Goal: Task Accomplishment & Management: Complete application form

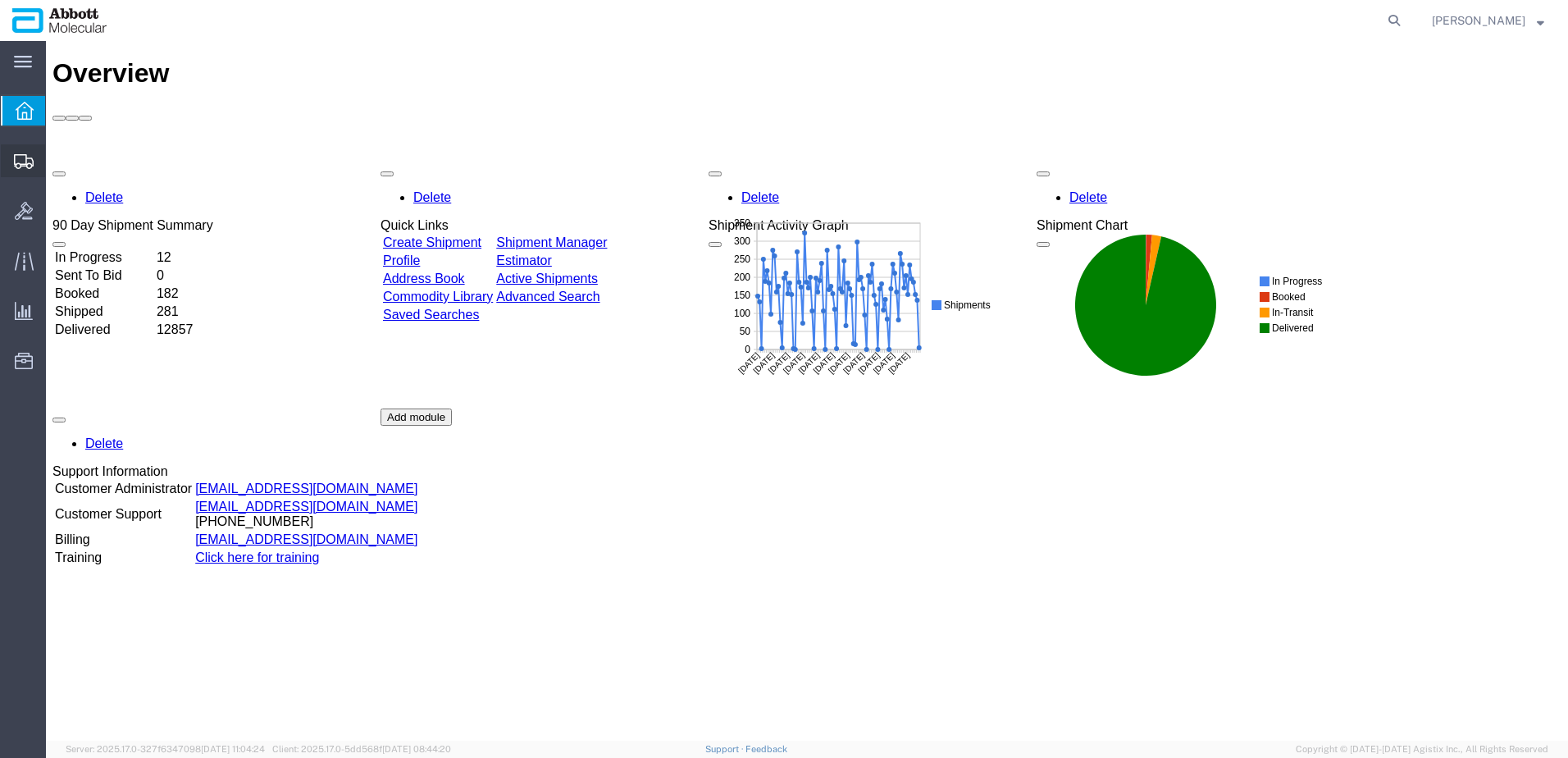
click at [0, 0] on span "Create from Template" at bounding box center [0, 0] width 0 height 0
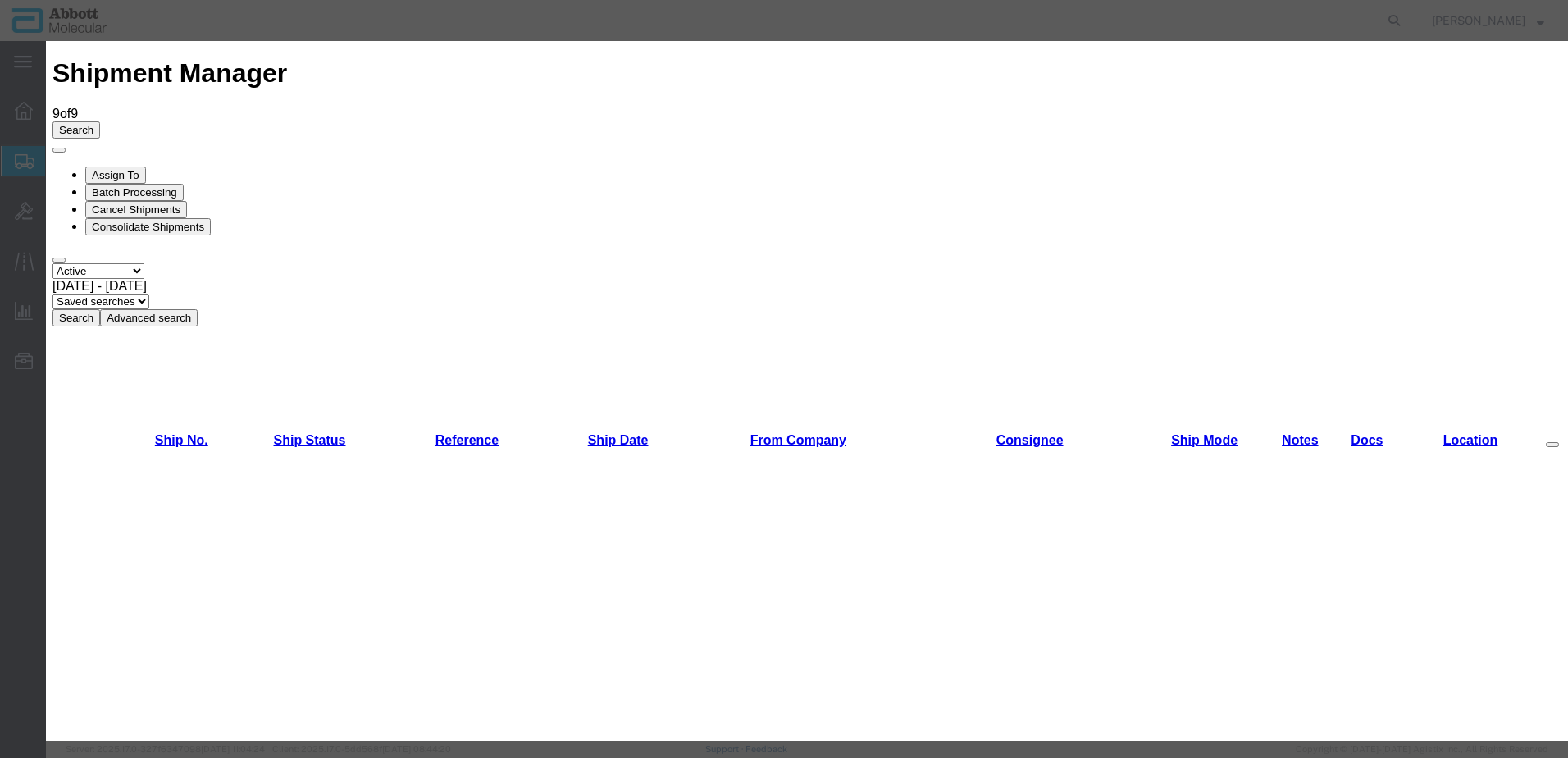
scroll to position [574, 0]
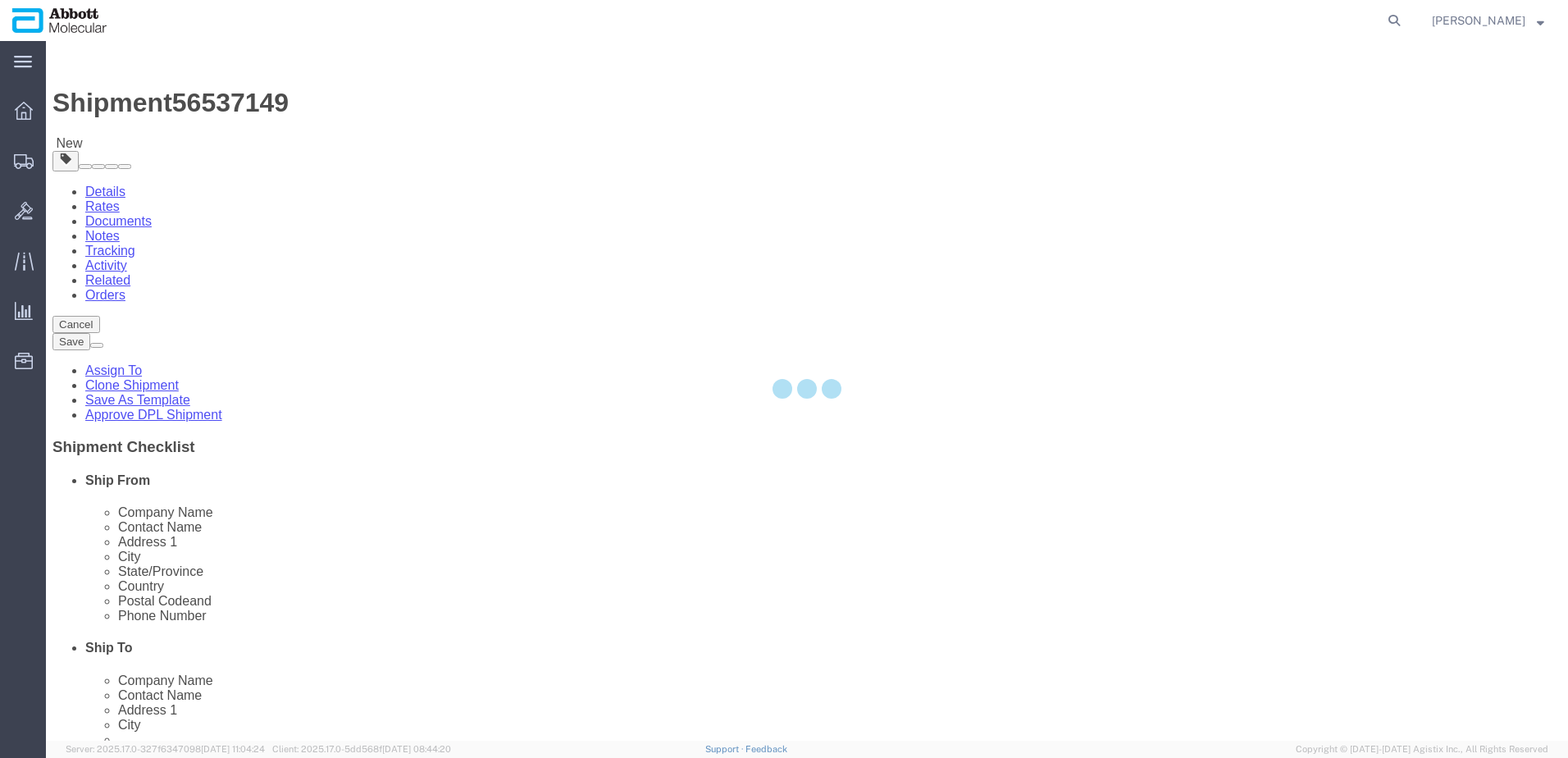
select select "48454"
select select
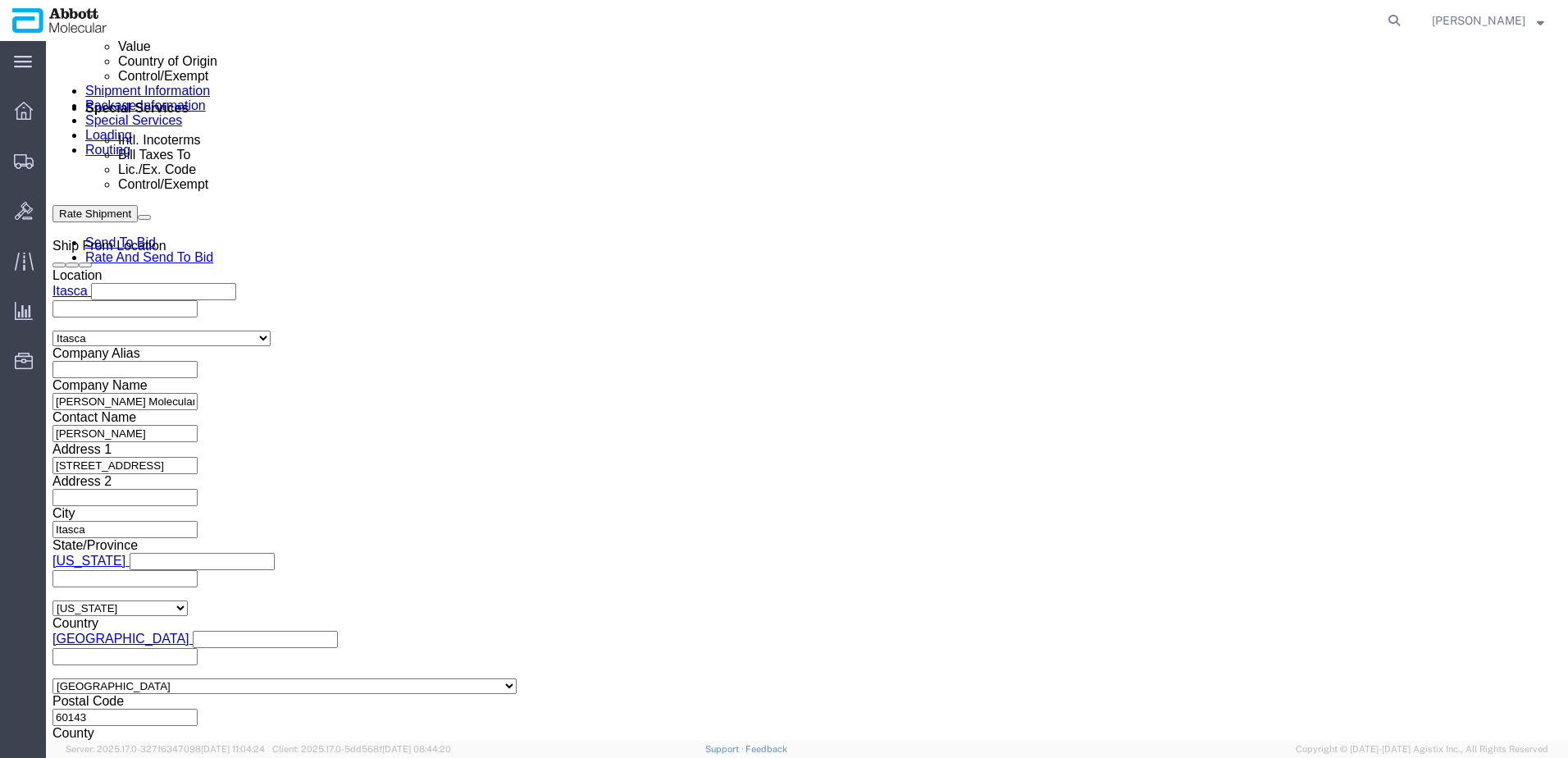
scroll to position [1025, 0]
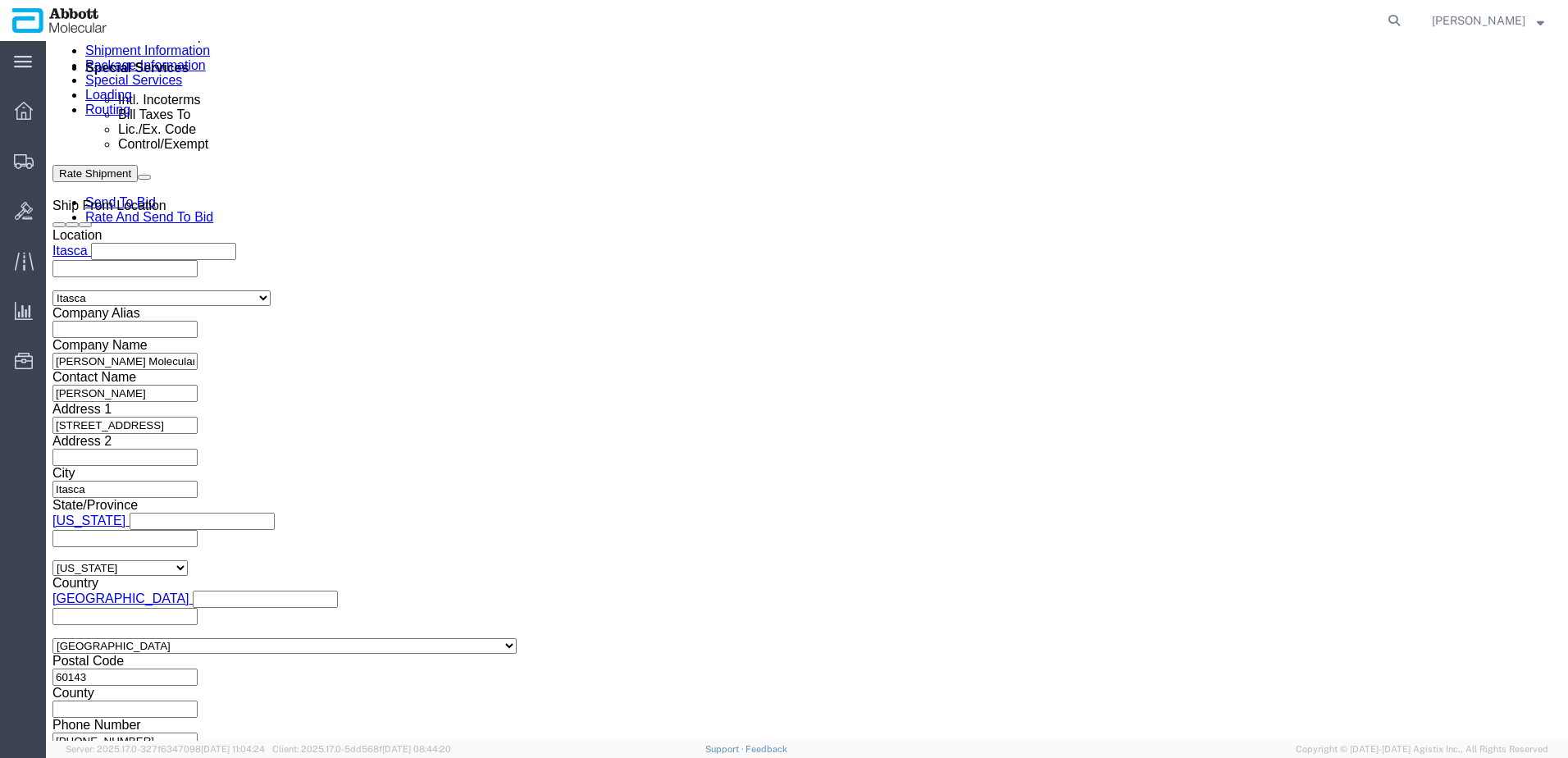
click button "Add reference"
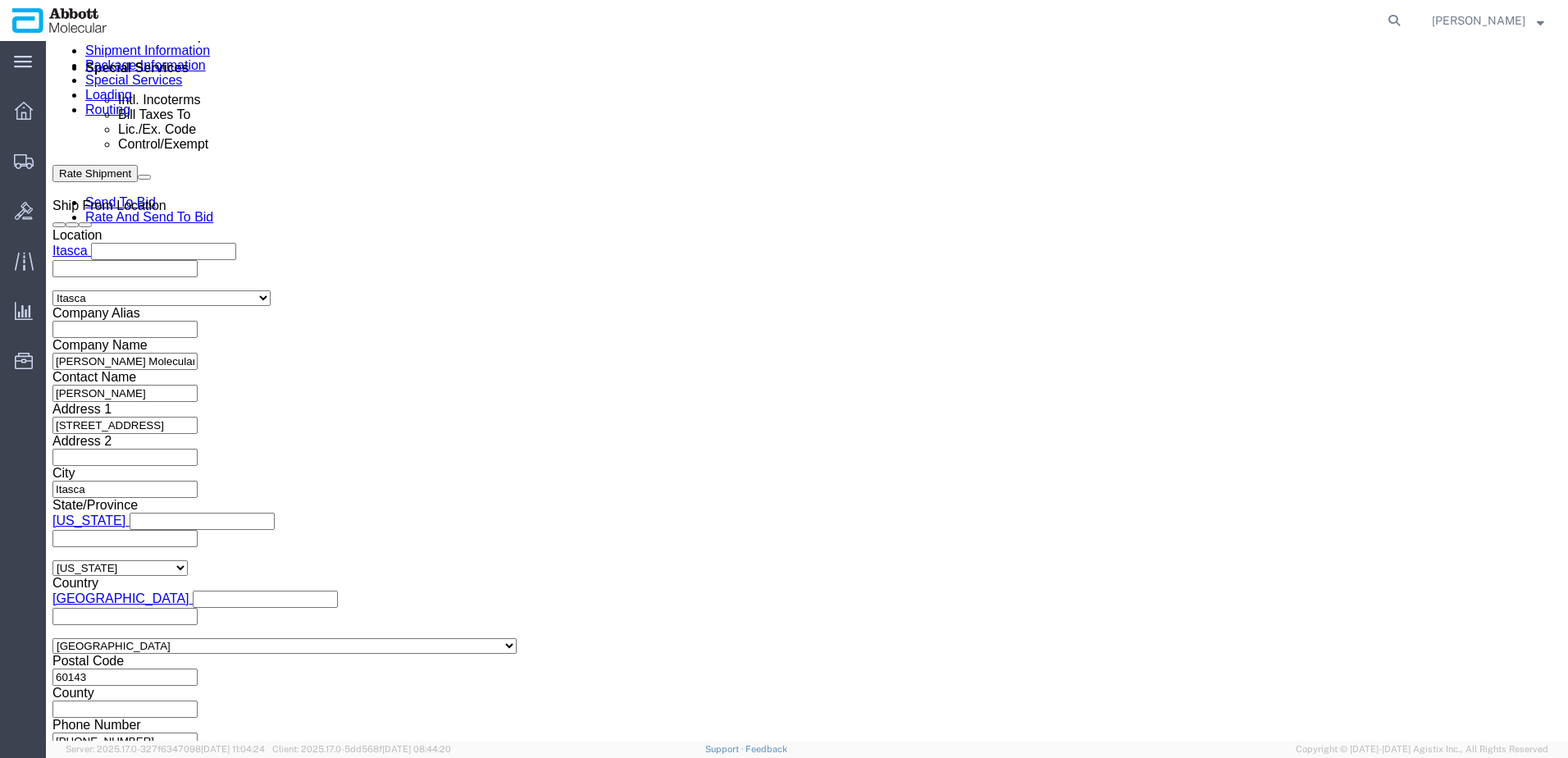
click button "Add reference"
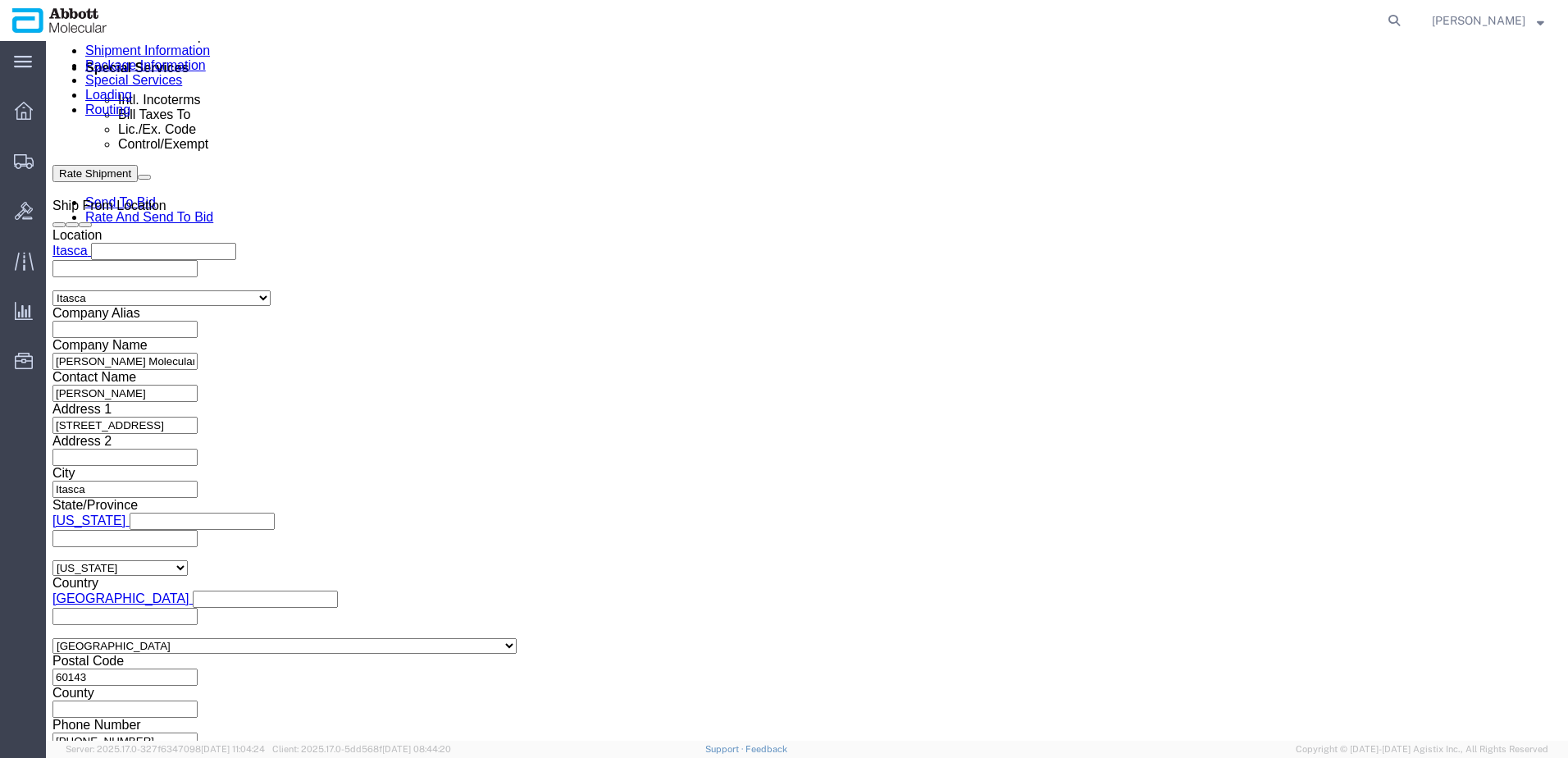
click button "Add reference"
click input "text"
paste input "917983625"
type input "917983625"
select select "INVOICE"
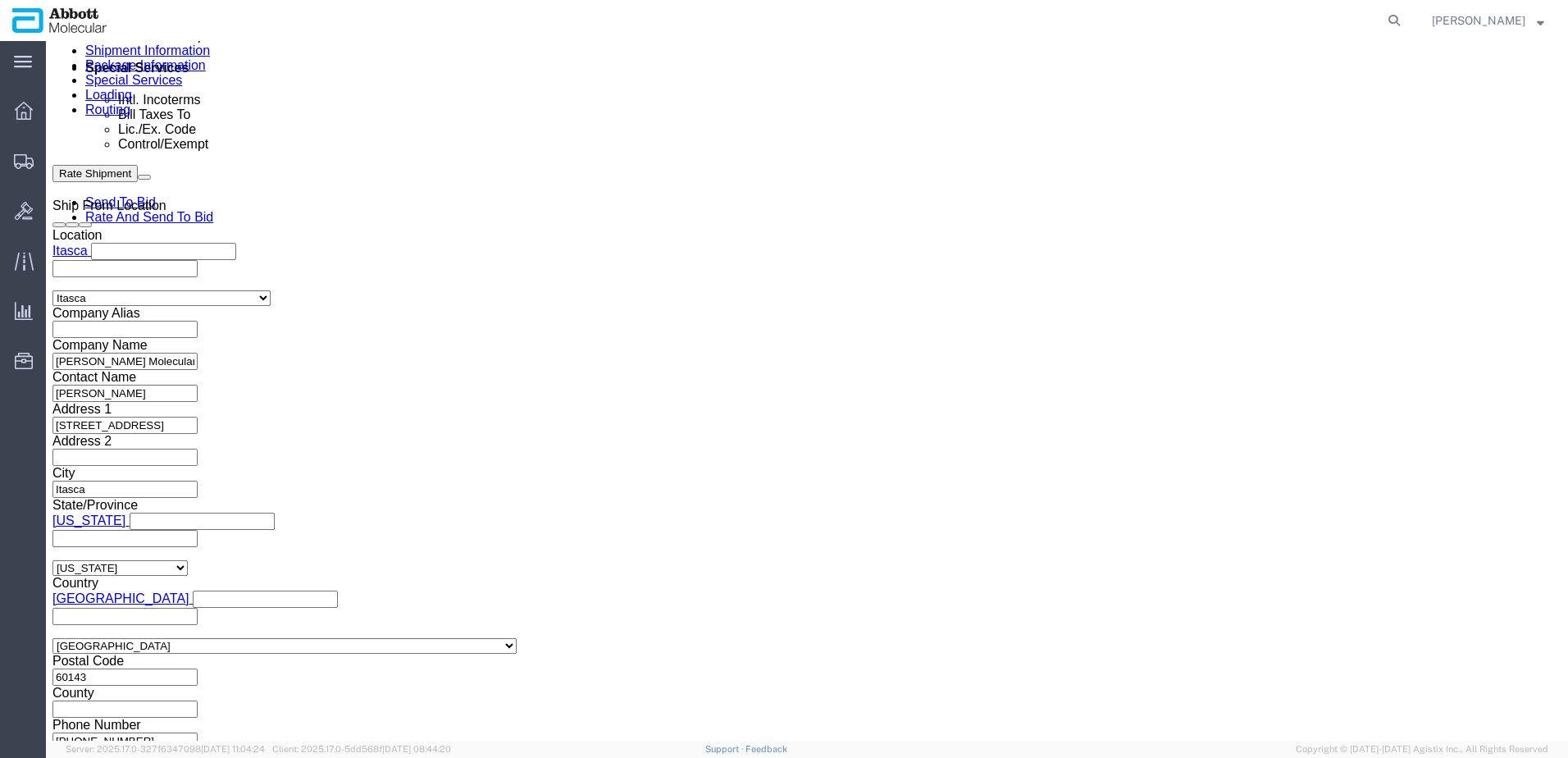
paste input "917983625"
type input "917983626"
select select "INVOICE"
paste input "917983625"
type input "917983627"
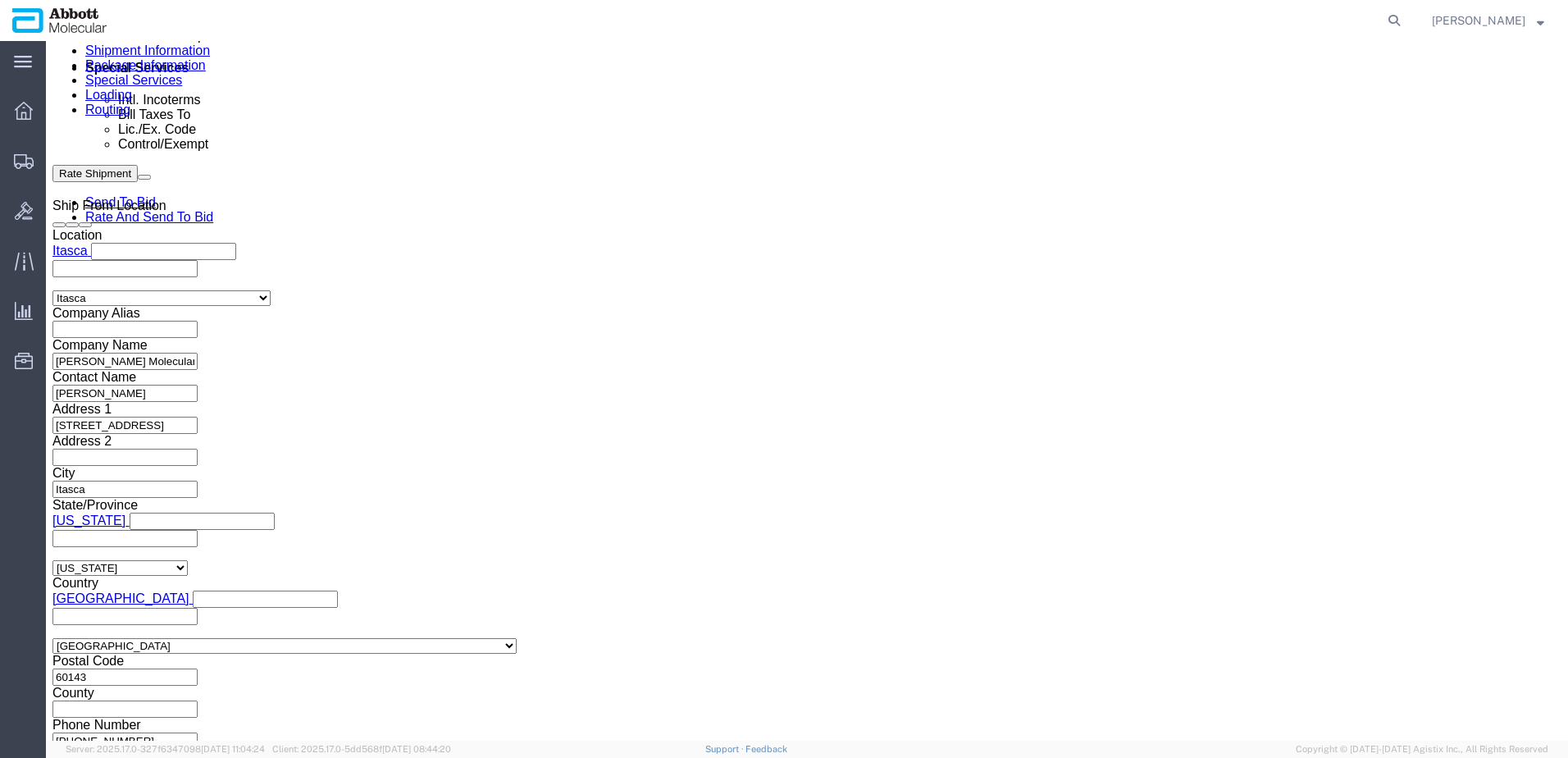
select select "INVOICE"
paste input "917983625"
type input "917983628"
select select "INVOICE"
paste input "917983625"
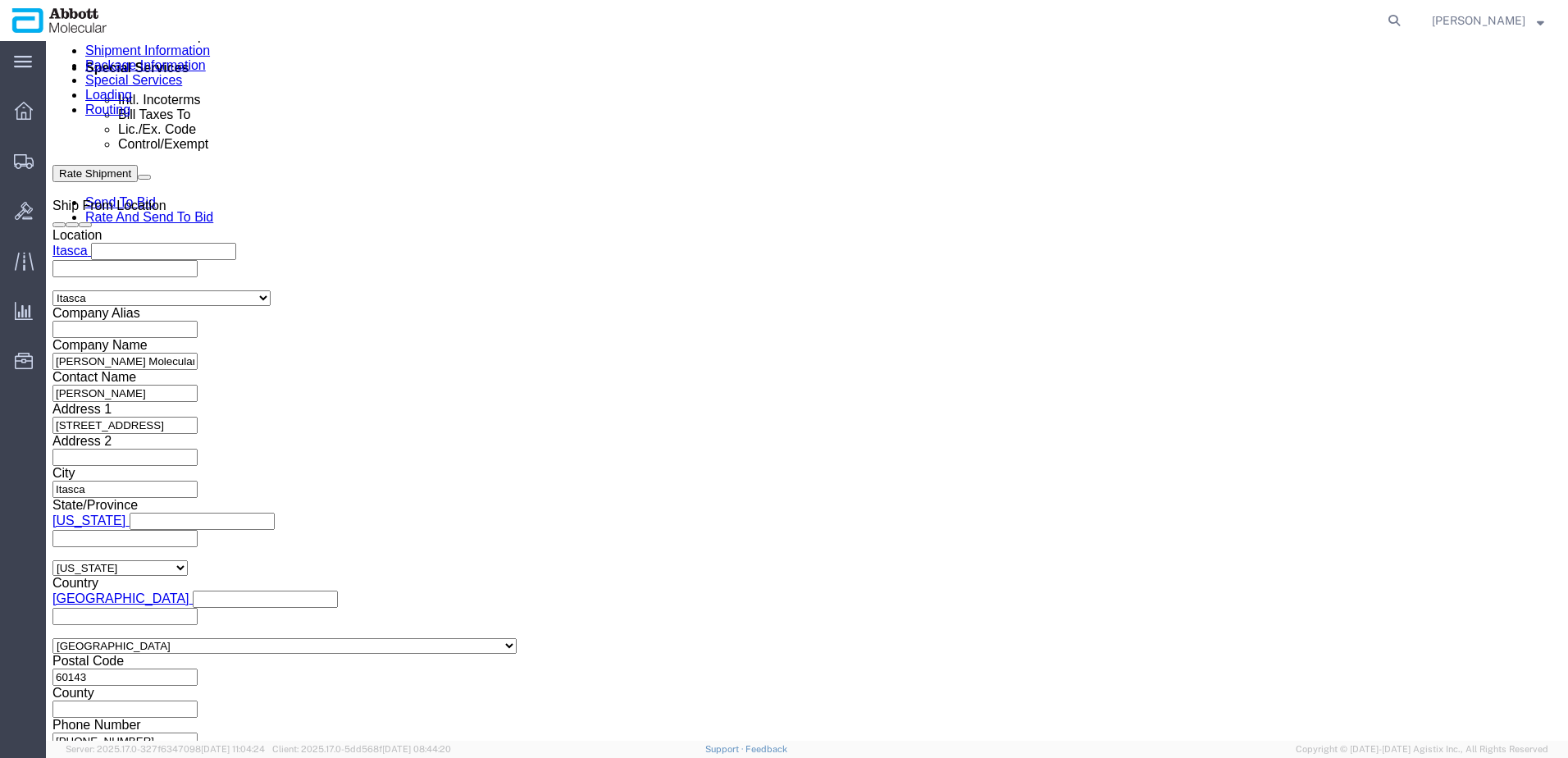
type input "917983629"
select select "INVOICE"
paste input "917983625"
type input "917983630"
select select "INVOICE"
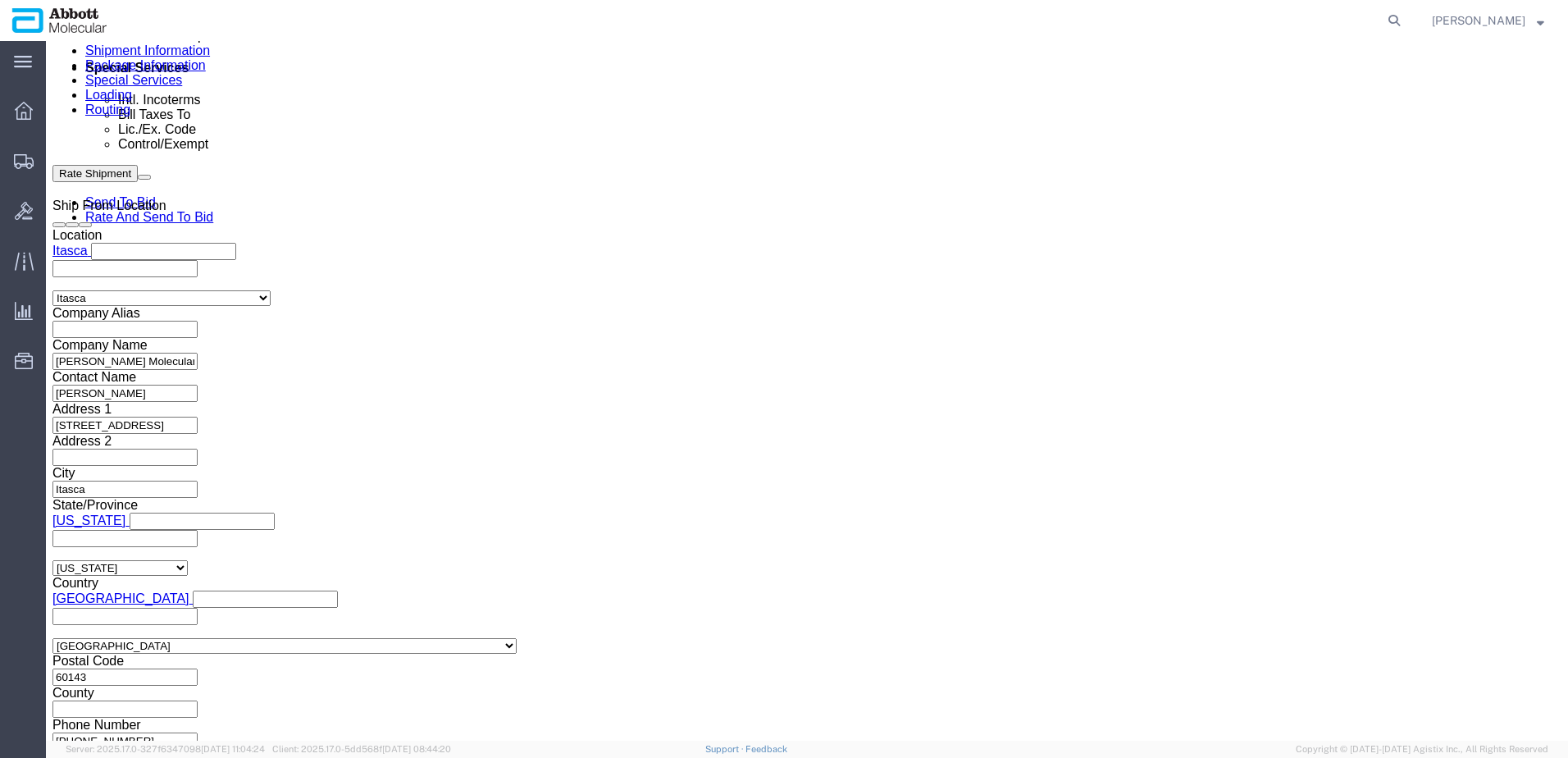
paste input "917983630"
type input "917983631"
select select "INVOICE"
paste input "917983630"
type input "917983632"
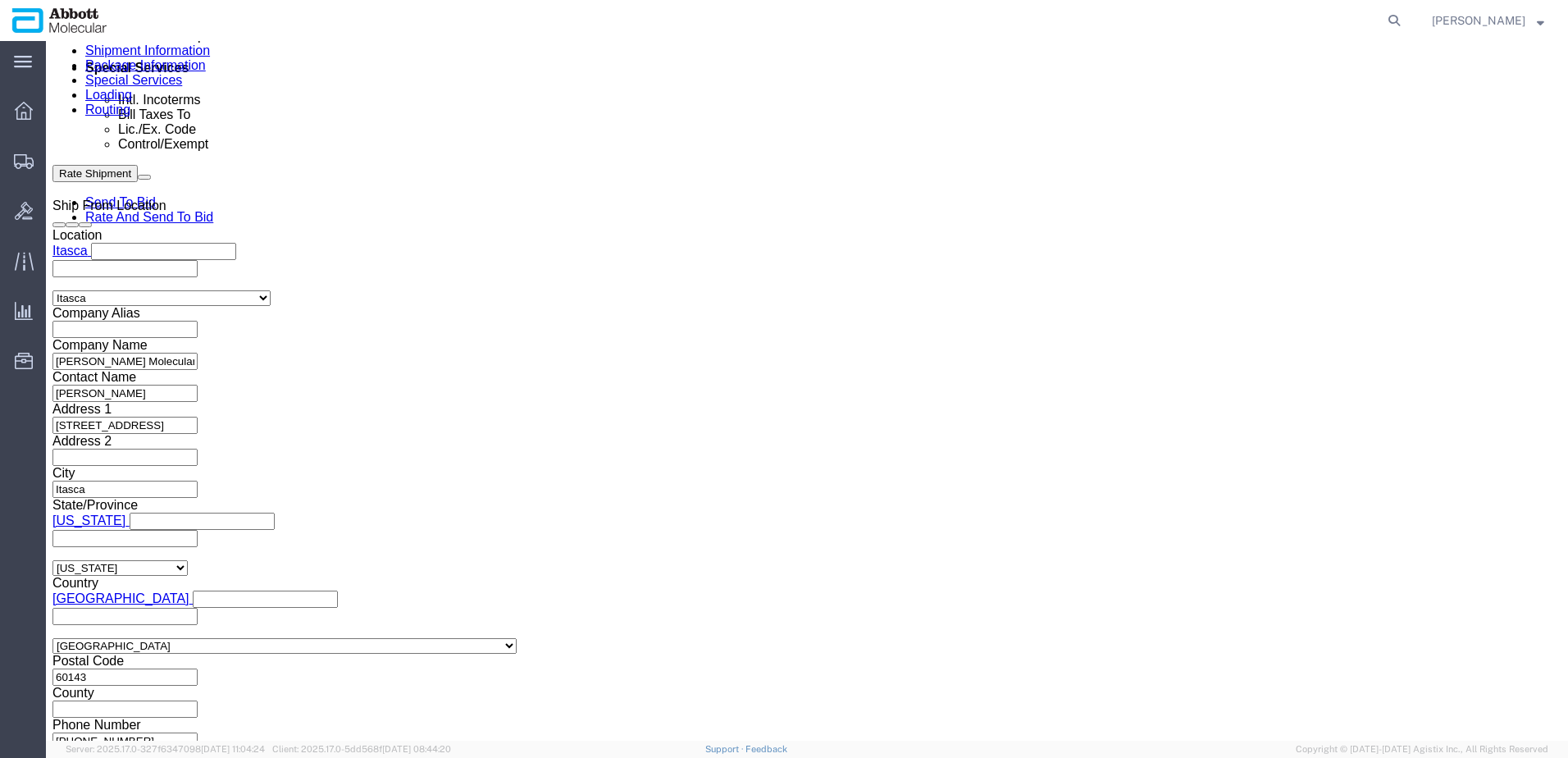
select select "INVOICE"
paste input "917983630"
type input "917983633"
select select "INVOICE"
paste input "917983630"
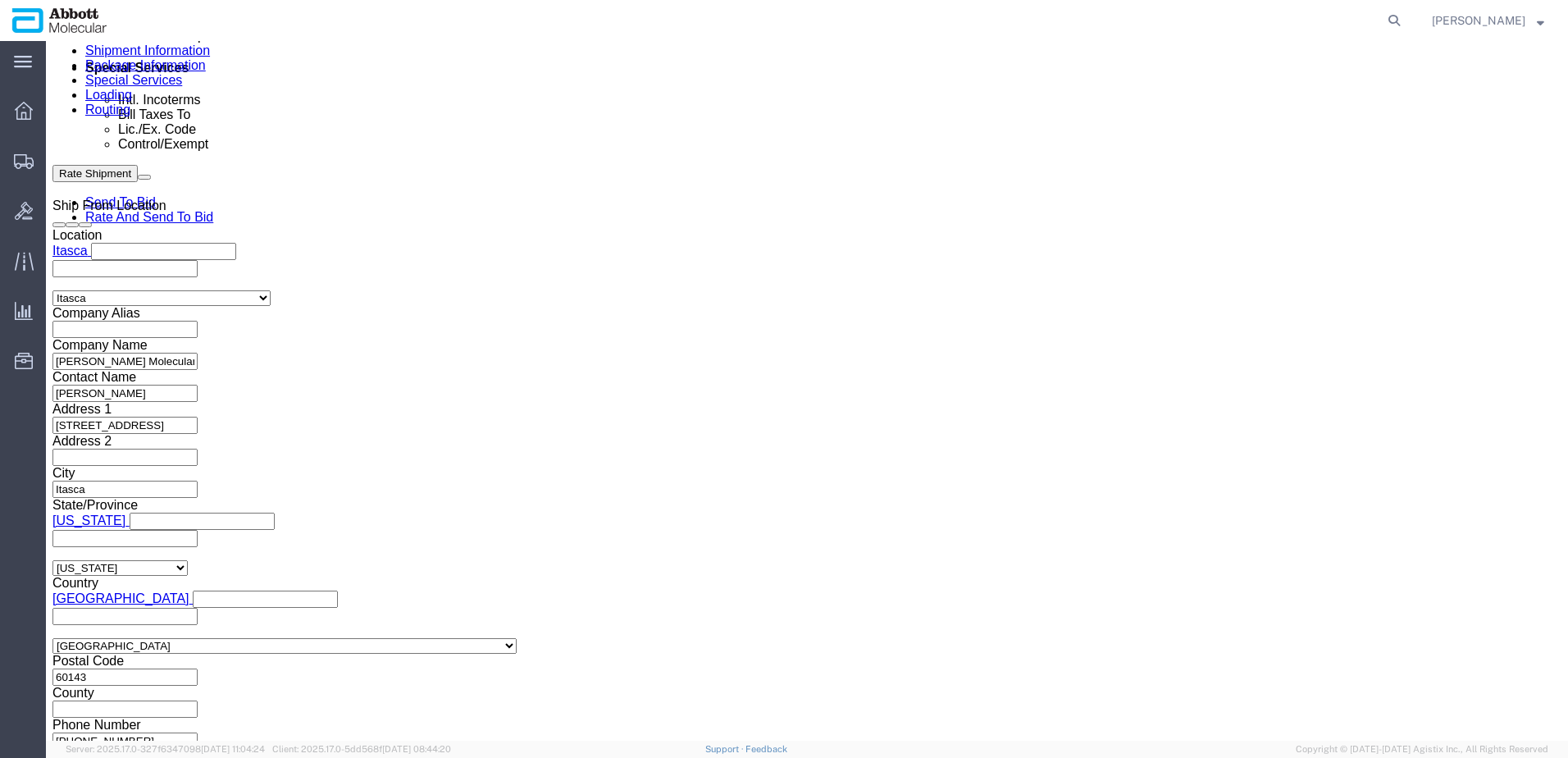
type input "917983634"
select select "INVOICE"
paste input "917983630"
type input "917983635"
select select "INVOICE"
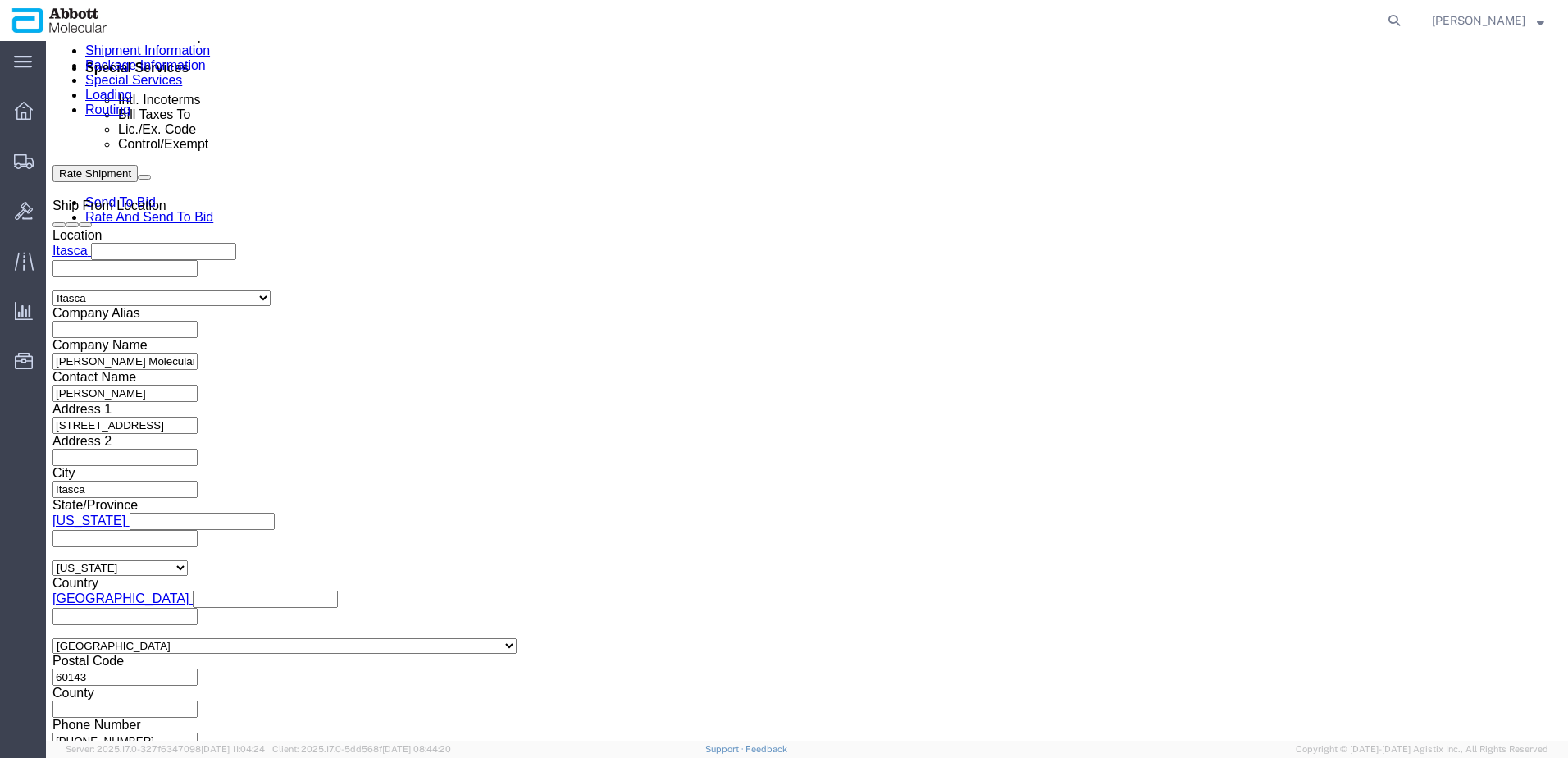
paste input "917983630"
type input "917983636"
select select "INVOICE"
paste input "917983630"
type input "917983637"
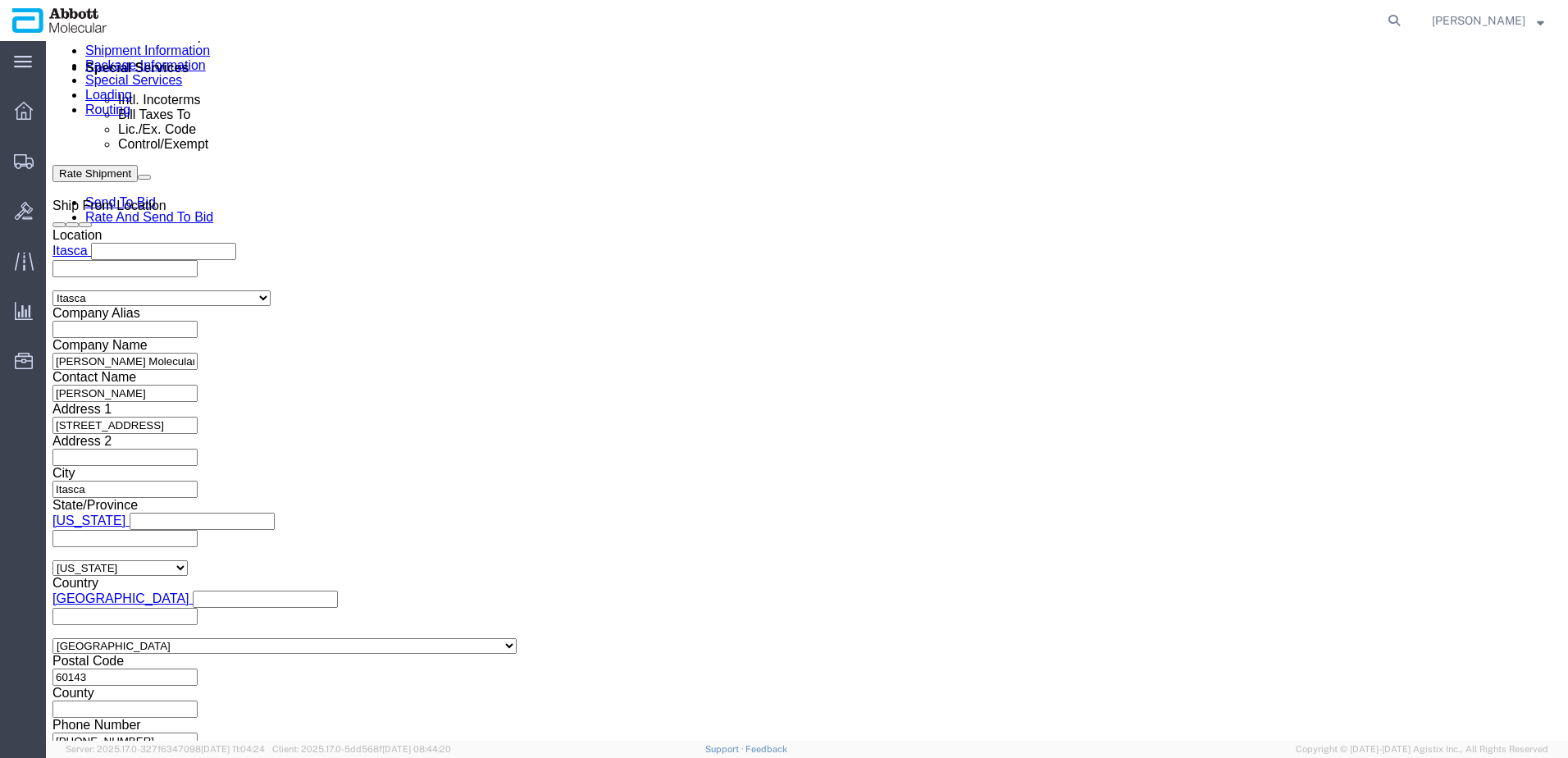
select select "INVOICE"
paste input "917985031"
type input "917985031"
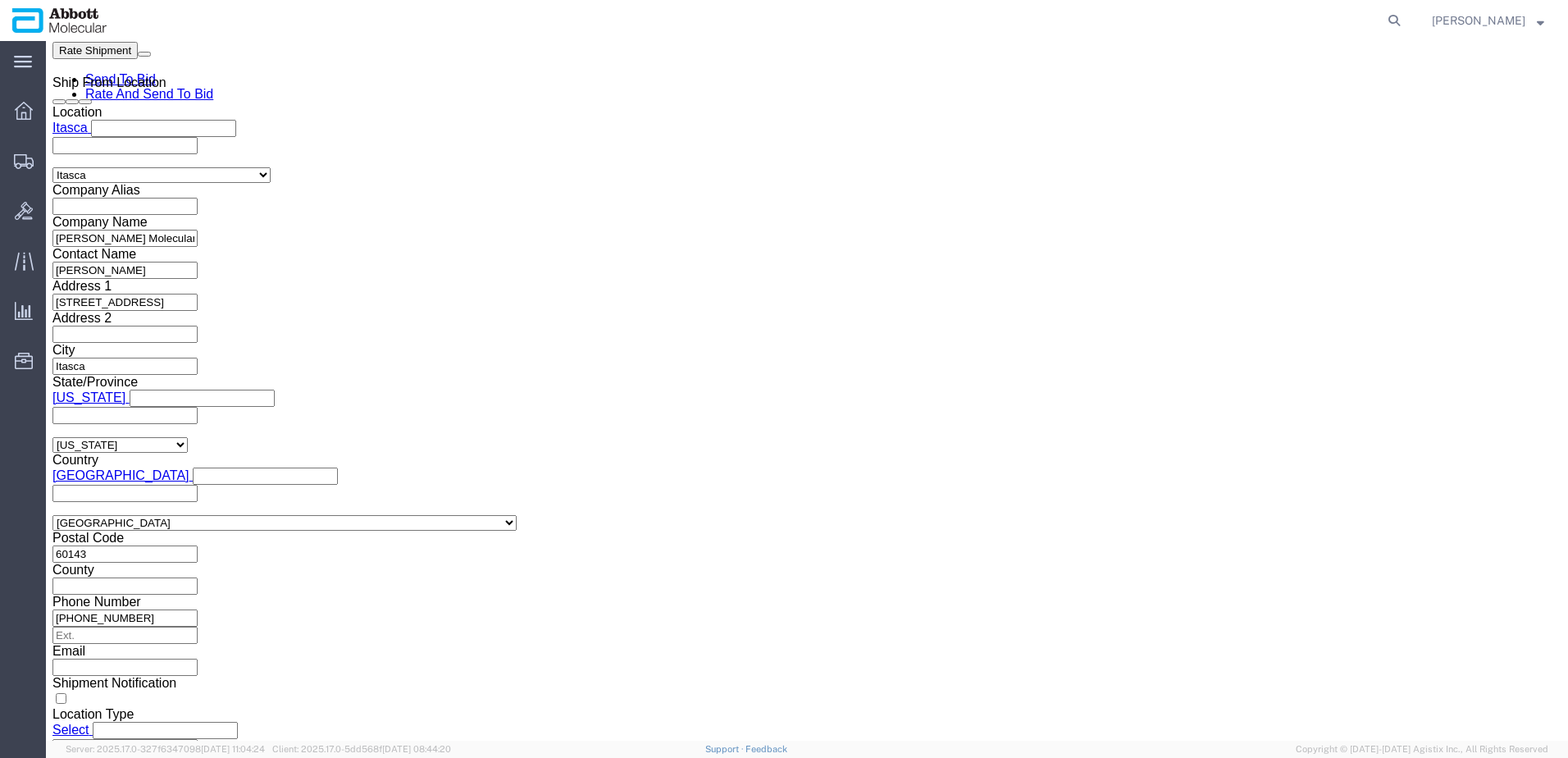
scroll to position [1149, 0]
click button "Continue"
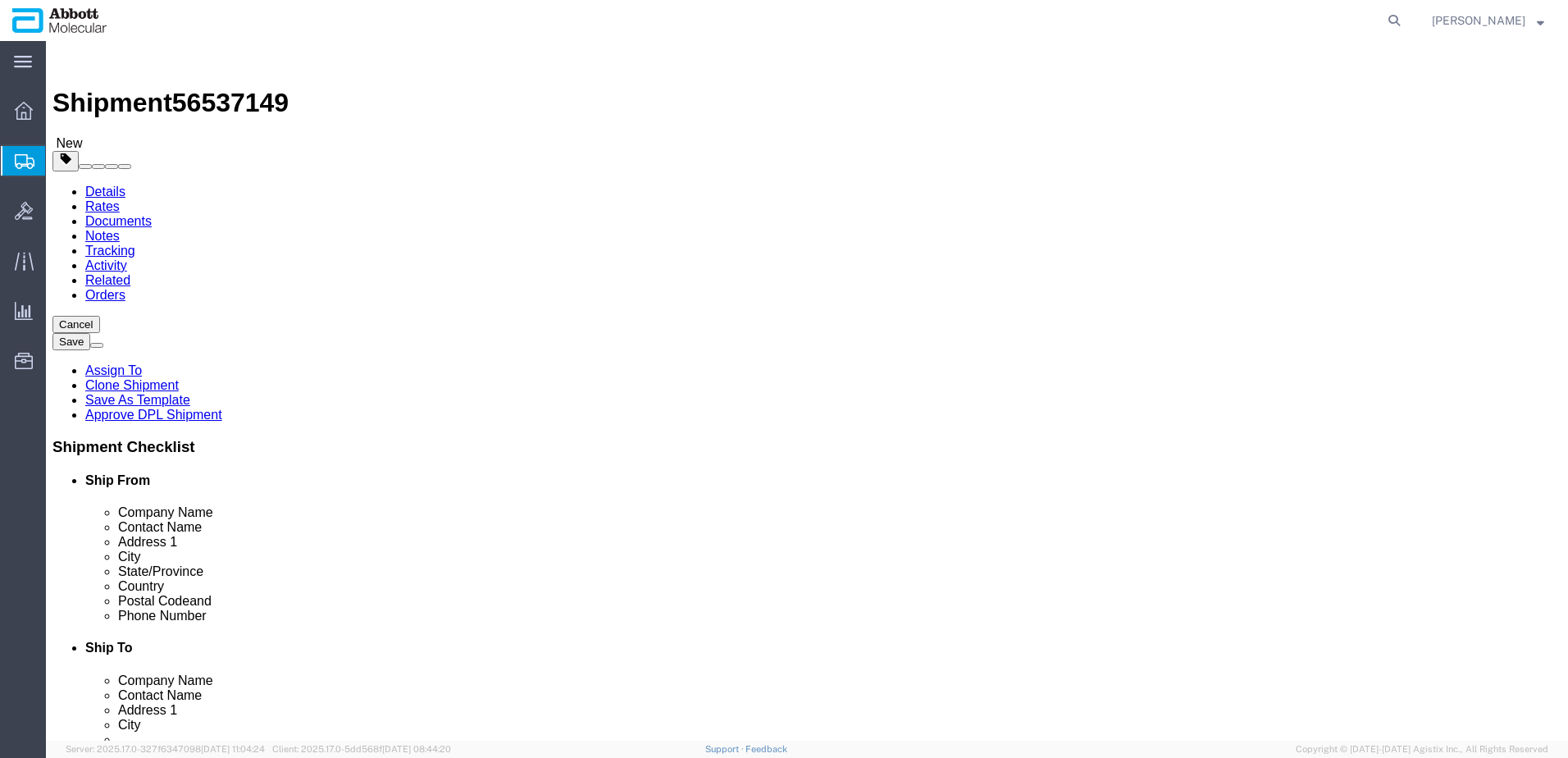
drag, startPoint x: 356, startPoint y: 289, endPoint x: 353, endPoint y: 298, distance: 9.5
click select "Select Box (B) Box (C) Box (D) Cardboard Box(es) Crate (Instrument) Crate(s) En…"
select select "PLSH"
click select "Select Box (B) Box (C) Box (D) Cardboard Box(es) Crate (Instrument) Crate(s) En…"
type input "58.00"
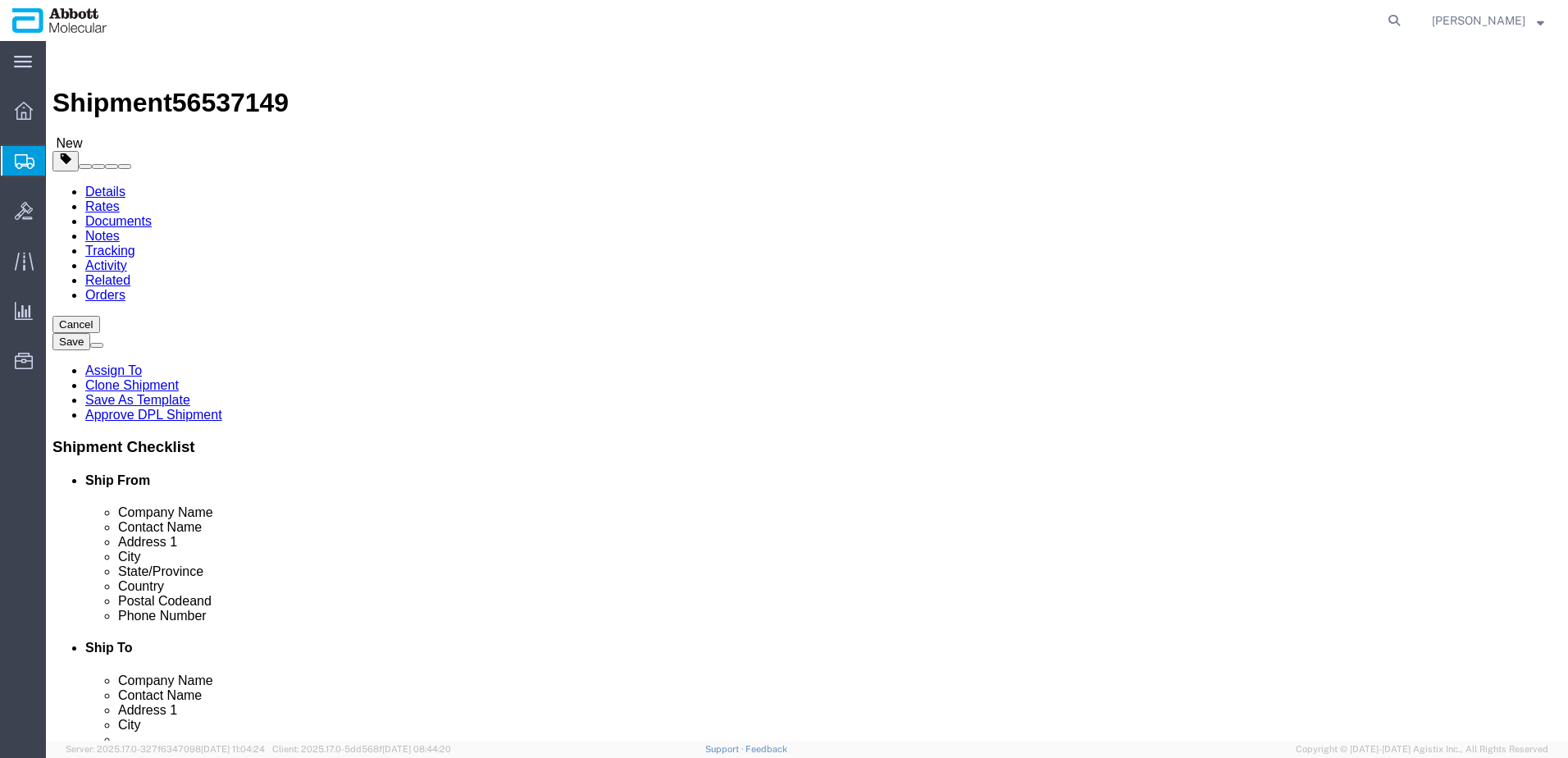
type input "52.00"
type input "54.00"
click link "Add Package"
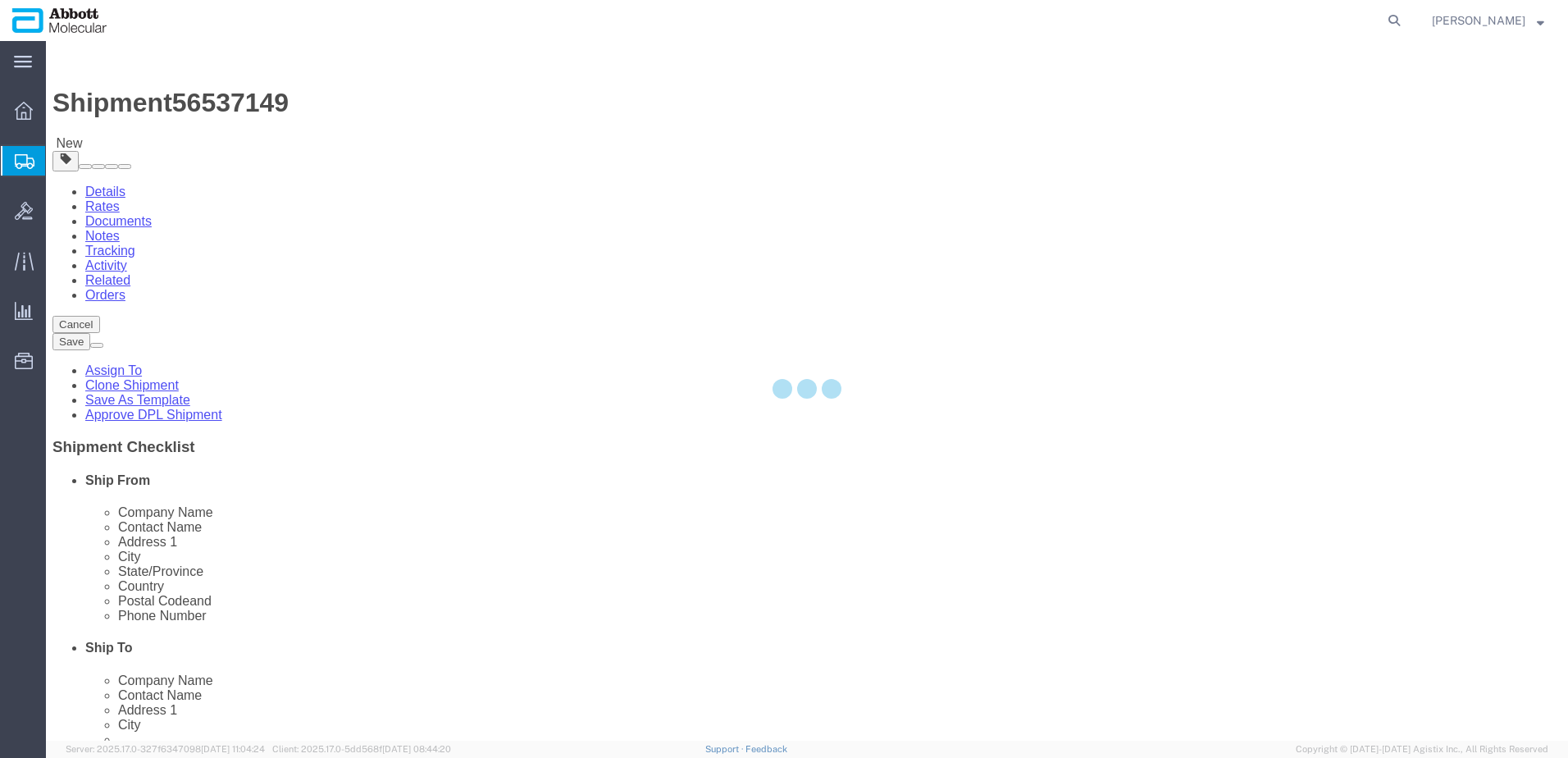
select select "PLSH"
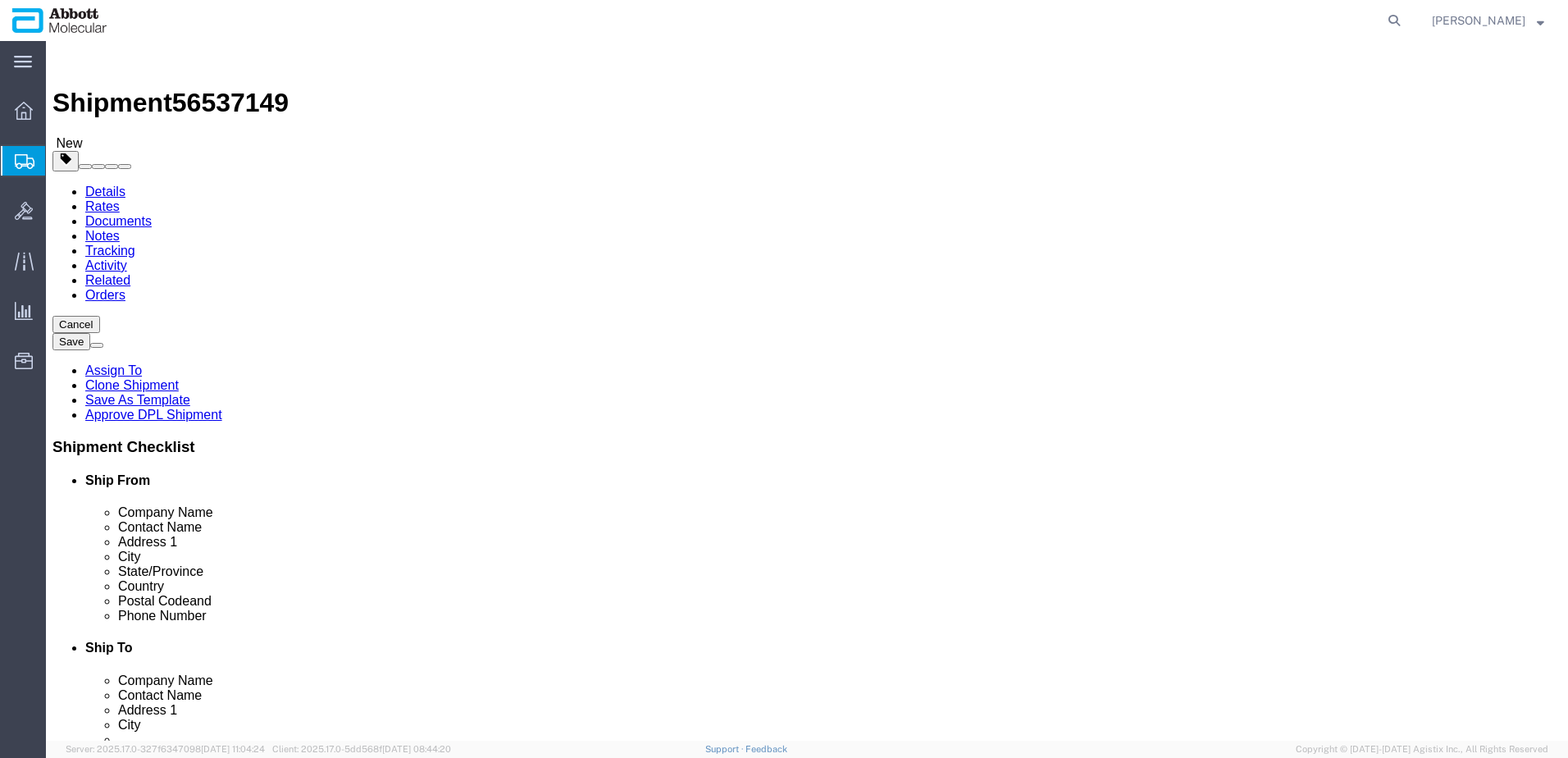
click select "Select Box (B) Box (C) Box (D) Cardboard Box(es) Crate (Instrument) Crate(s) En…"
select select "PLSH"
click select "Select Box (B) Box (C) Box (D) Cardboard Box(es) Crate (Instrument) Crate(s) En…"
type input "58.00"
type input "52.00"
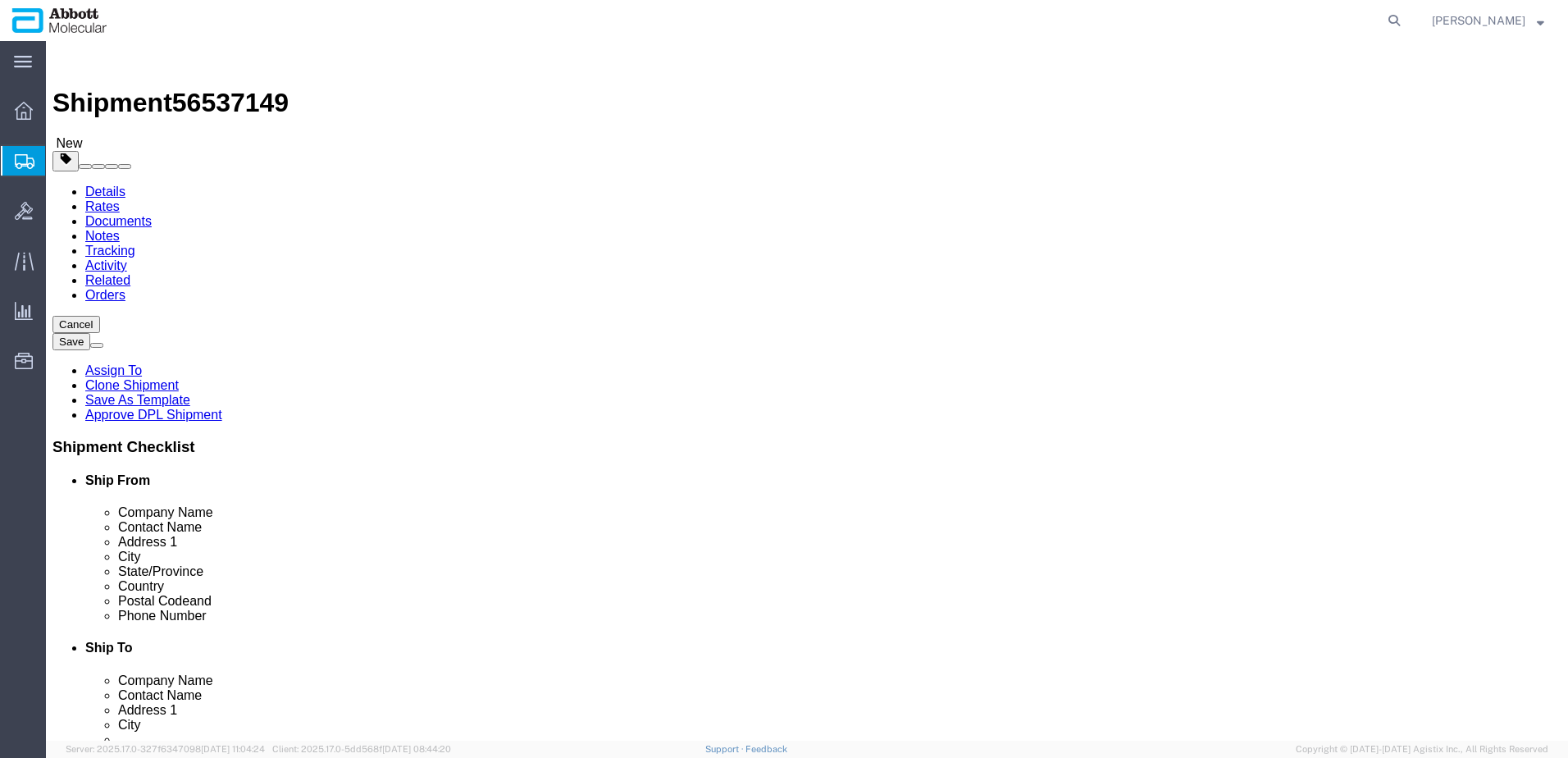
type input "54.00"
drag, startPoint x: 239, startPoint y: 382, endPoint x: 126, endPoint y: 381, distance: 113.0
click div "Weight 0.00 Select kgs lbs Ship. t°"
type input "321"
click input "checkbox"
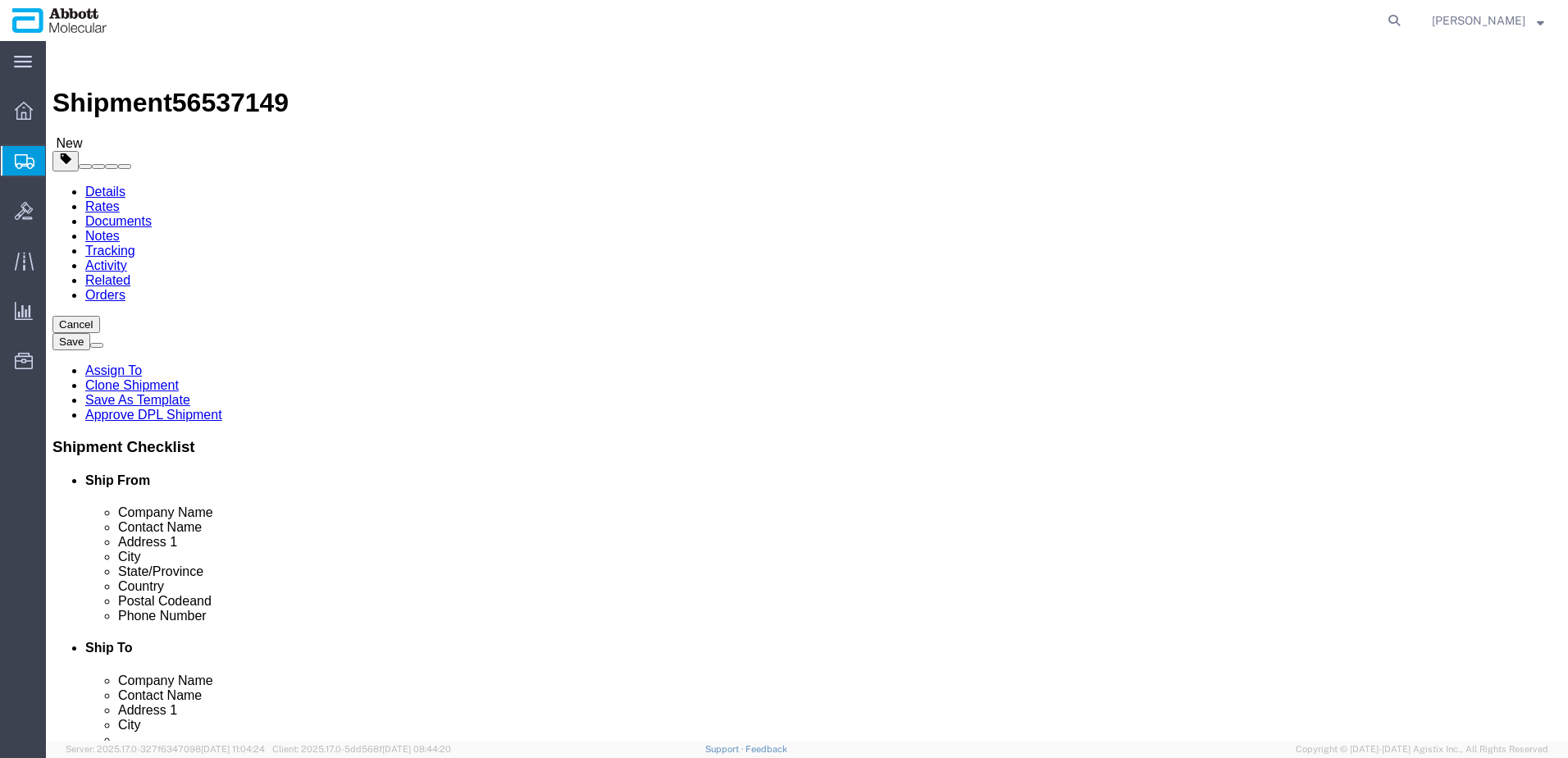
checkbox input "true"
type input "FROZEN"
drag, startPoint x: 850, startPoint y: 380, endPoint x: 747, endPoint y: 382, distance: 103.0
click div "Weight 0.00 Select kgs lbs Ship. t°"
type input "328"
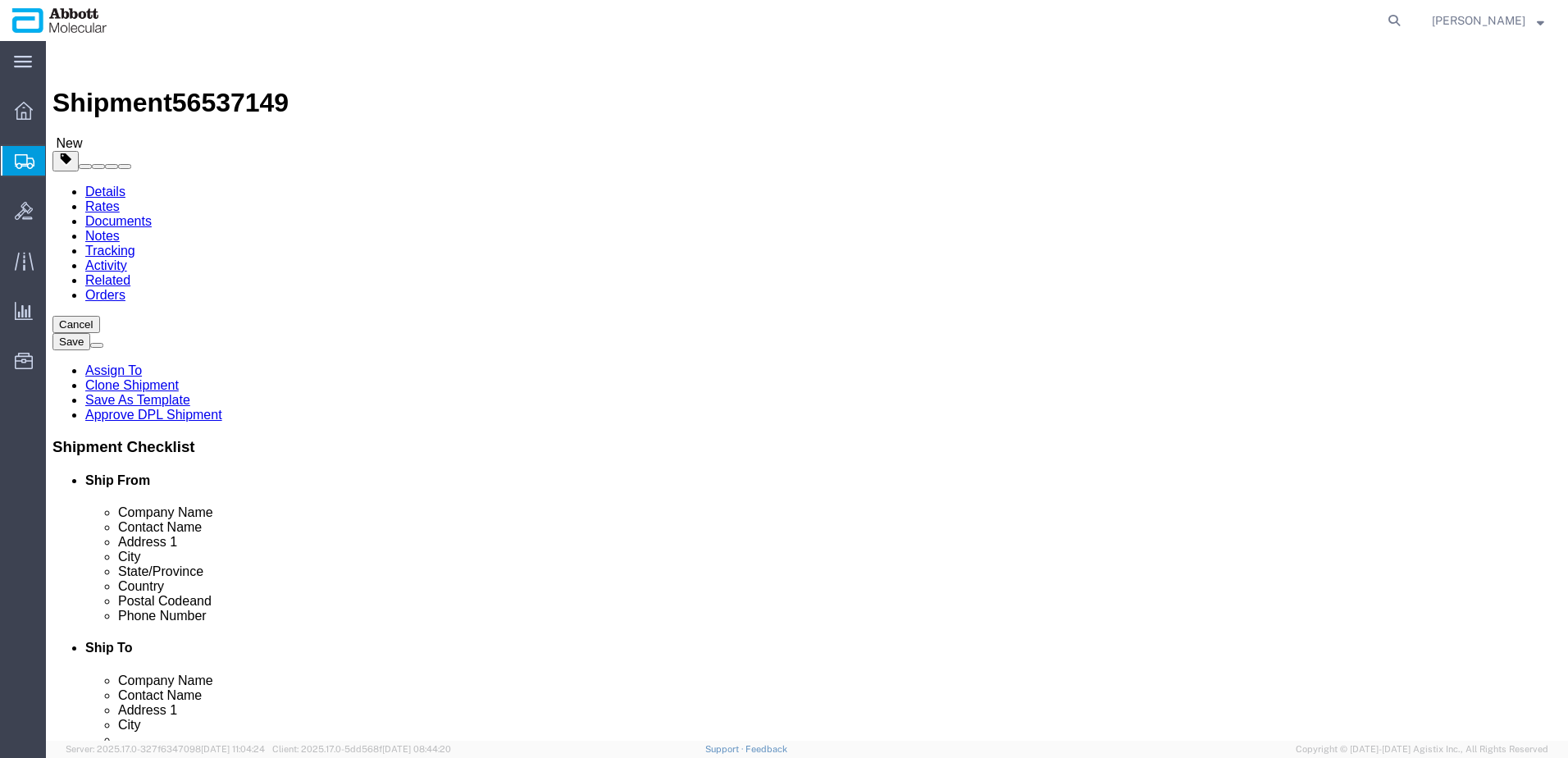
click input "checkbox"
checkbox input "true"
type input "FROM_2_TO_8"
click link "Add Content"
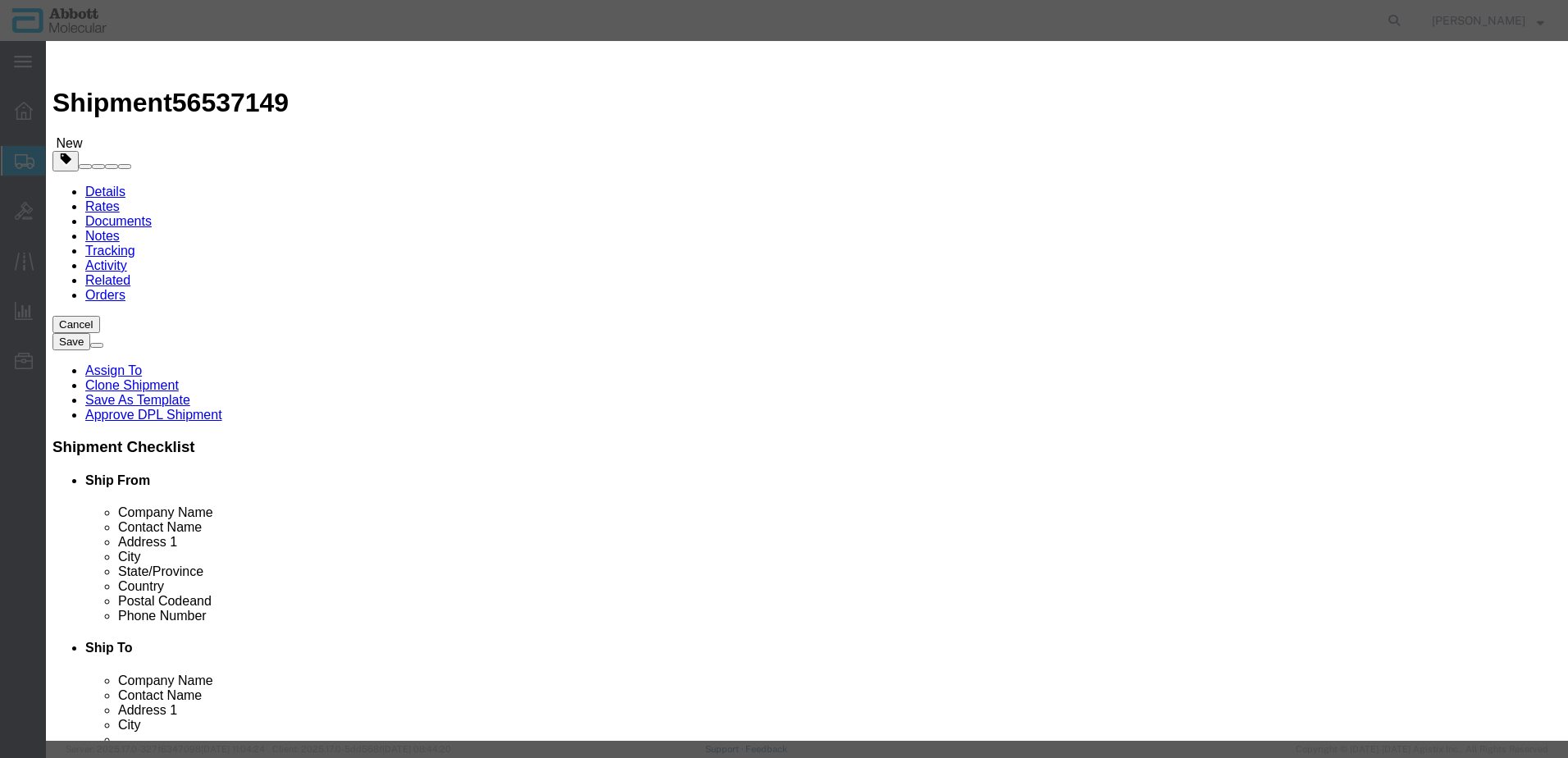
click input "text"
type input "02J0232"
click td "Name: 02J0232"
select select
checkbox input "false"
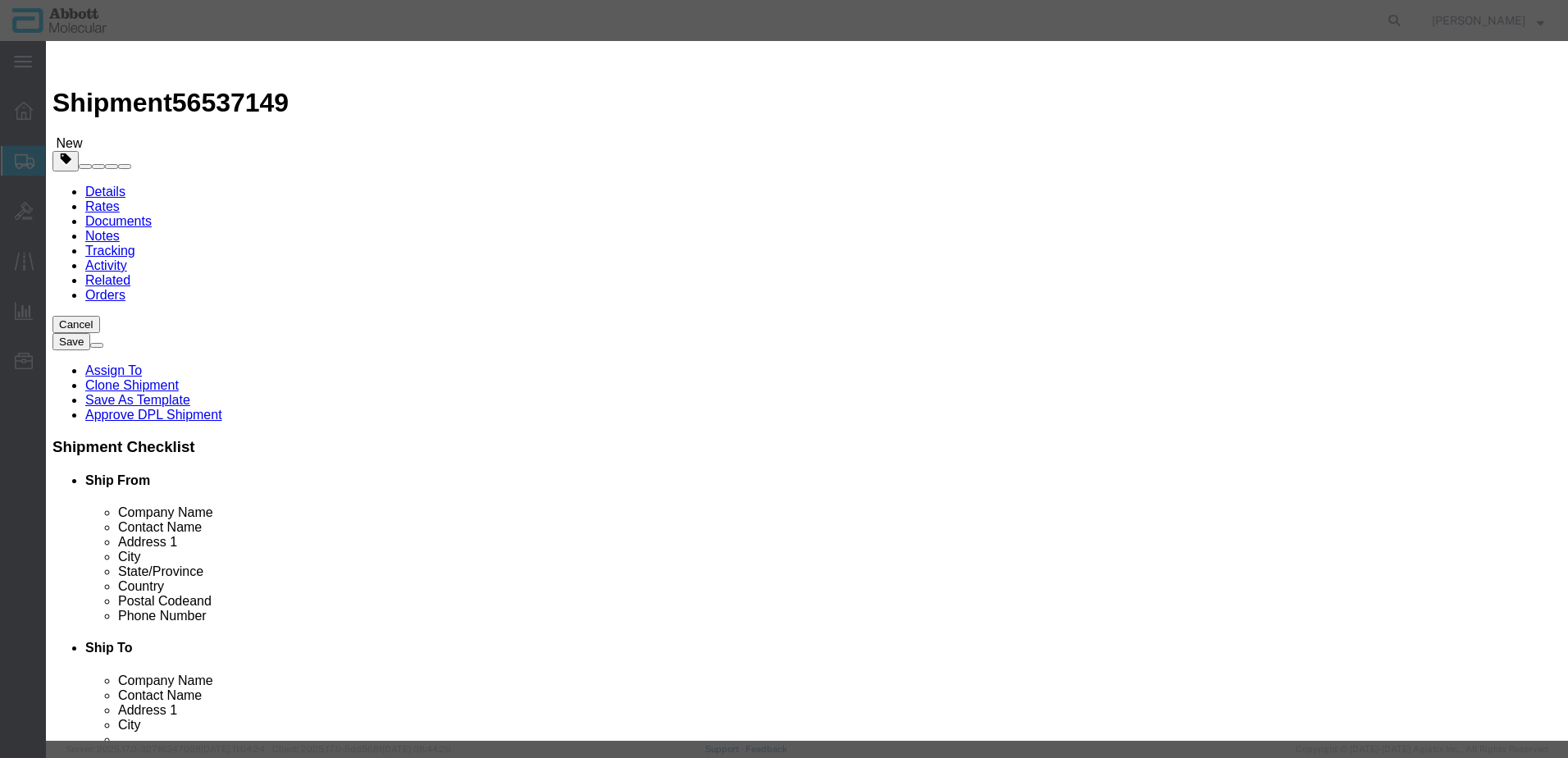
select select "US"
type input "3824999397"
select select "BIS"
checkbox input "false"
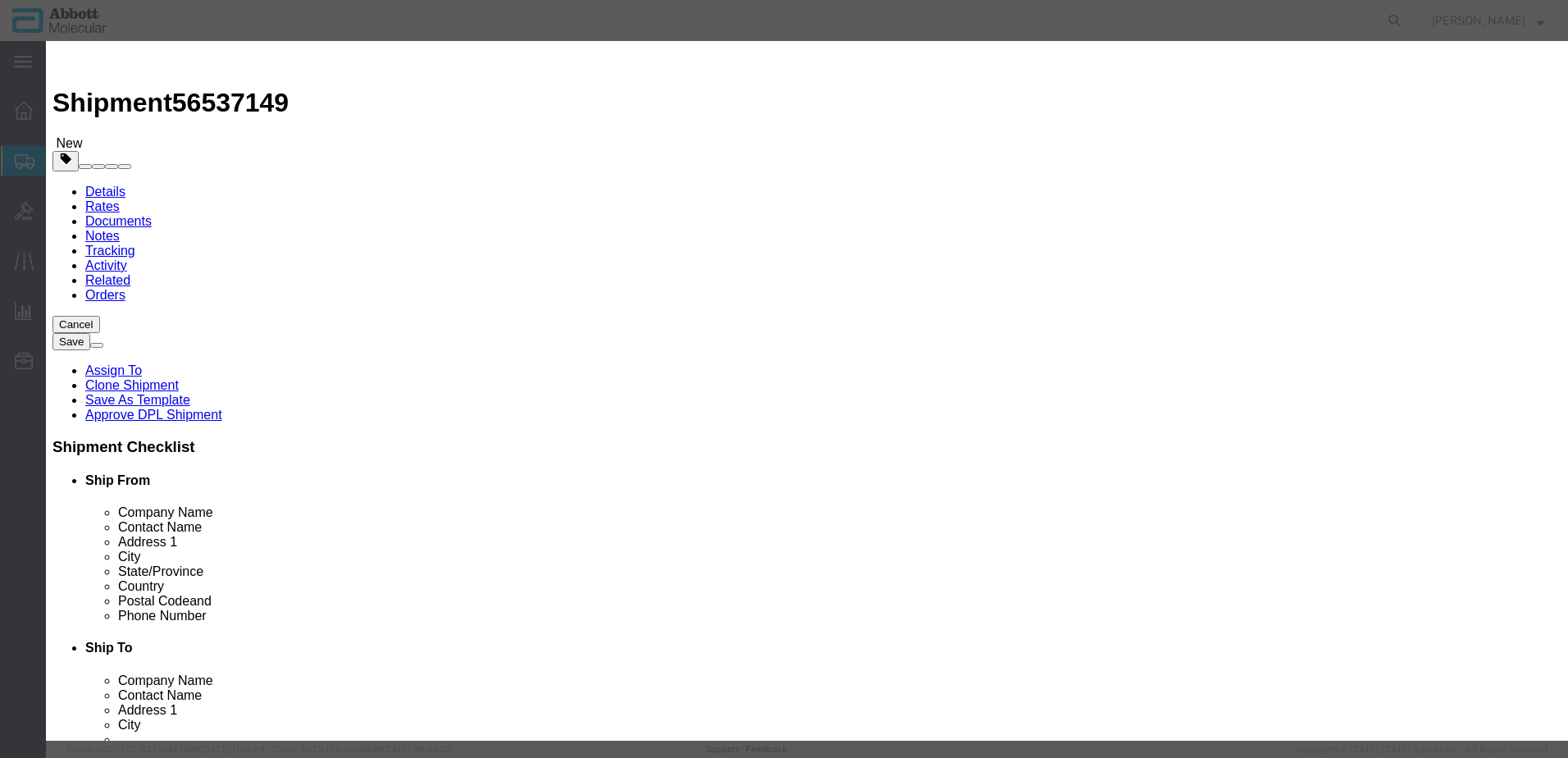
type input "02J0232"
type textarea "PARAFIN PRETREATMENT KIT II"
select select "NLR"
type input "02J0232"
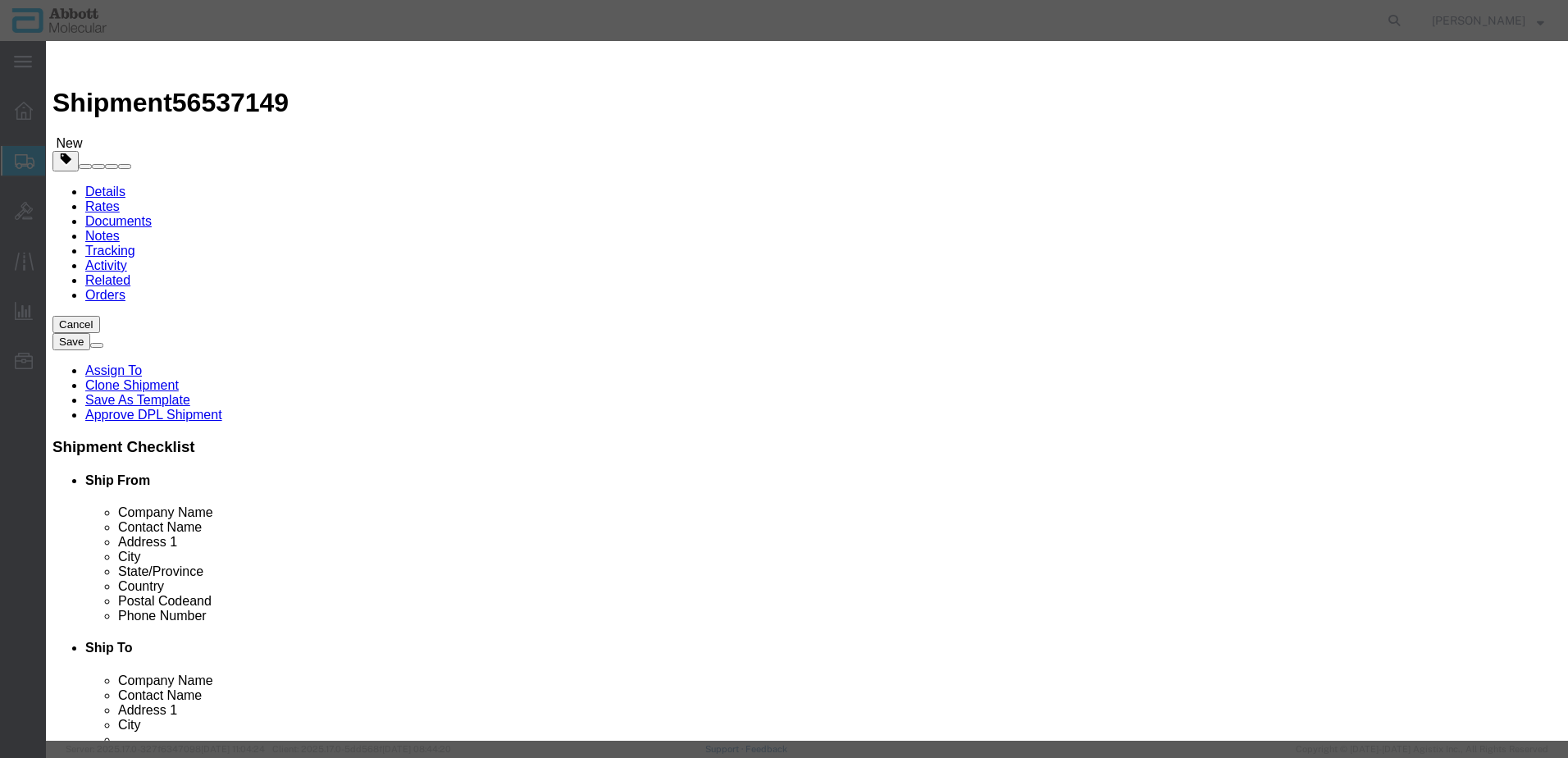
type input "27"
click input "27"
type input "1"
select select "70"
drag, startPoint x: 956, startPoint y: 270, endPoint x: 955, endPoint y: 279, distance: 9.1
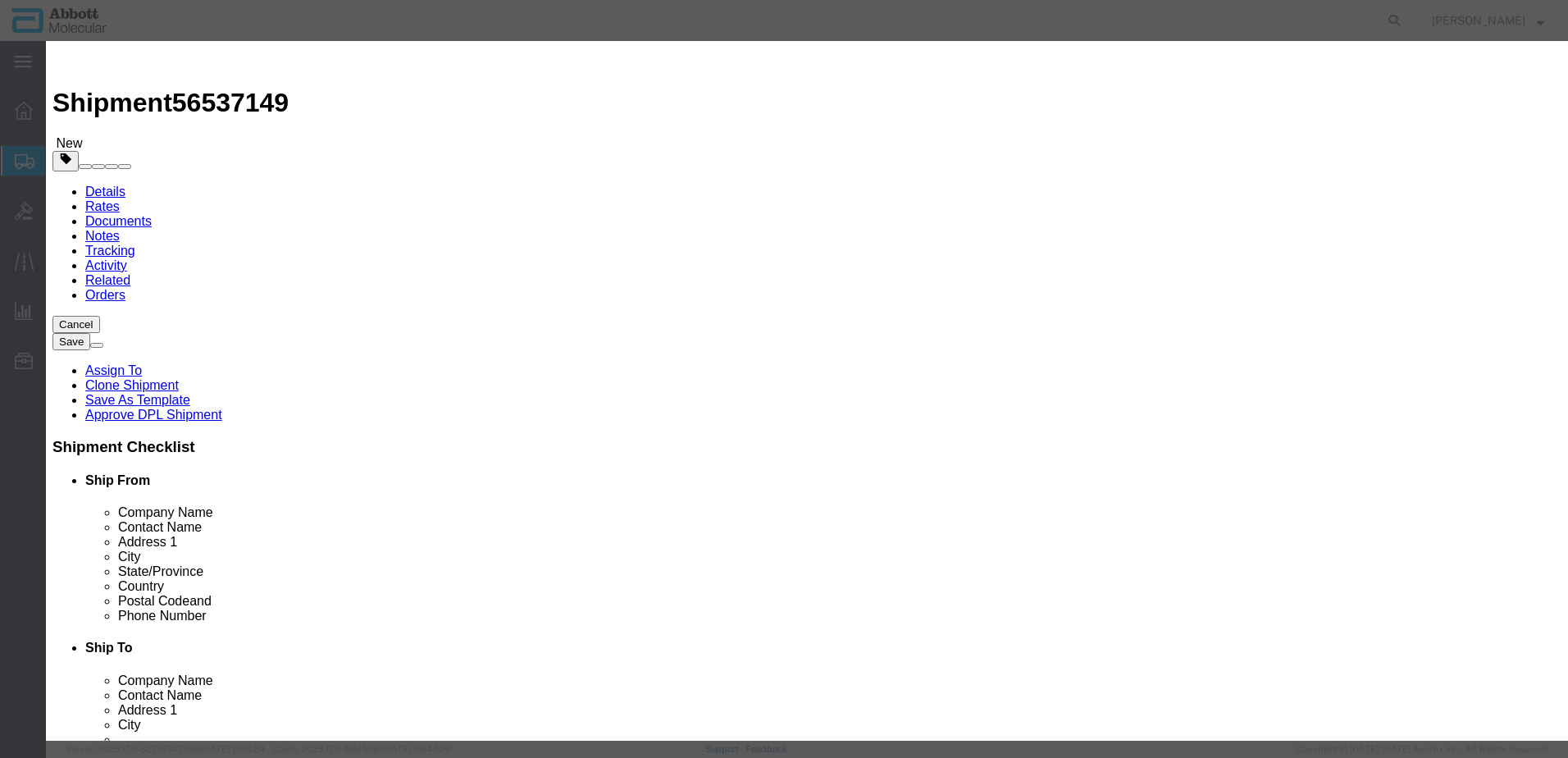
click select "Select Account Type Activity ID Airline Appointment Number ASN Batch Number Bil…"
select select "BATCH_NUMBER"
click select "Select Account Type Activity ID Airline Appointment Number ASN Batch Number Bil…"
type input "25D1056127"
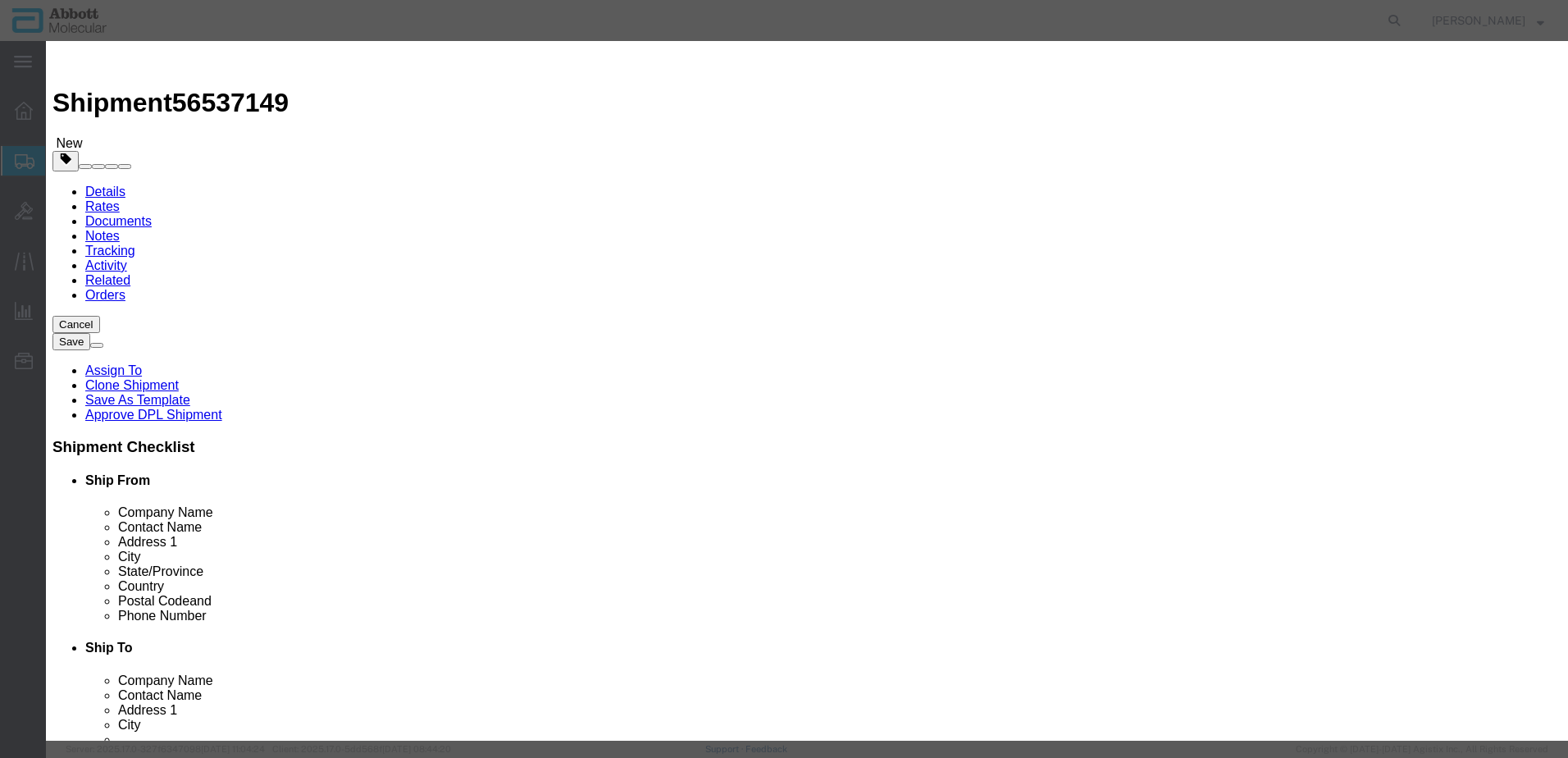
click div "Save & Add Another Save & Close Close"
click button "Save & Add Another"
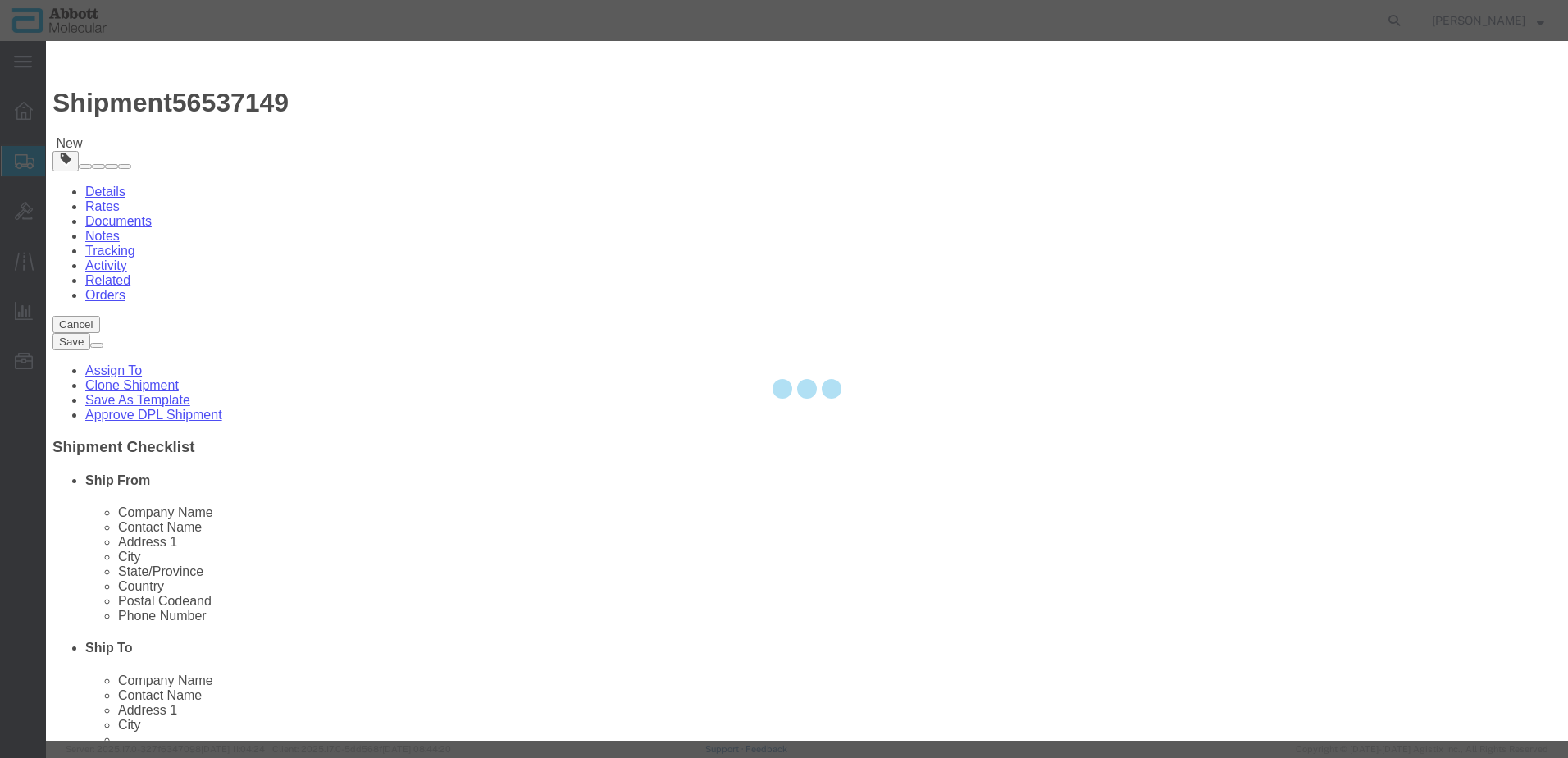
select select "EA"
select select
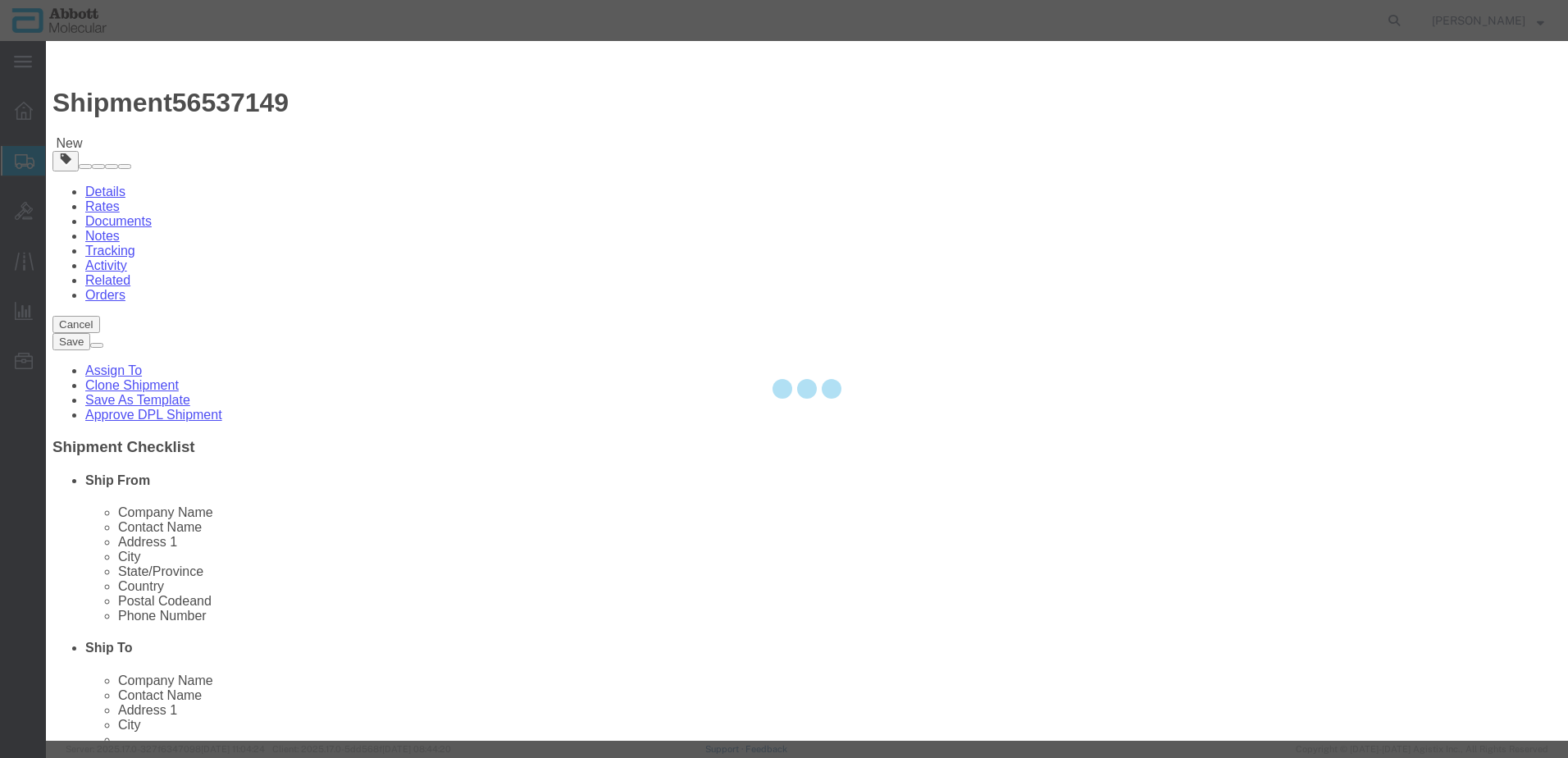
select select
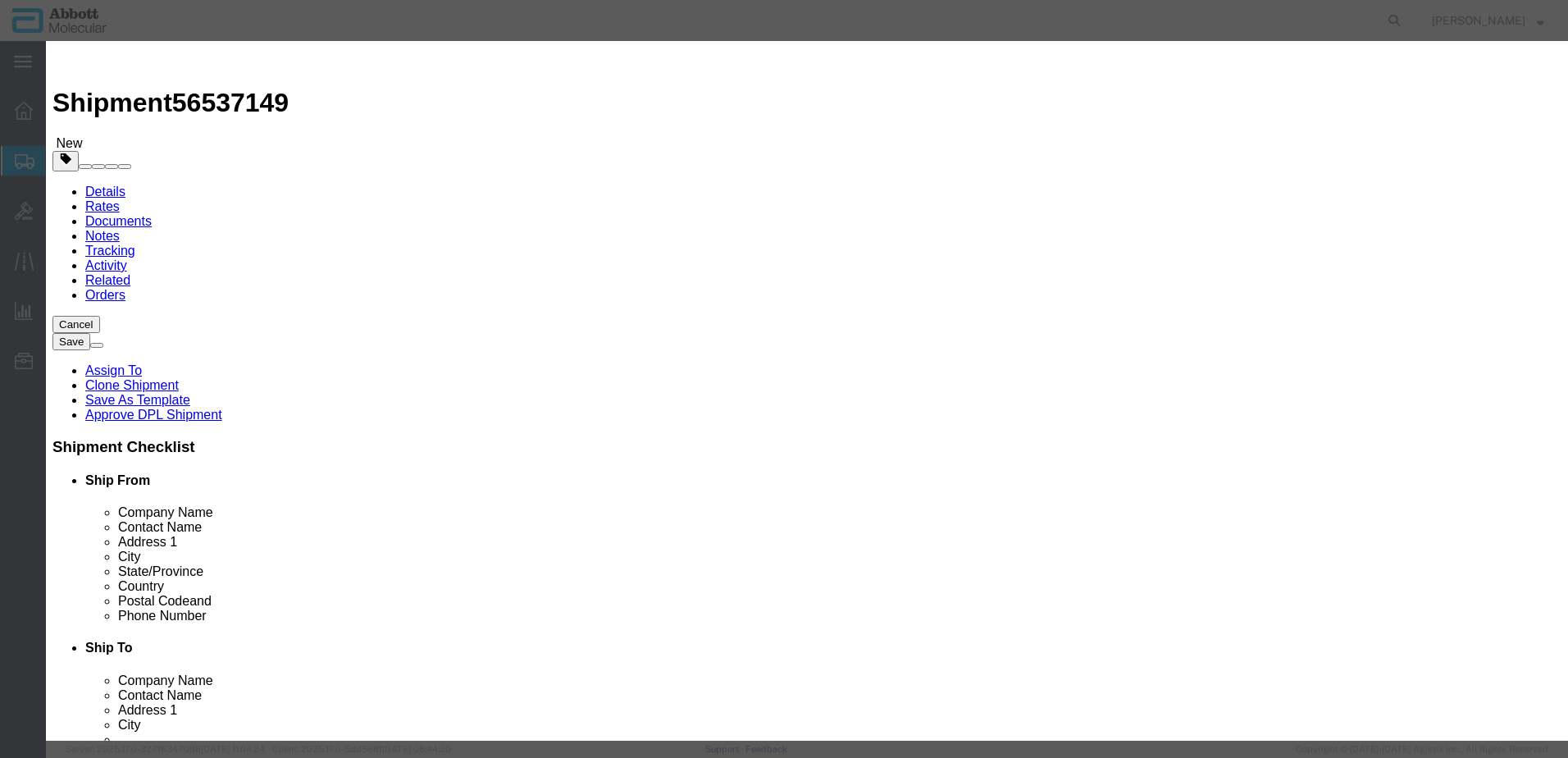
scroll to position [0, 0]
click input "text"
type input "09N7880"
click strong "09N7880"
select select
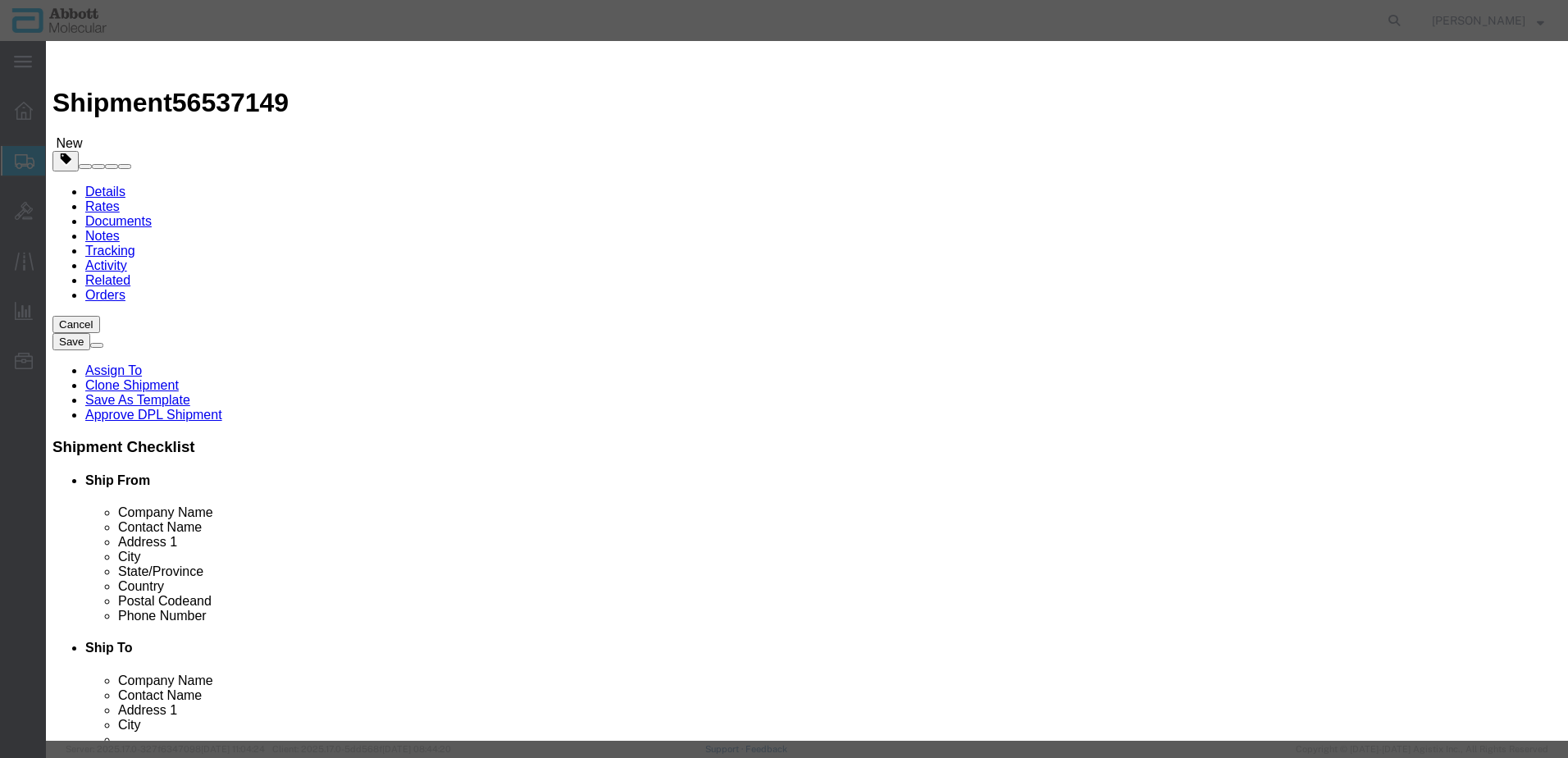
checkbox input "false"
select select "US"
type input "FROZEN"
type input "3822190080"
select select "BIS"
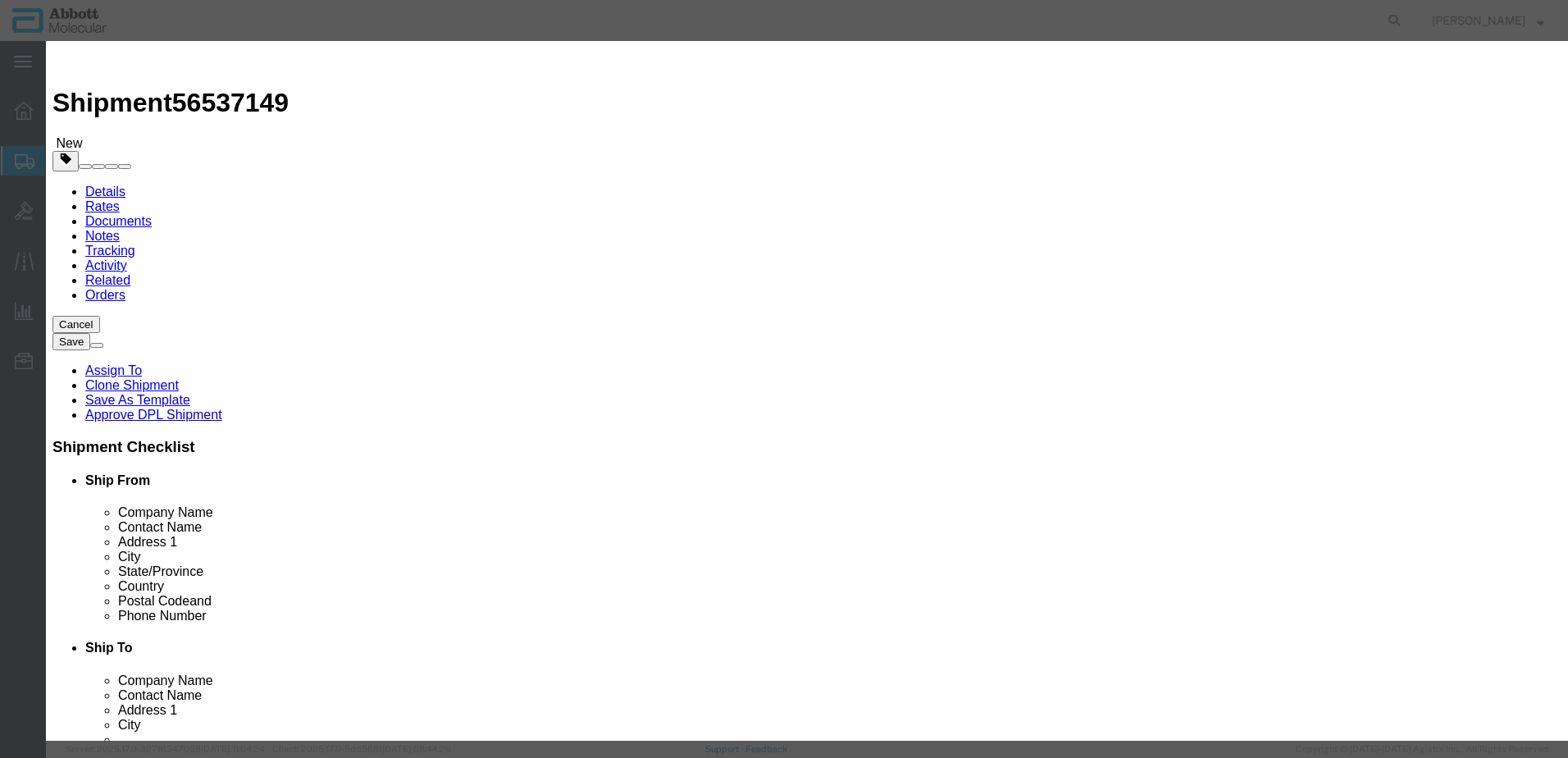
checkbox input "false"
type input "09N7880"
type textarea "Alinity m SARS-CoV-2 CTRLKit"
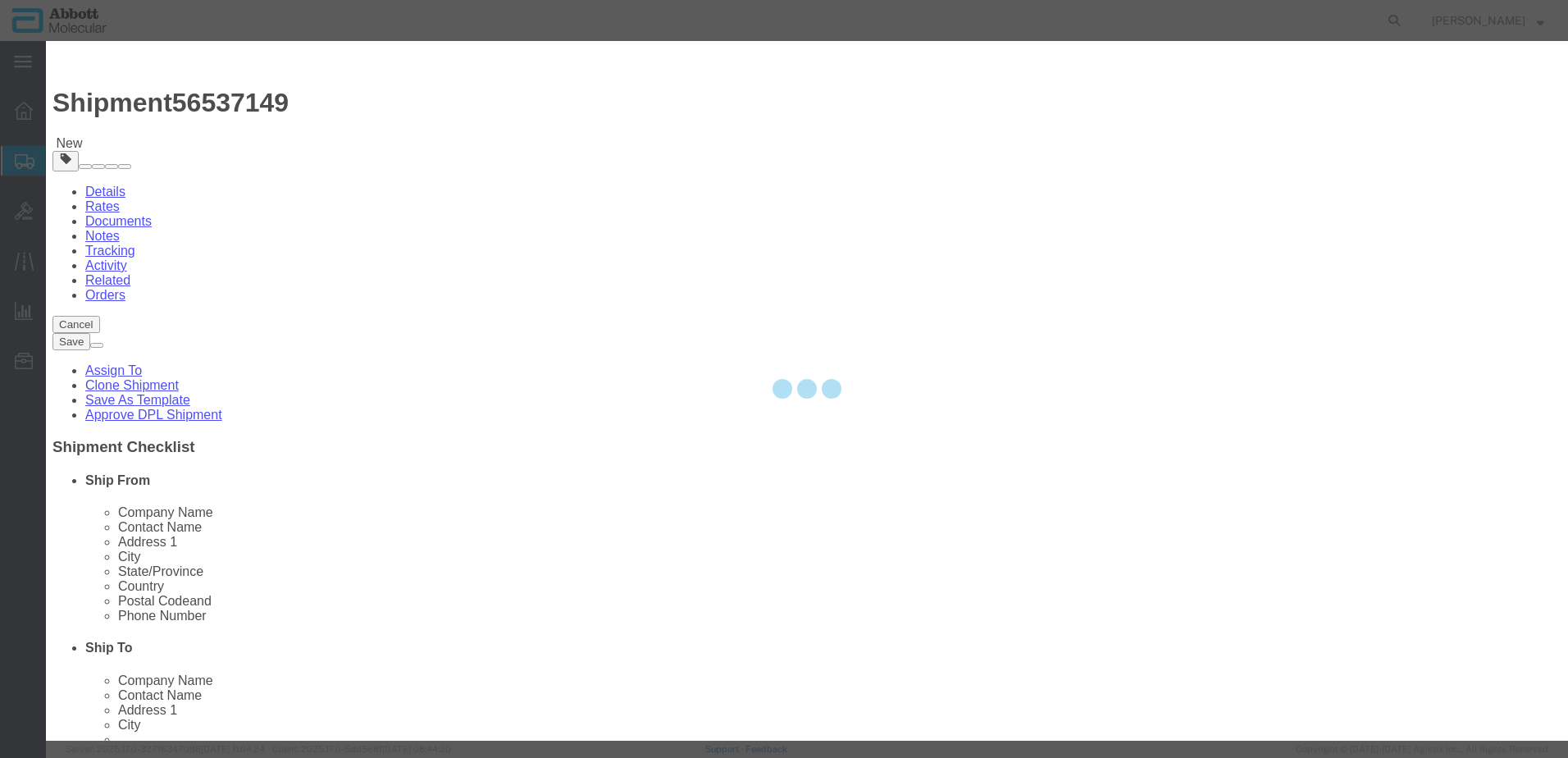
select select "NLR"
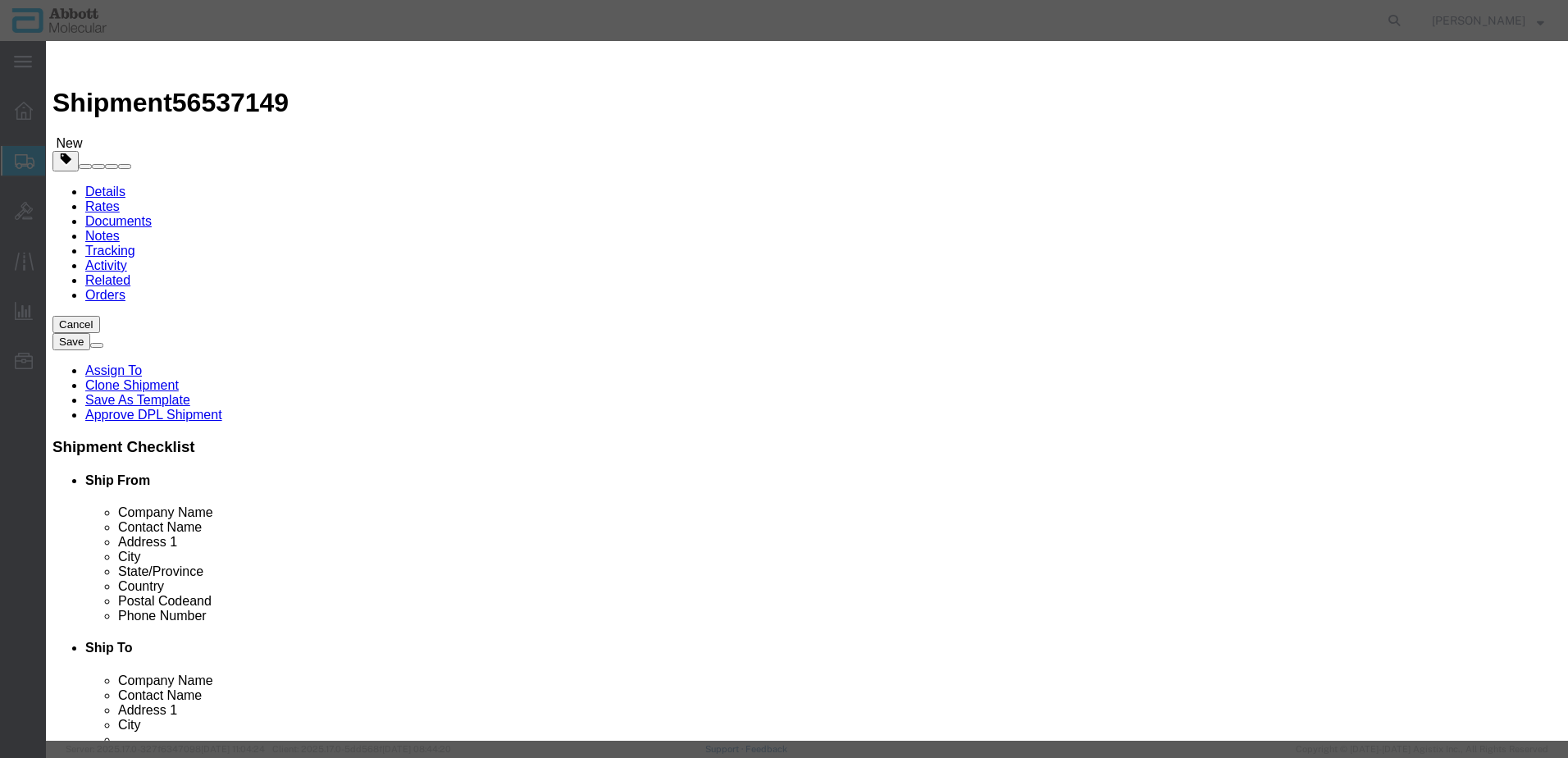
type input "09N7880"
type input "10"
click input "09N7880"
select select "BF"
type input "1"
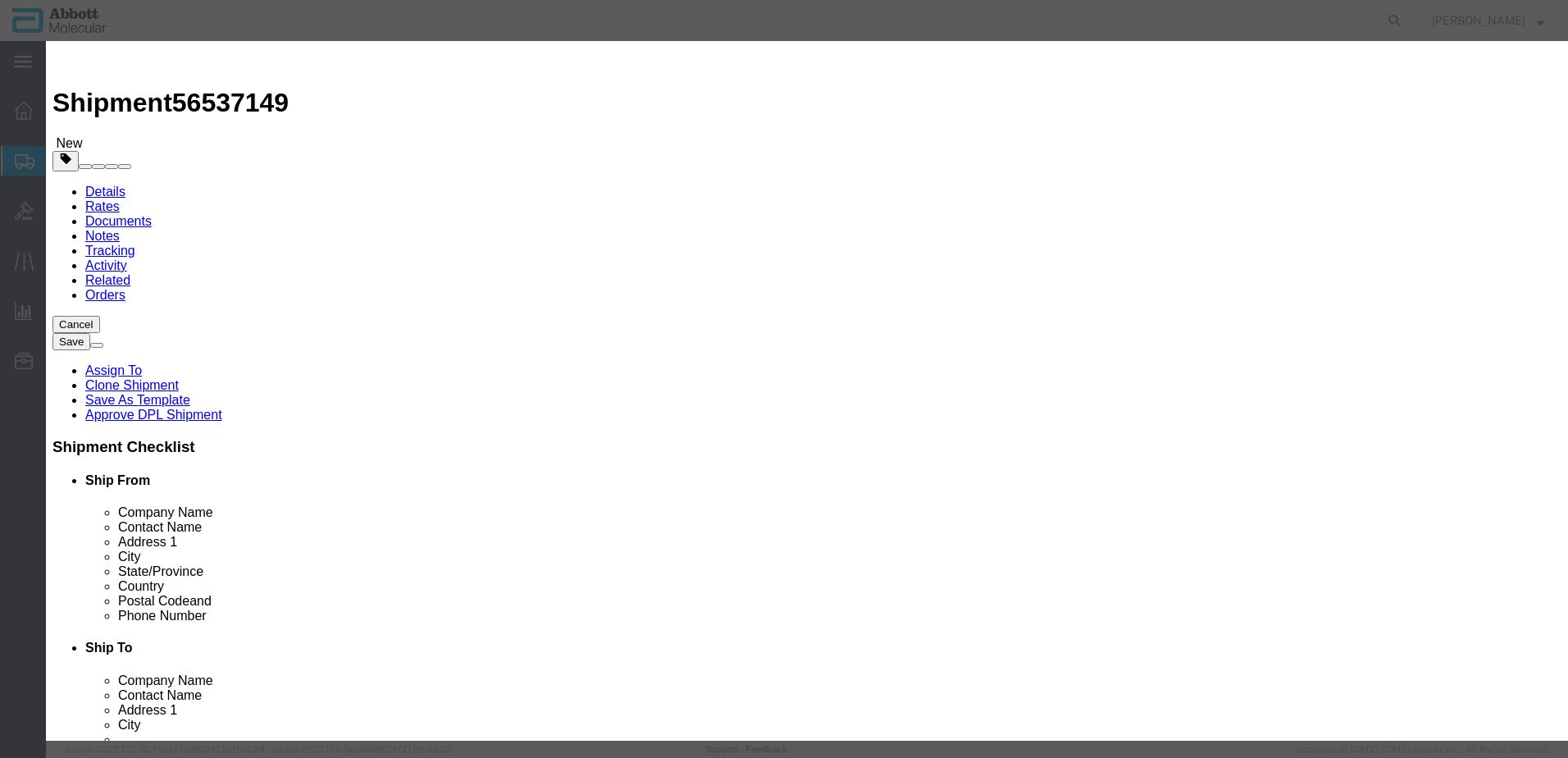
click select "Select Bag Barrels 100Board Feet Bottle Box Blister Pack Carats Can Capsule Car…"
select select "EA"
click select "Select Bag Barrels 100Board Feet Bottle Box Blister Pack Carats Can Capsule Car…"
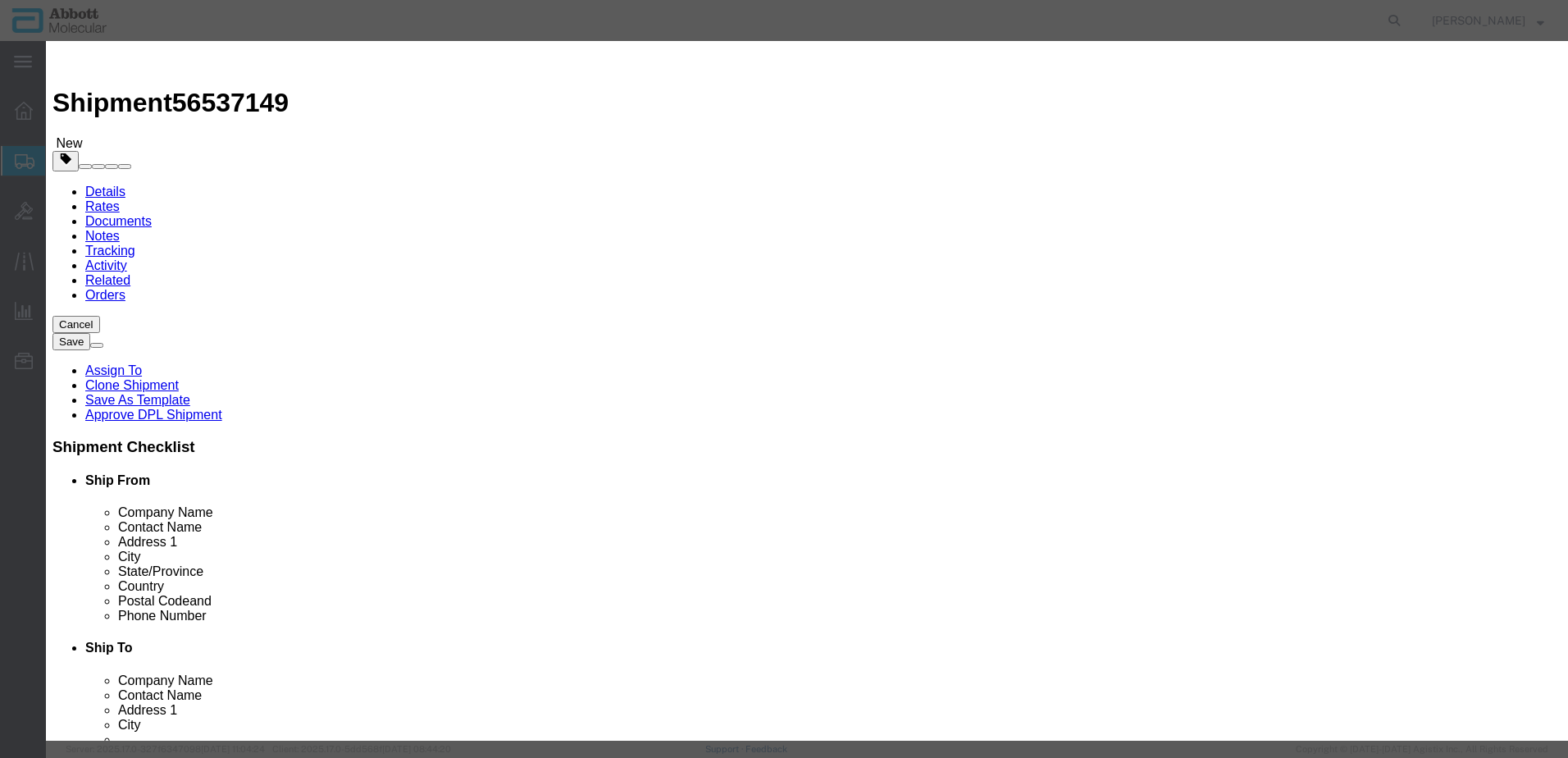
select select "70"
click select "Select Account Type Activity ID Airline Appointment Number ASN Batch Number Bil…"
select select "BATCH_NUMBER"
click select "Select Account Type Activity ID Airline Appointment Number ASN Batch Number Bil…"
type input "418508"
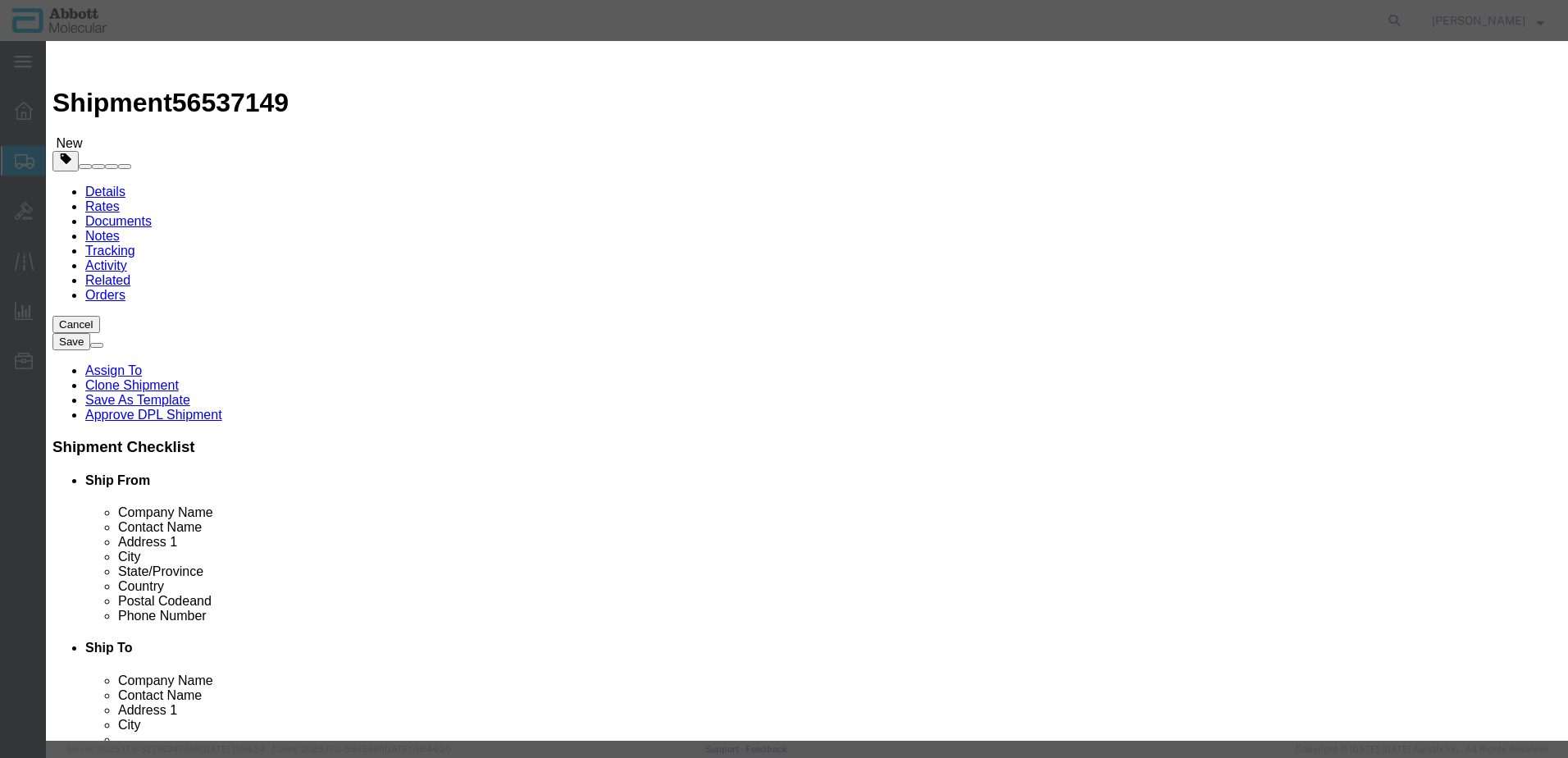
click button "Save & Add Another"
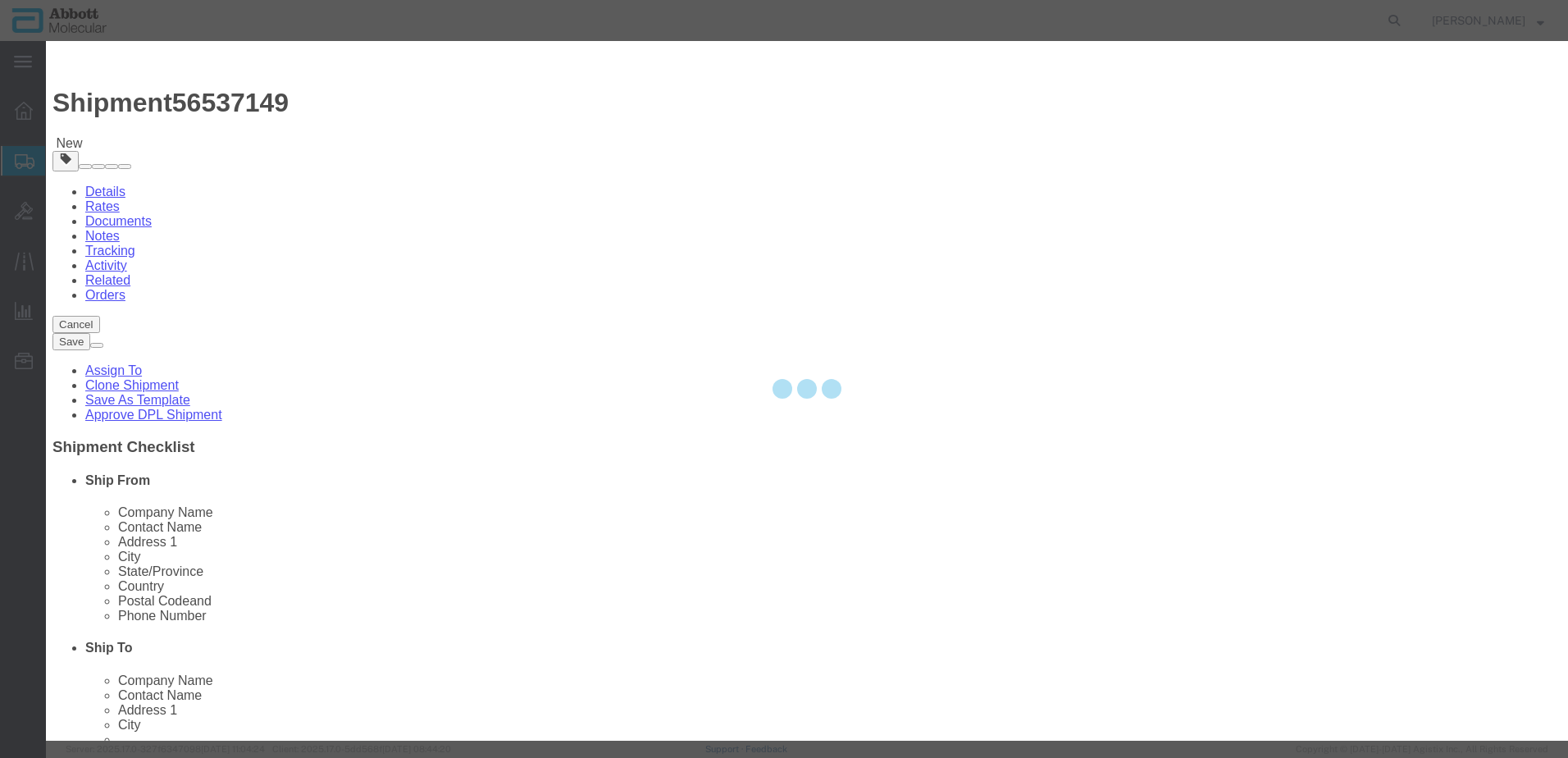
select select "EA"
select select
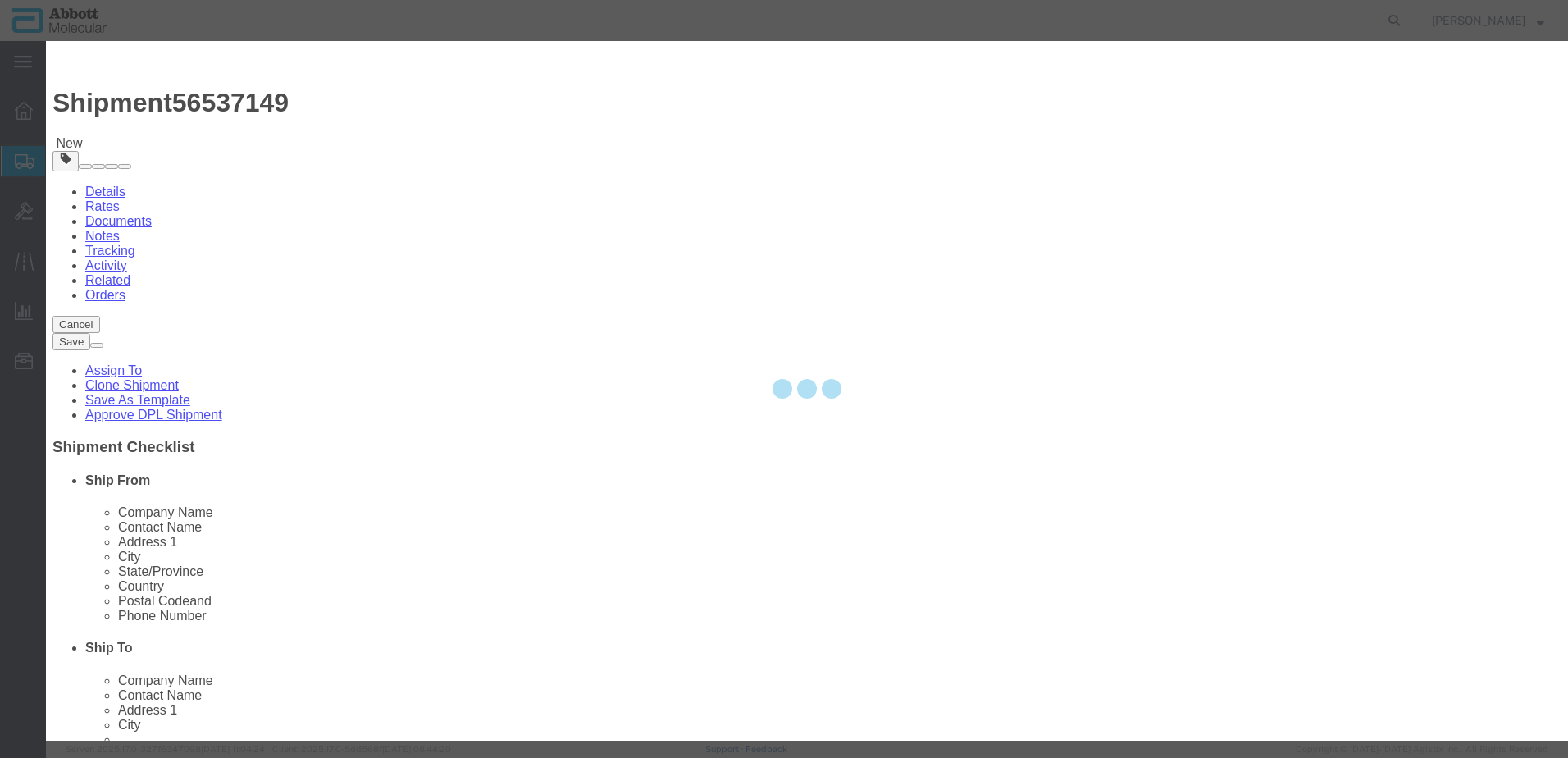
select select
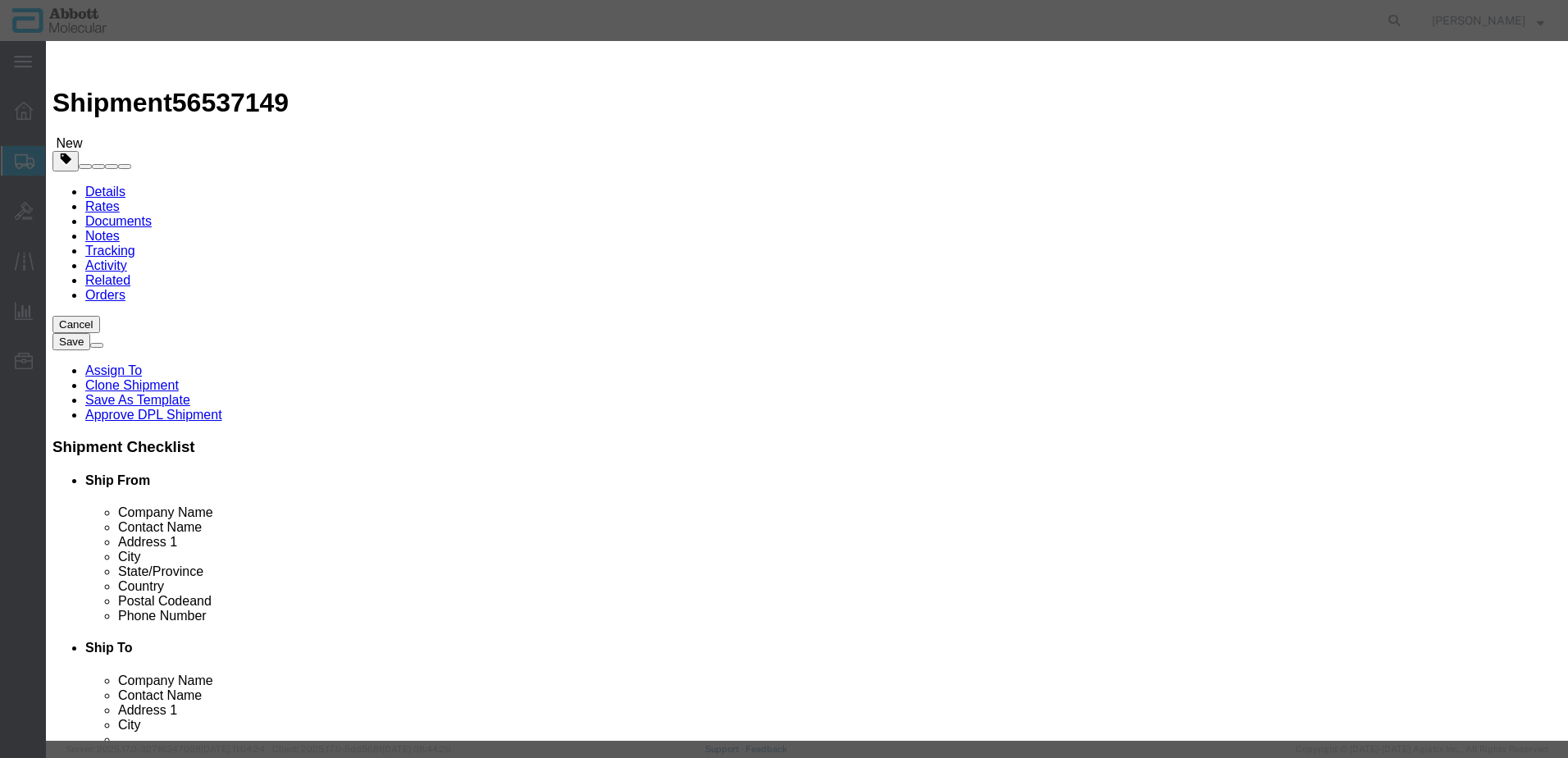
click input "text"
type input "03L7860"
click strong "03L7860"
select select
checkbox input "false"
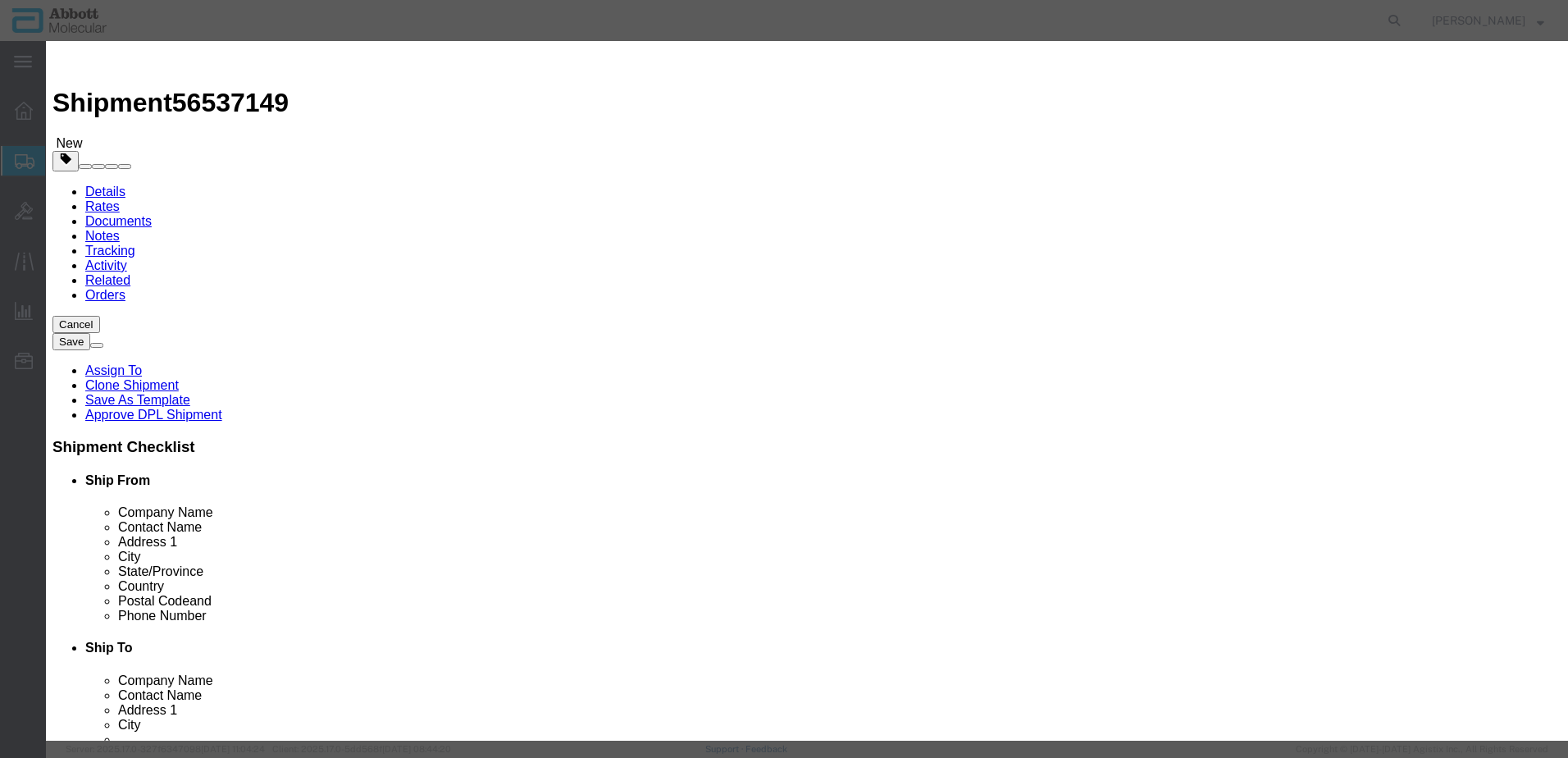
select select "DE"
type input "3507907000"
select select "BIS"
checkbox input "false"
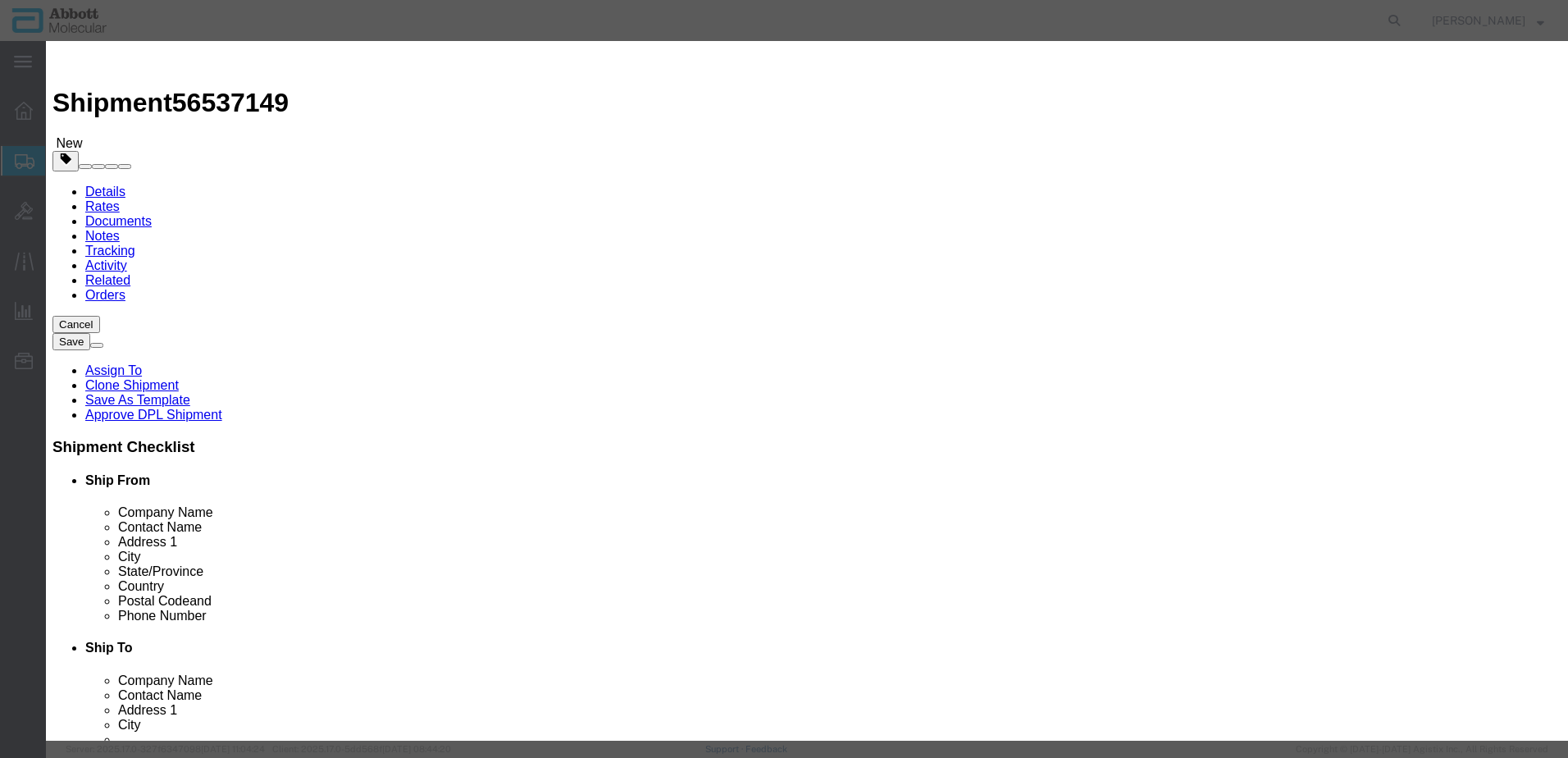
type input "03L7860"
type textarea "PROTEINASE K(4 PACK)"
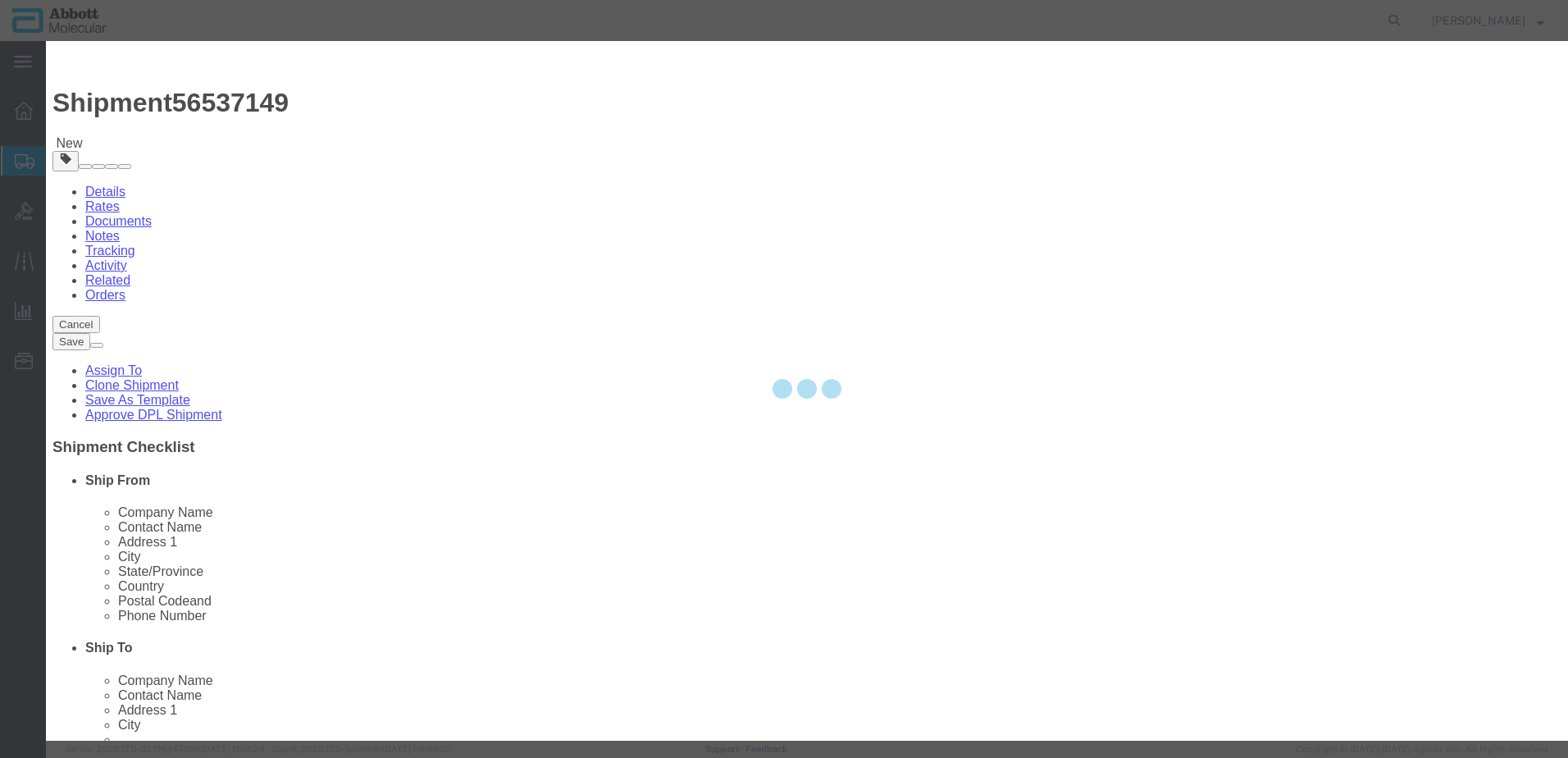
select select "NLR"
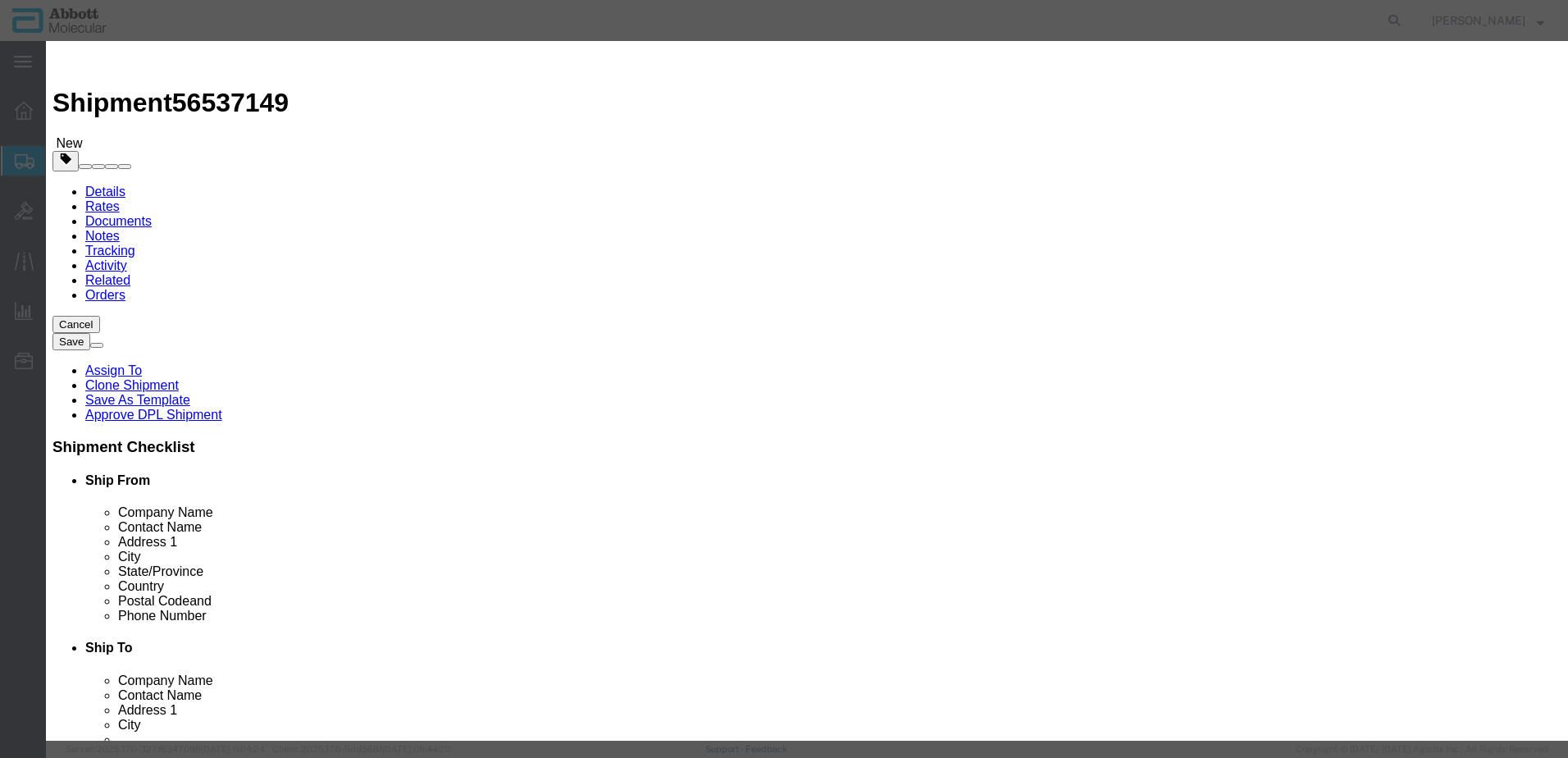
type input "03L7860"
type input "100"
type input "1"
select select "70"
click div "Commodity library Product Name 03L7860 03L7860 Pieces 100 Select Bag Barrels 10…"
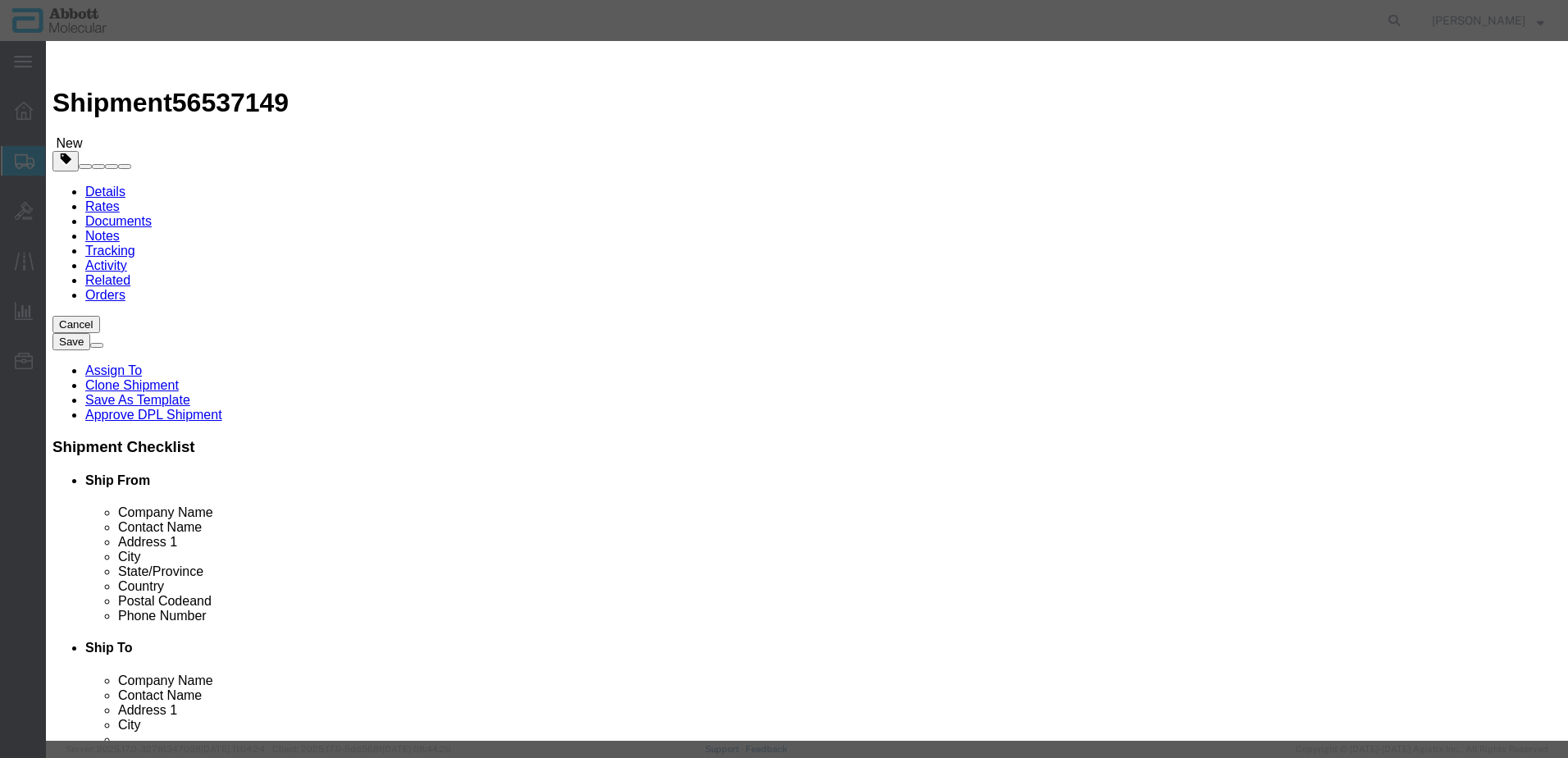
click select "Select Account Type Activity ID Airline Appointment Number ASN Batch Number Bil…"
select select "BATCH_NUMBER"
click select "Select Account Type Activity ID Airline Appointment Number ASN Batch Number Bil…"
type input "413361"
click button "Save & Add Another"
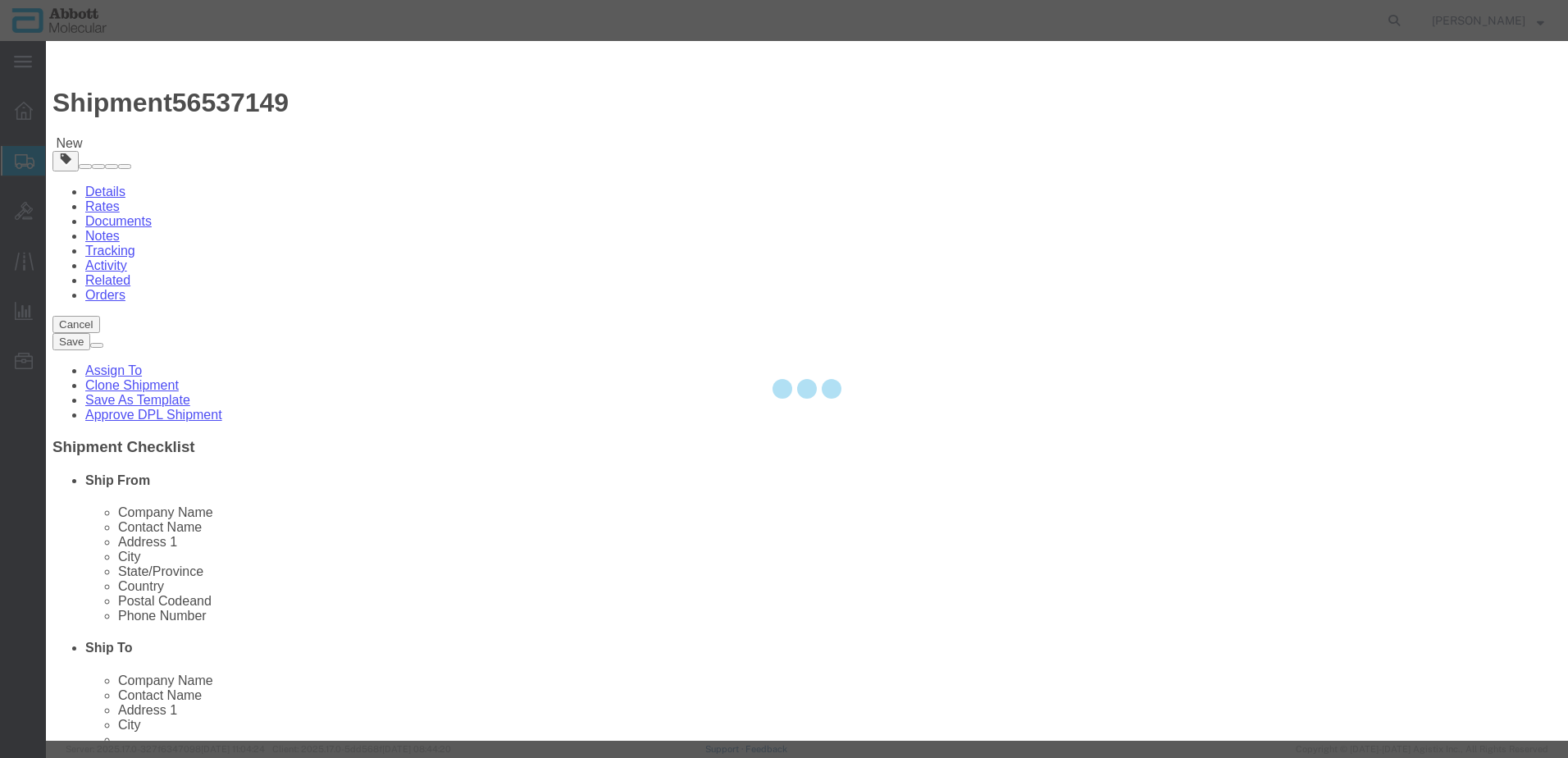
select select "EA"
select select
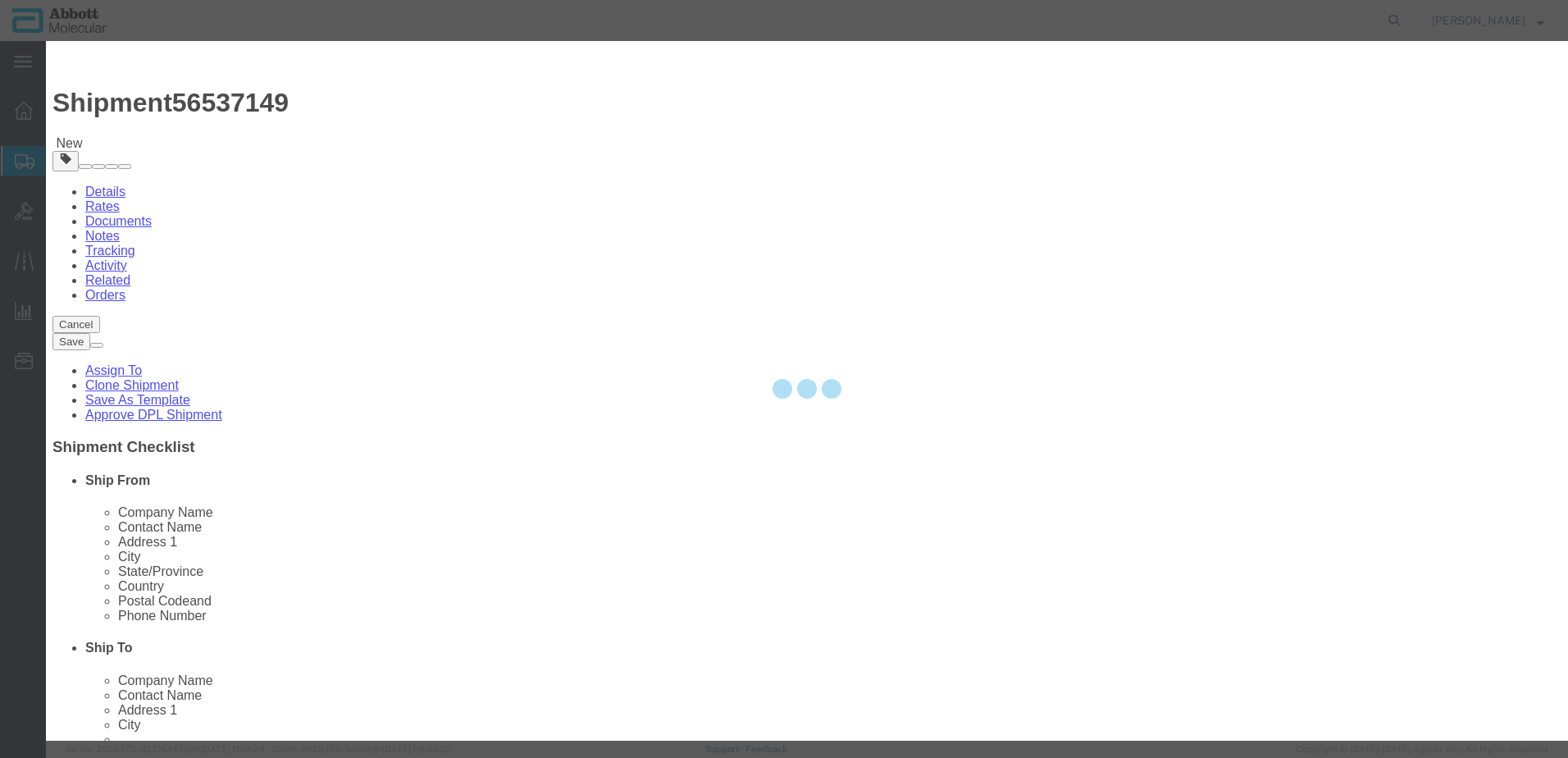
select select
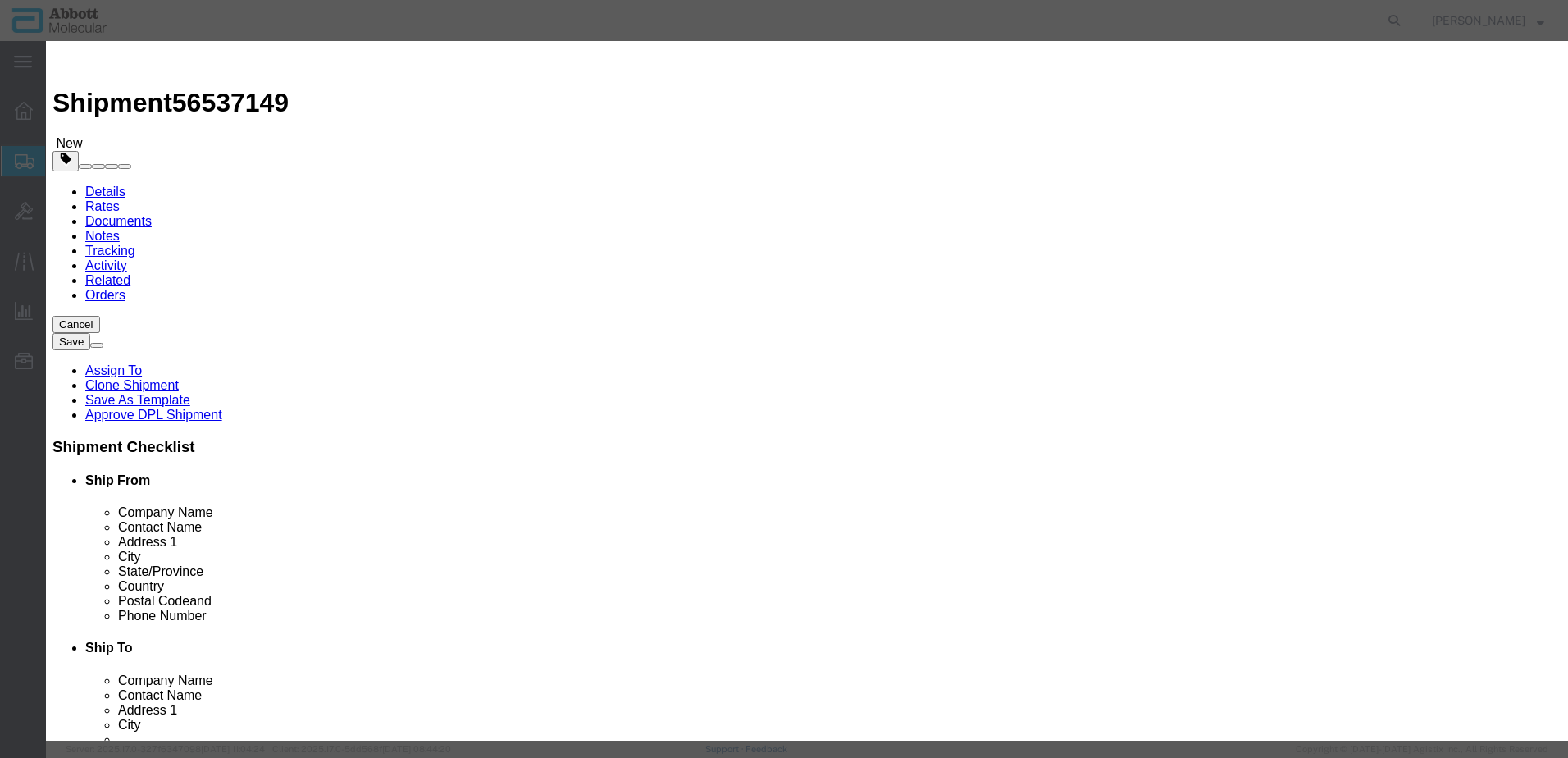
click input "text"
type input "02J0832"
click td "Name: 02J0832"
select select
checkbox input "false"
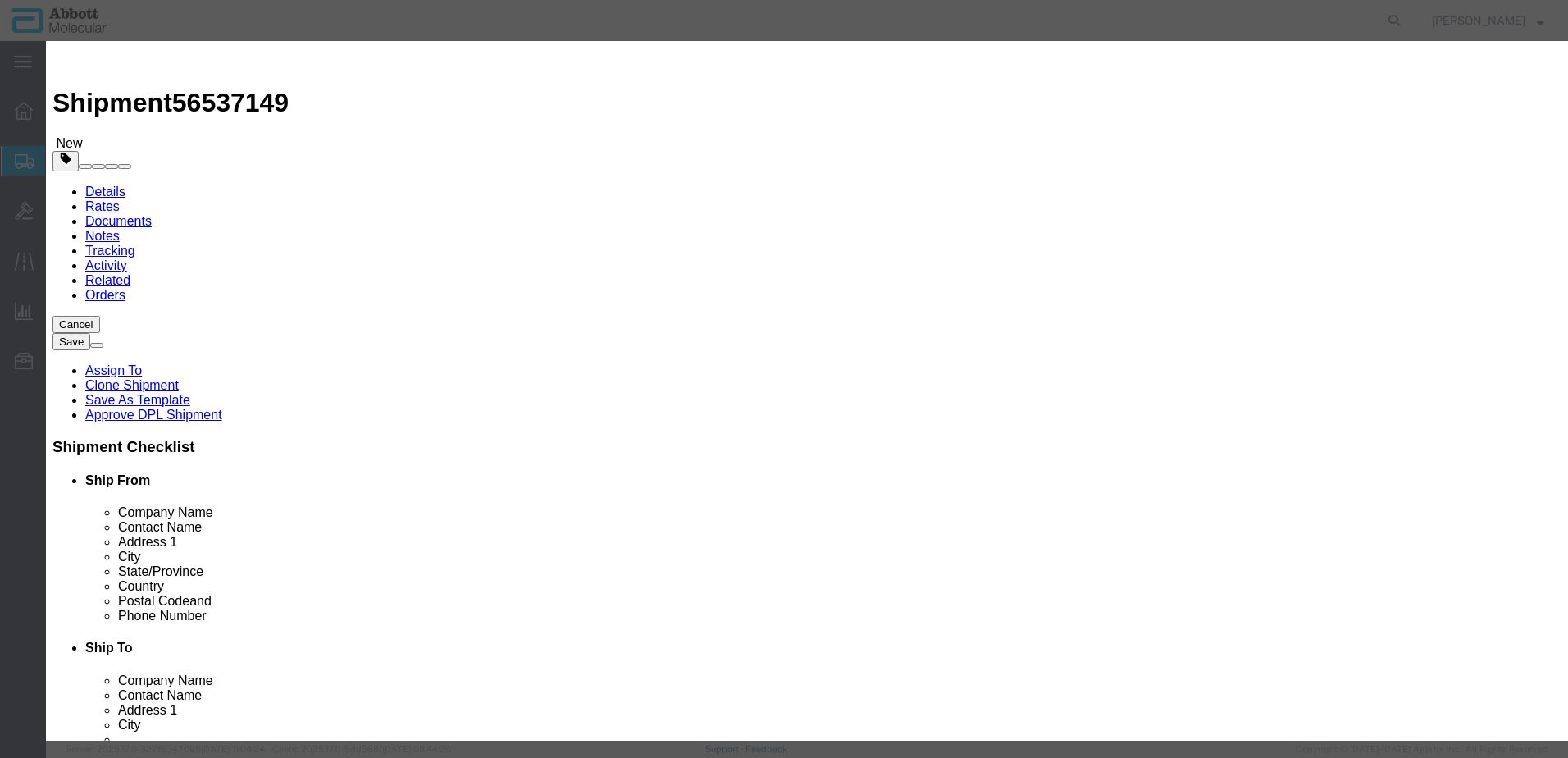
select select "US"
type input "3507907000"
select select "BIS"
checkbox input "false"
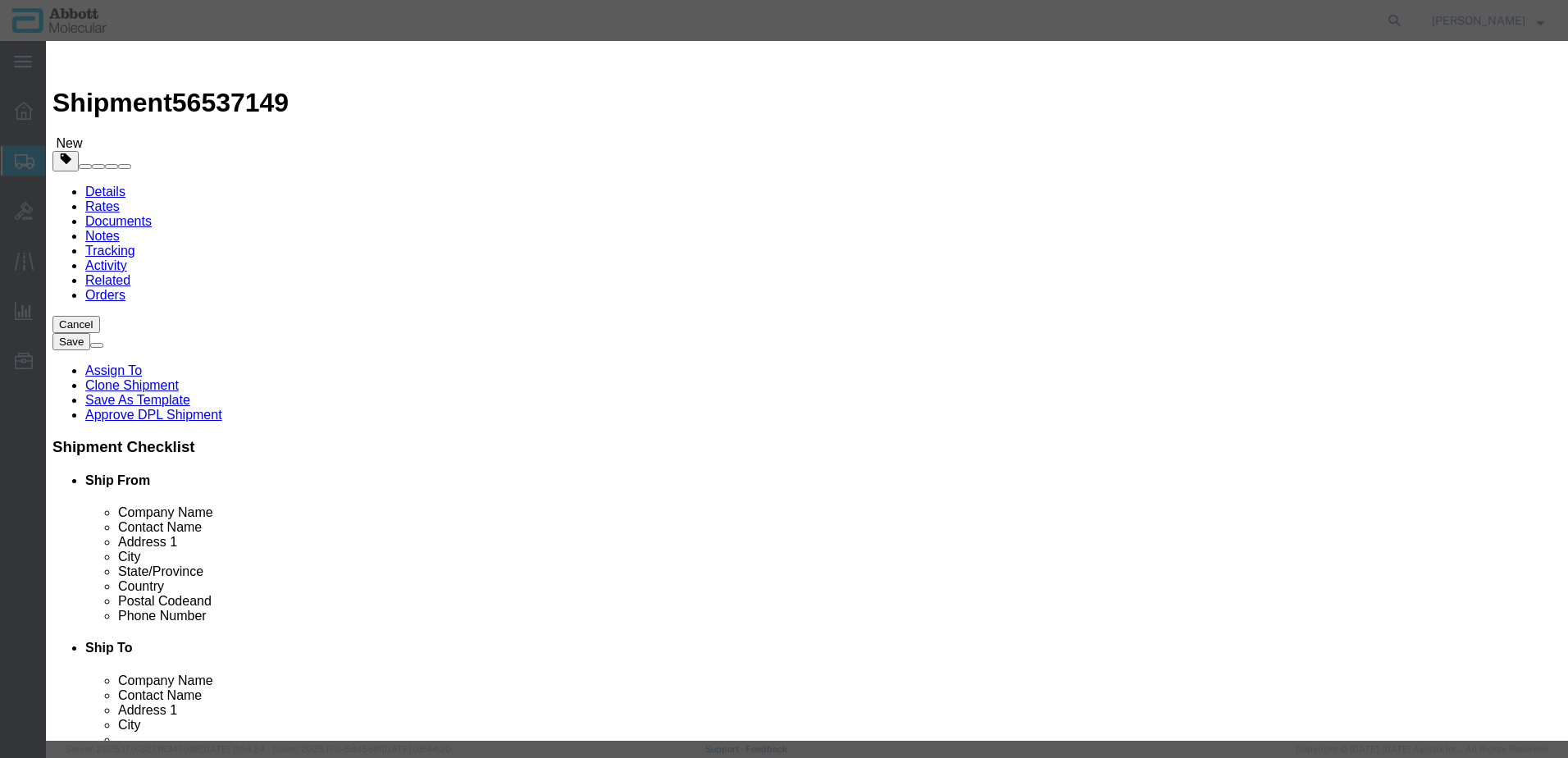
type input "02J0832"
type textarea "Protease I; 2 x 250mg"
select select "NLR"
type input "02J0832"
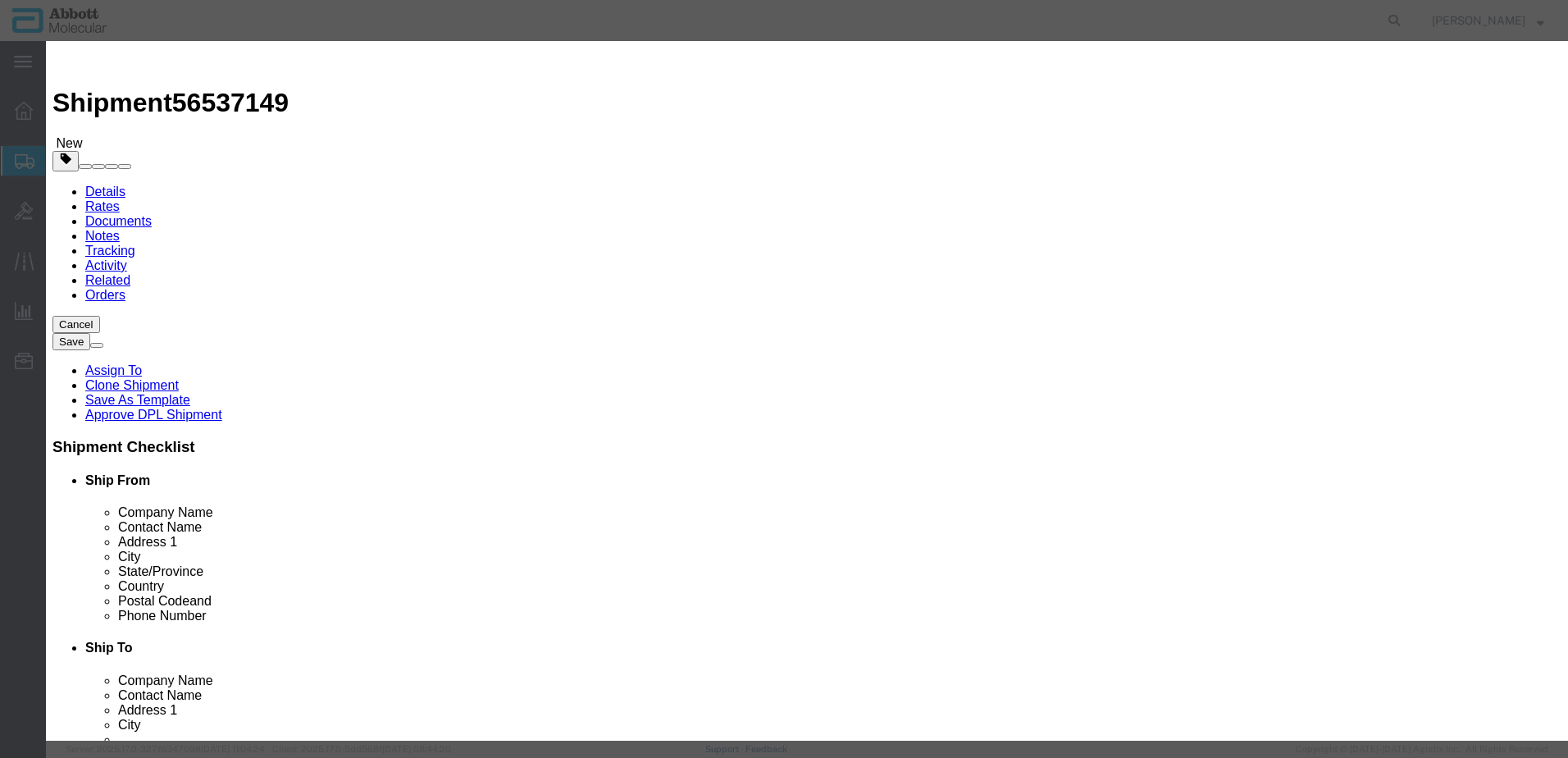
type input "281"
type input "1"
select select "70"
drag, startPoint x: 1009, startPoint y: 267, endPoint x: 1006, endPoint y: 278, distance: 11.4
click select "Select Account Type Activity ID Airline Appointment Number ASN Batch Number Bil…"
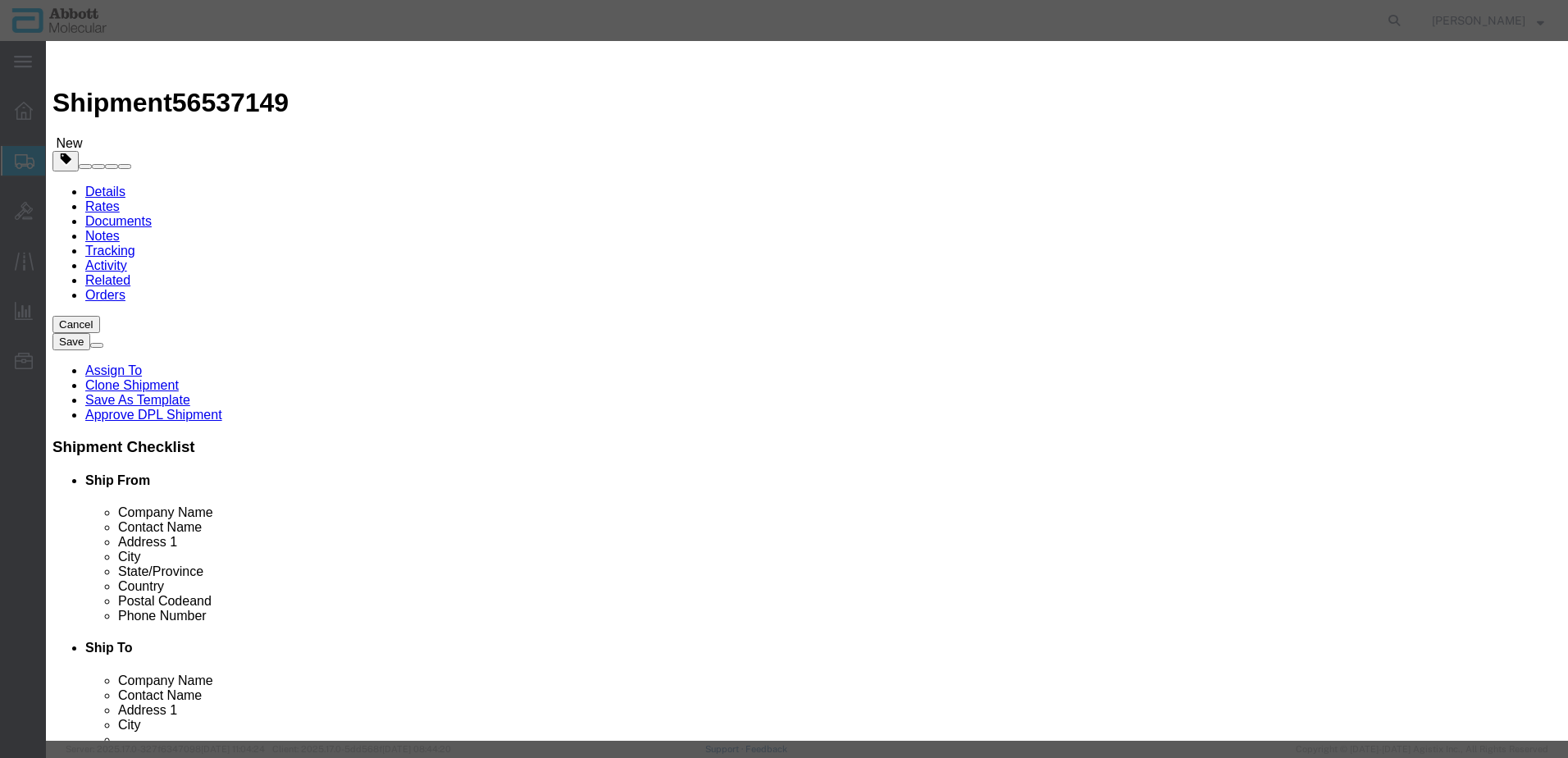
select select "BATCH_NUMBER"
click select "Select Account Type Activity ID Airline Appointment Number ASN Batch Number Bil…"
type input "416596"
select select "BATCH_NUMBER"
type input "413492"
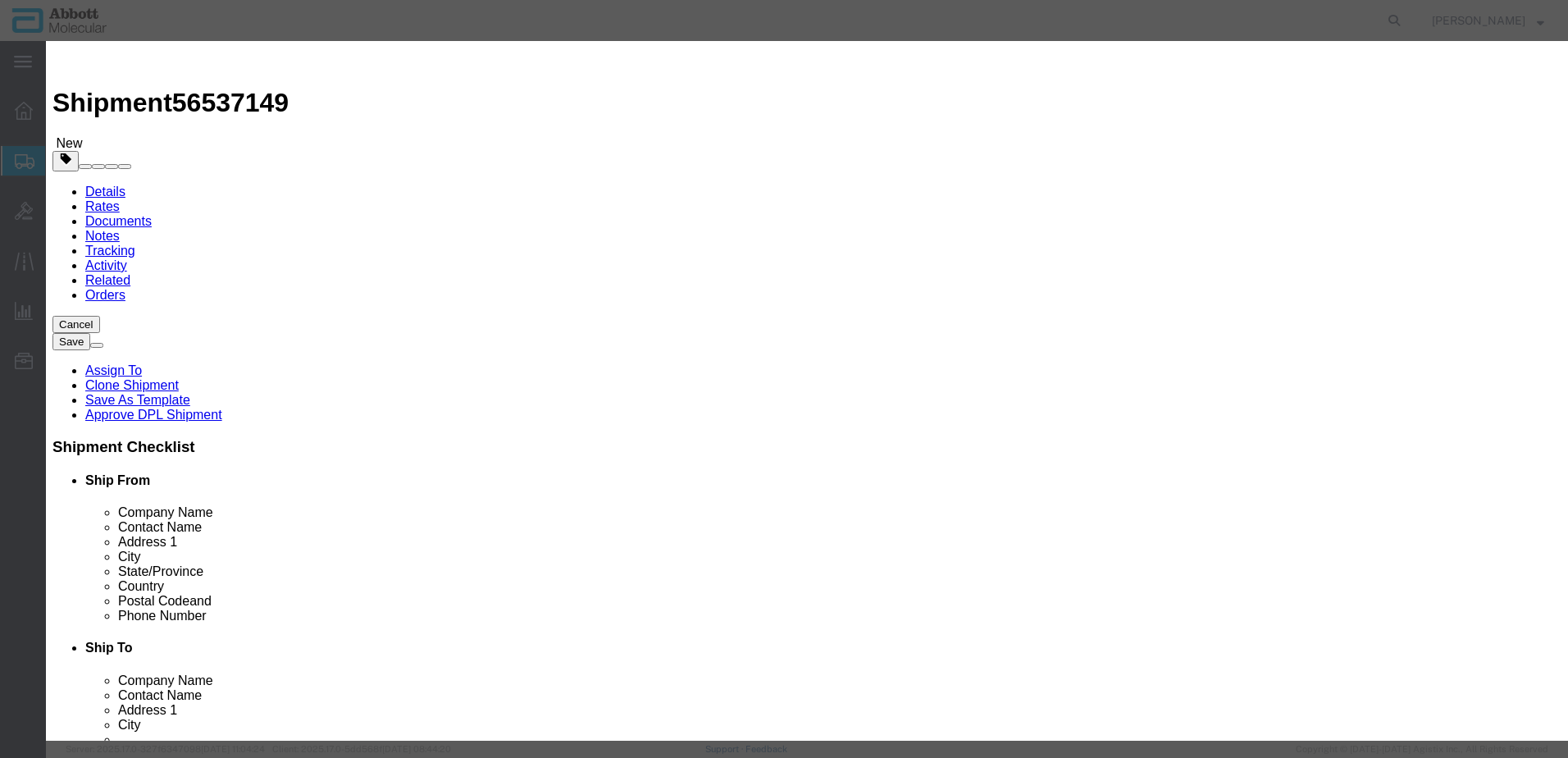
click button "Save & Add Another"
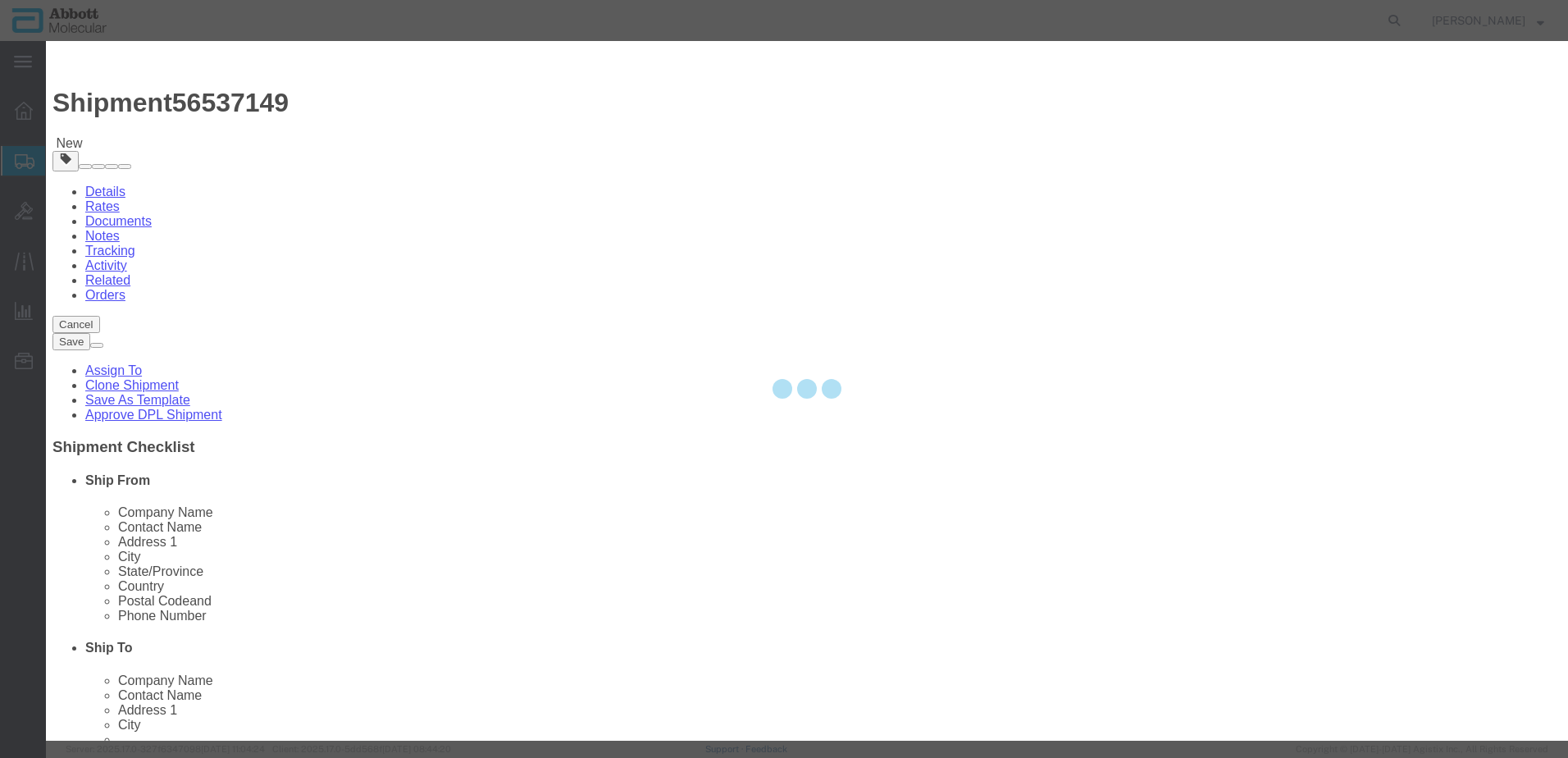
select select "EA"
select select
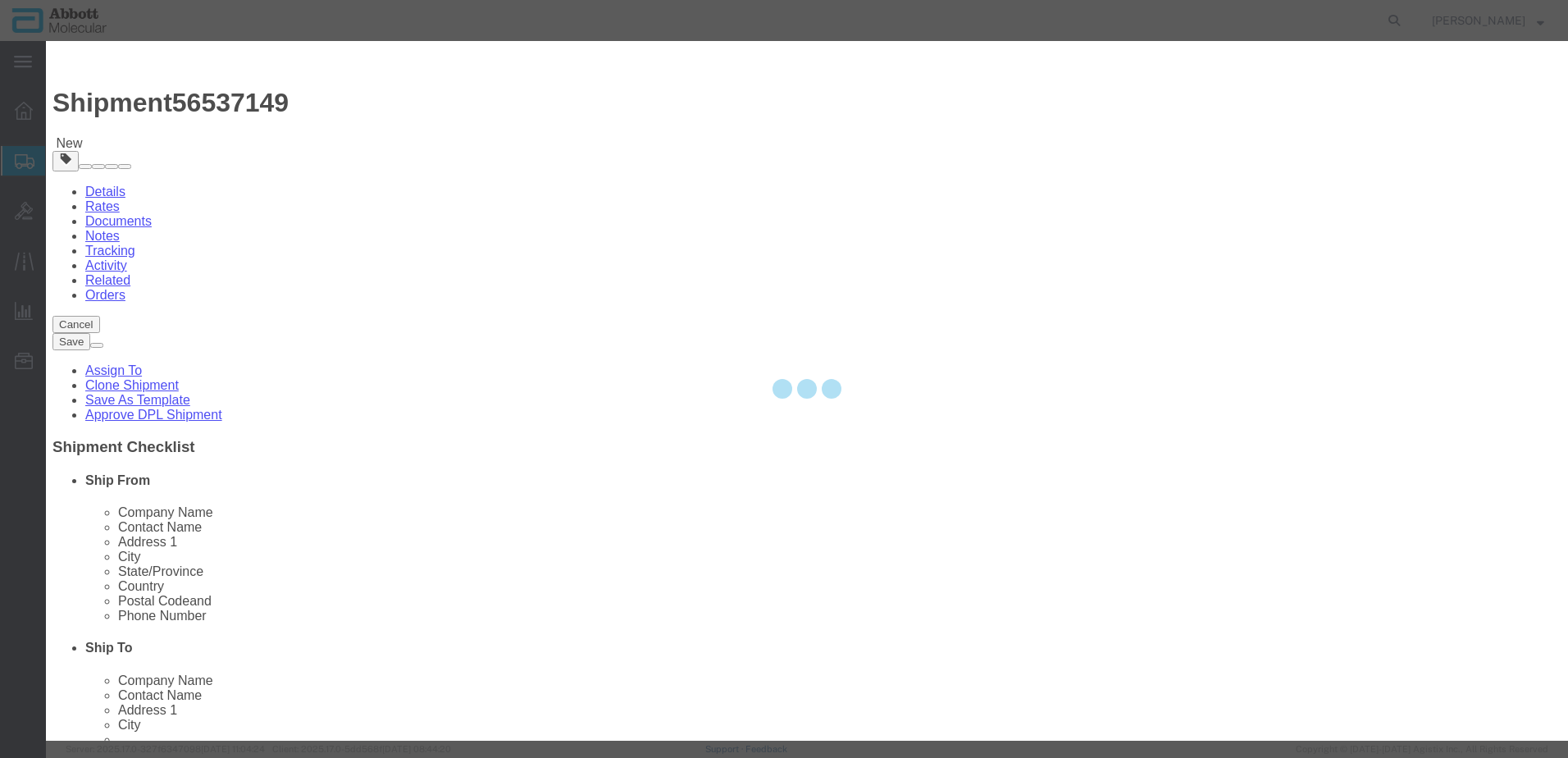
select select
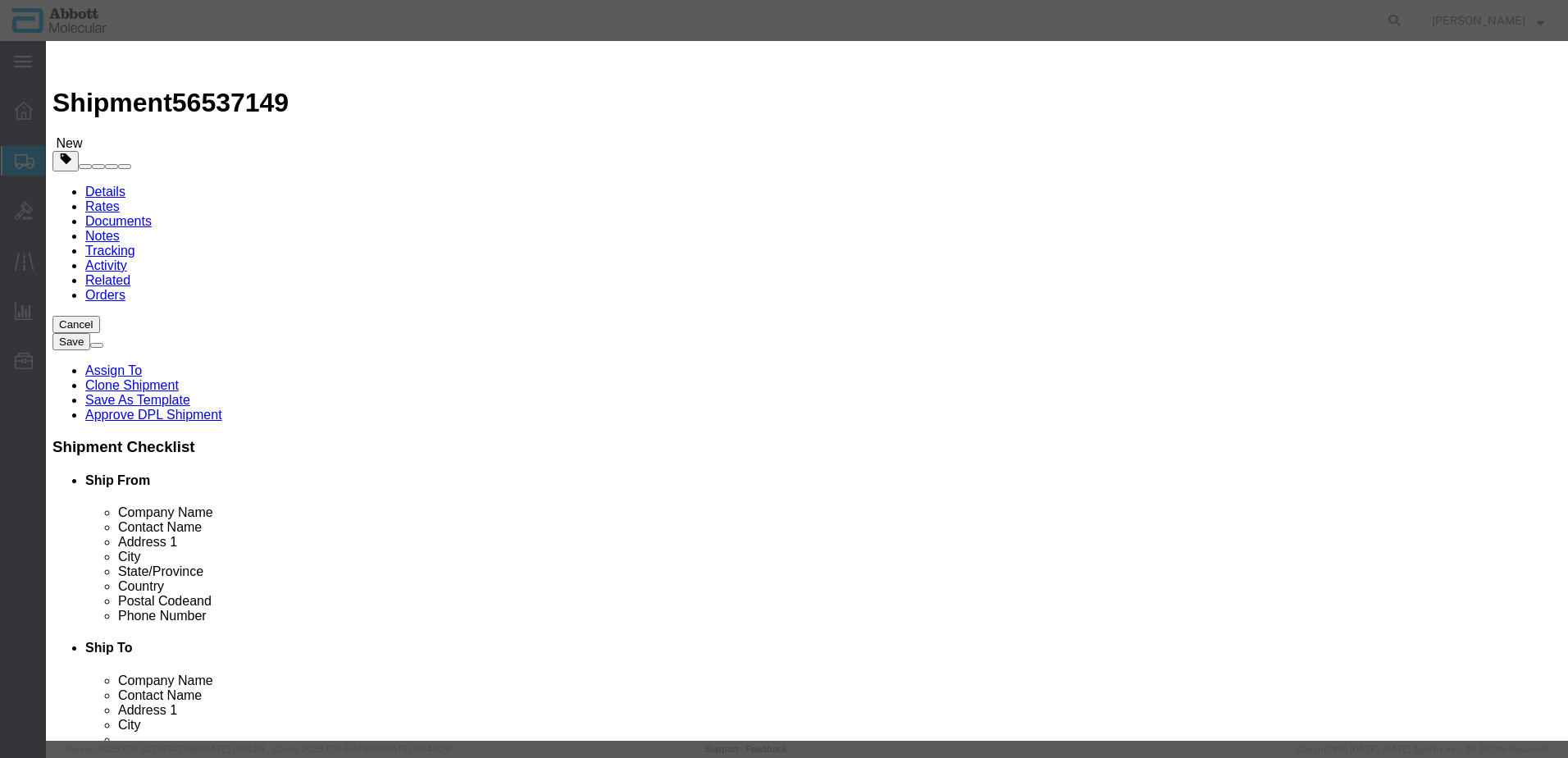
click input "text"
type input "09N4370"
click strong "09N4370"
select select
checkbox input "false"
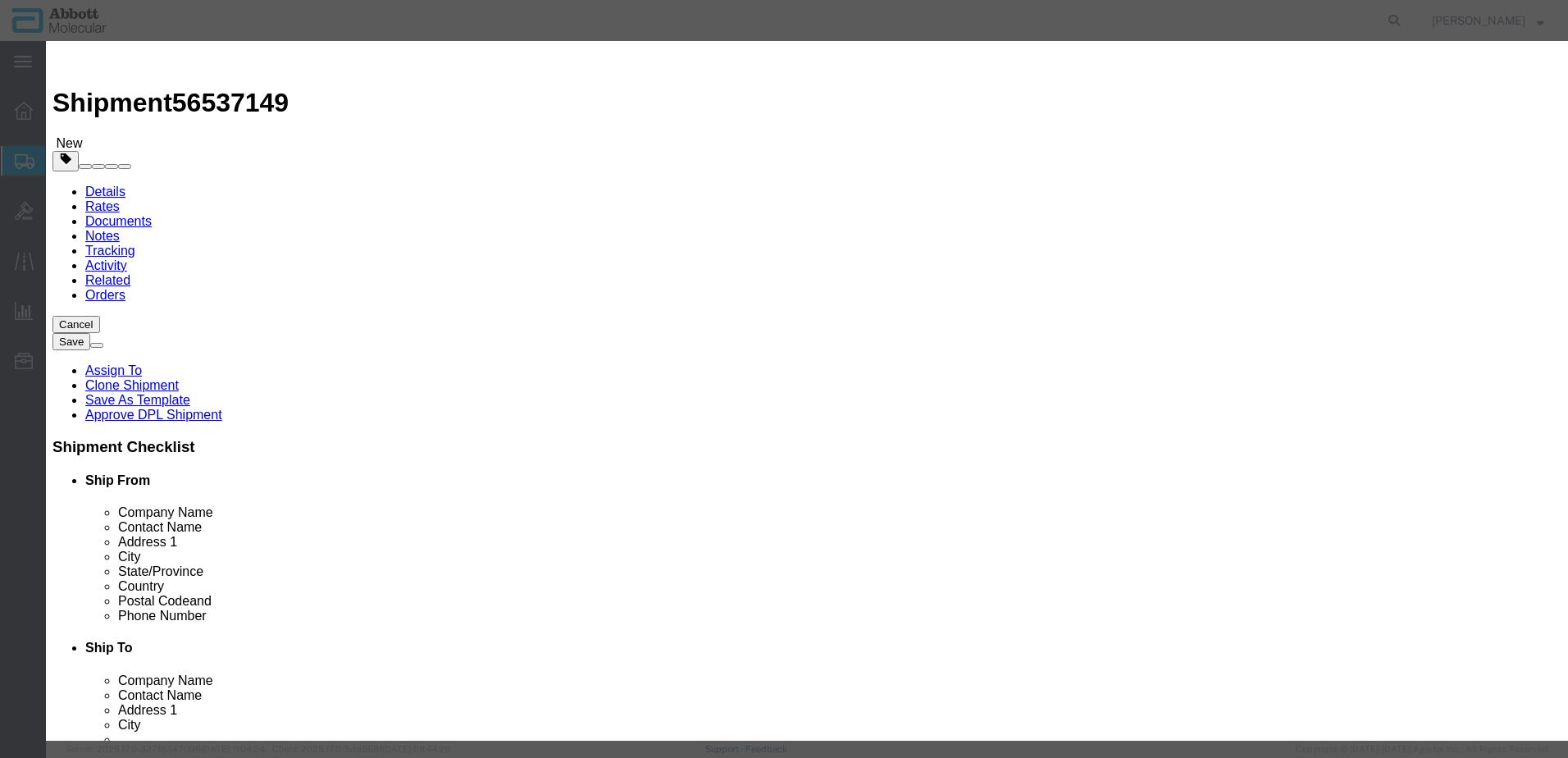
select select "US"
type input "FROZEN"
type input "3822190080"
select select "BIS"
checkbox input "false"
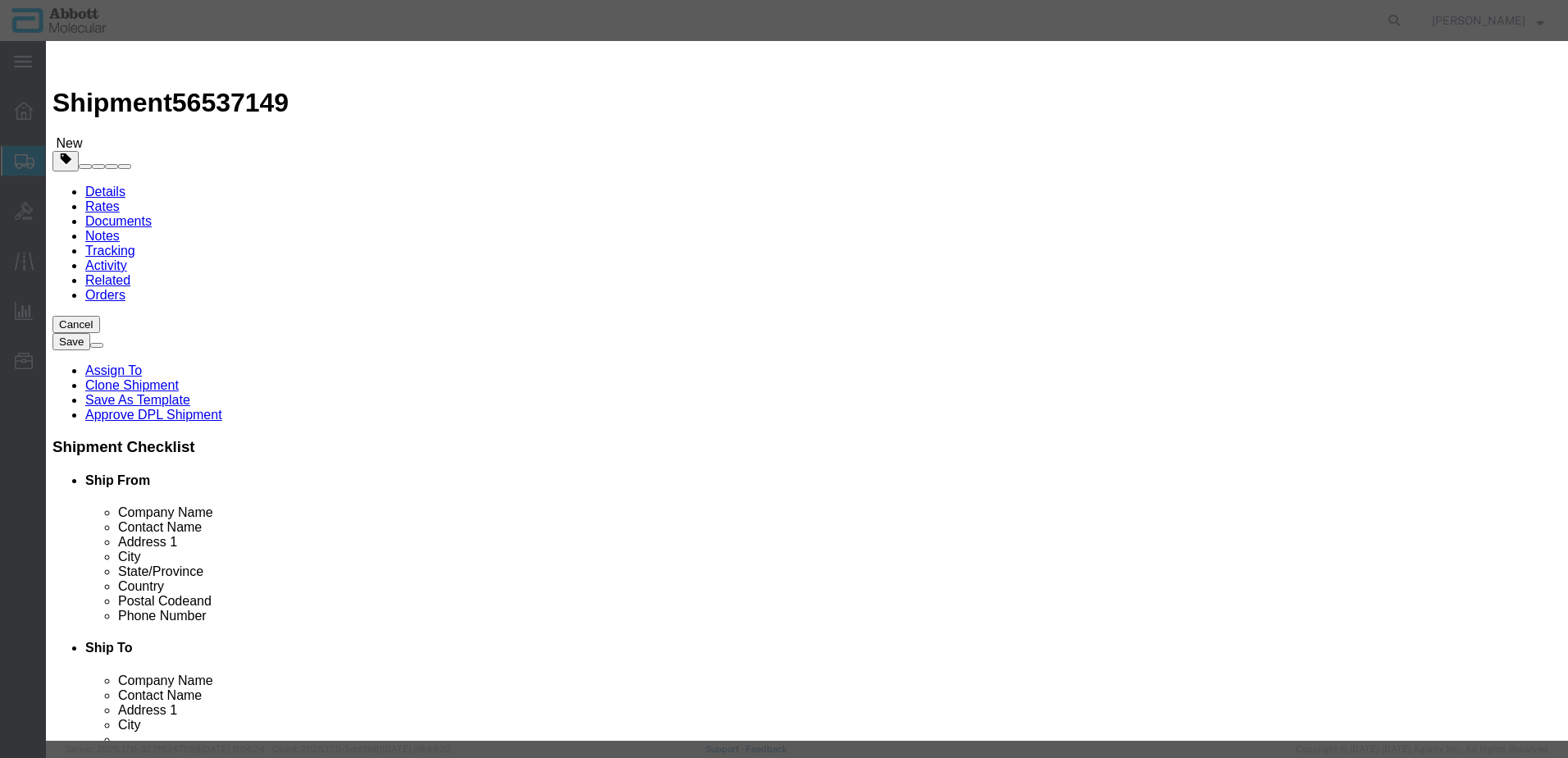
drag, startPoint x: 999, startPoint y: 273, endPoint x: 993, endPoint y: 281, distance: 10.0
click select "Select Account Type Activity ID Airline Appointment Number ASN Batch Number Bil…"
drag, startPoint x: 389, startPoint y: 615, endPoint x: 339, endPoint y: 615, distance: 50.0
click button "Save & Add Another"
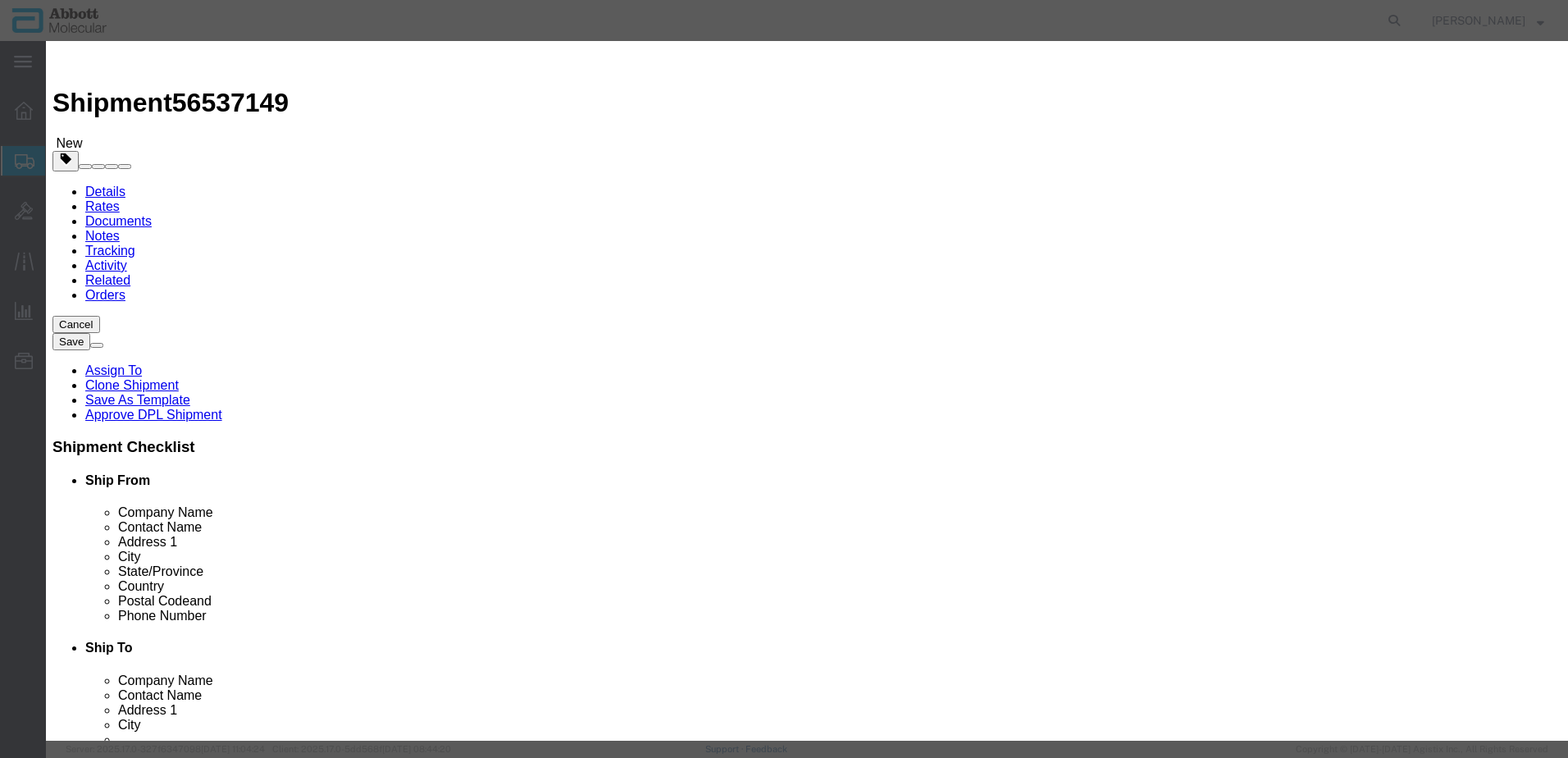
click input "text"
click span "Name:"
click select "Select Account Type Activity ID Airline Appointment Number ASN Batch Number Bil…"
click button "Save & Add Another"
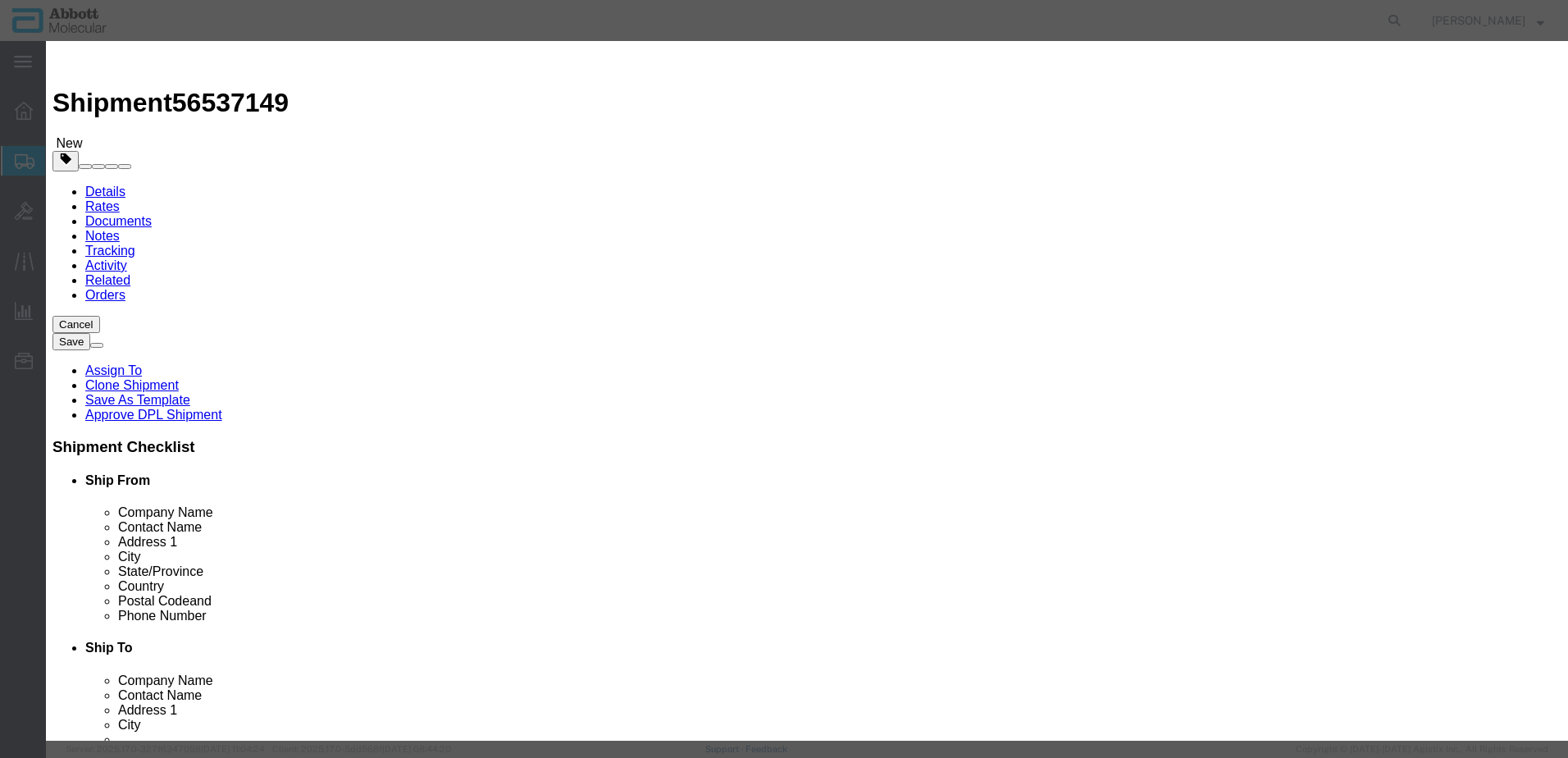
click input "text"
click td "Model: 04N1020"
click select "Select Account Type Activity ID Airline Appointment Number ASN Batch Number Bil…"
click button "Save & Add Another"
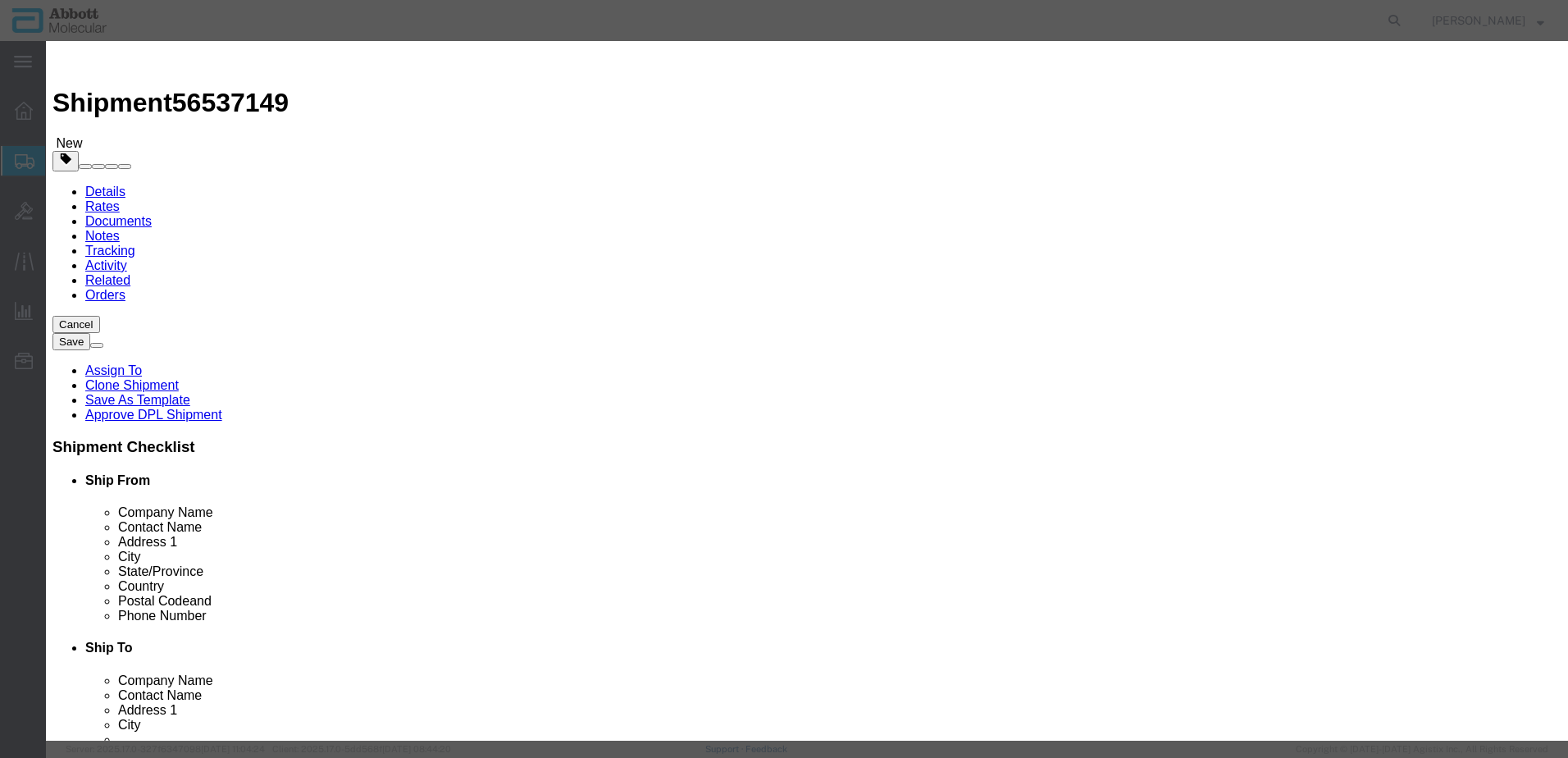
click input "text"
click strong "09N4670"
drag, startPoint x: 929, startPoint y: 267, endPoint x: 930, endPoint y: 277, distance: 10.0
click select "Select Account Type Activity ID Airline Appointment Number ASN Batch Number Bil…"
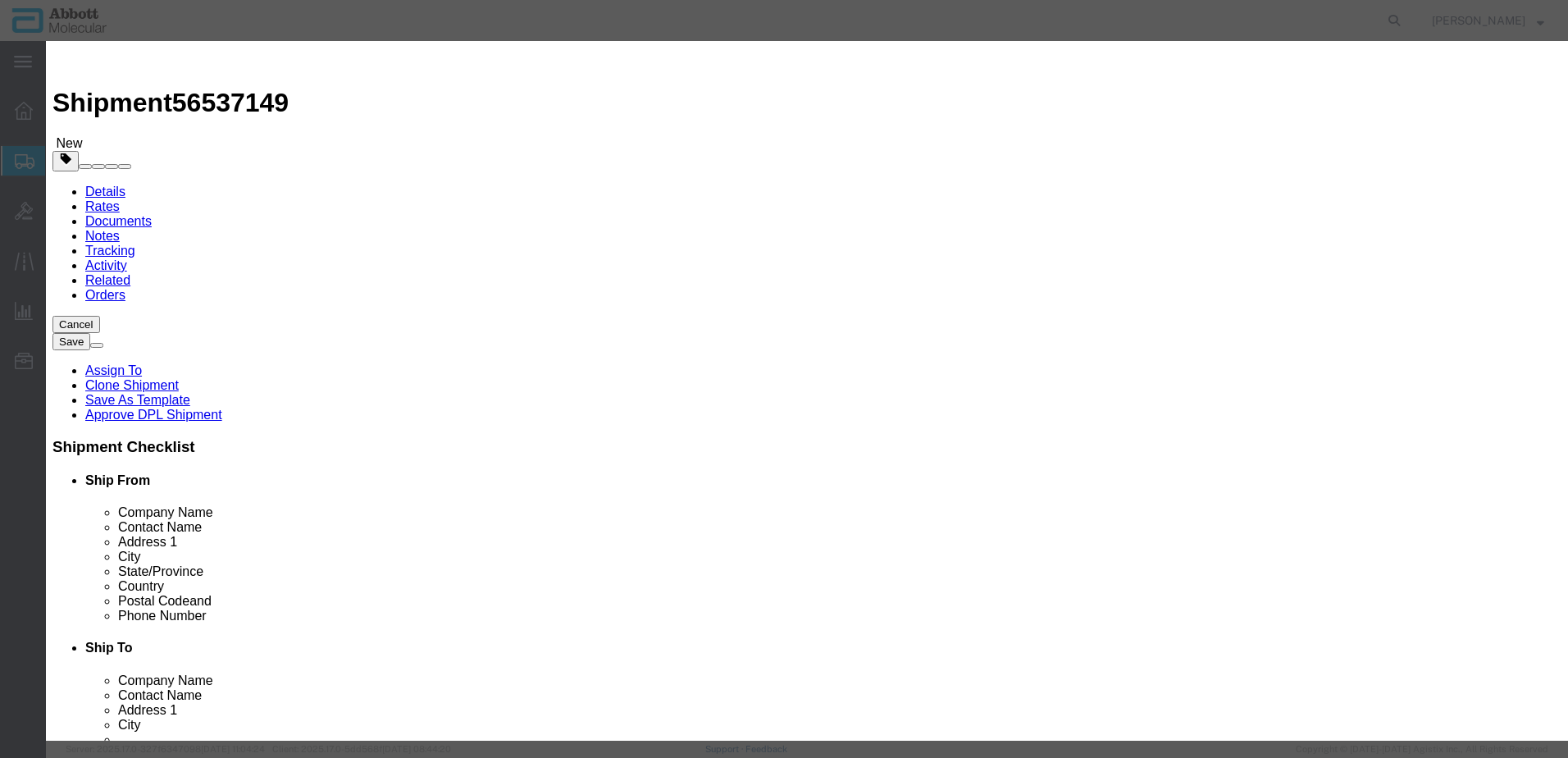
click button "Save & Add Another"
click button "Close"
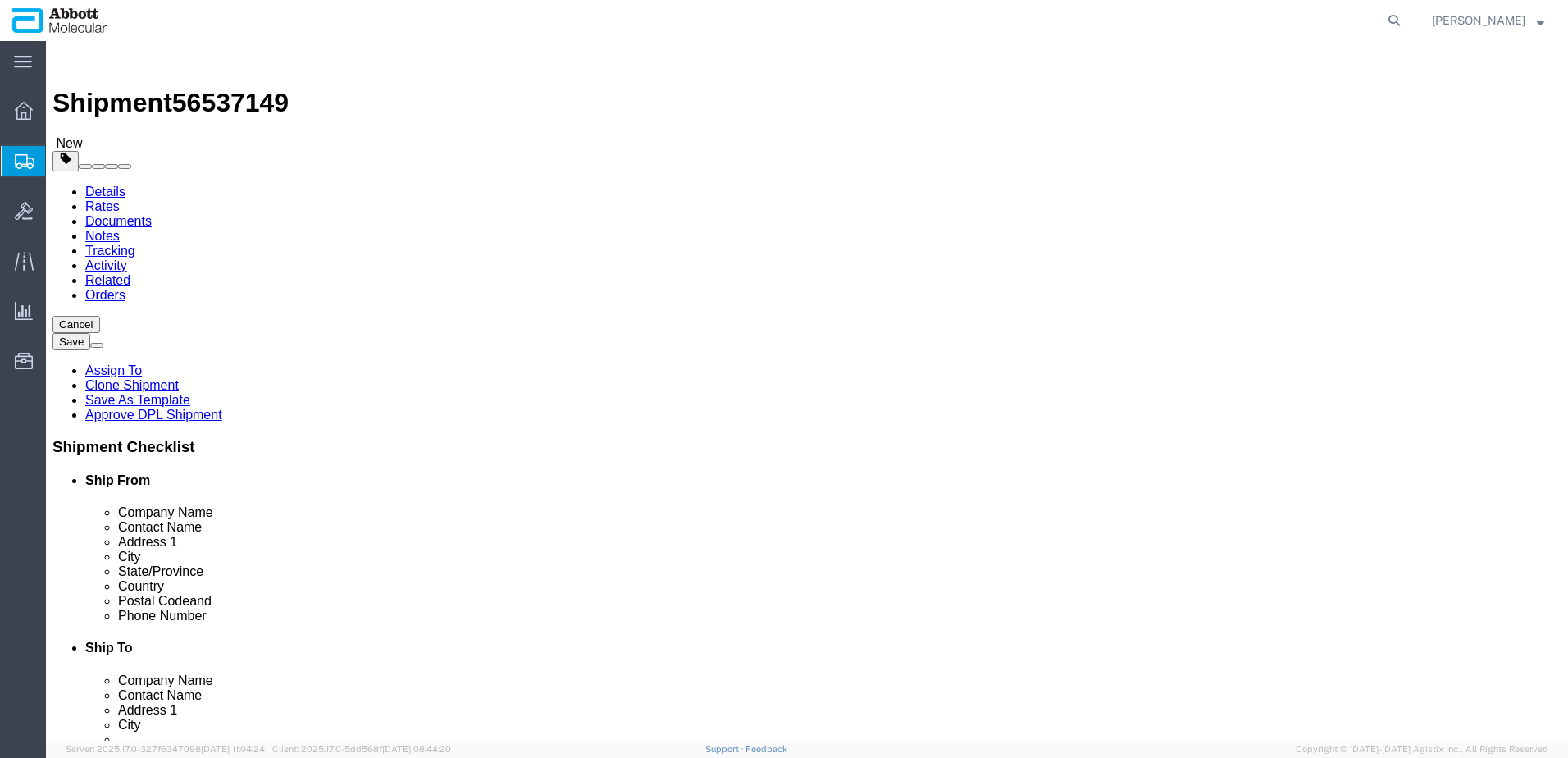
click link "Add Content"
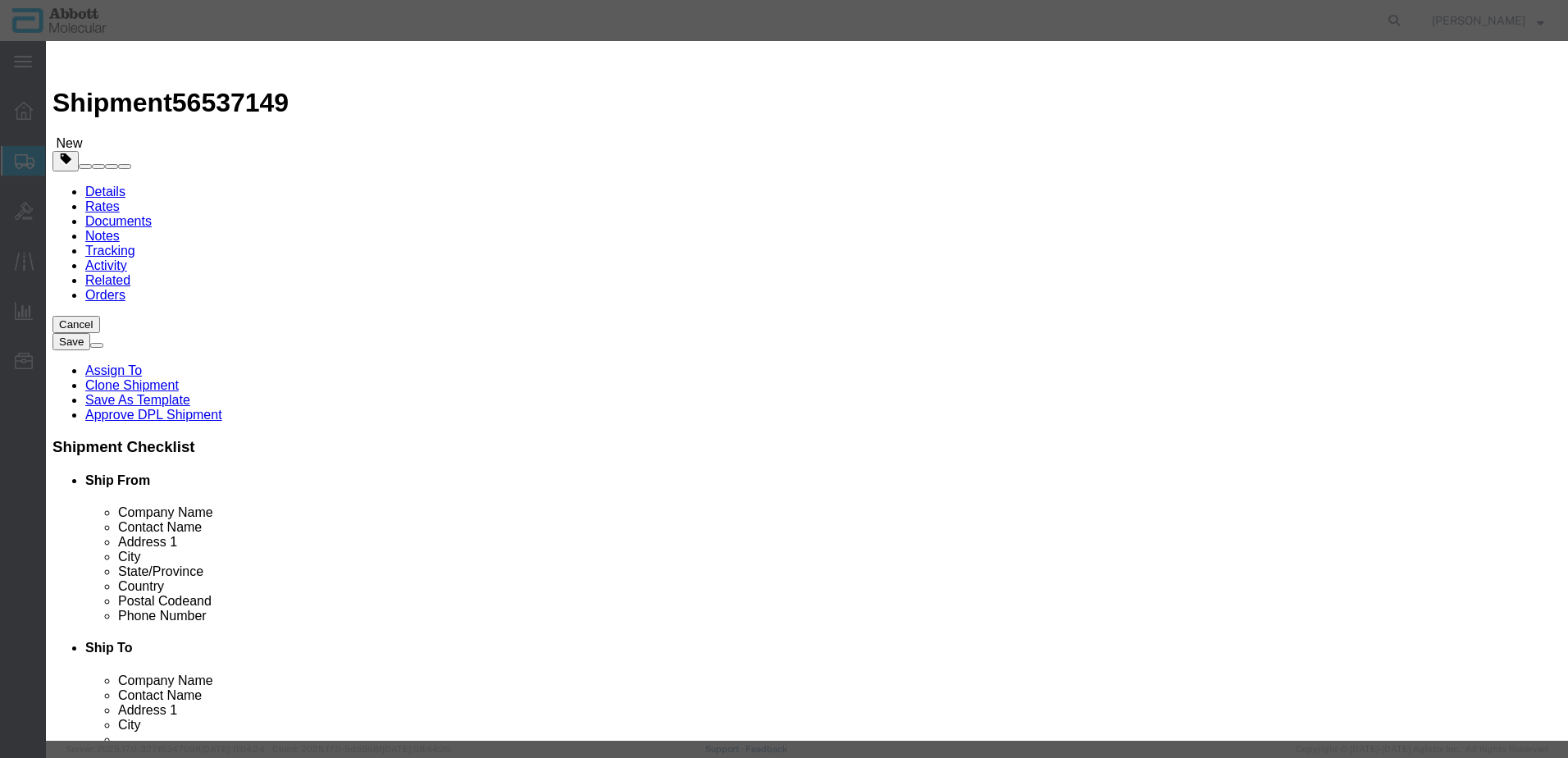
click input "text"
click td "Name: 09N1201"
click select "Select Account Type Activity ID Airline Appointment Number ASN Batch Number Bil…"
click button "Save & Add Another"
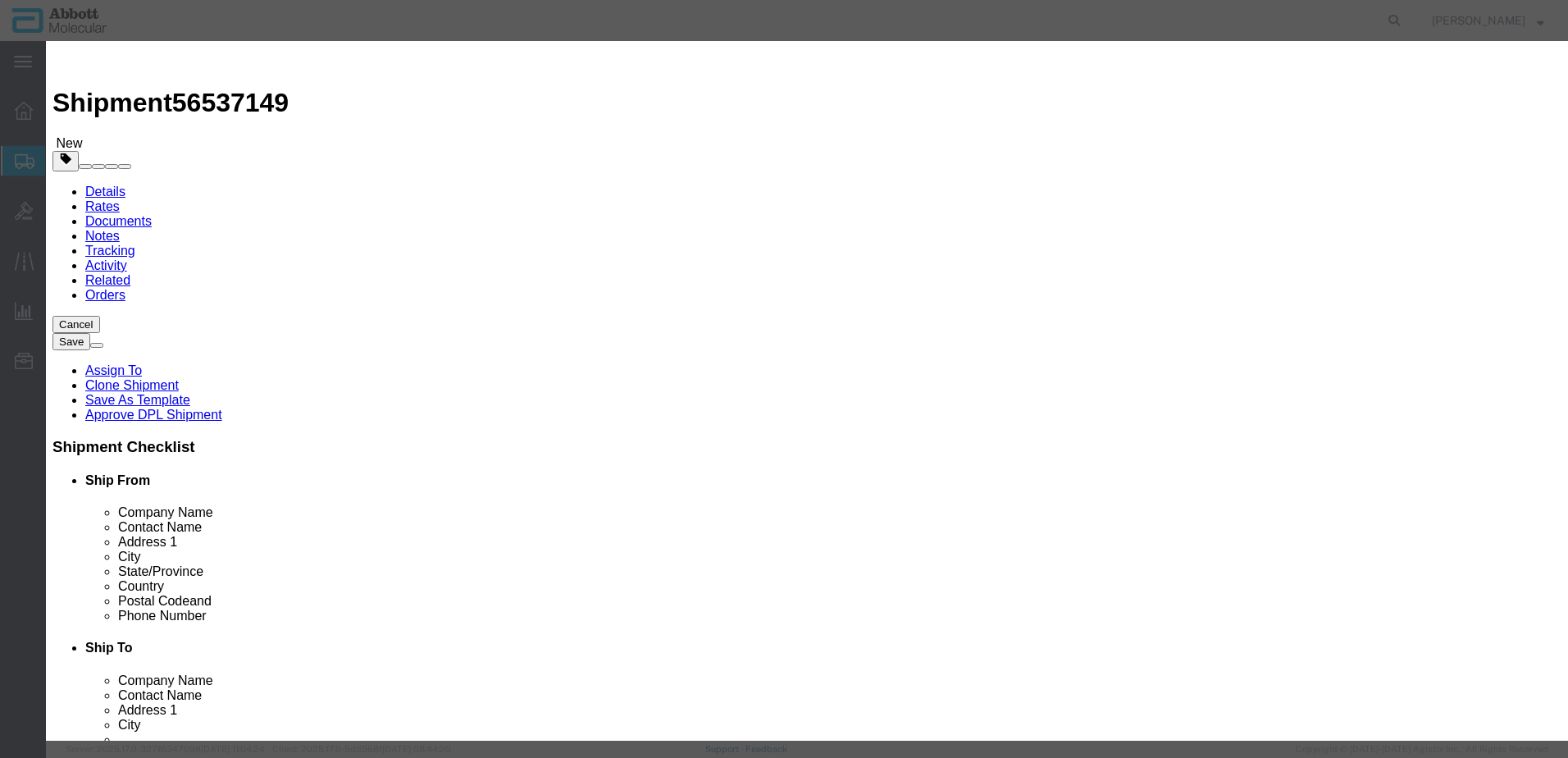
click input "text"
click td "Name: 01N1510"
click div "GL Reference Select Account Type Activity ID Airline Appointment Number ASN Bat…"
click select "Select Account Type Activity ID Airline Appointment Number ASN Batch Number Bil…"
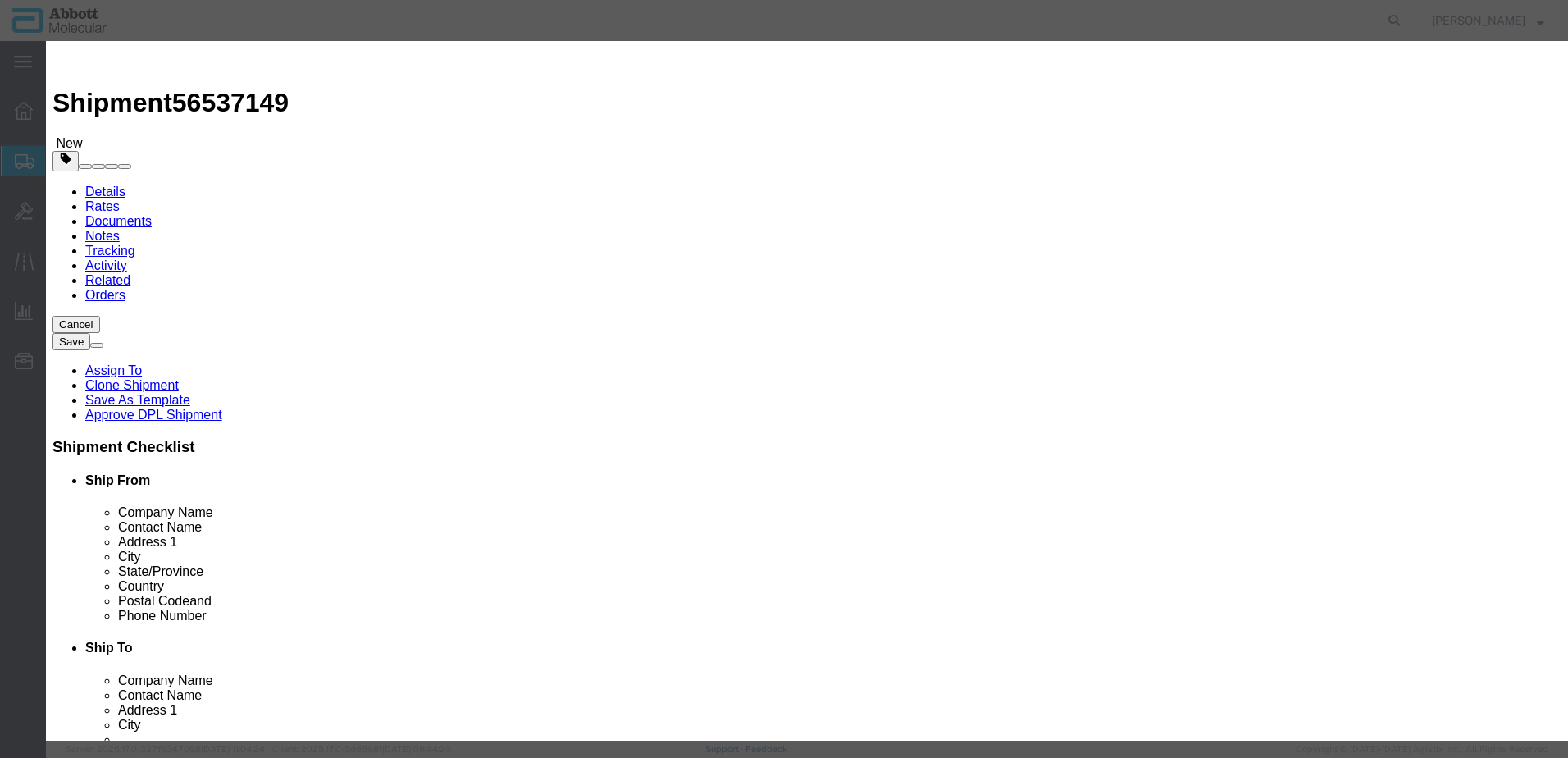
click button "Save & Add Another"
click input "text"
click strong "03L7861"
click select "Select Account Type Activity ID Airline Appointment Number ASN Batch Number Bil…"
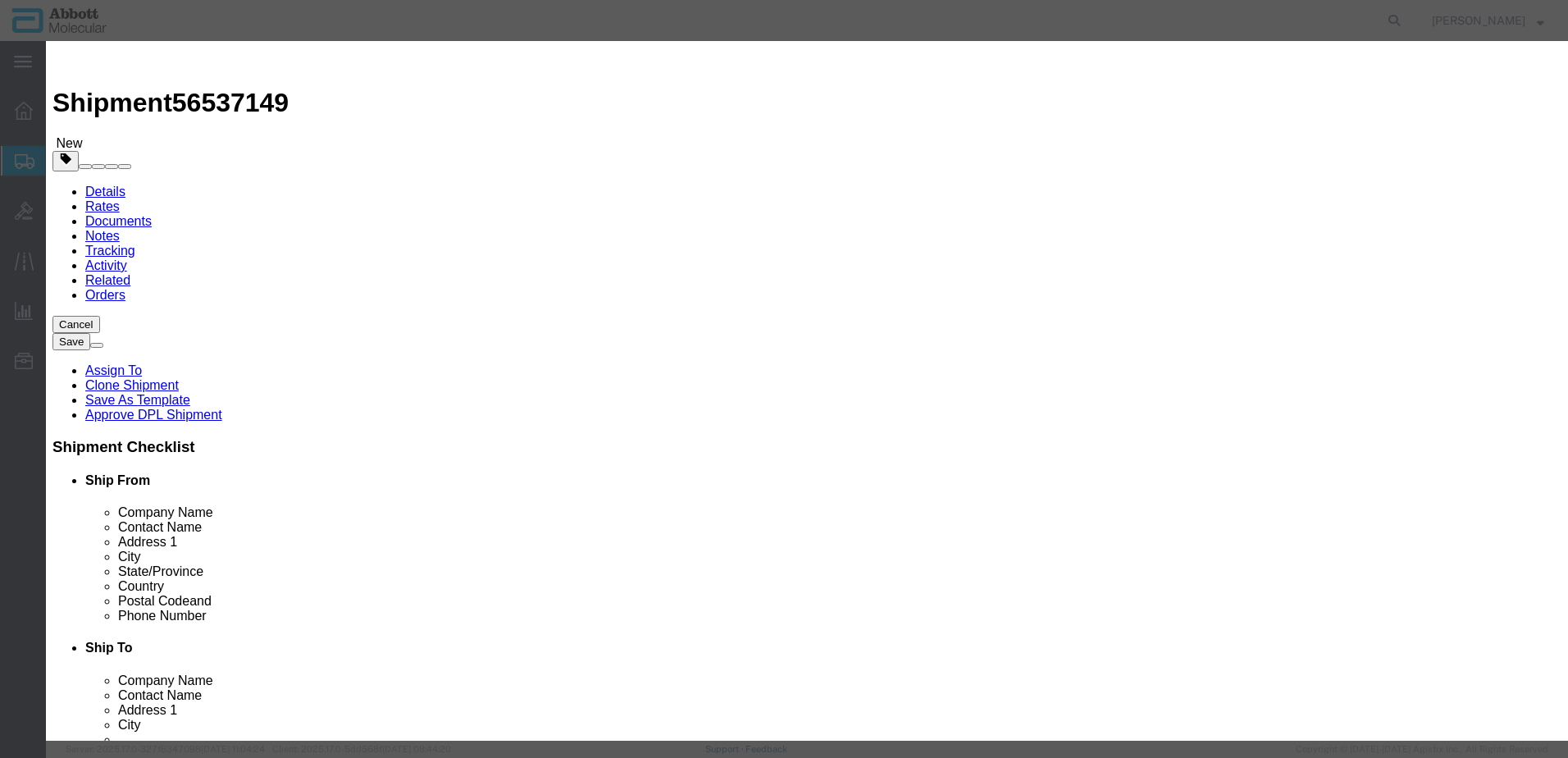
click button "Save & Add Another"
click input "text"
click td "Model: 02J0130"
click select "Select Account Type Activity ID Airline Appointment Number ASN Batch Number Bil…"
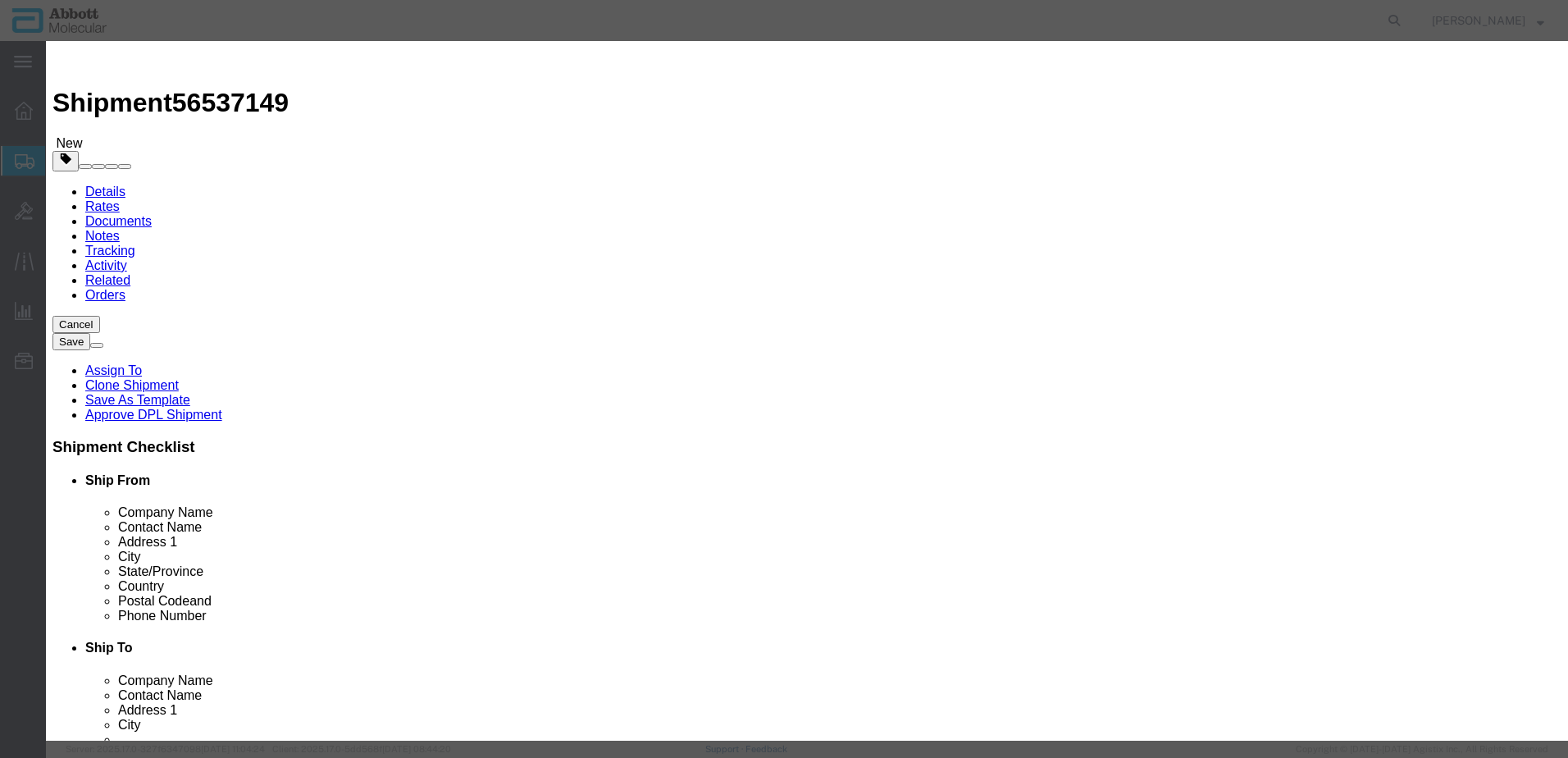
click button "Save & Add Another"
click input "text"
click strong "08K2490"
click input "1\"
drag, startPoint x: 941, startPoint y: 269, endPoint x: 940, endPoint y: 281, distance: 12.0
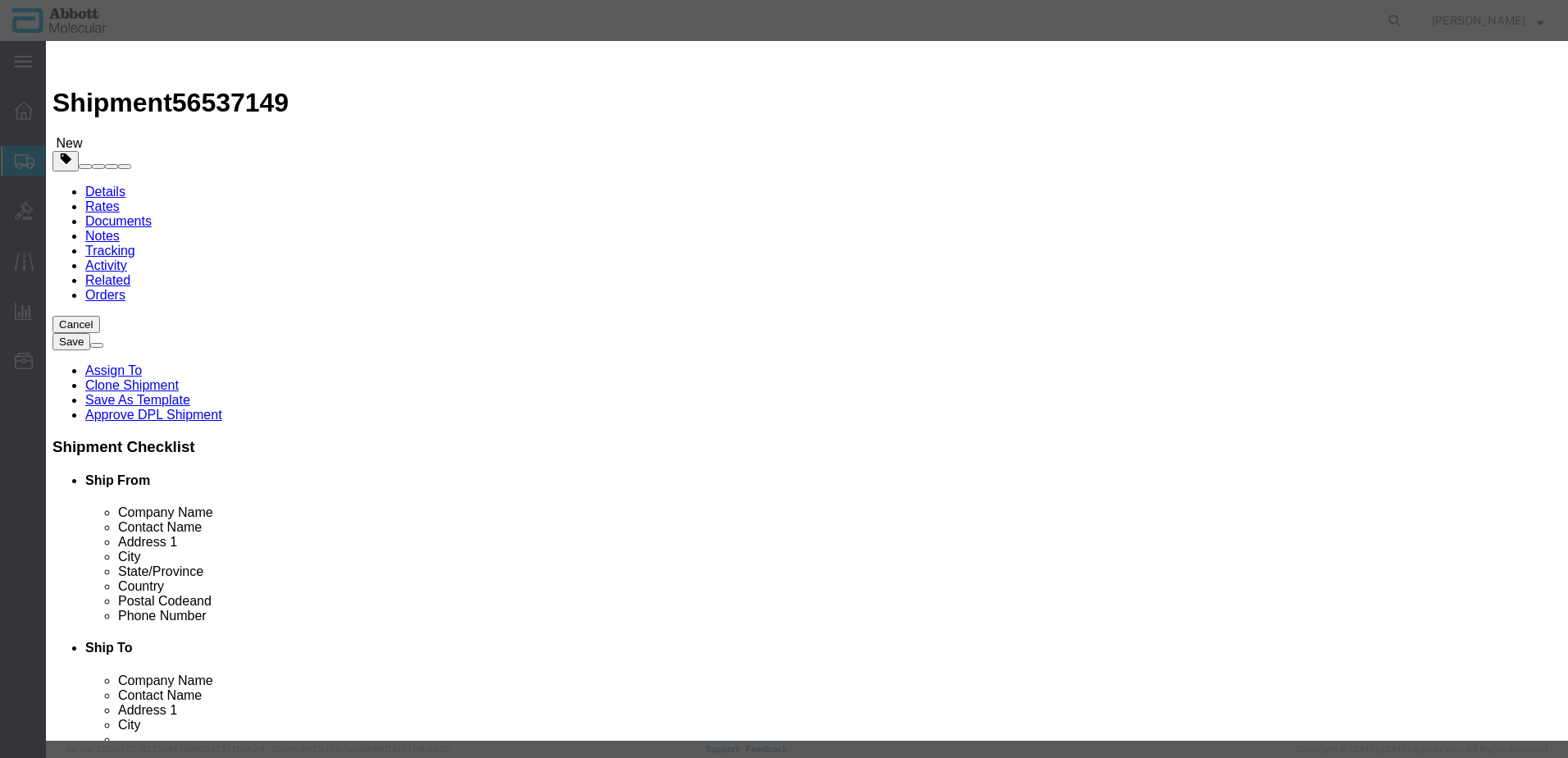
click select "Select Account Type Activity ID Airline Appointment Number ASN Batch Number Bil…"
click button "Save & Add Another"
click input "text"
click span "Name:"
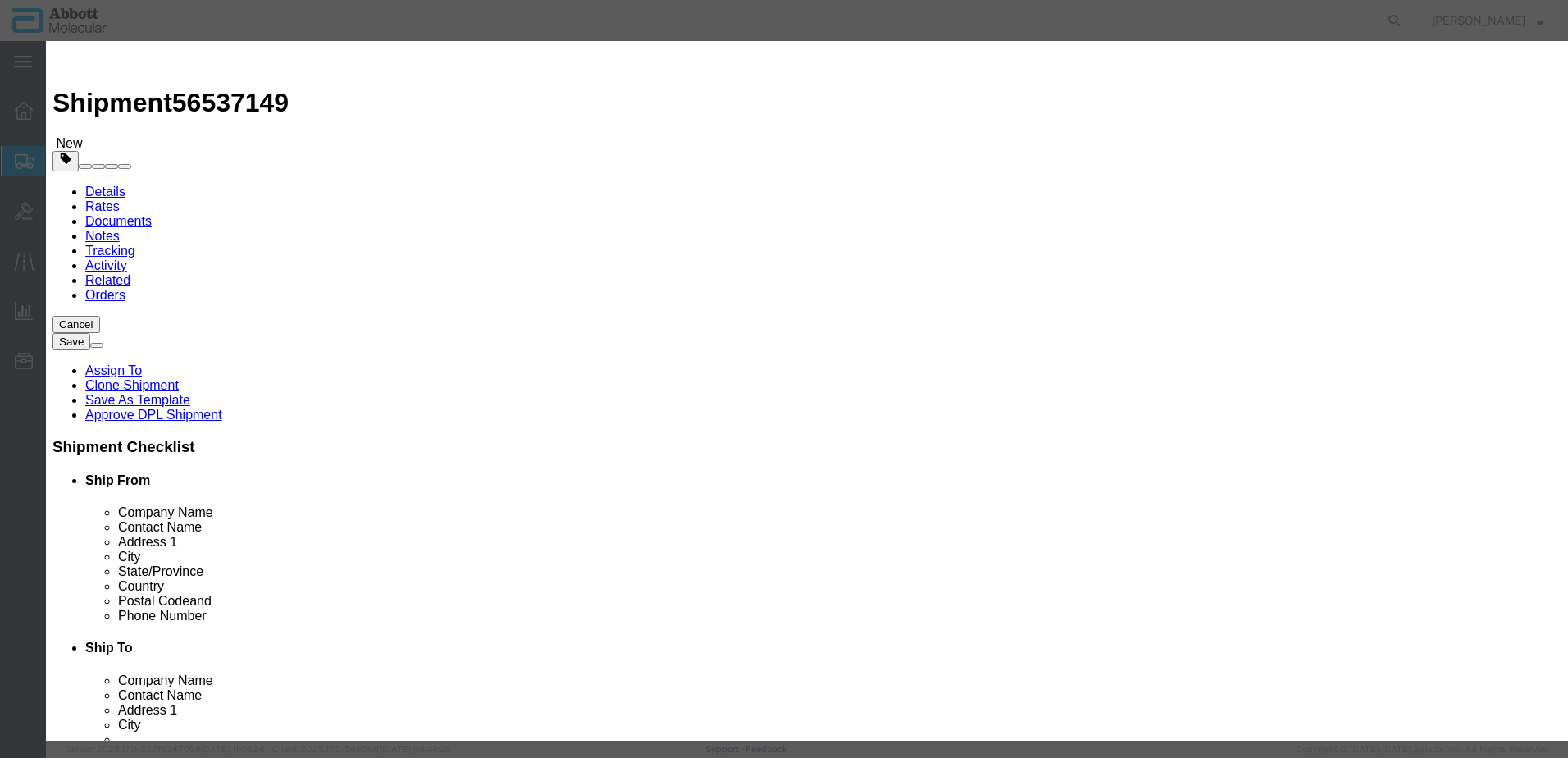
click select "Select Account Type Activity ID Airline Appointment Number ASN Batch Number Bil…"
click button "Save & Close"
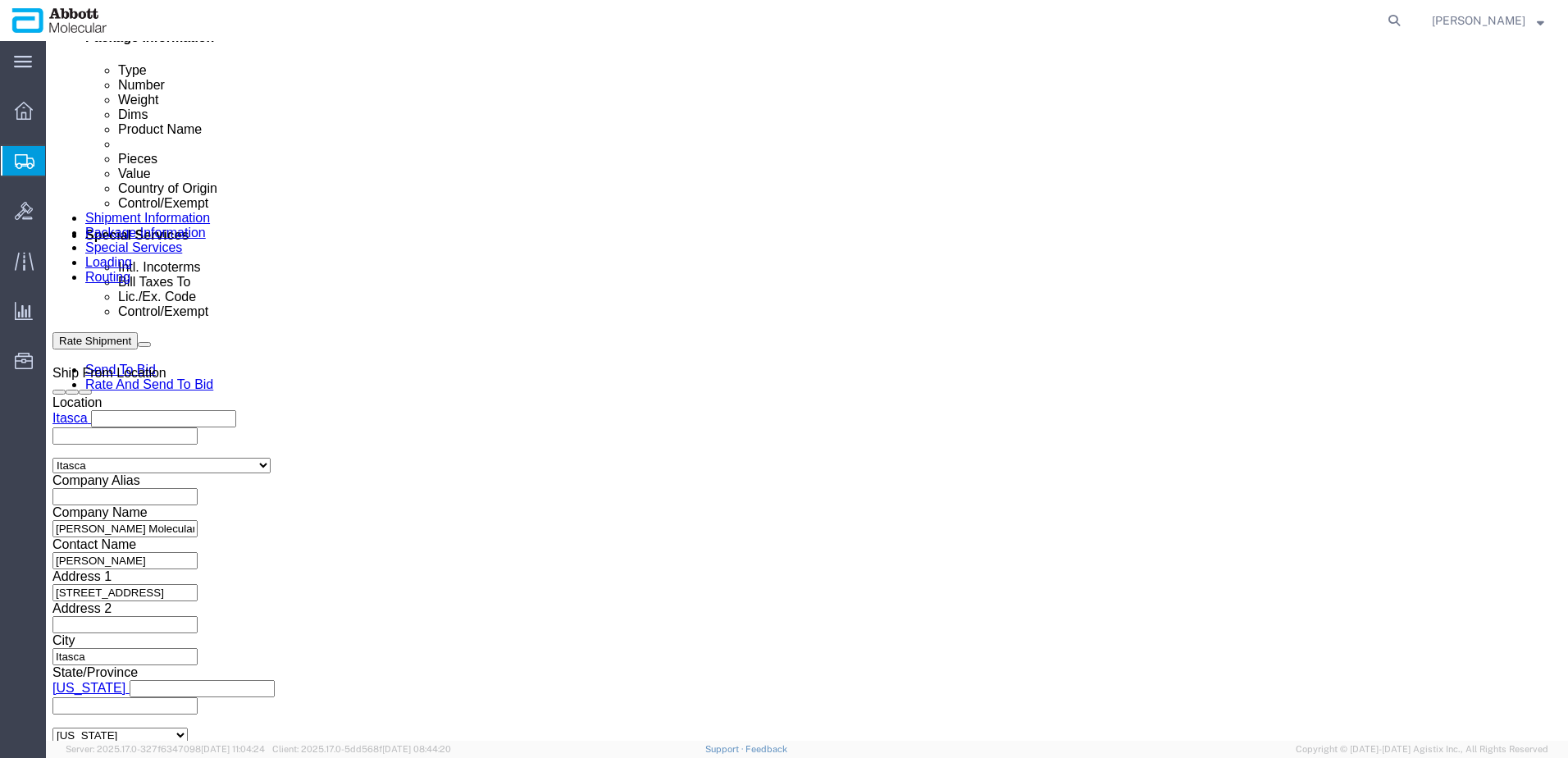
scroll to position [863, 0]
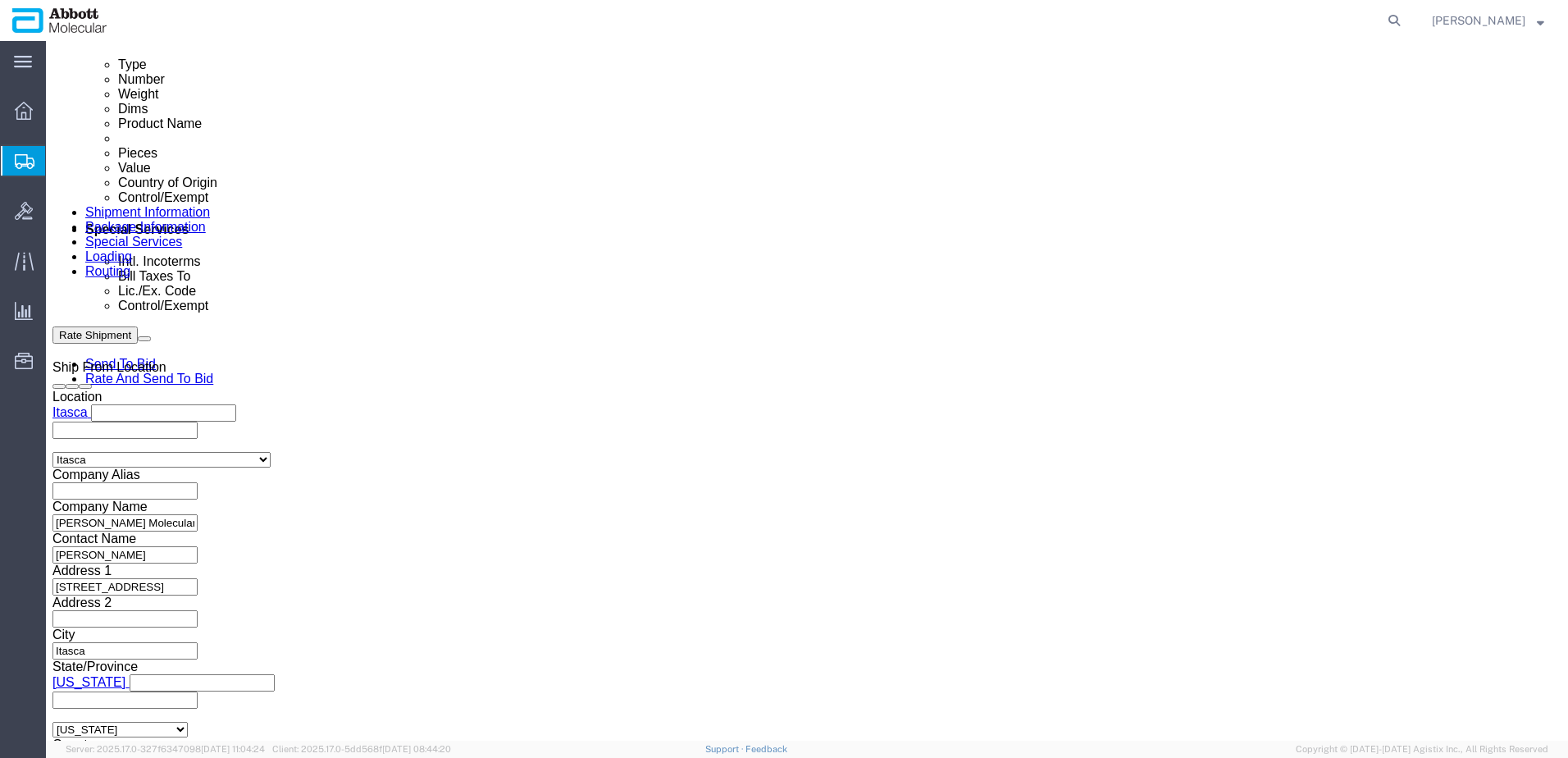
click button "Continue"
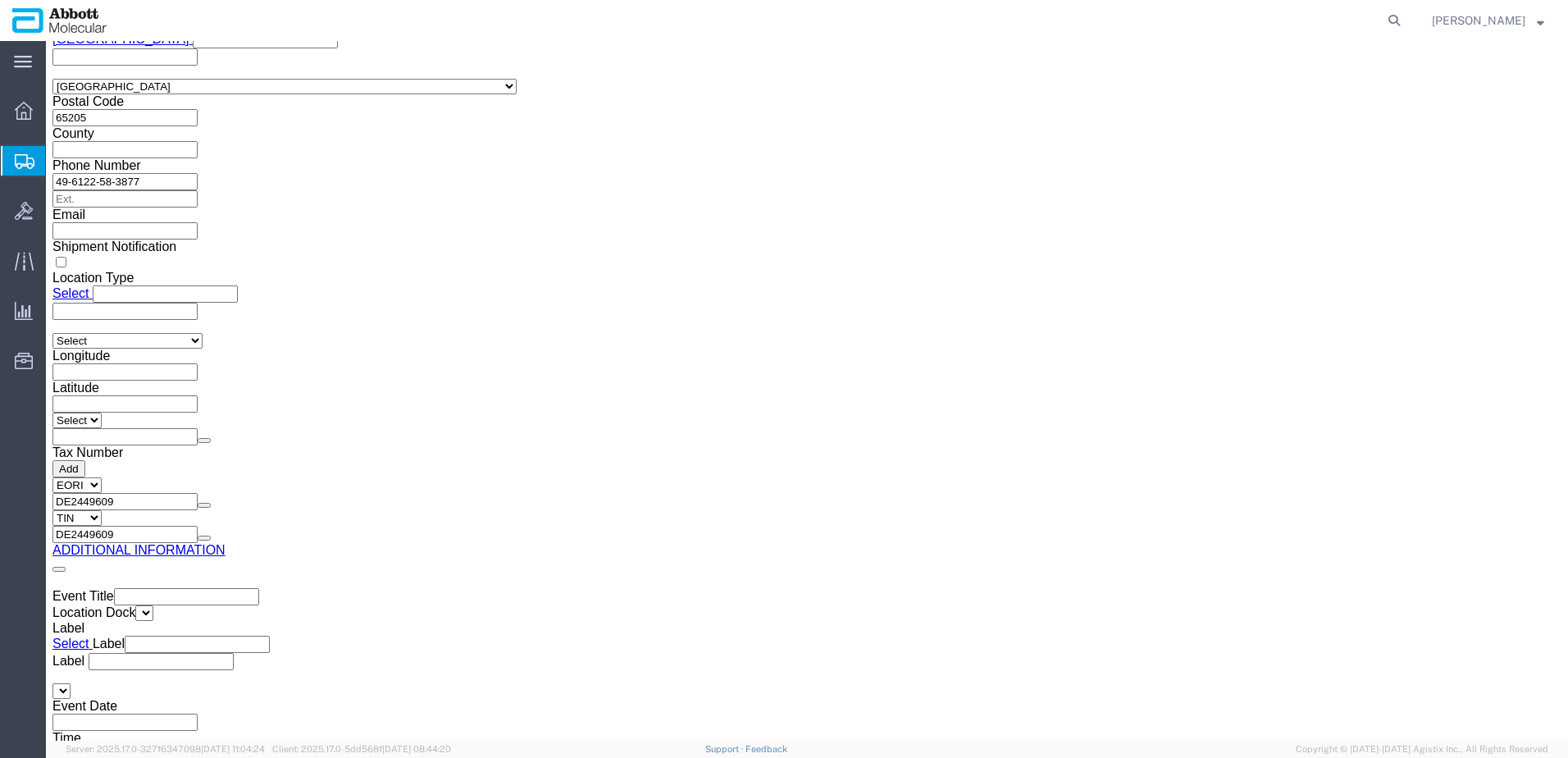
click button "Upload"
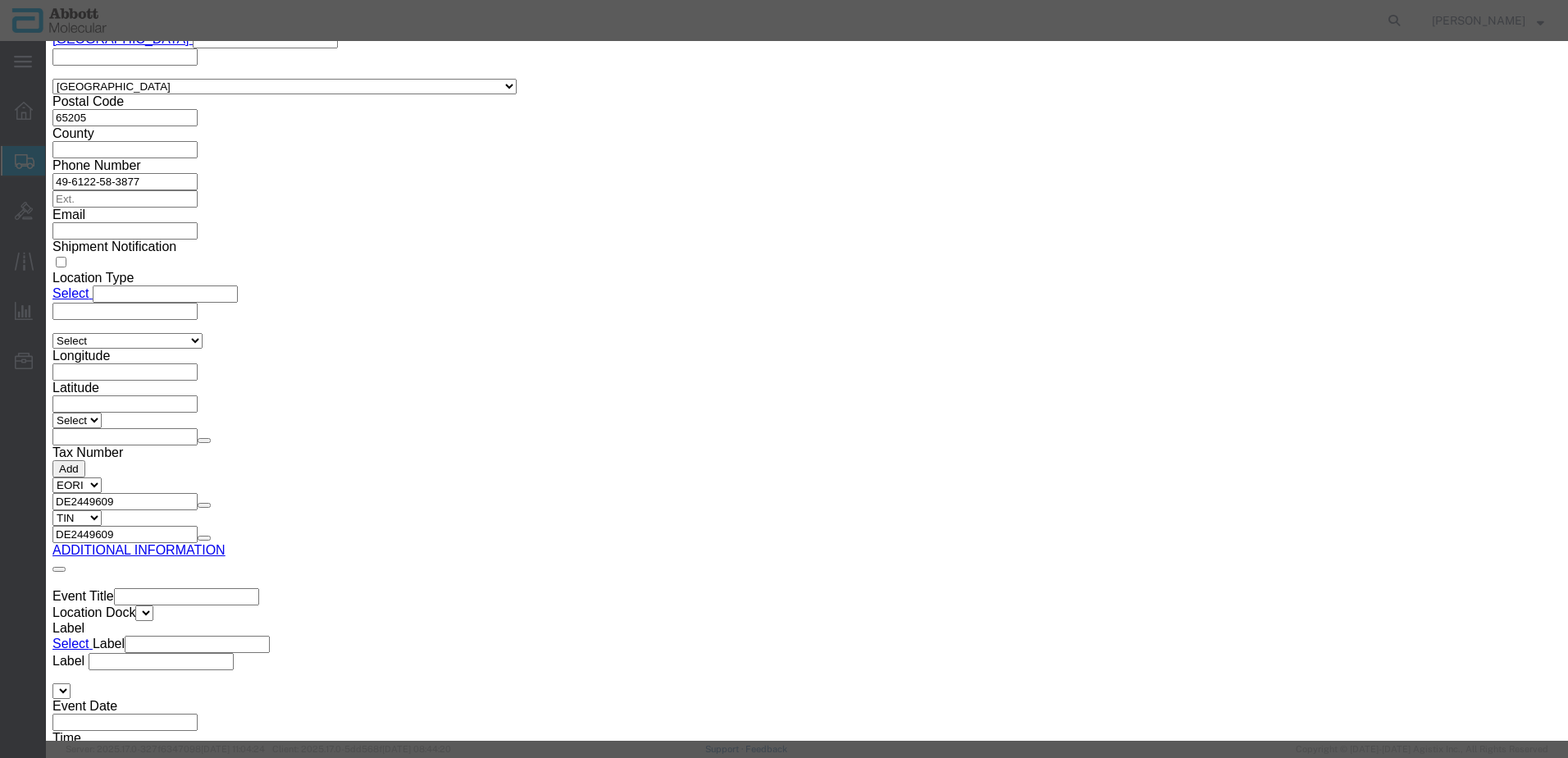
click button "Browse"
click button "Upload"
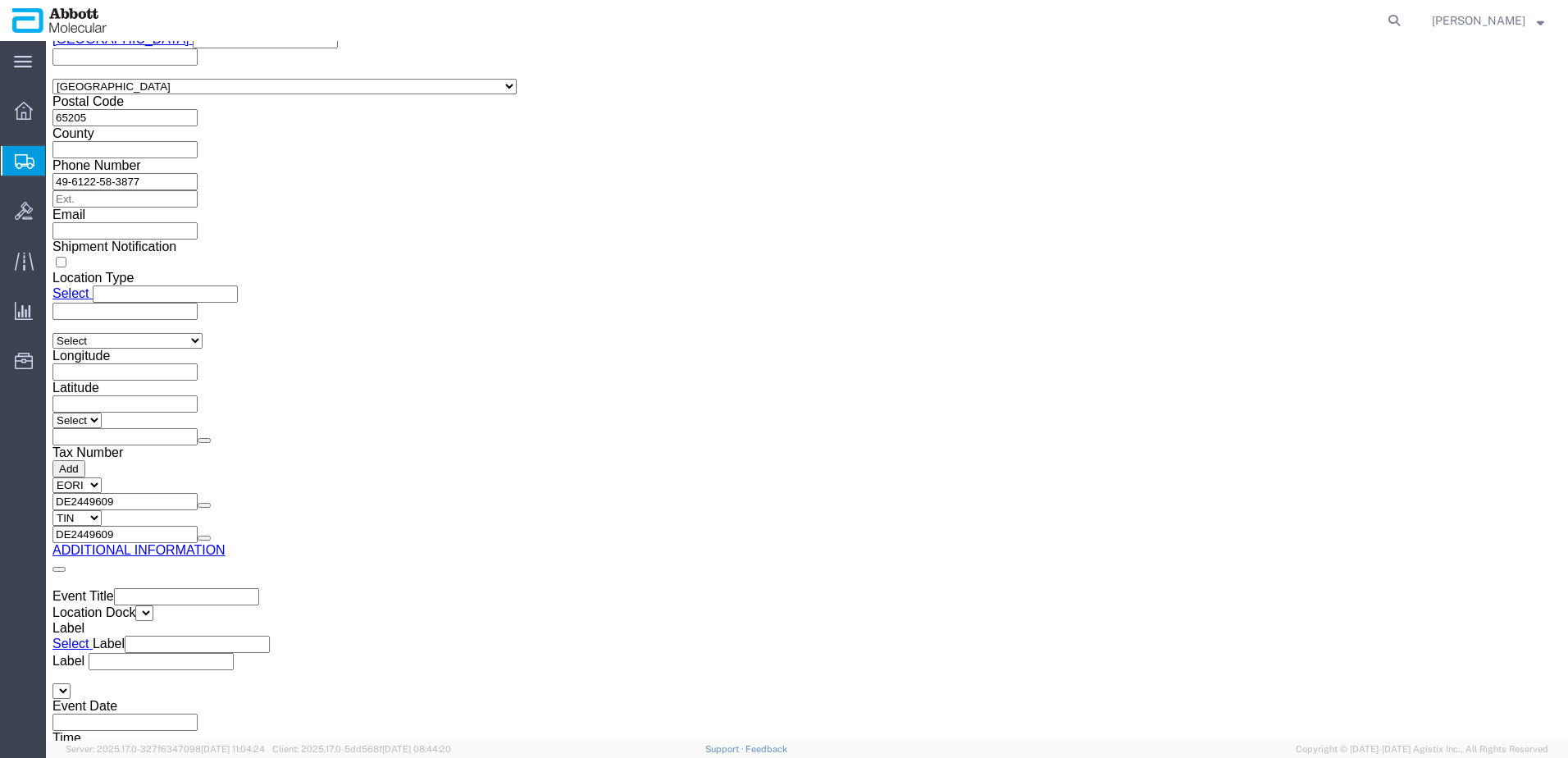
drag, startPoint x: 44, startPoint y: 22, endPoint x: 222, endPoint y: 13, distance: 178.2
click h1 "Shipment 56537149"
copy h1 "Shipment 56537149"
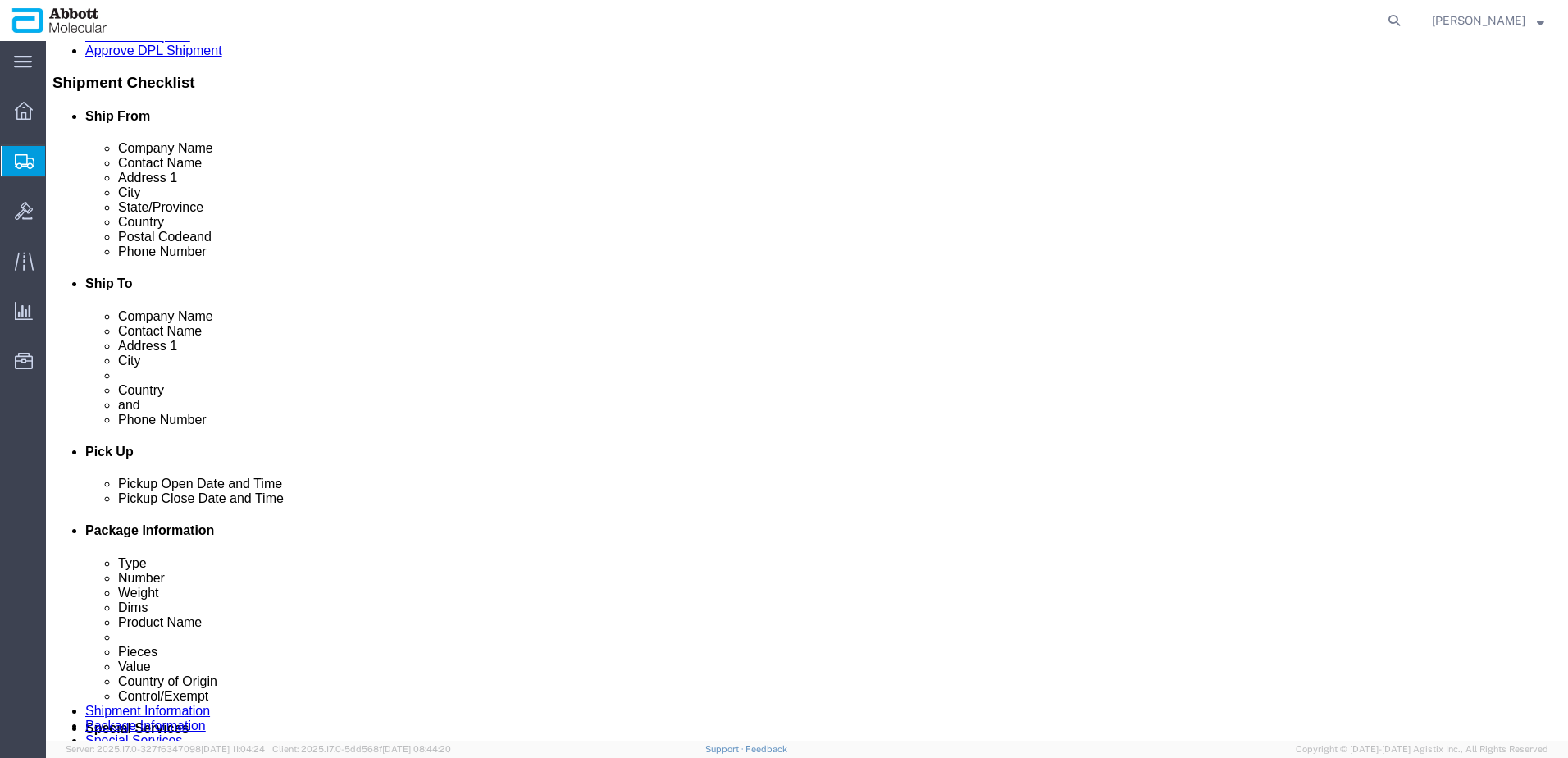
scroll to position [335, 0]
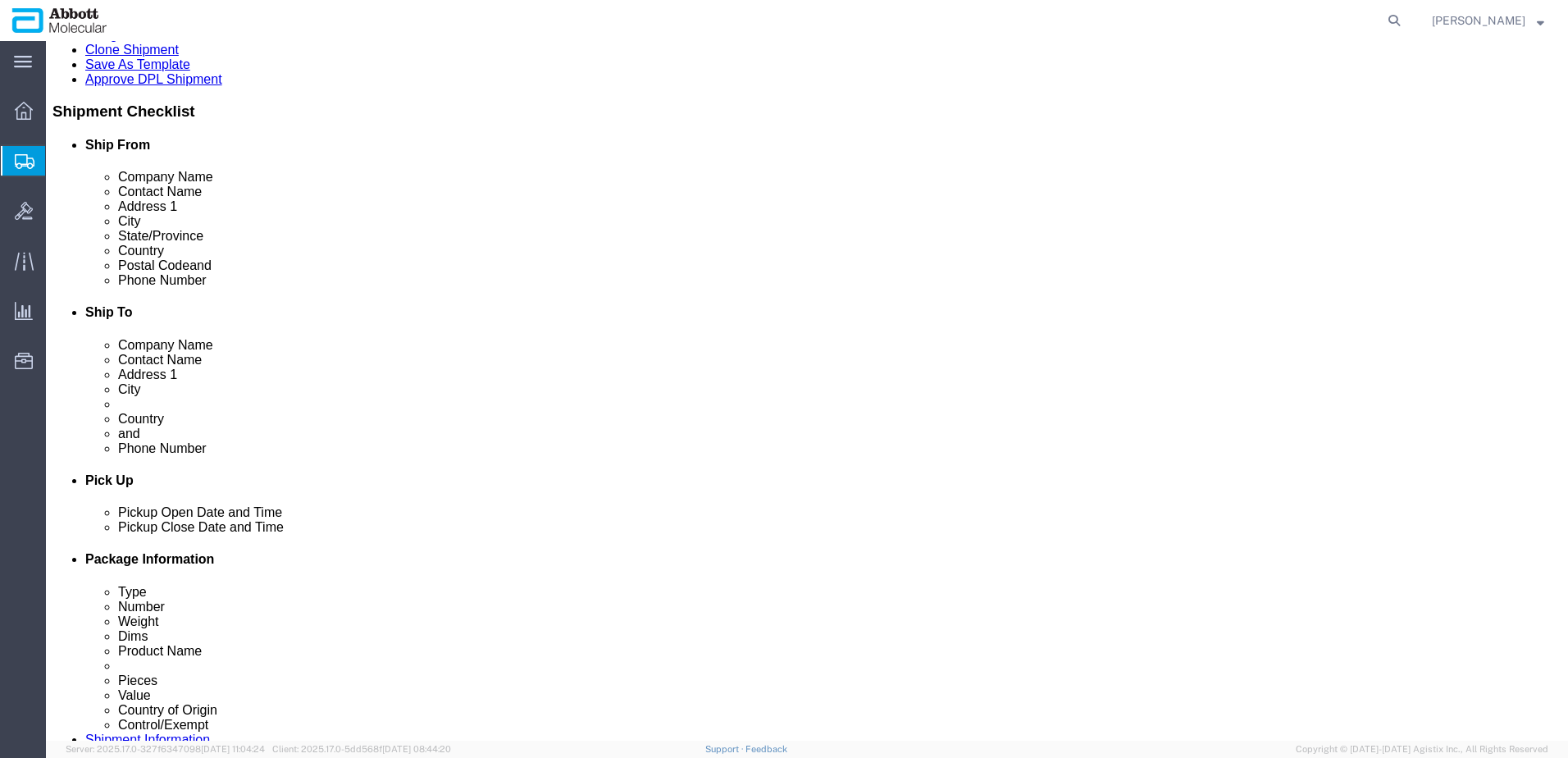
click button "Rate Shipment"
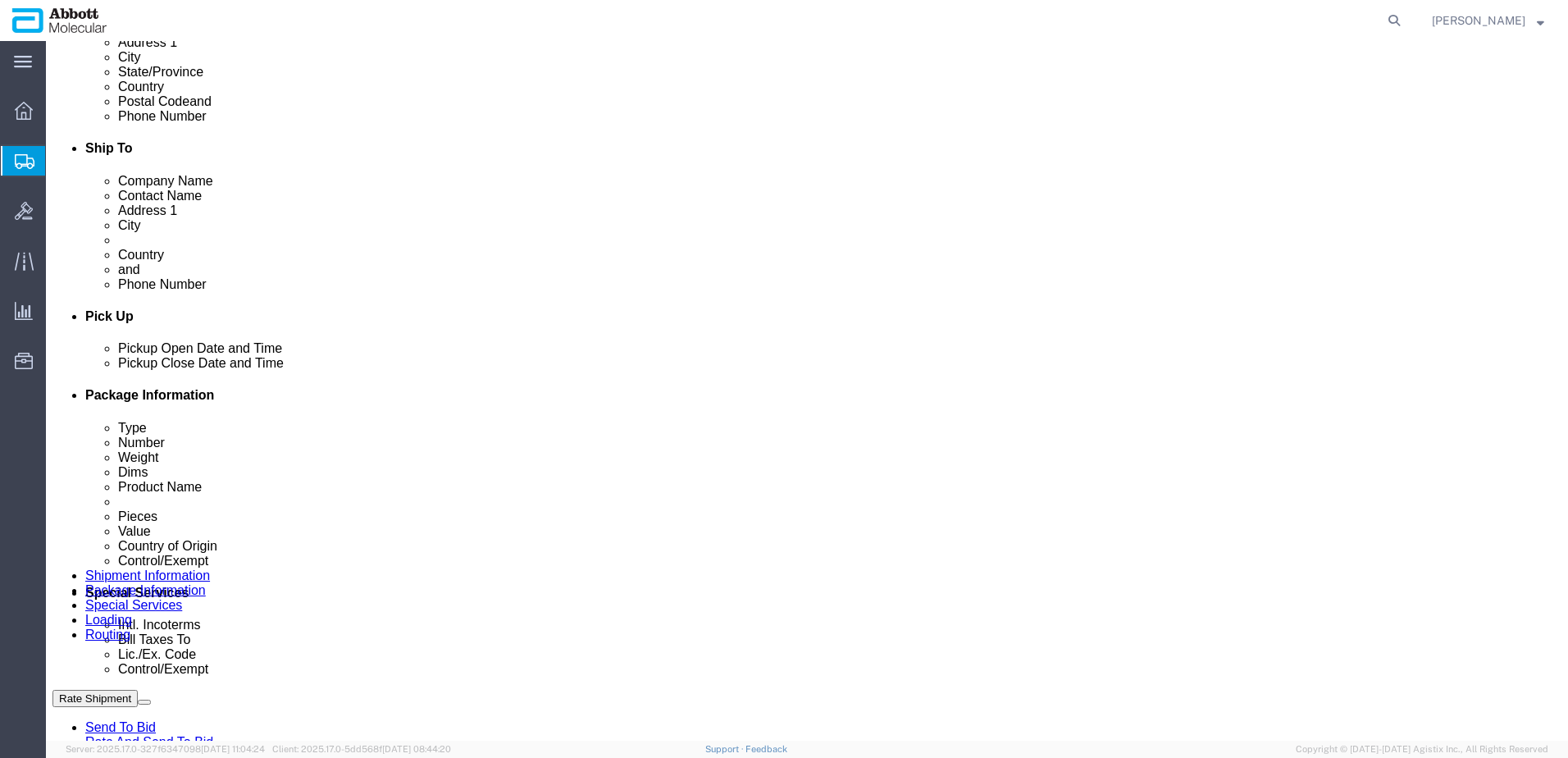
click dd "1.00 USD"
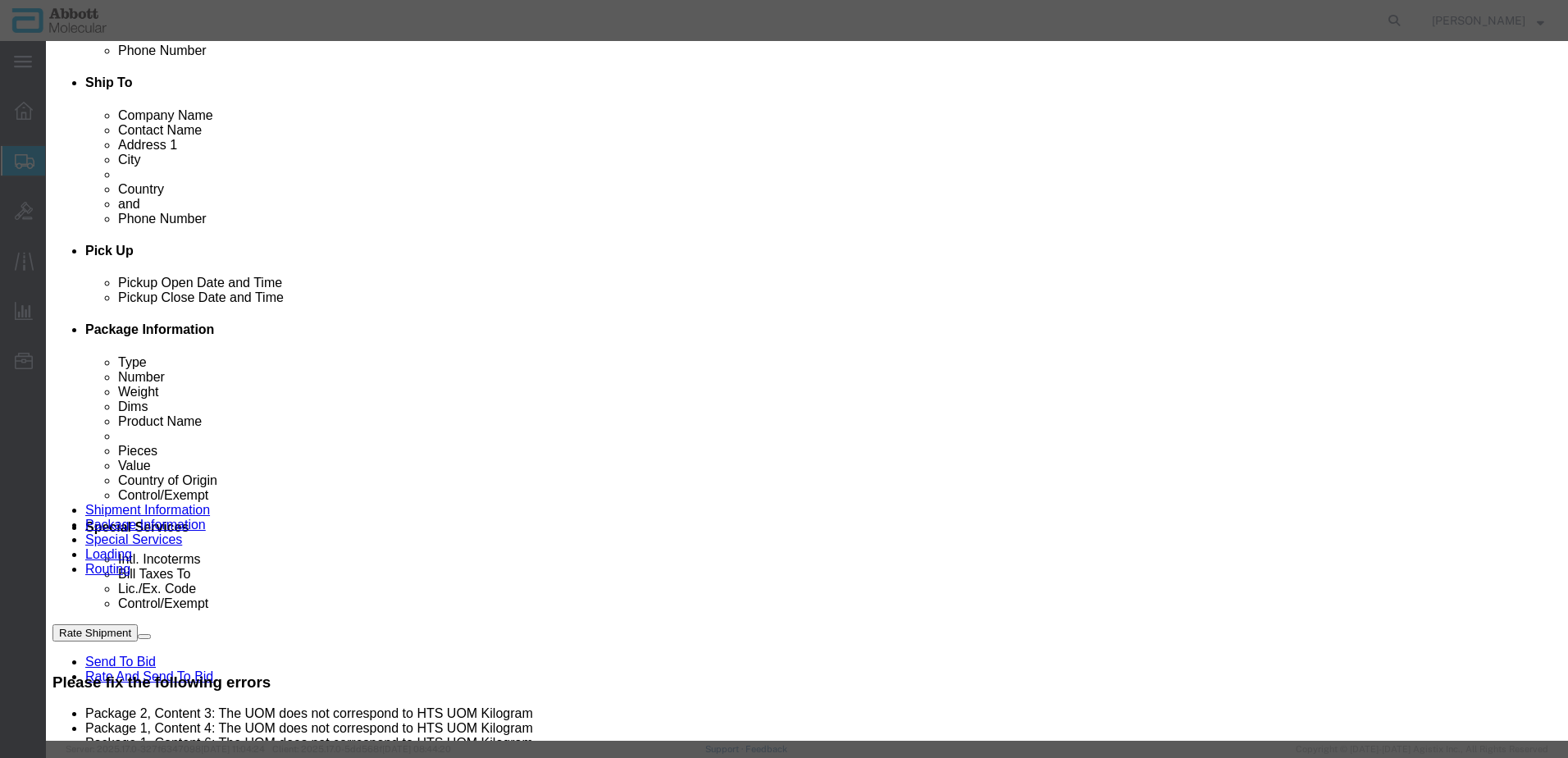
scroll to position [233, 0]
drag, startPoint x: 547, startPoint y: 398, endPoint x: 499, endPoint y: 403, distance: 48.3
click link "3507907000 - ENZYMES AND PREPARED ENZYMES, NESOI (KGS)"
drag, startPoint x: 528, startPoint y: 173, endPoint x: 274, endPoint y: 194, distance: 254.9
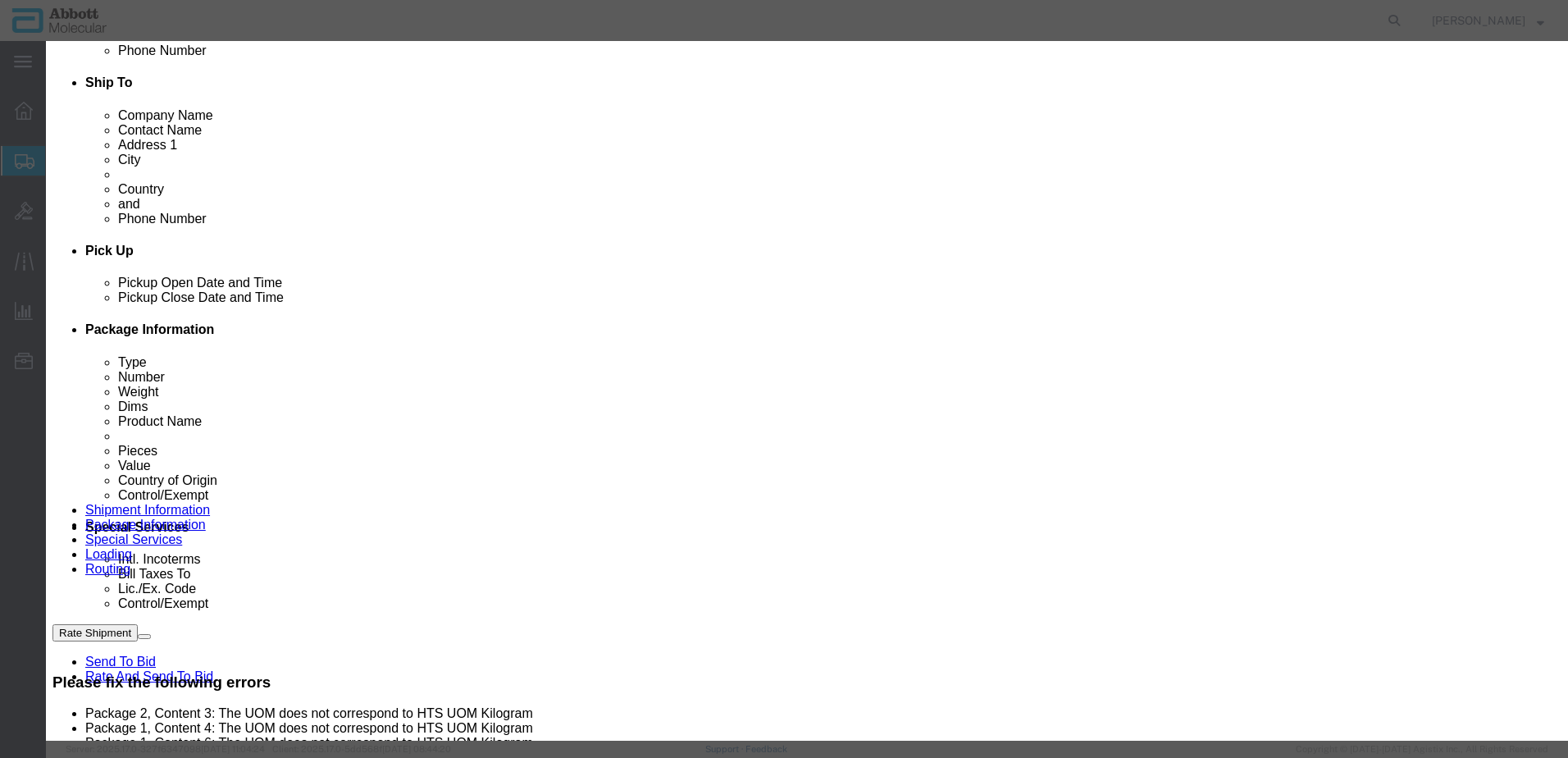
click div "Edit content Package 1, Content 3: The UOM does not correspond to HTS UOM Kilog…"
drag, startPoint x: 1178, startPoint y: 610, endPoint x: 1015, endPoint y: 548, distance: 174.4
click button "Close"
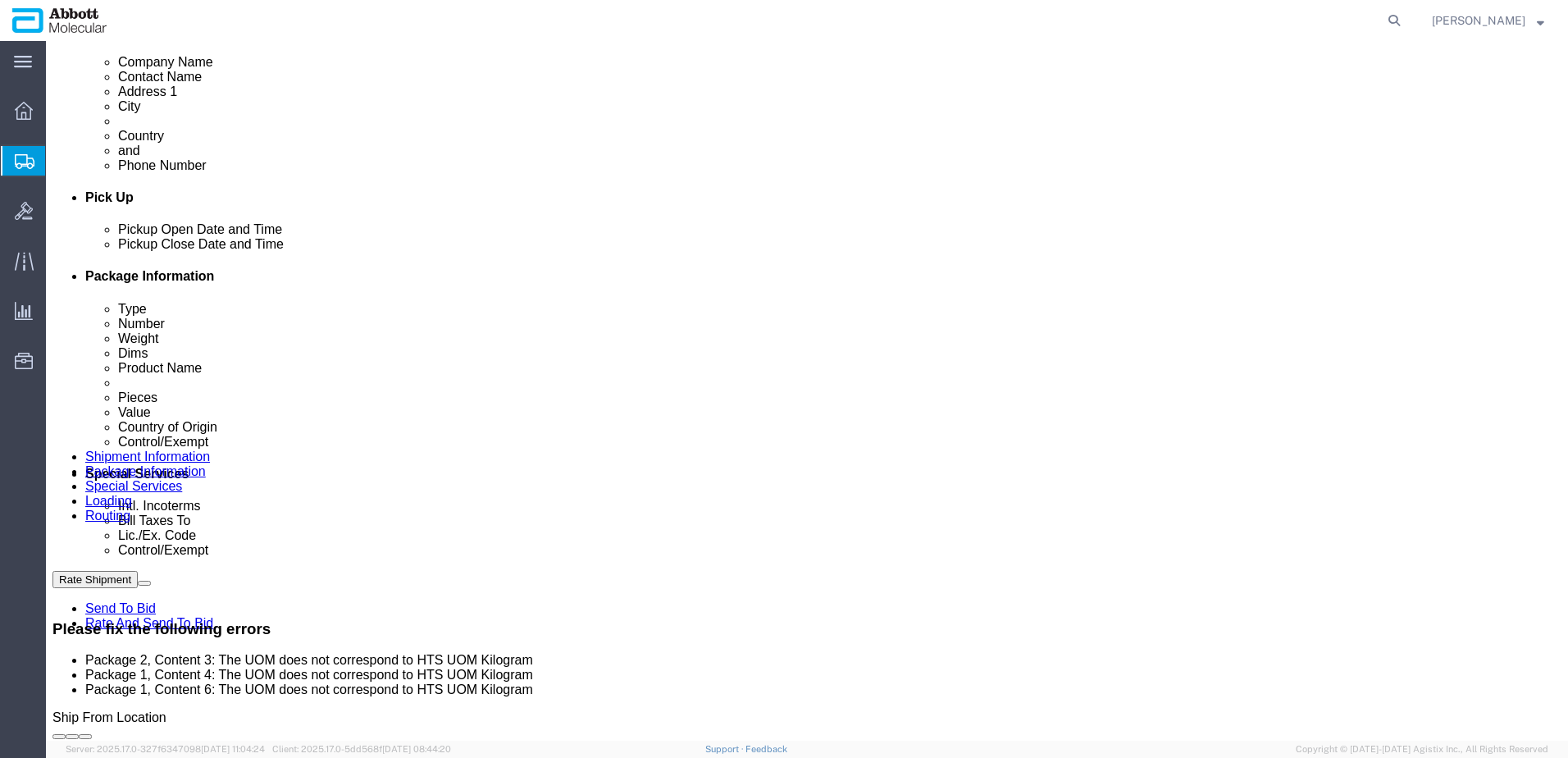
scroll to position [647, 0]
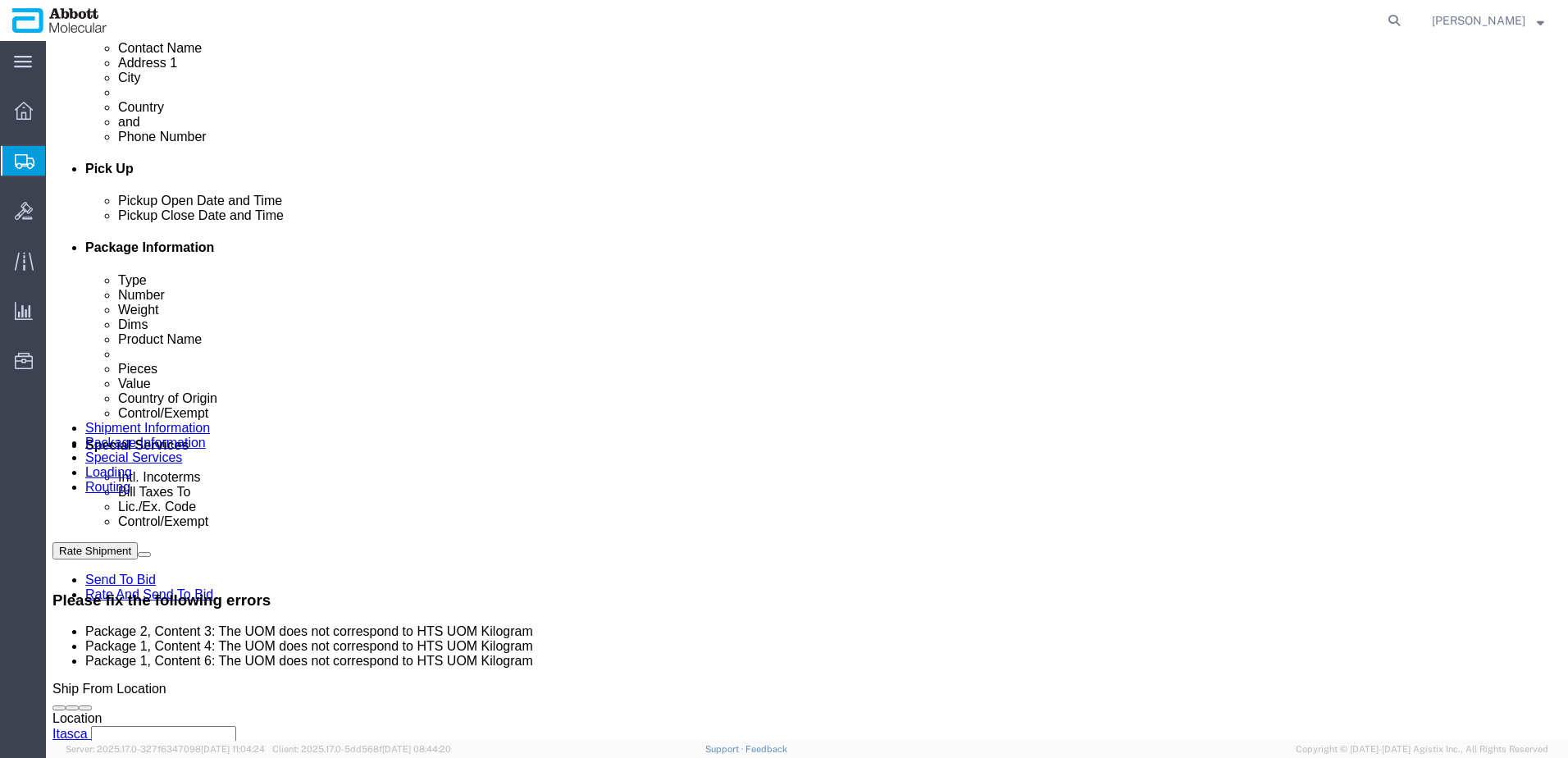
click dd "1.00 USD"
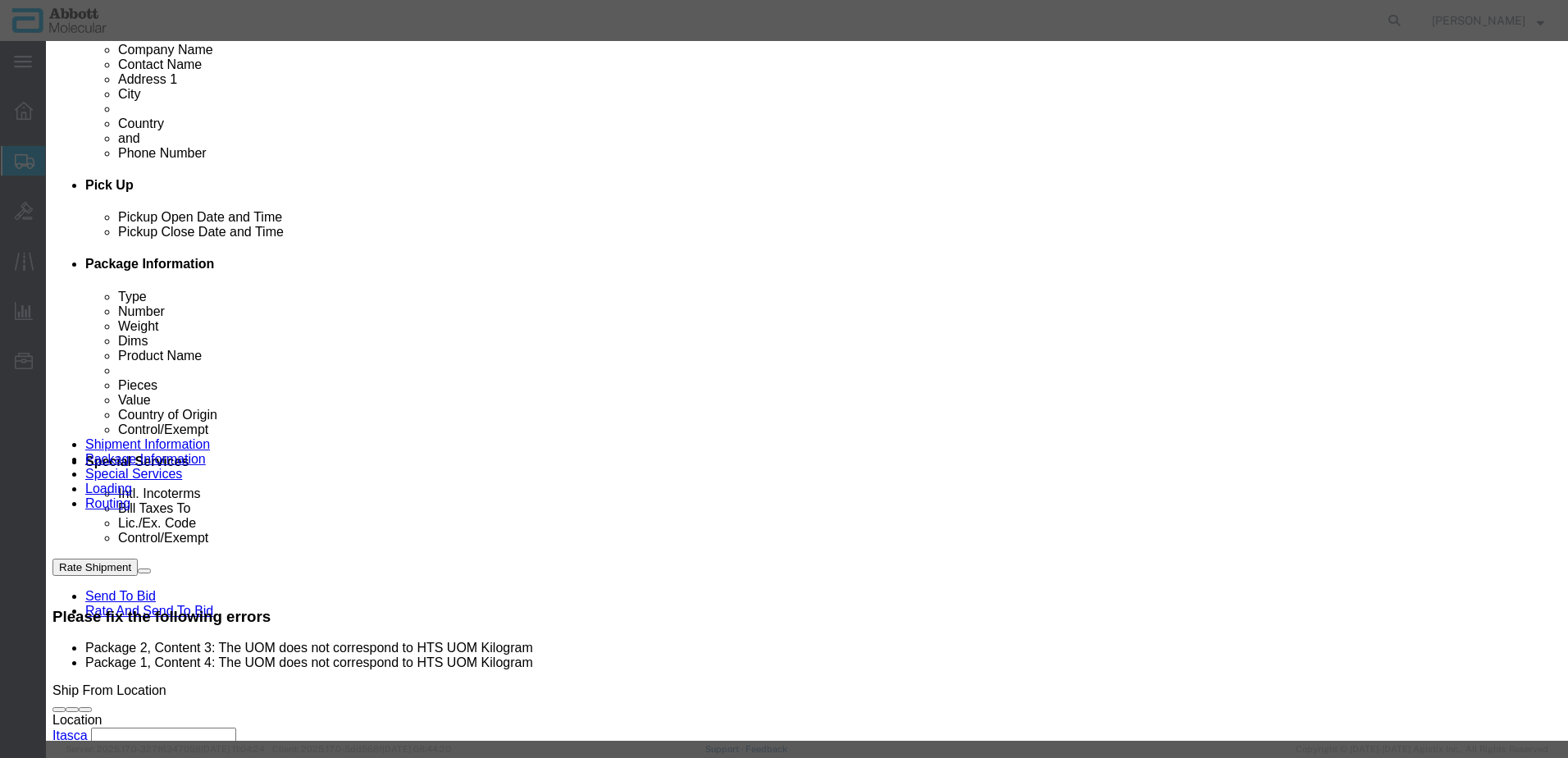
scroll to position [151, 0]
click link "Export - US"
drag, startPoint x: 547, startPoint y: 479, endPoint x: 485, endPoint y: 480, distance: 62.0
drag, startPoint x: 502, startPoint y: 482, endPoint x: 464, endPoint y: 479, distance: 38.1
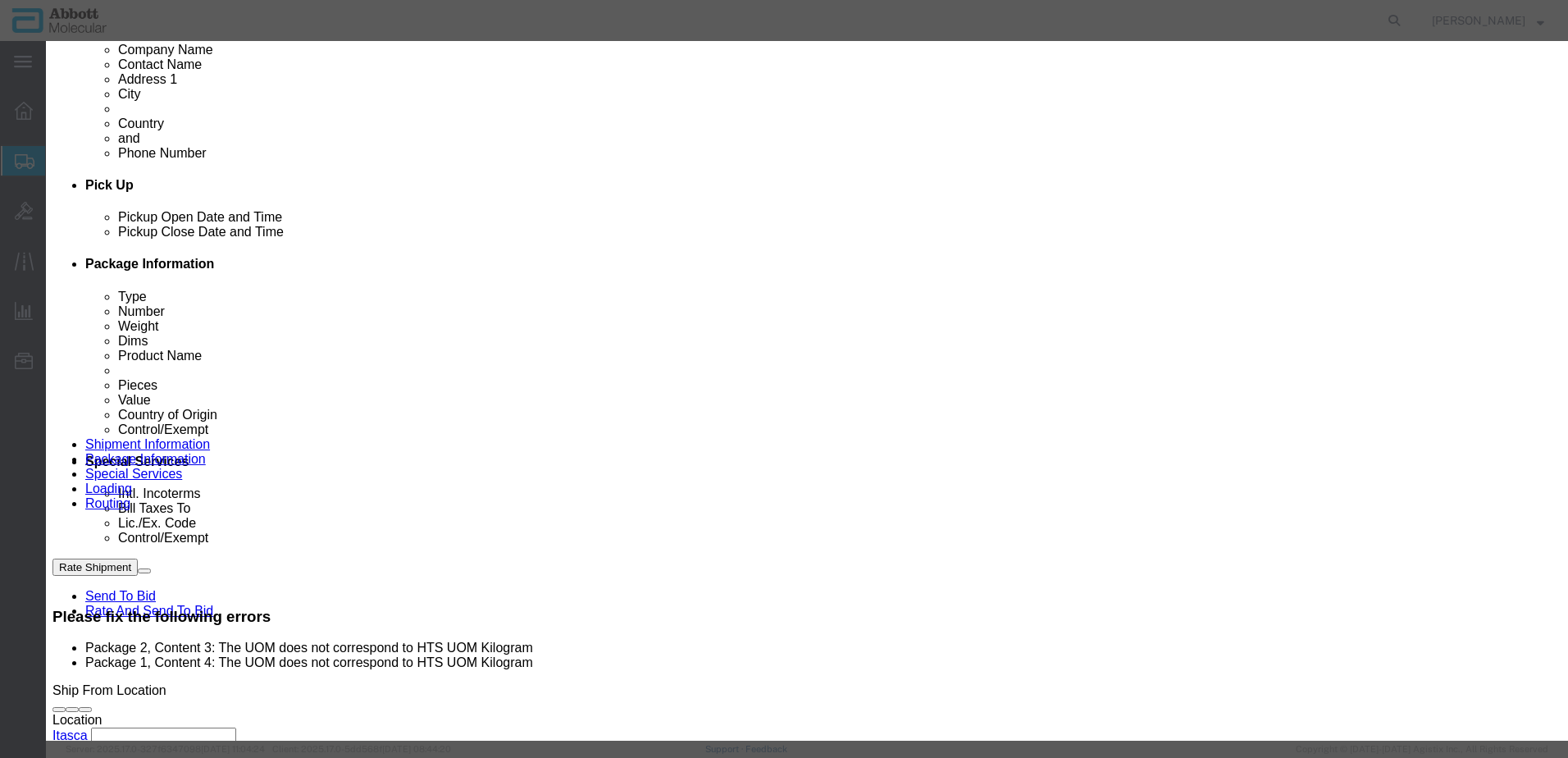
scroll to position [0, 0]
drag, startPoint x: 424, startPoint y: 164, endPoint x: 229, endPoint y: 156, distance: 195.2
click div "Edit content Package 1, Content 6: The UOM does not correspond to HTS UOM Kilog…"
drag, startPoint x: 1165, startPoint y: 609, endPoint x: 520, endPoint y: 490, distance: 655.9
click button "Close"
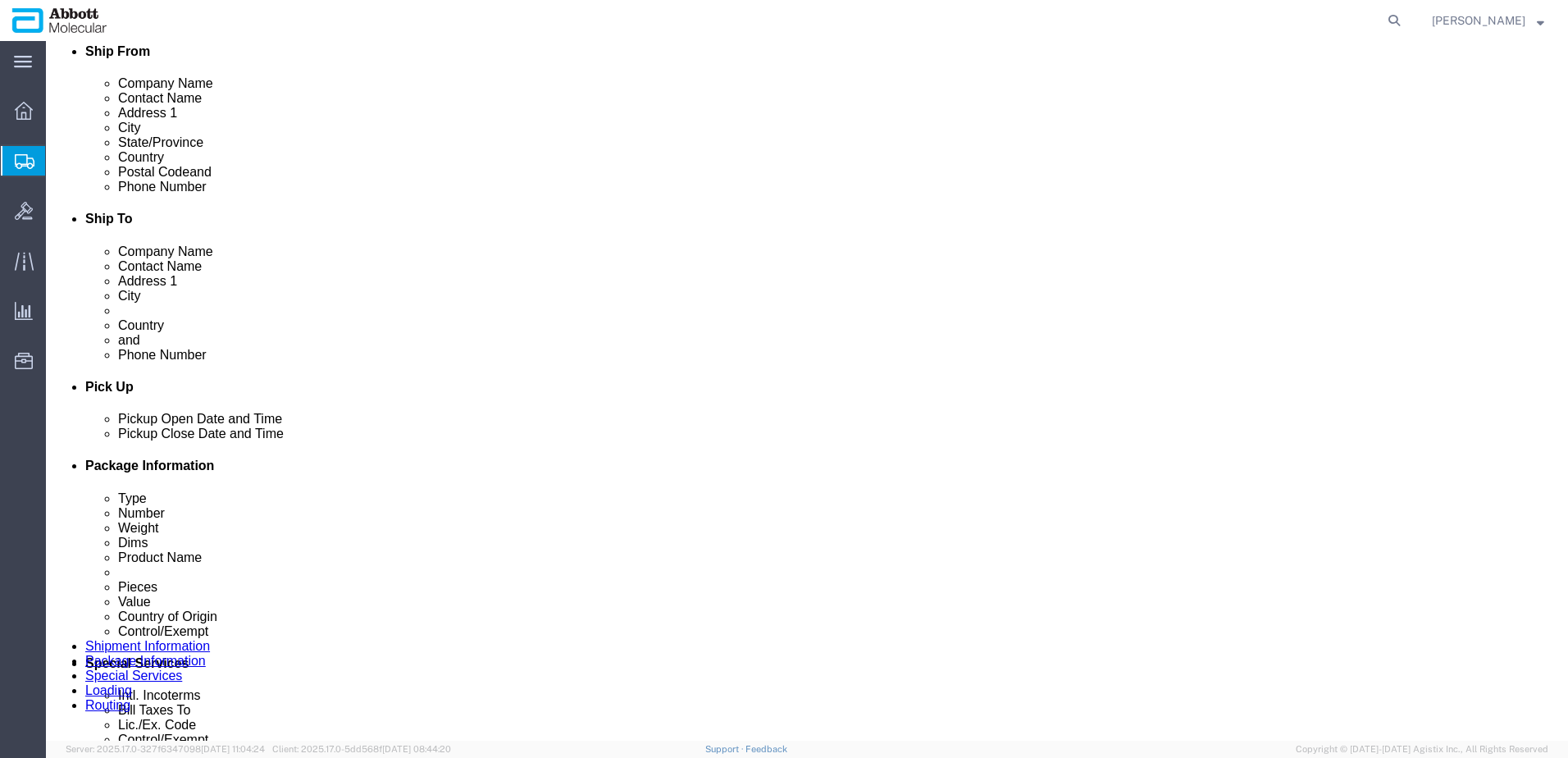
scroll to position [492, 0]
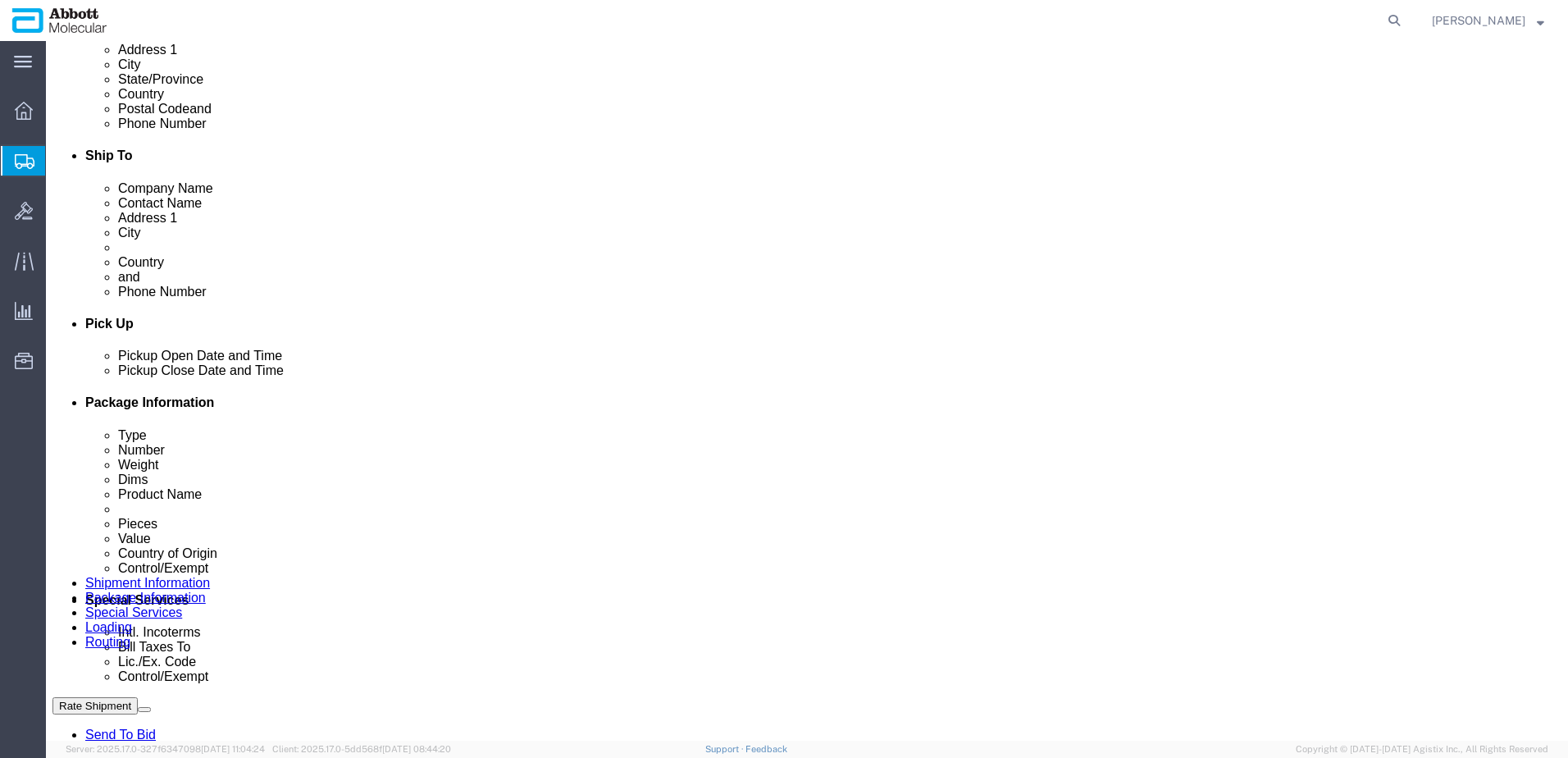
click dd "281.00 Each"
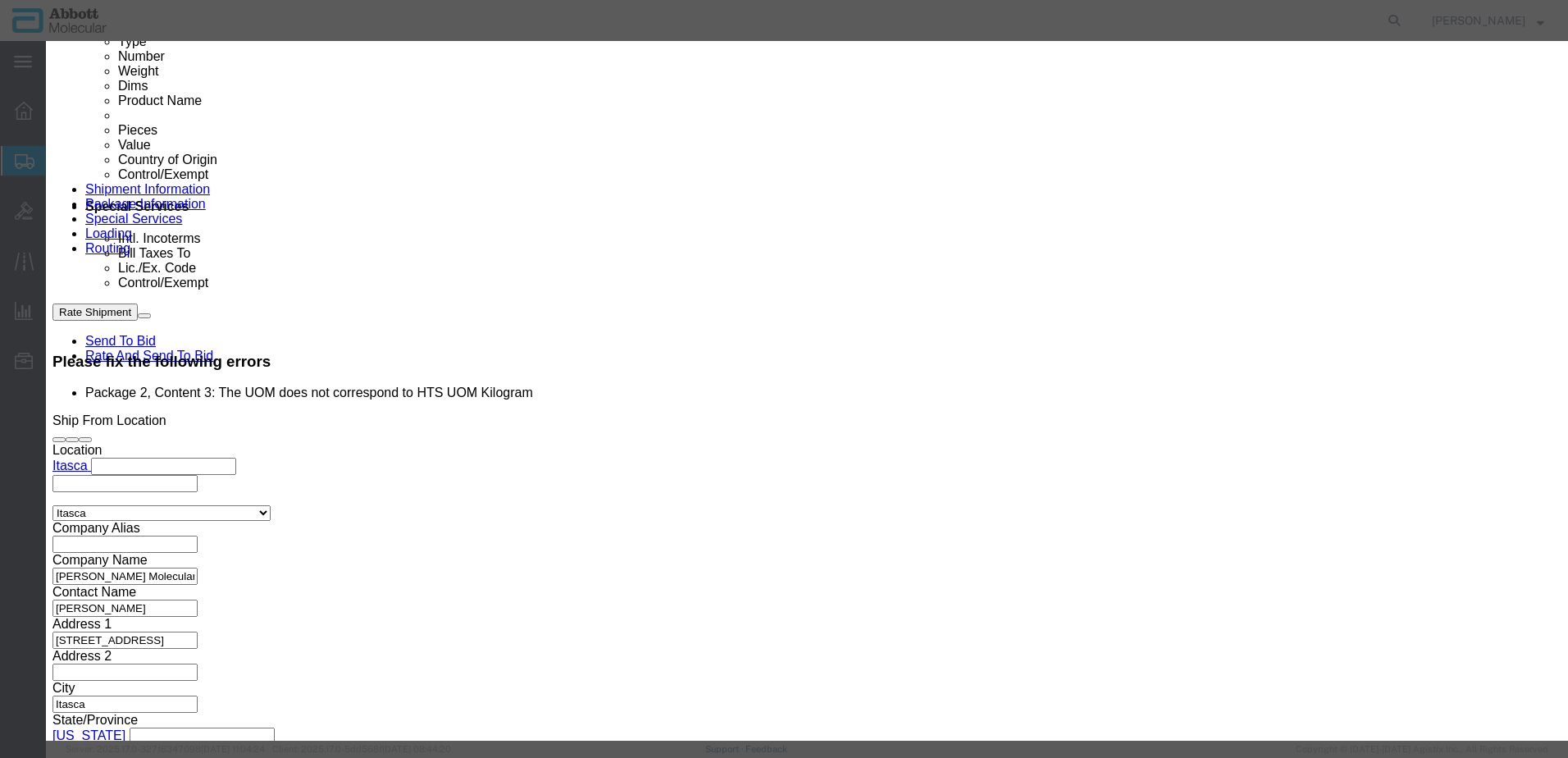
scroll to position [0, 0]
drag, startPoint x: 536, startPoint y: 163, endPoint x: 289, endPoint y: 159, distance: 247.0
click div "Package 1, Content 4: The UOM does not correspond to HTS UOM Kilogram Commodity…"
click button "Close"
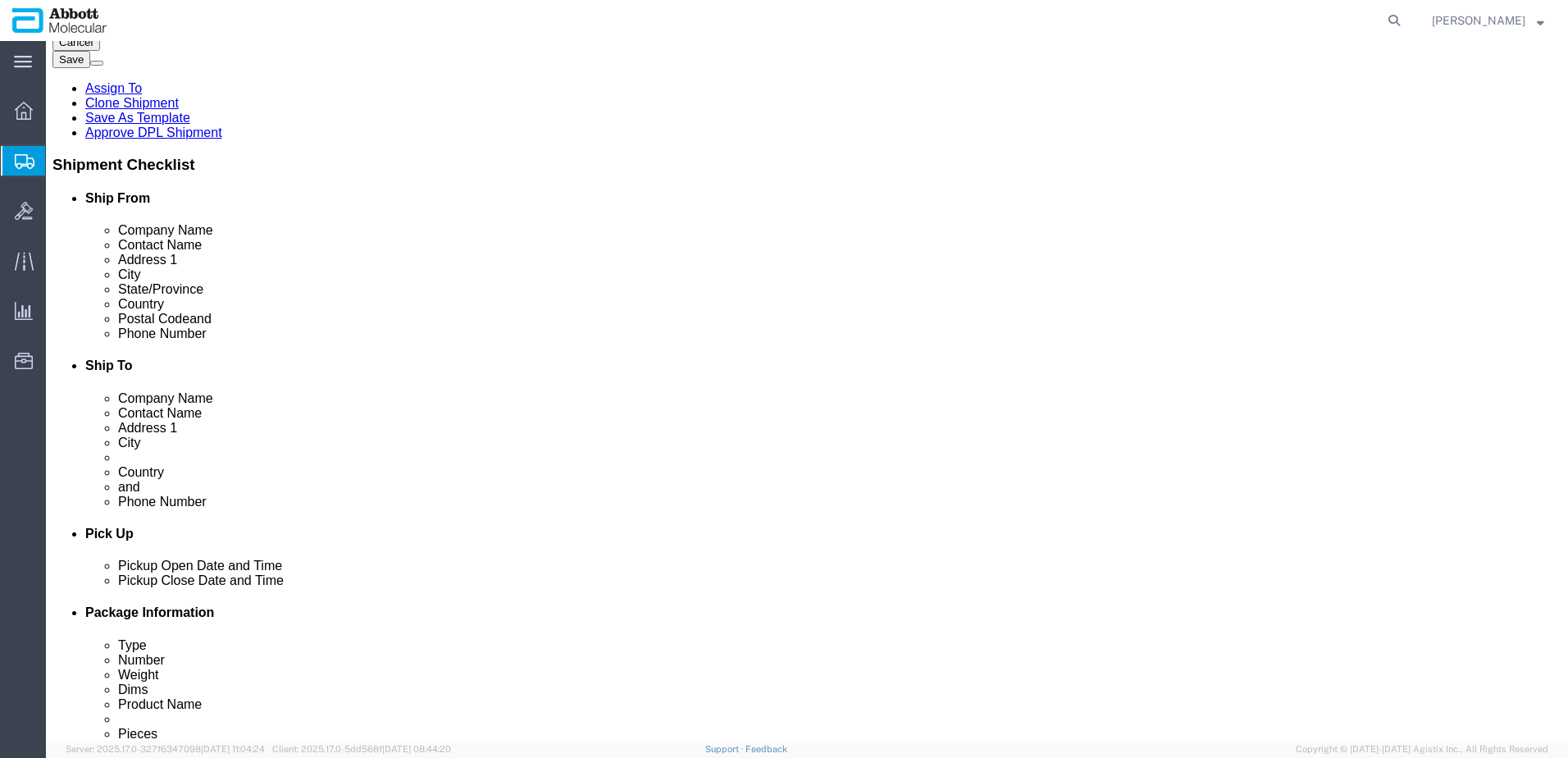
scroll to position [279, 0]
click dd "105.00 Each"
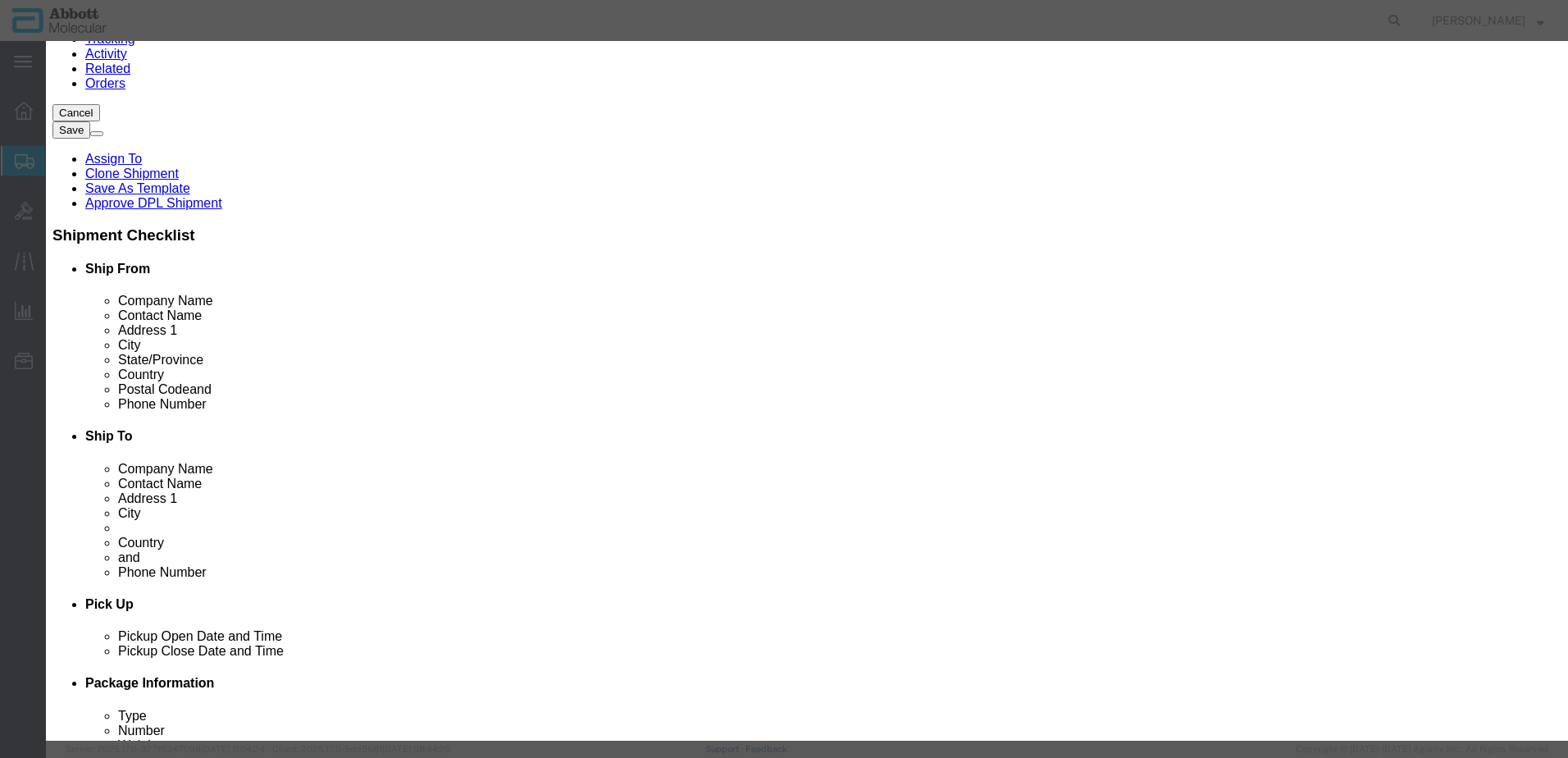
scroll to position [0, 0]
drag, startPoint x: 559, startPoint y: 169, endPoint x: 274, endPoint y: 182, distance: 285.3
click div "Edit content Package 2, Content 3: The UOM does not correspond to HTS UOM Kilog…"
click button "Close"
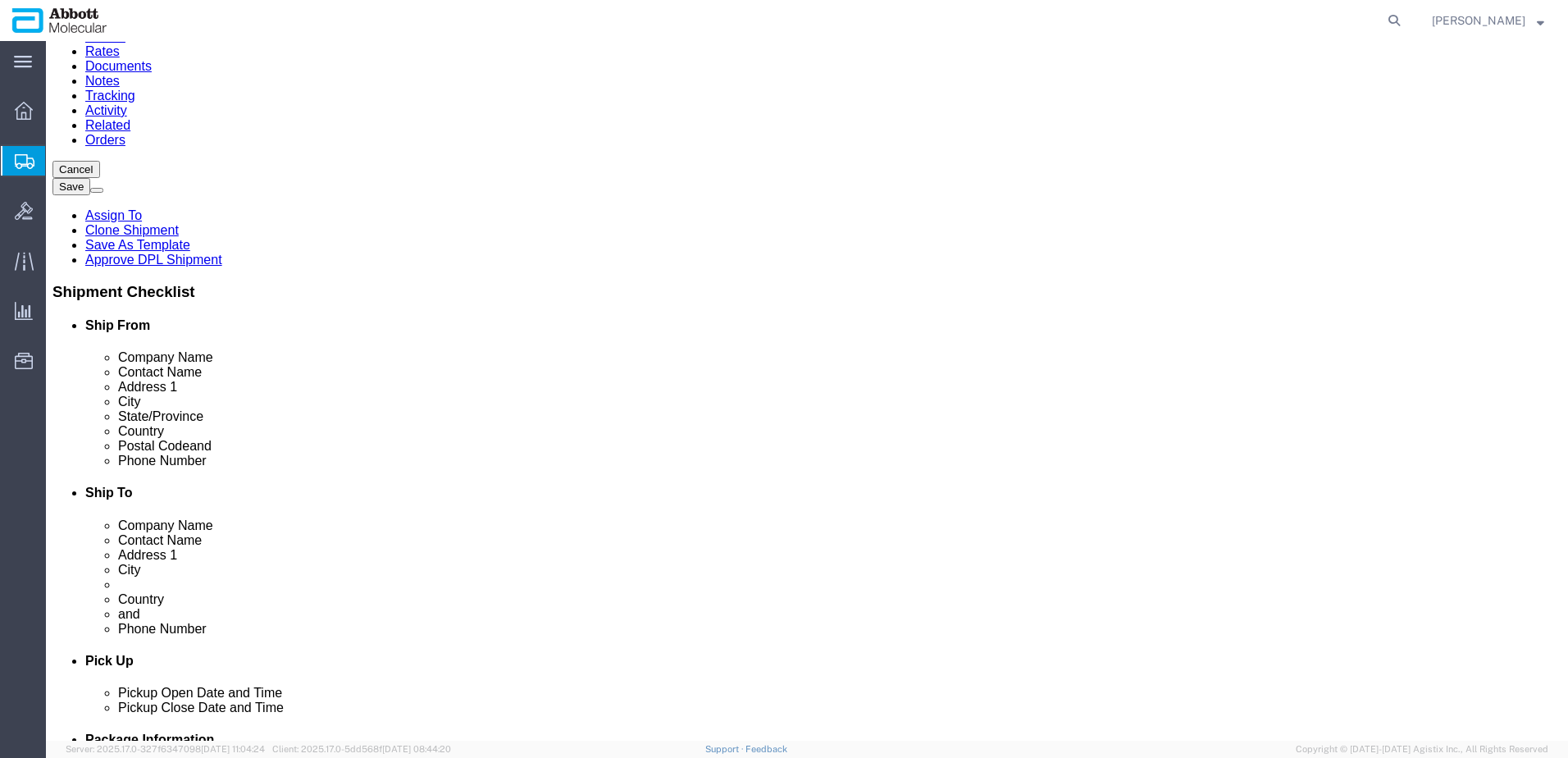
scroll to position [164, 0]
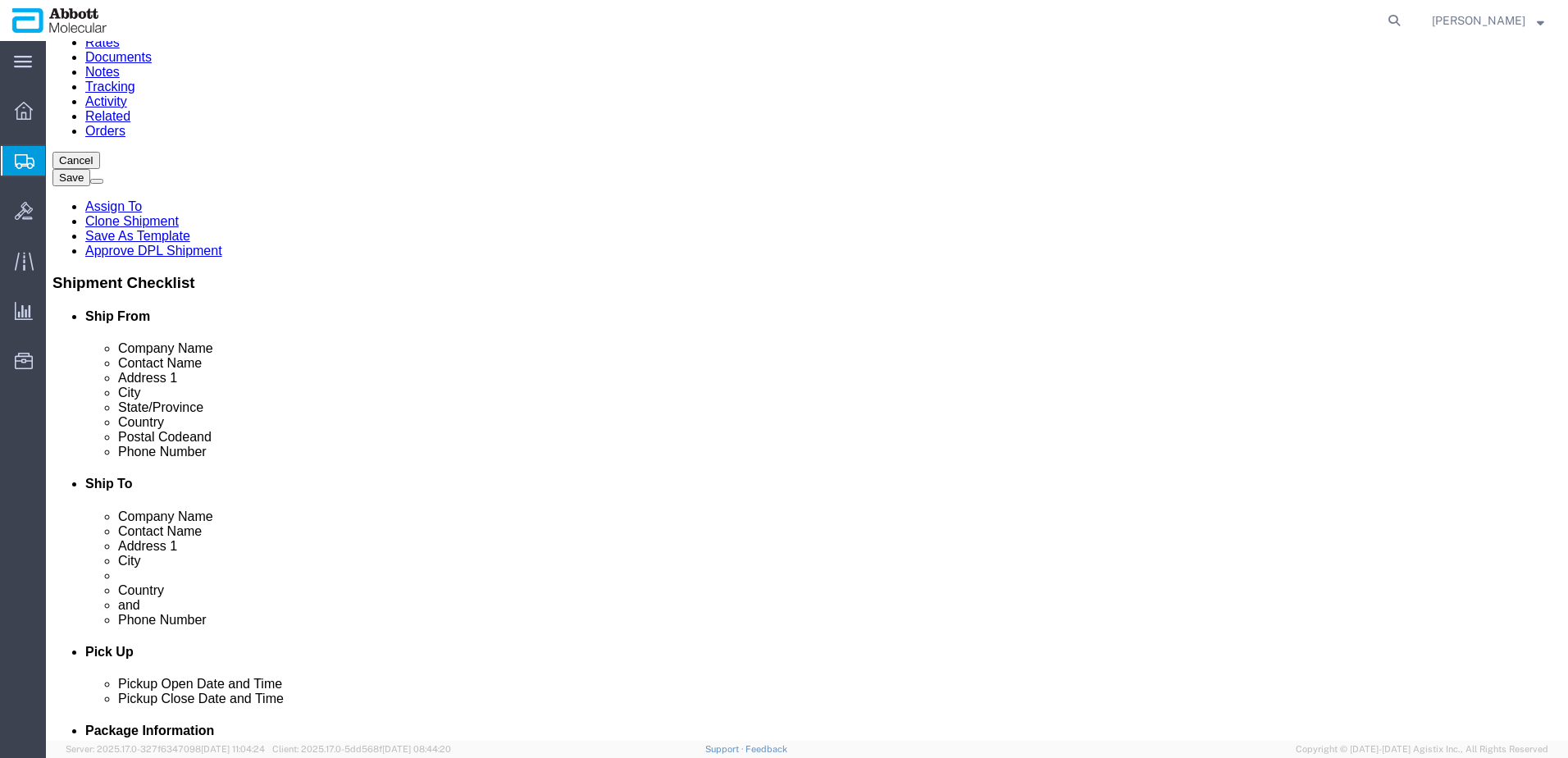
click dd "1.00 USD"
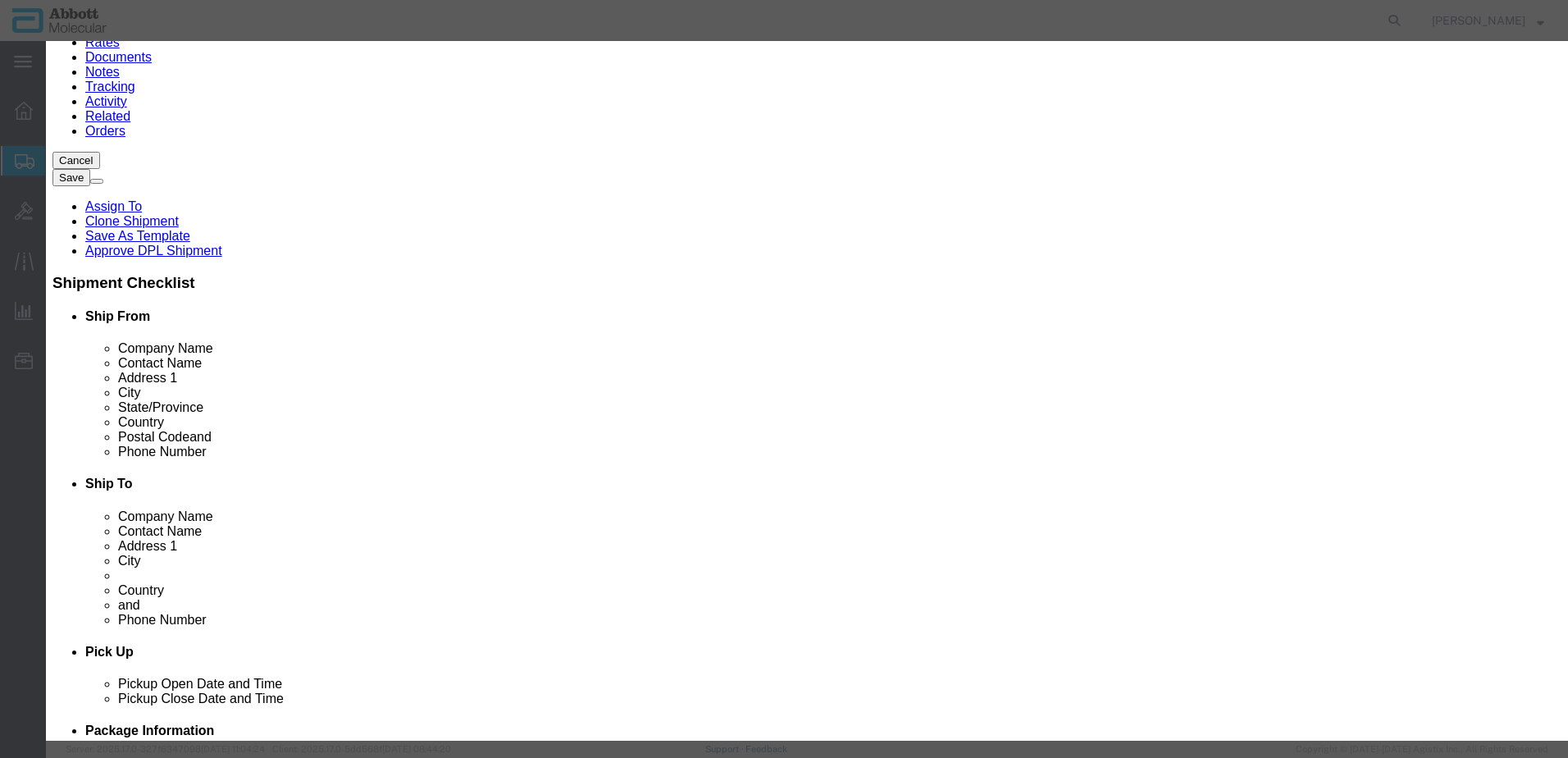
scroll to position [272, 0]
click button "Close"
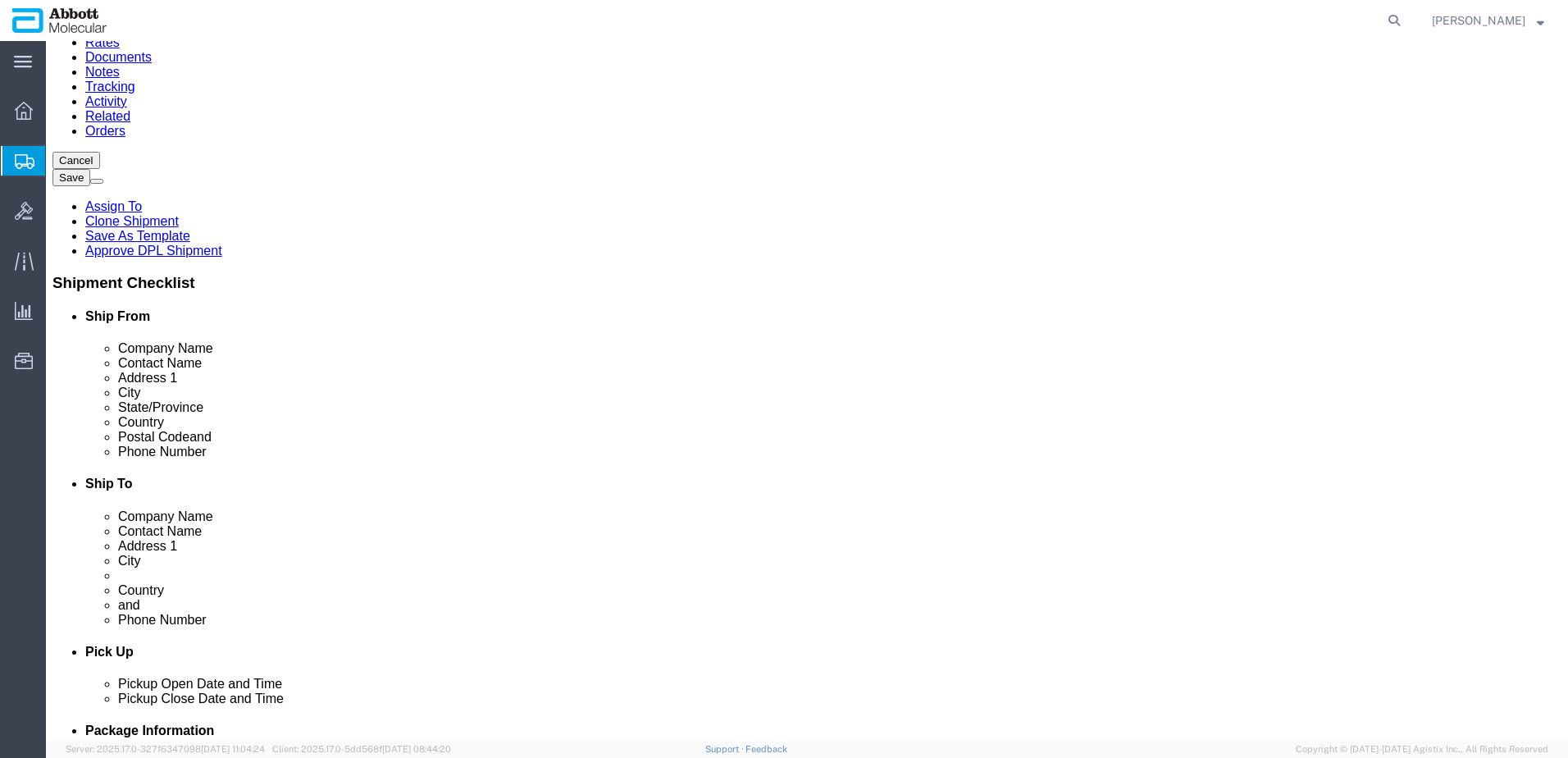
click dd "1.00 USD"
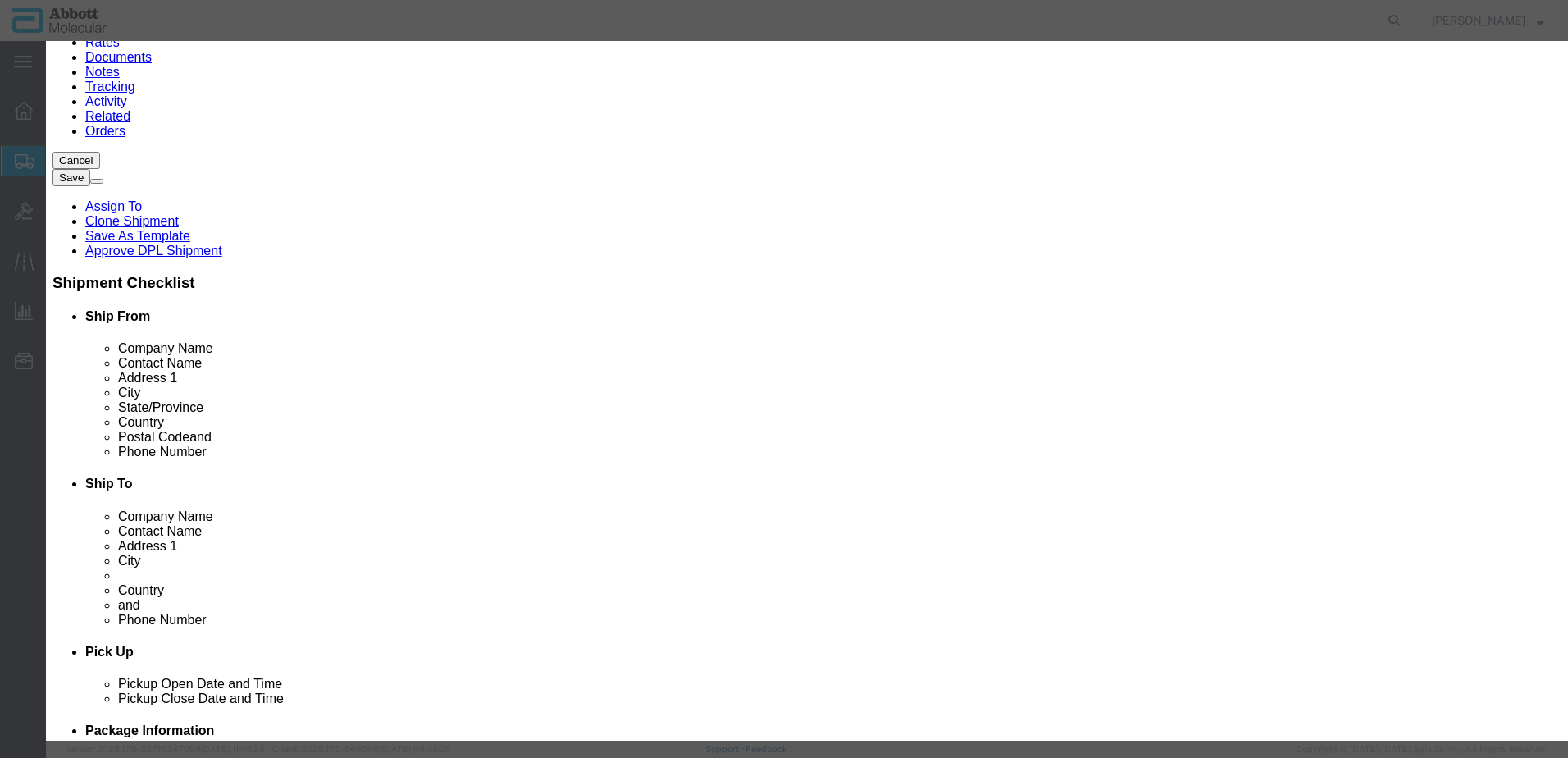
scroll to position [246, 0]
click button "Close"
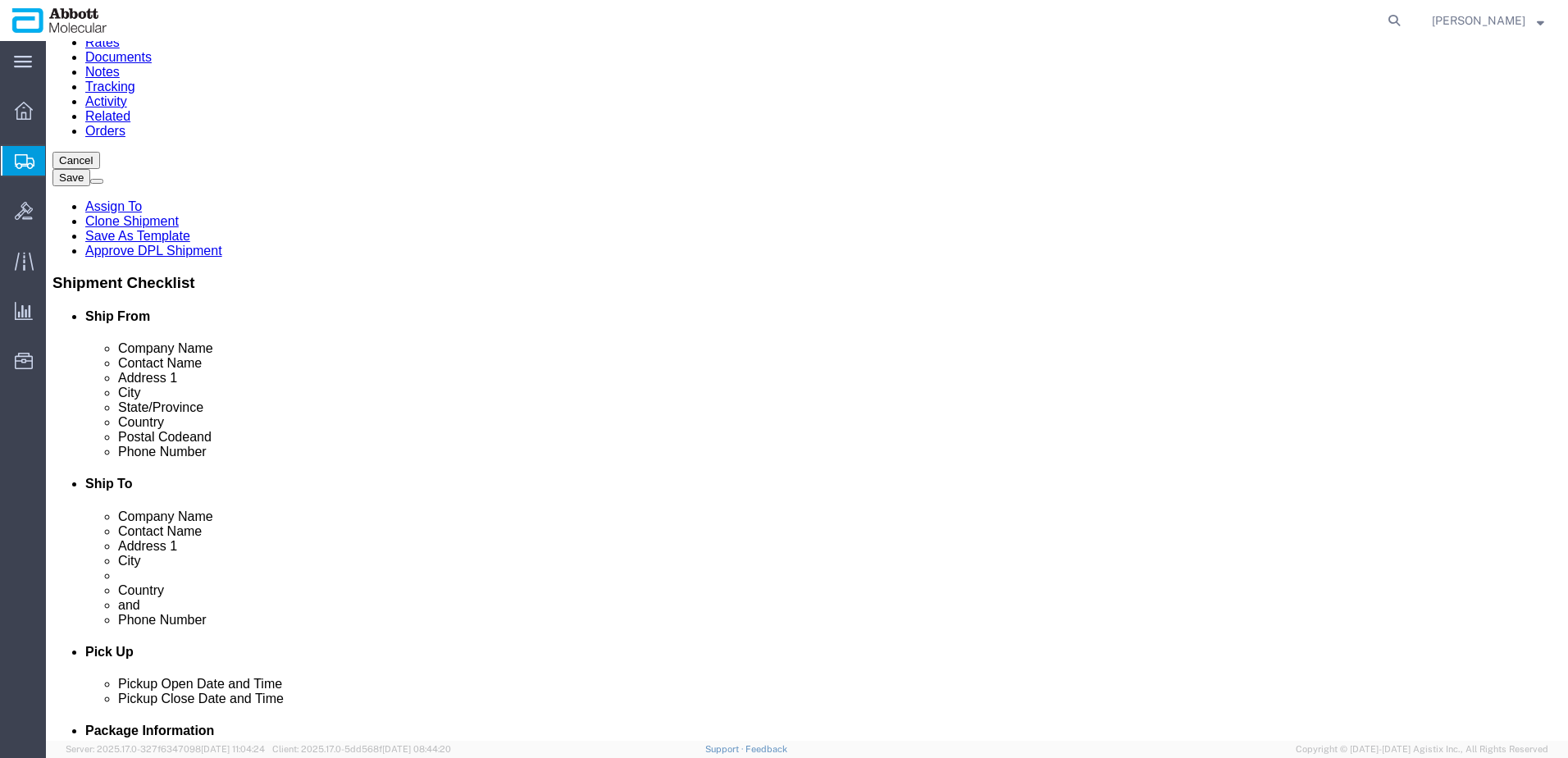
click dd "10.00 Each"
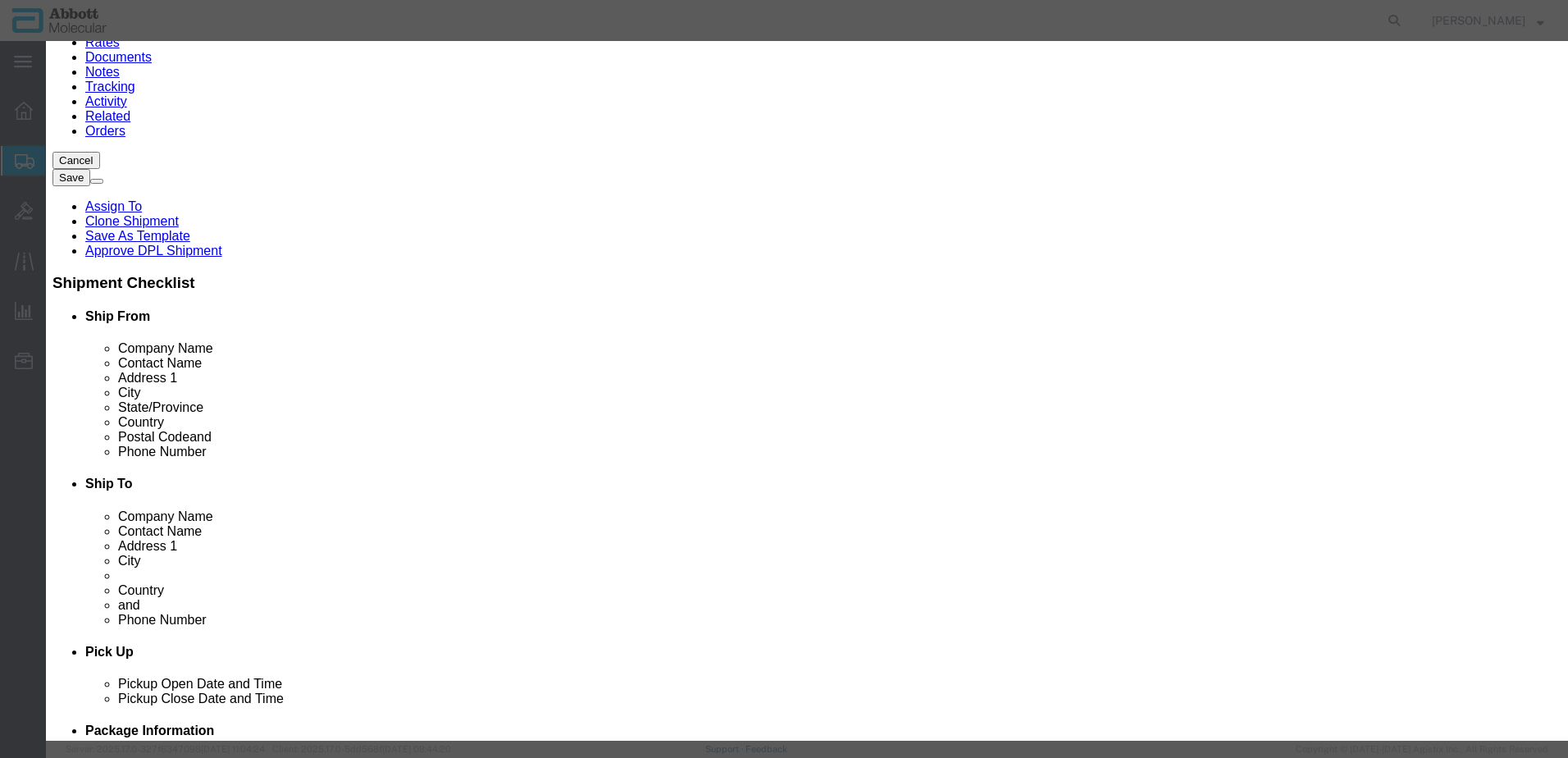
scroll to position [164, 0]
click button "Close"
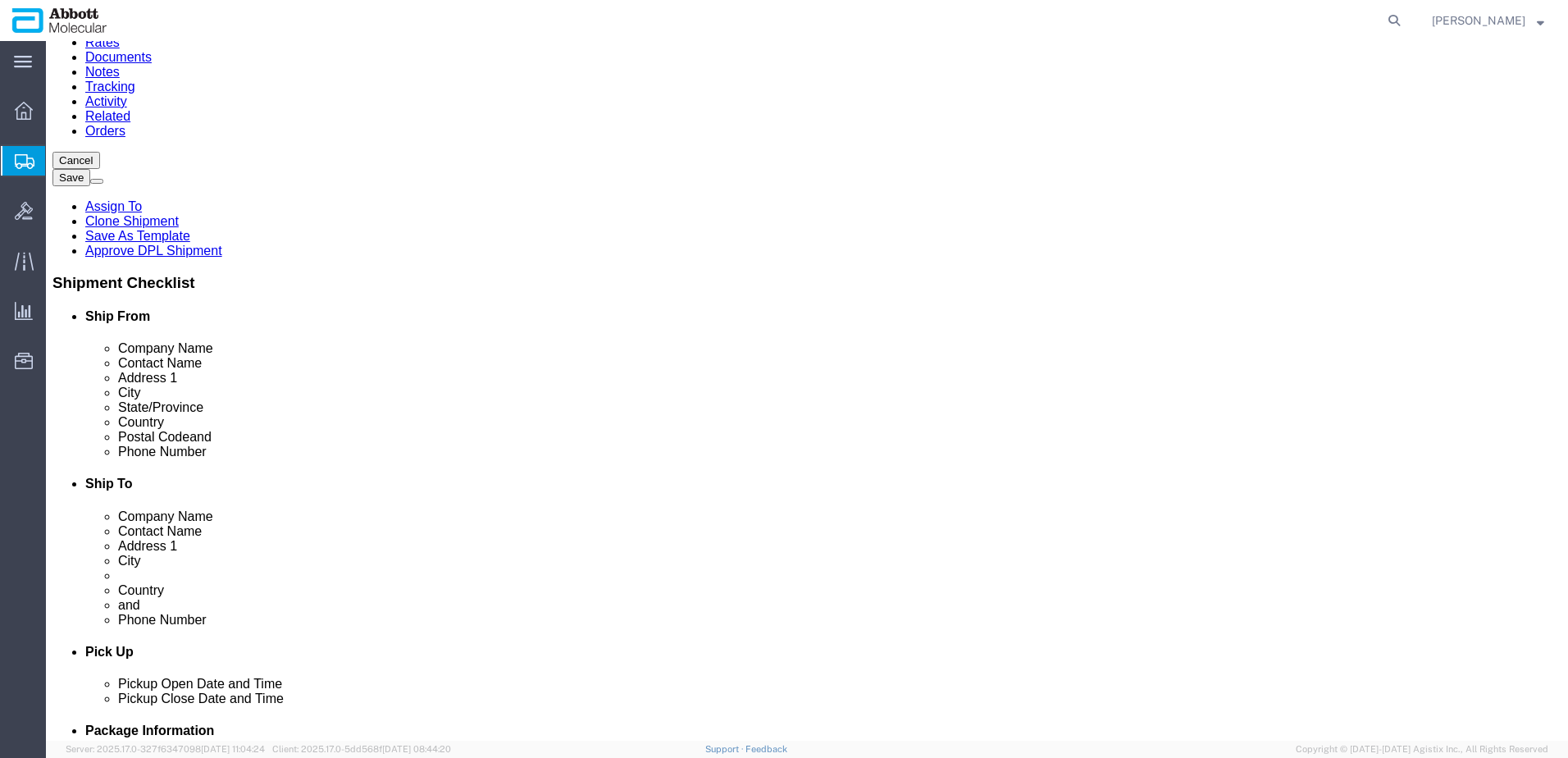
click dd "100.00 Each"
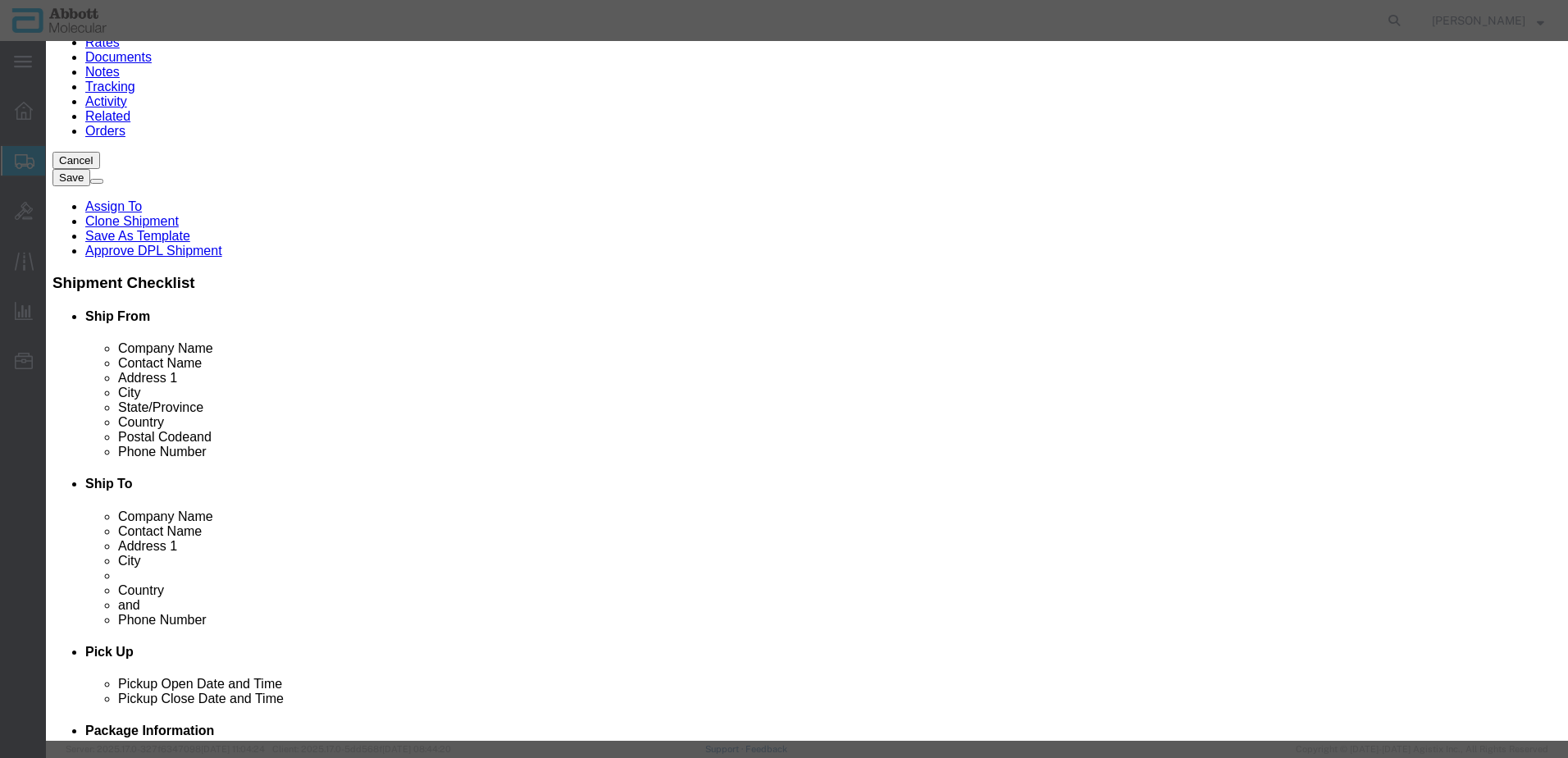
drag, startPoint x: 536, startPoint y: 126, endPoint x: 332, endPoint y: 116, distance: 204.2
click div "Product Name 03L7860"
click button "Close"
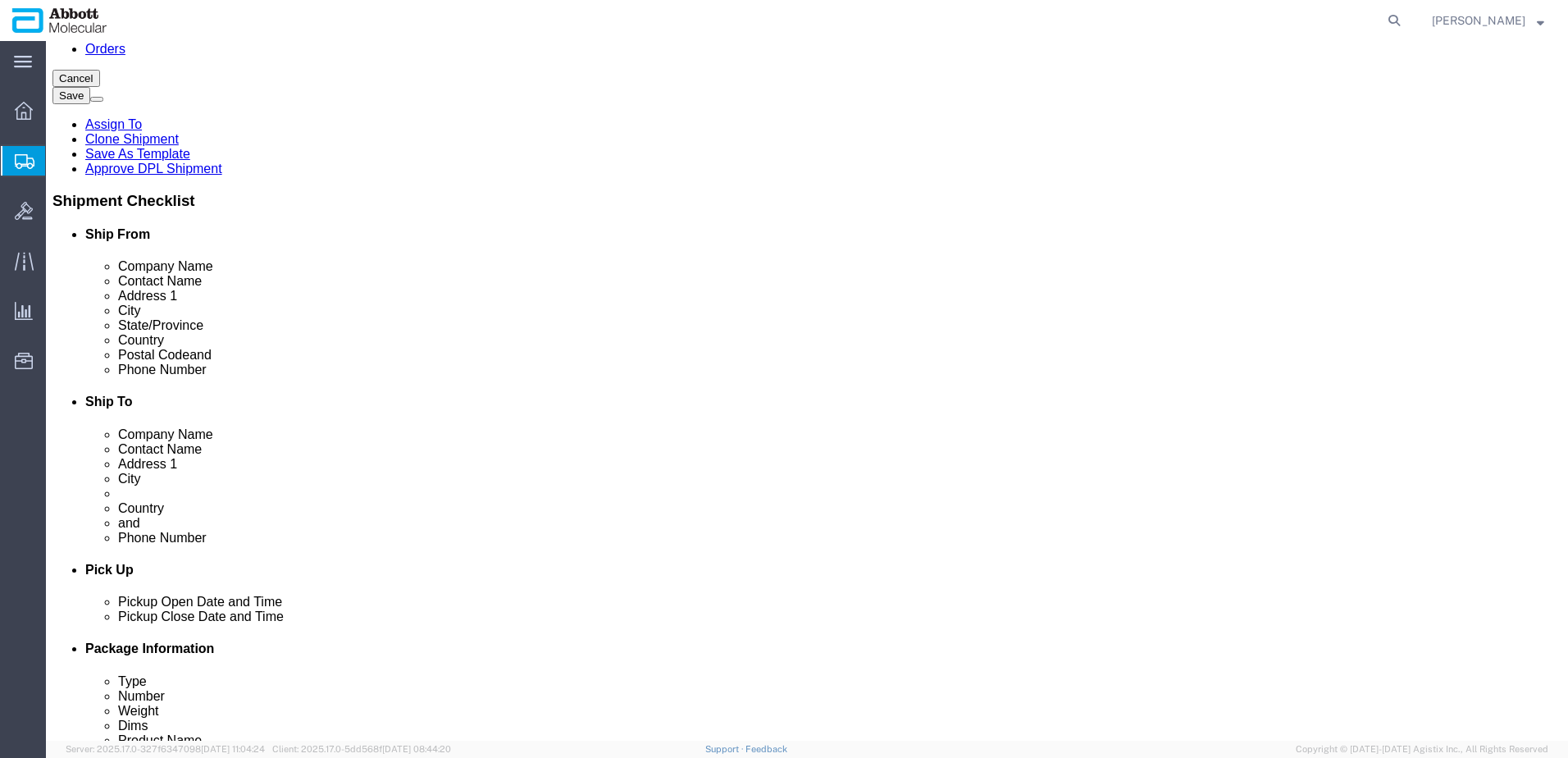
click dd "1.00 USD"
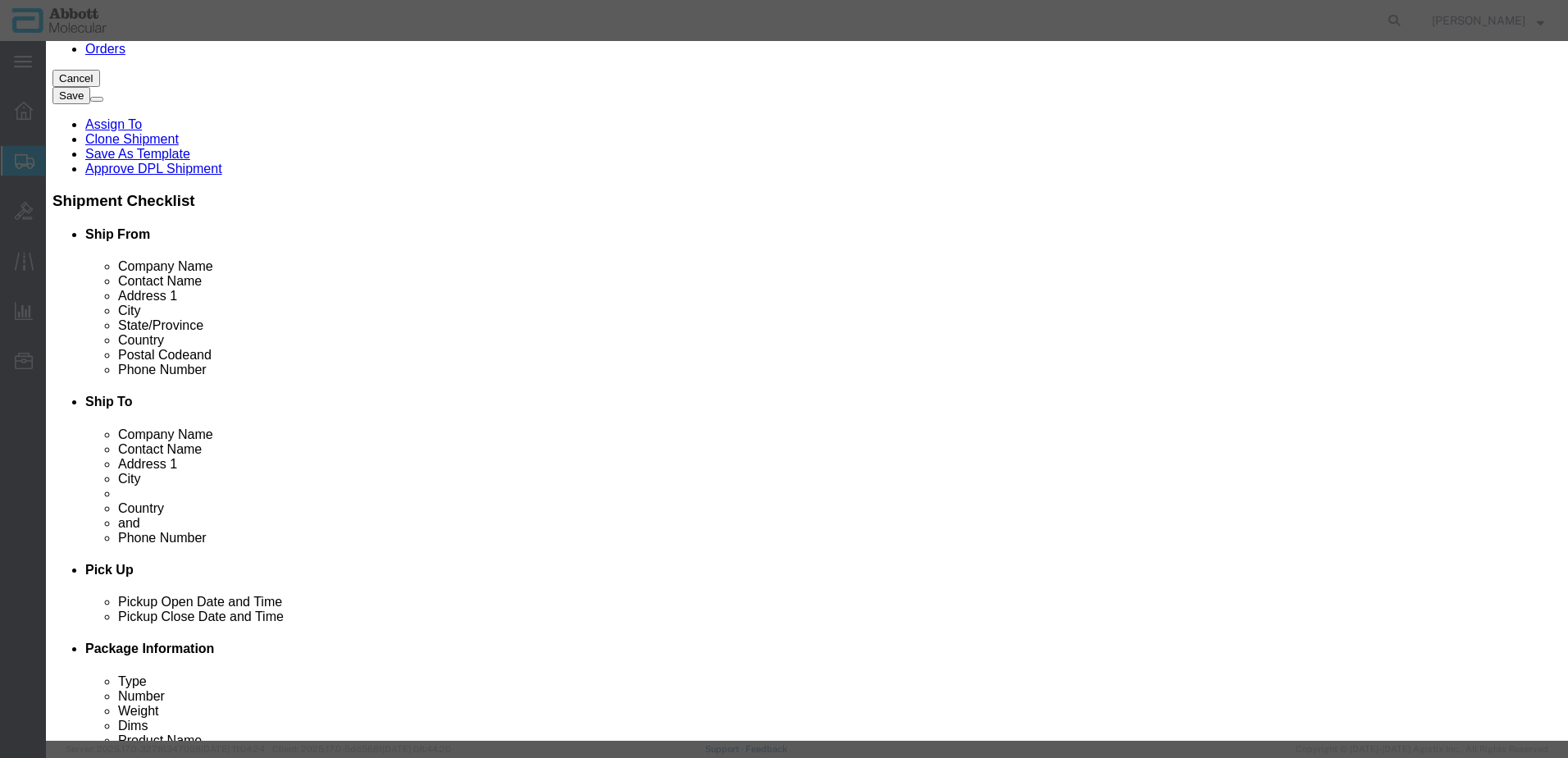
click button "Close"
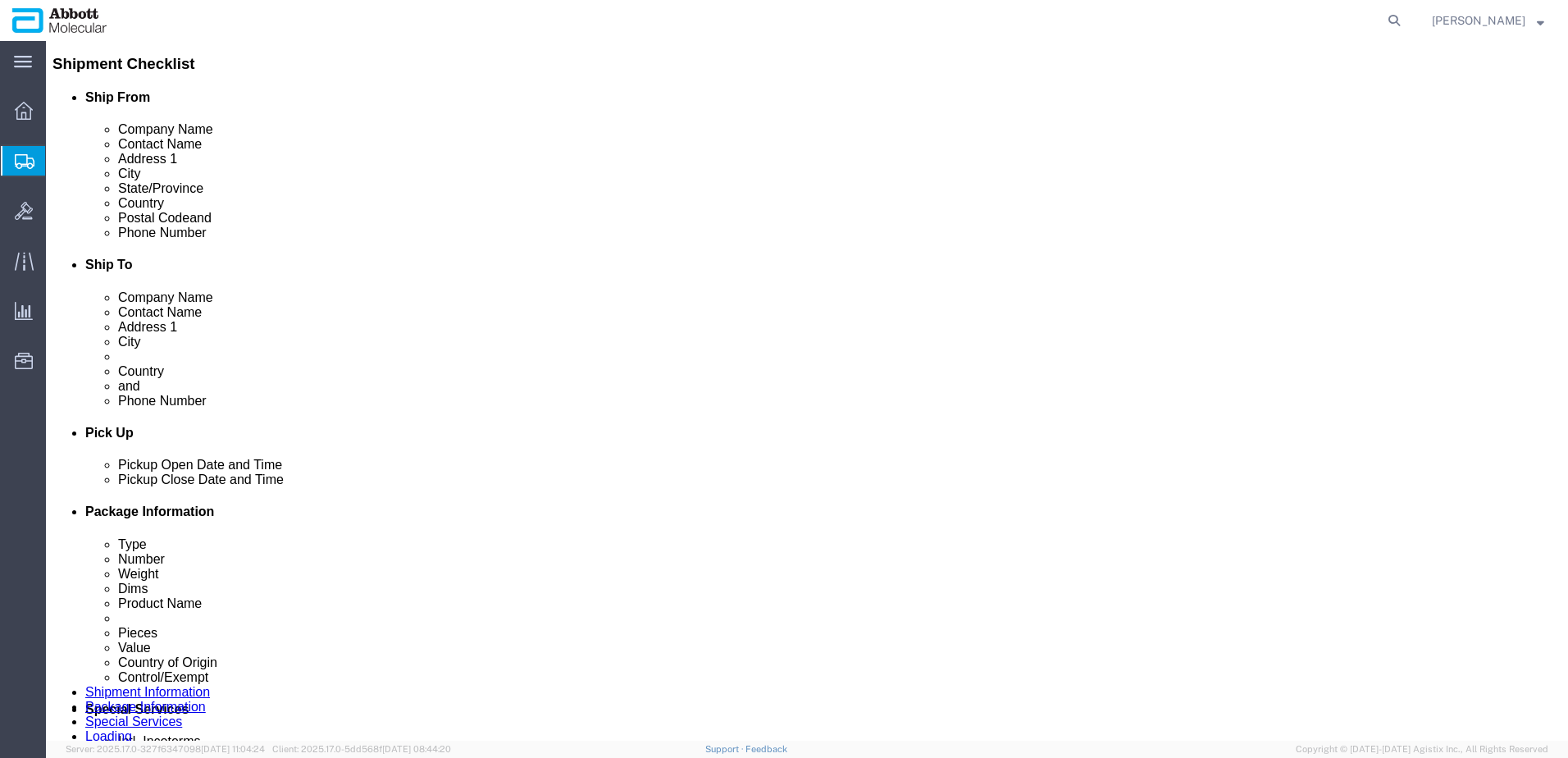
scroll to position [410, 0]
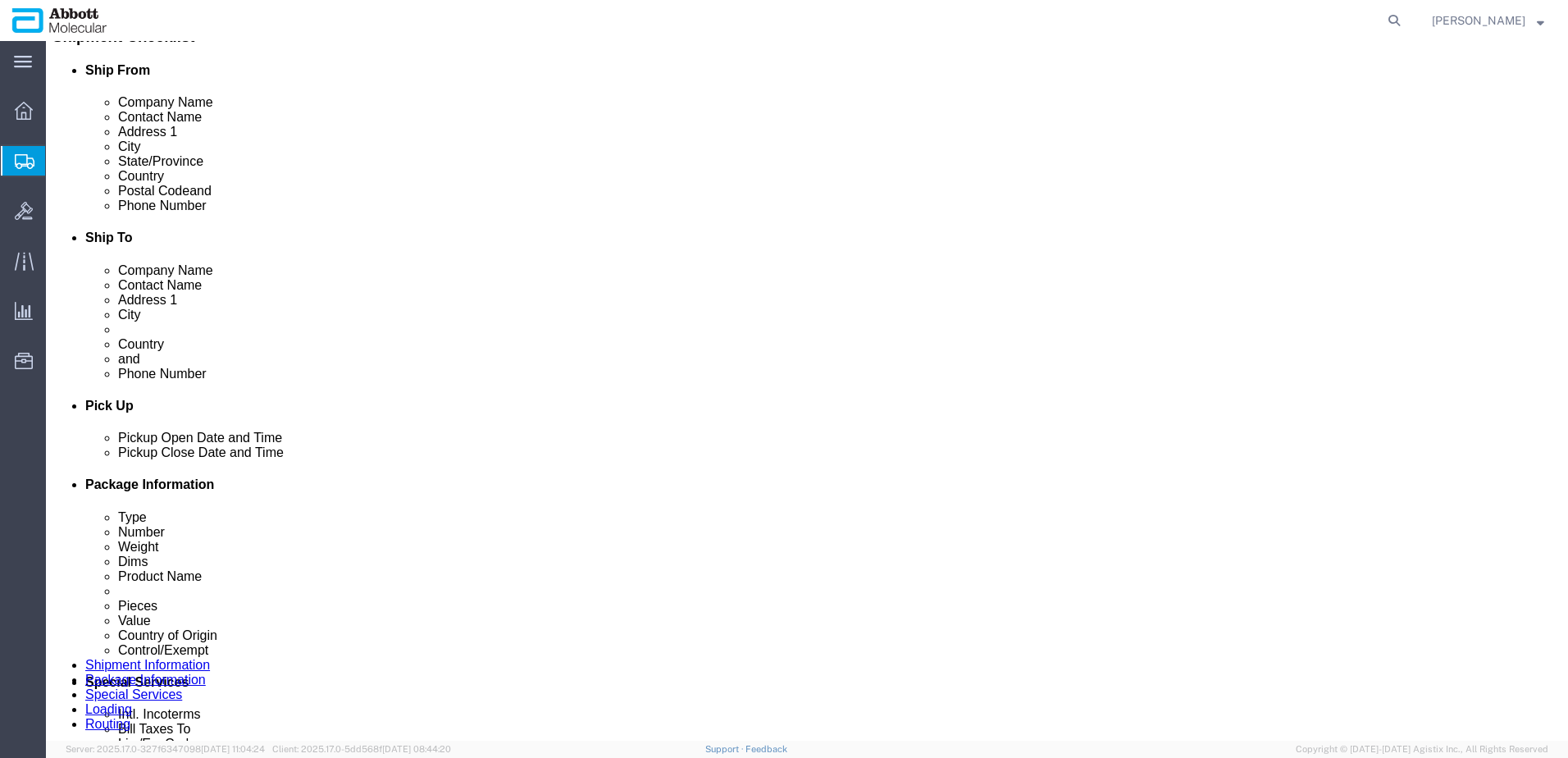
click div "3507907000 - ENZYMES AND PREPARED ENZYMES, NESOI (KGS)"
click dd "281.00 Each"
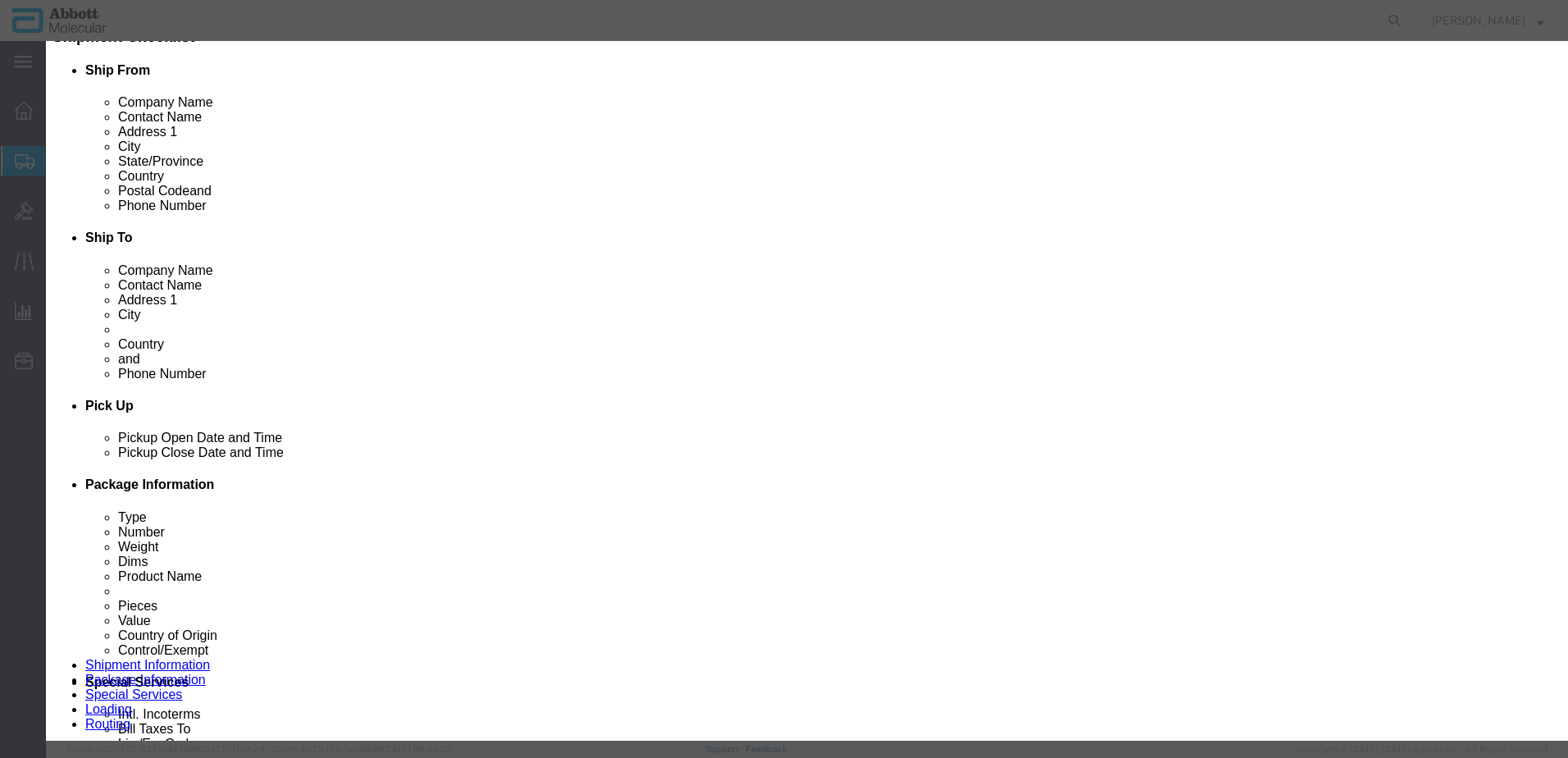
click button "Close"
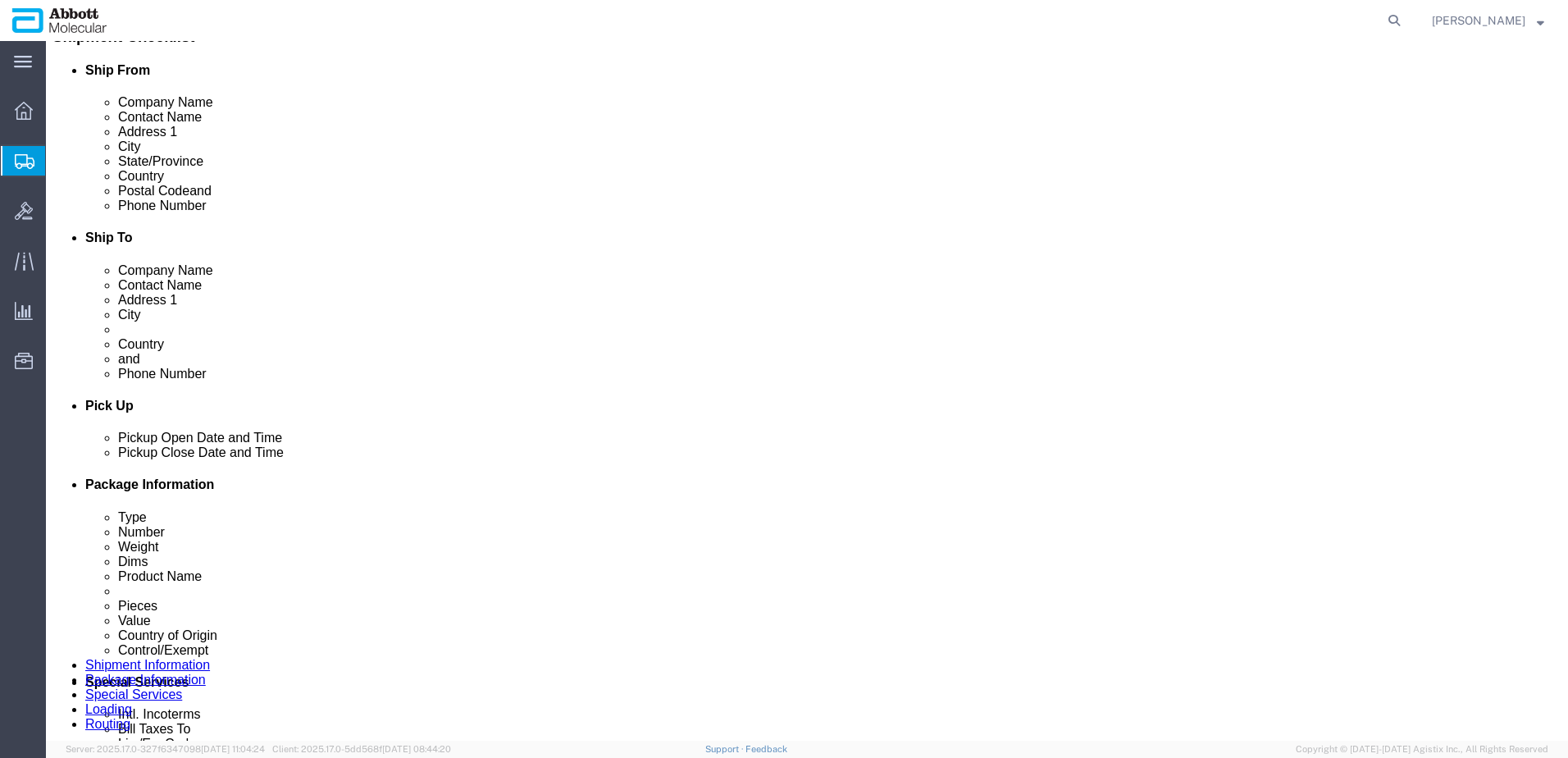
click dd "10.00 Each"
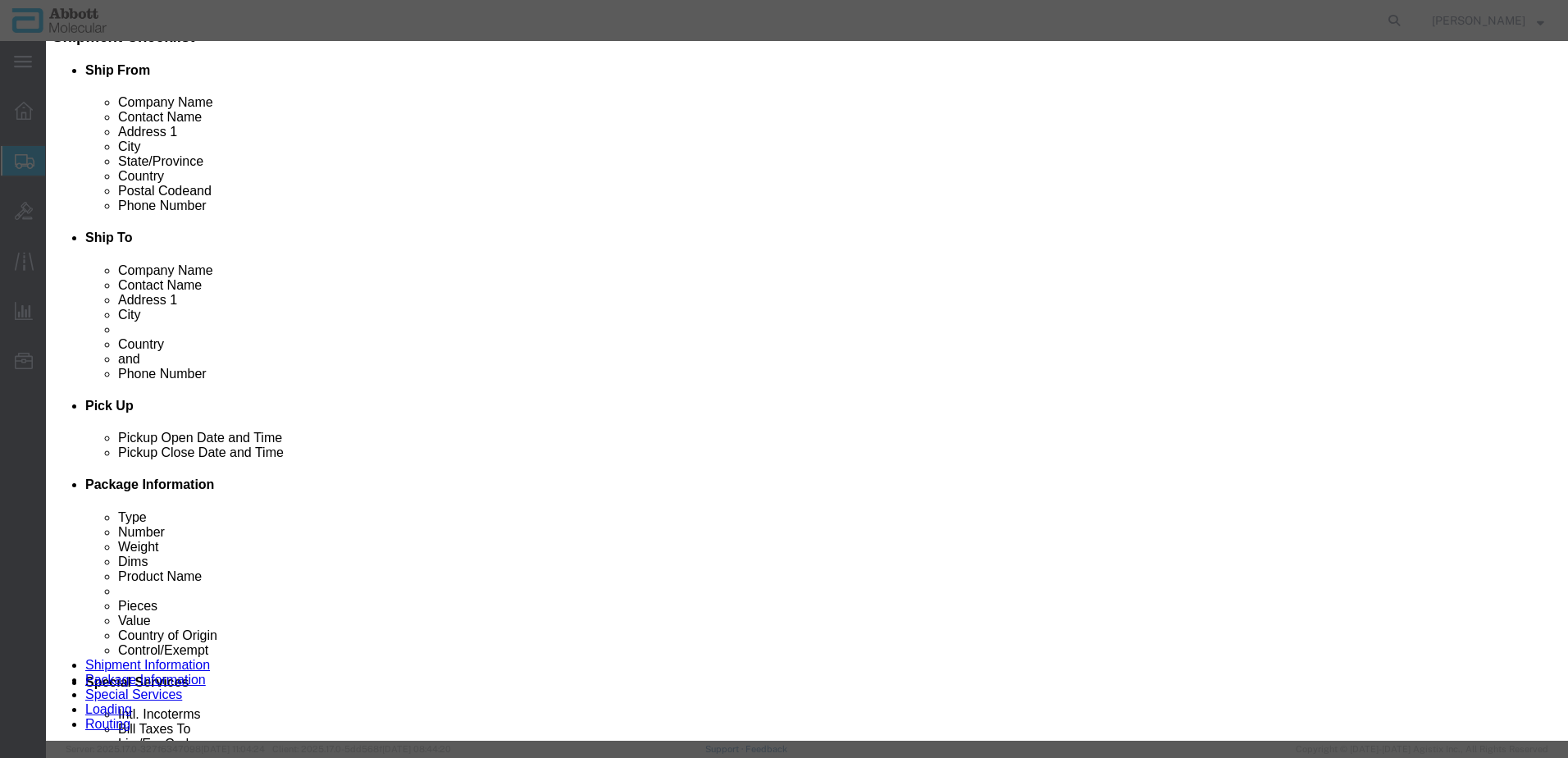
scroll to position [246, 0]
click button "Close"
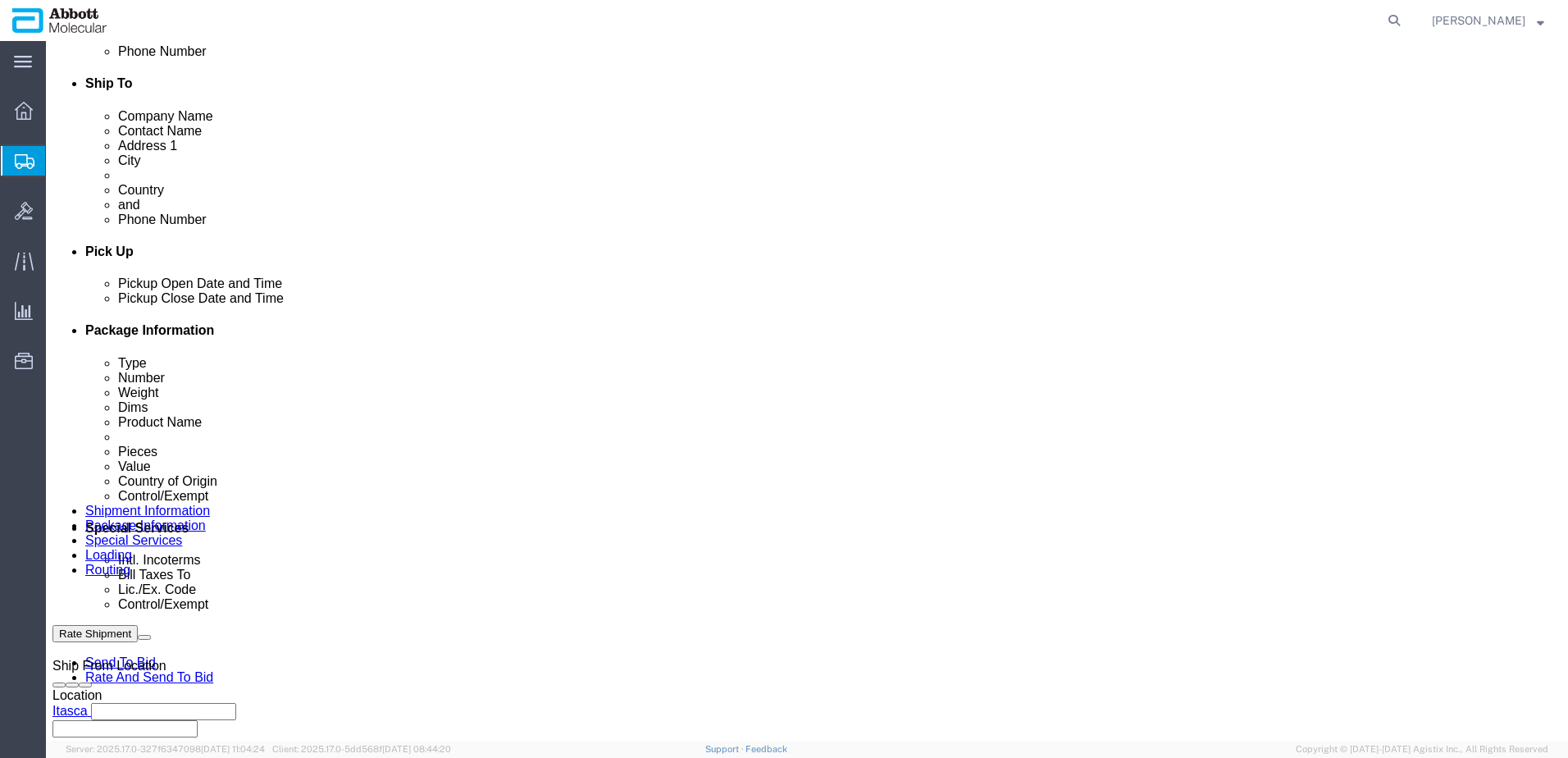
scroll to position [574, 0]
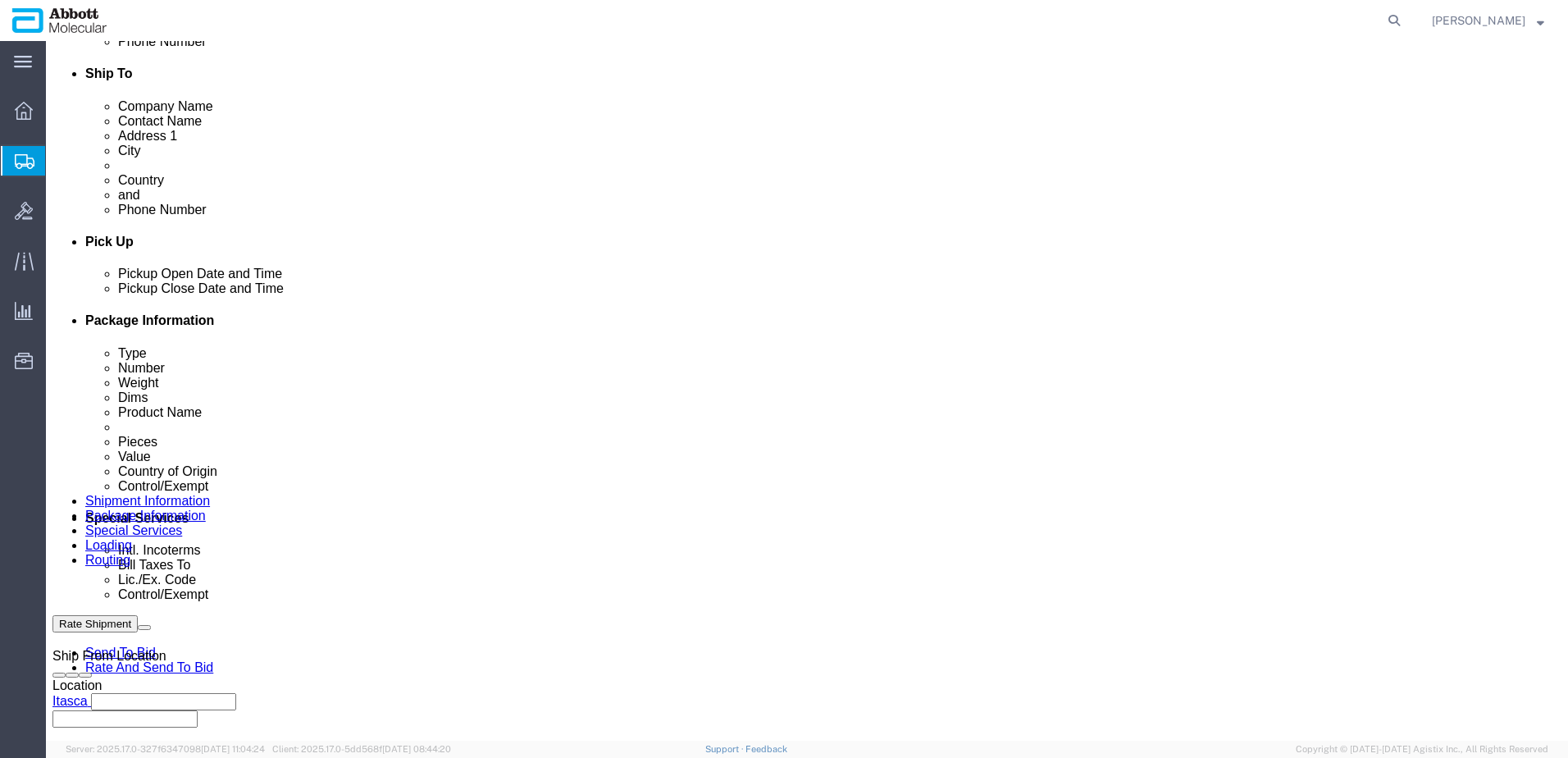
click div "1 x Pallet Shipper Package Type Select Box (B) Box (C) Box (D) Cardboard Box(es…"
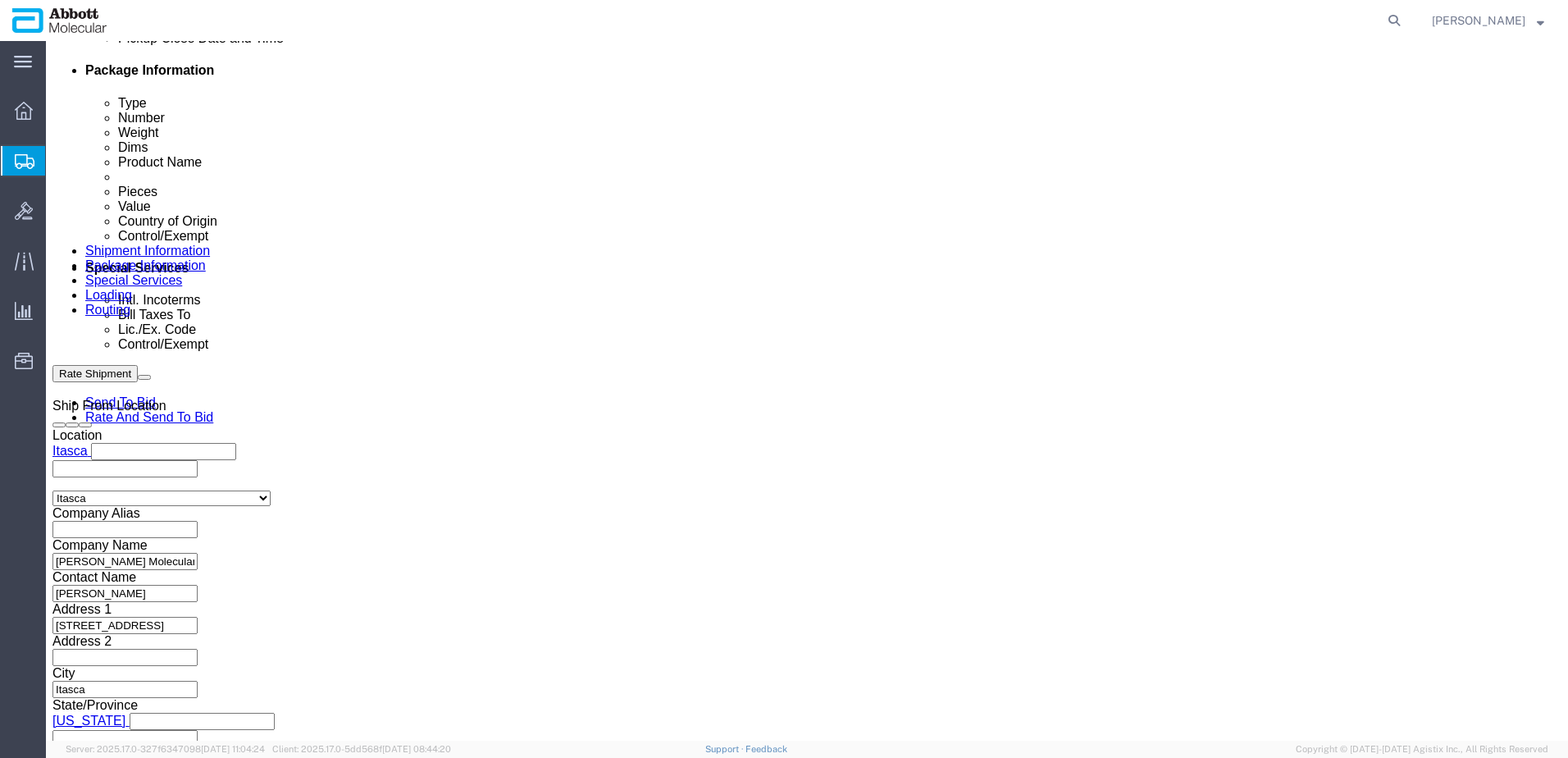
scroll to position [868, 0]
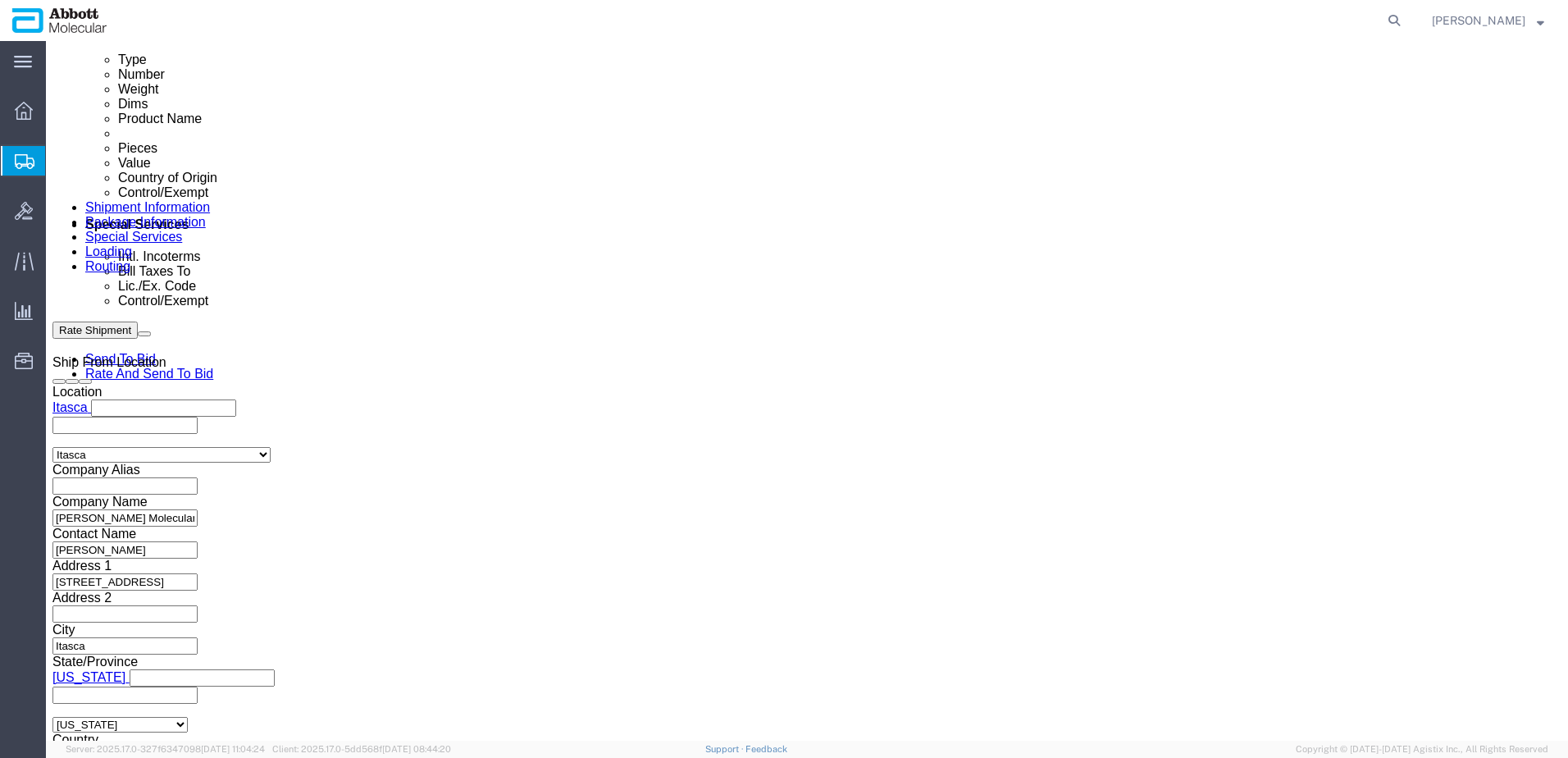
click button "Continue"
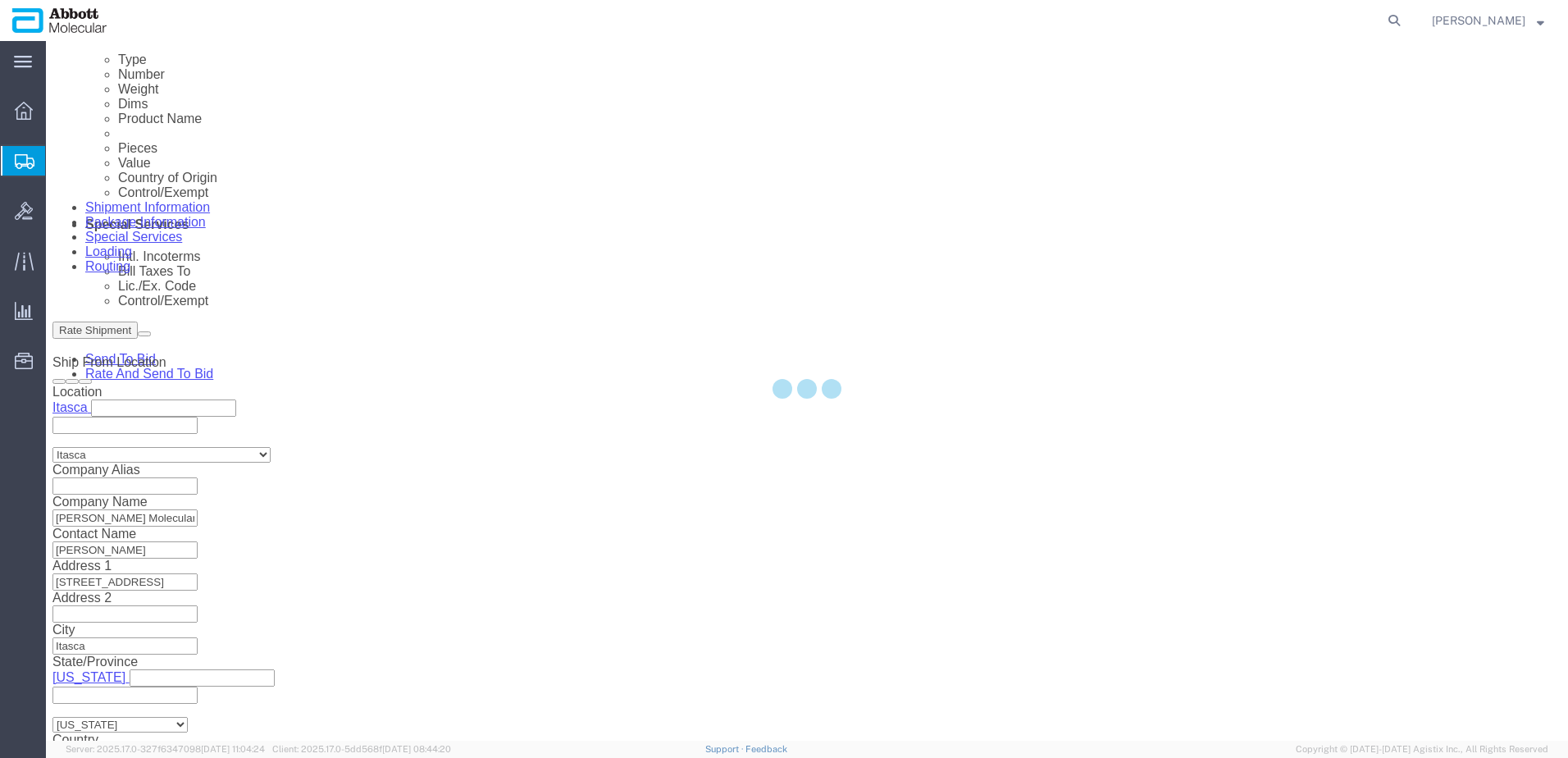
scroll to position [2531, 0]
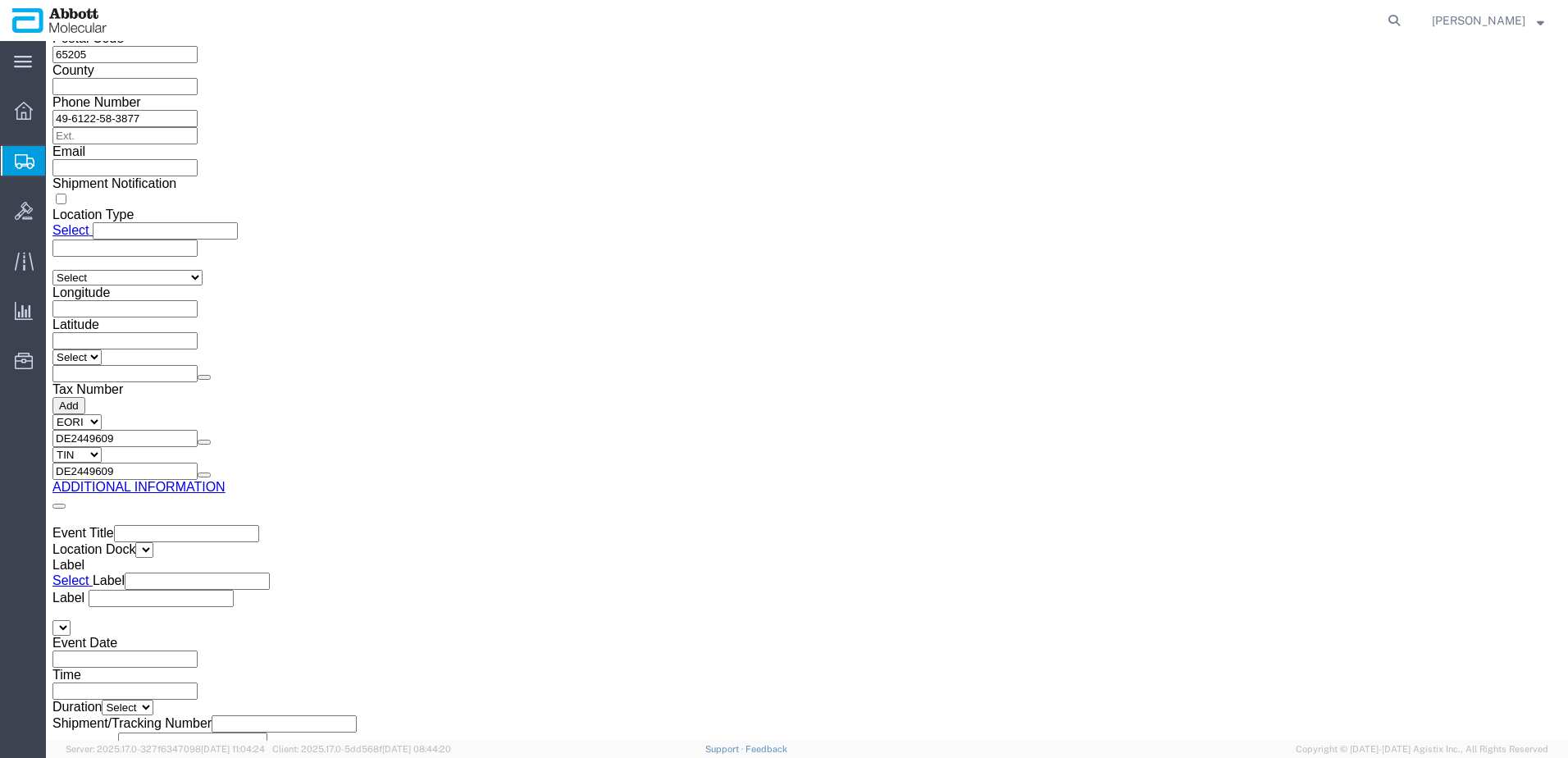
click button "Rate Shipment"
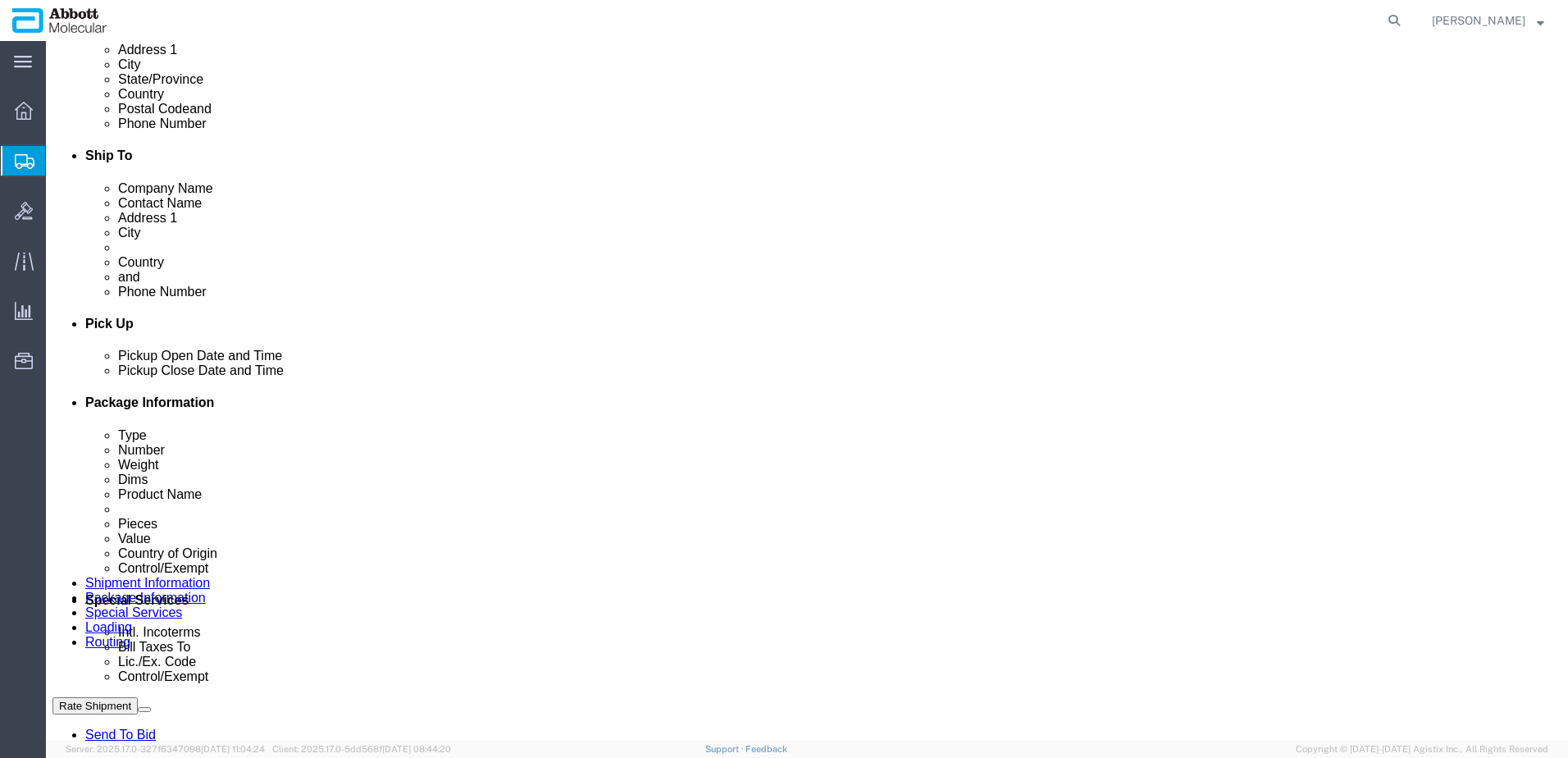
scroll to position [574, 0]
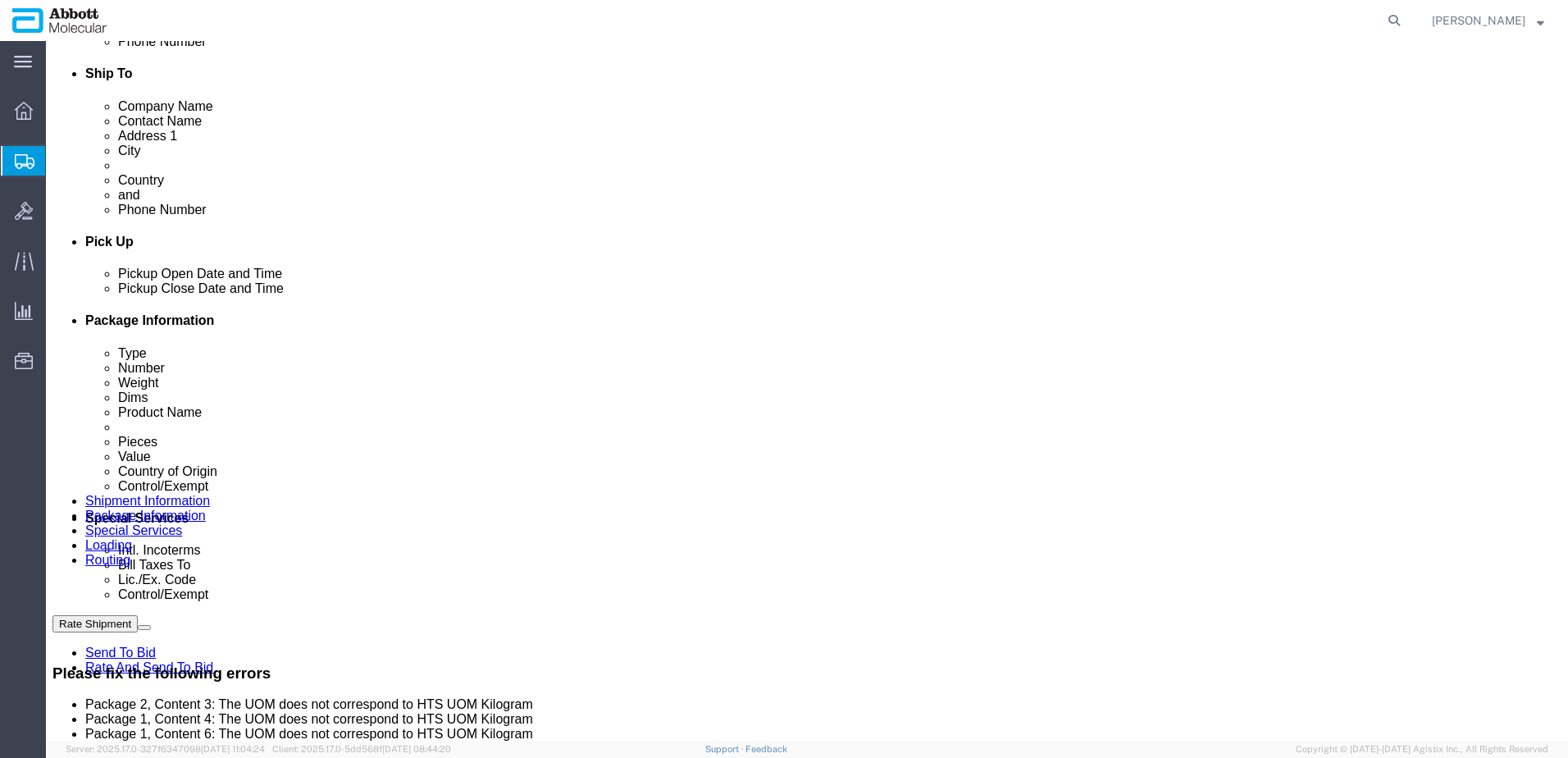
click dd "1.00 USD"
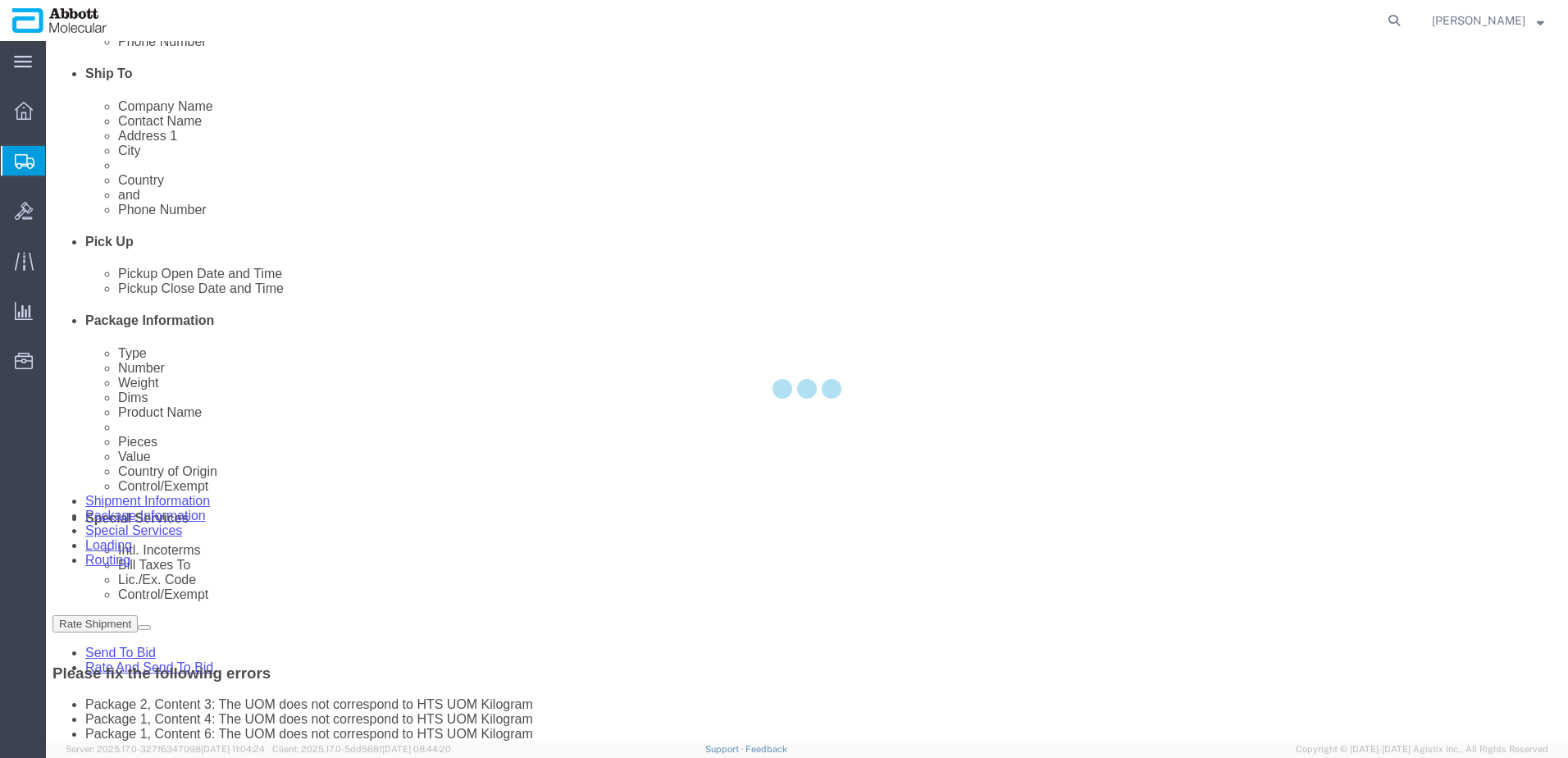
scroll to position [558, 0]
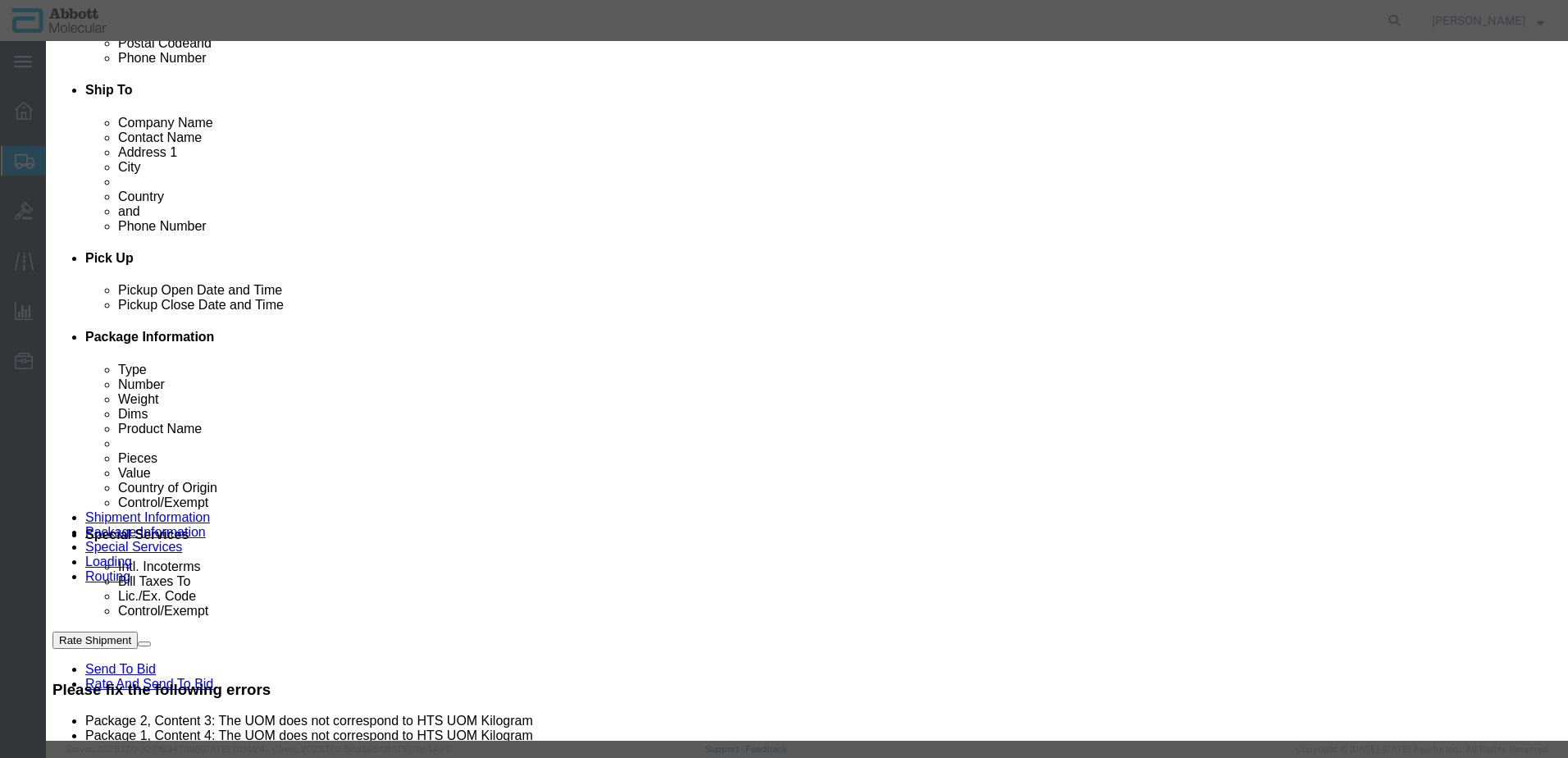
click div "Model 03L7860"
click div "3507907000 - ENZYMES AND PREPARED ENZYMES, NESOI (KGS)"
click label "GL Reference"
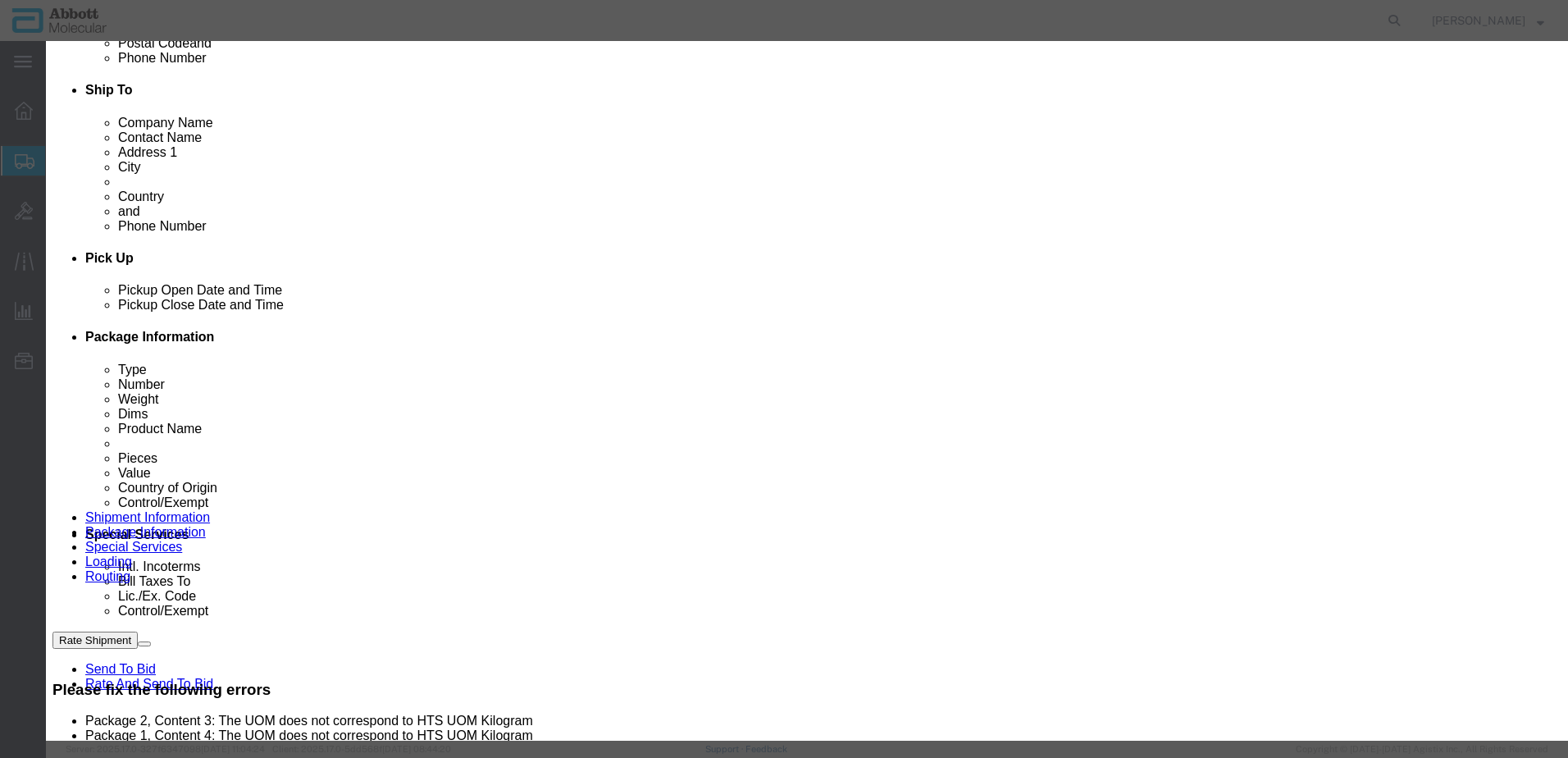
click button "Close"
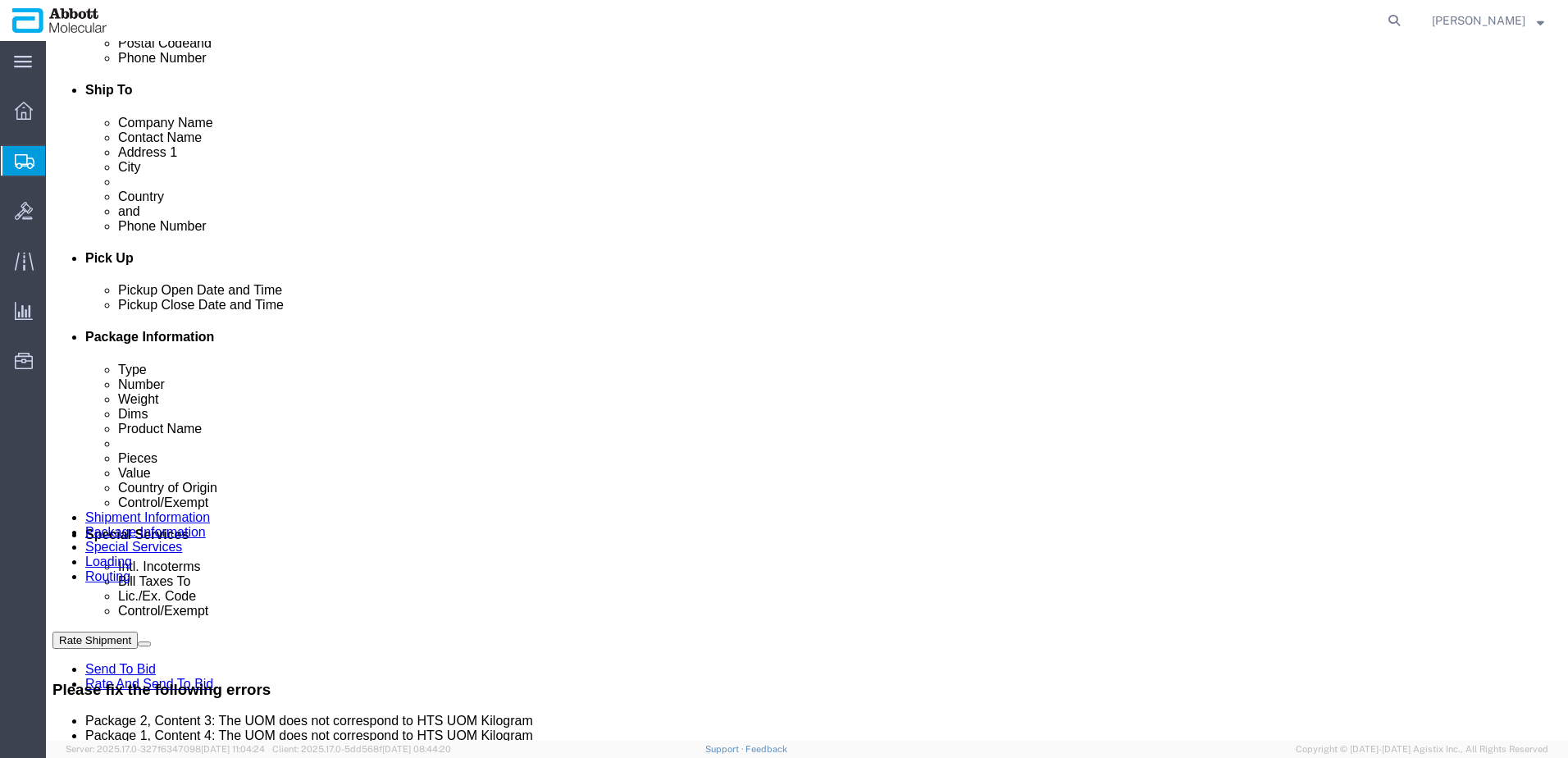
click dd "1.00 USD"
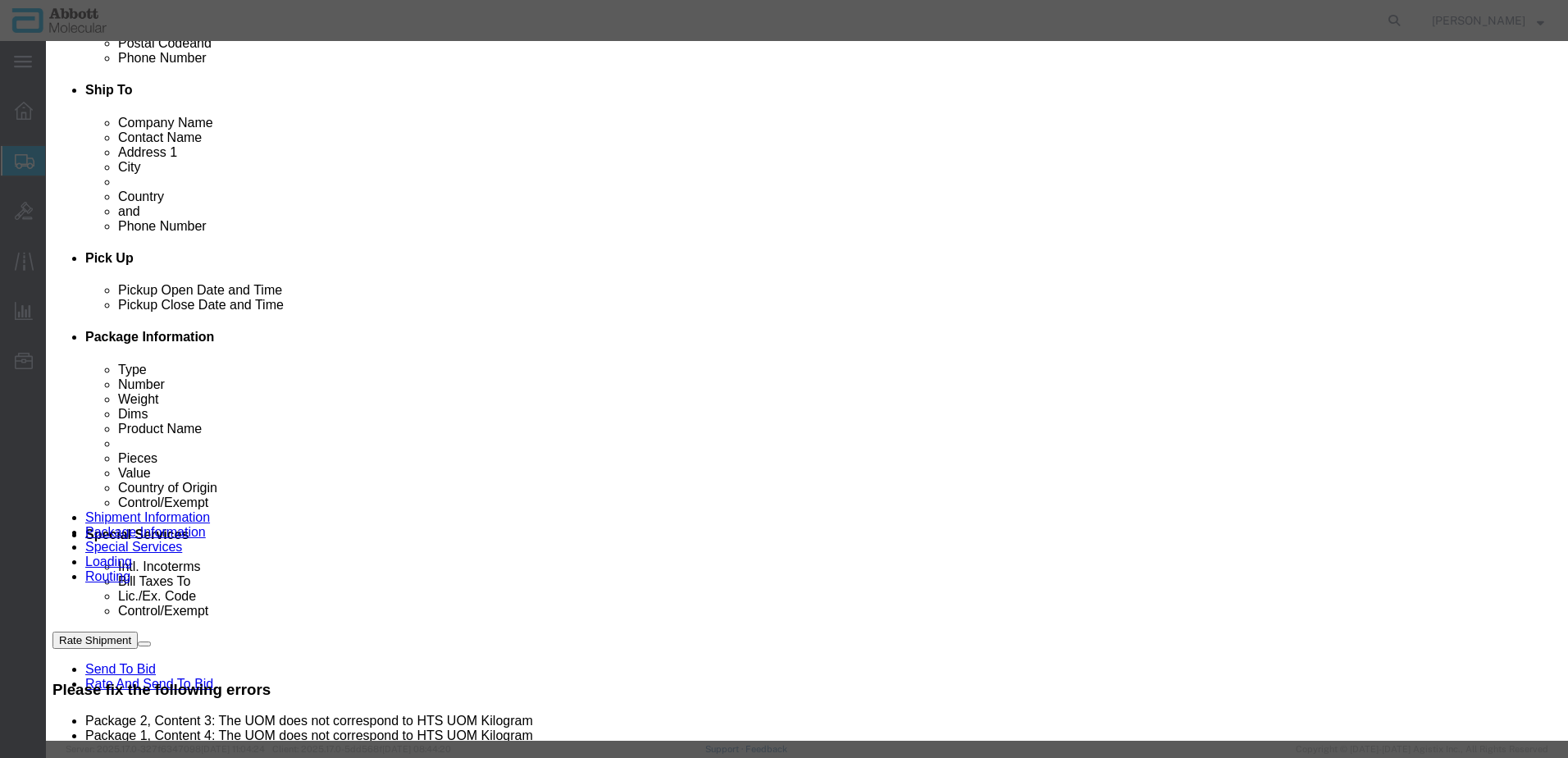
scroll to position [272, 0]
click button "Close"
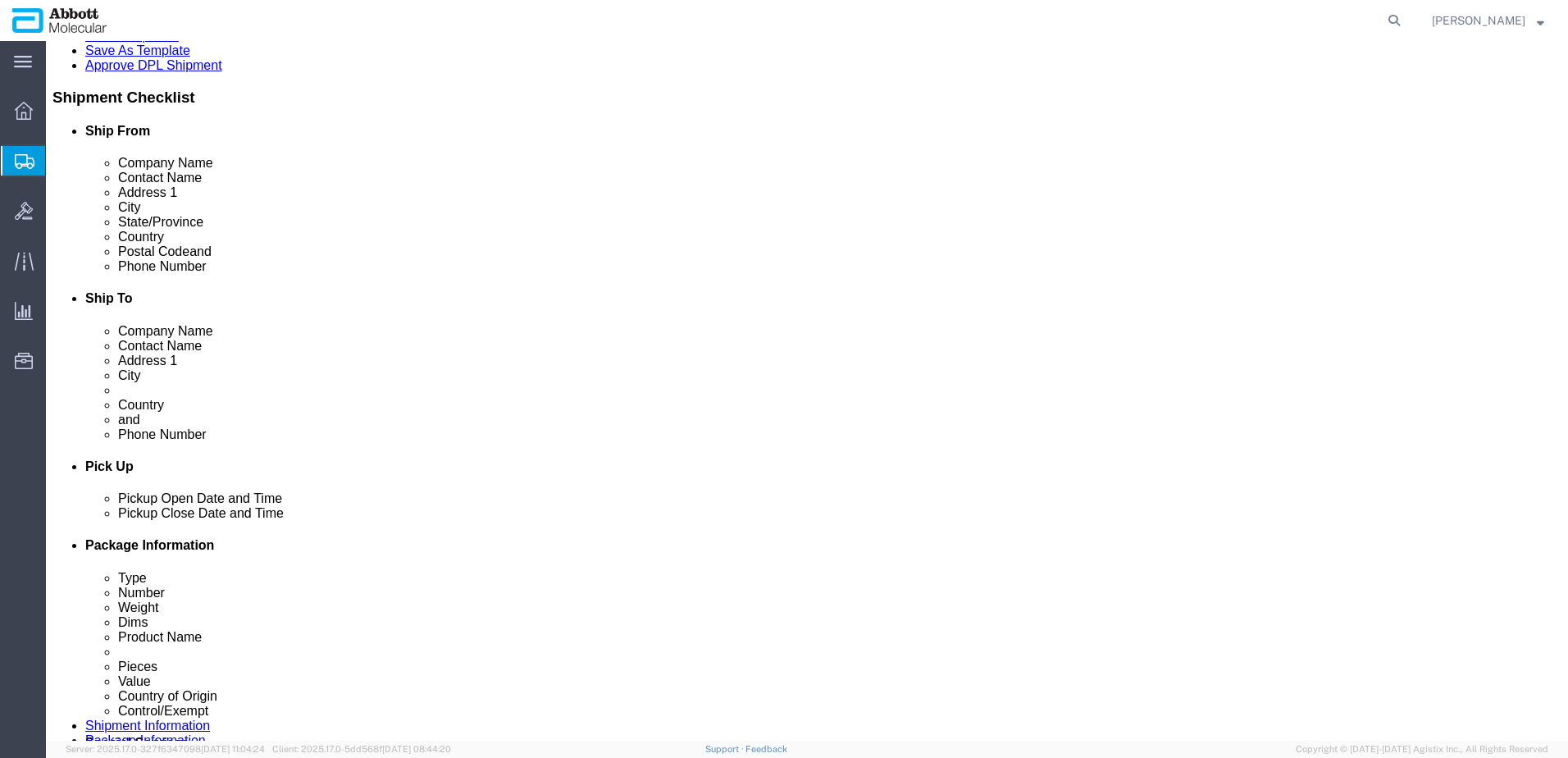
scroll to position [312, 0]
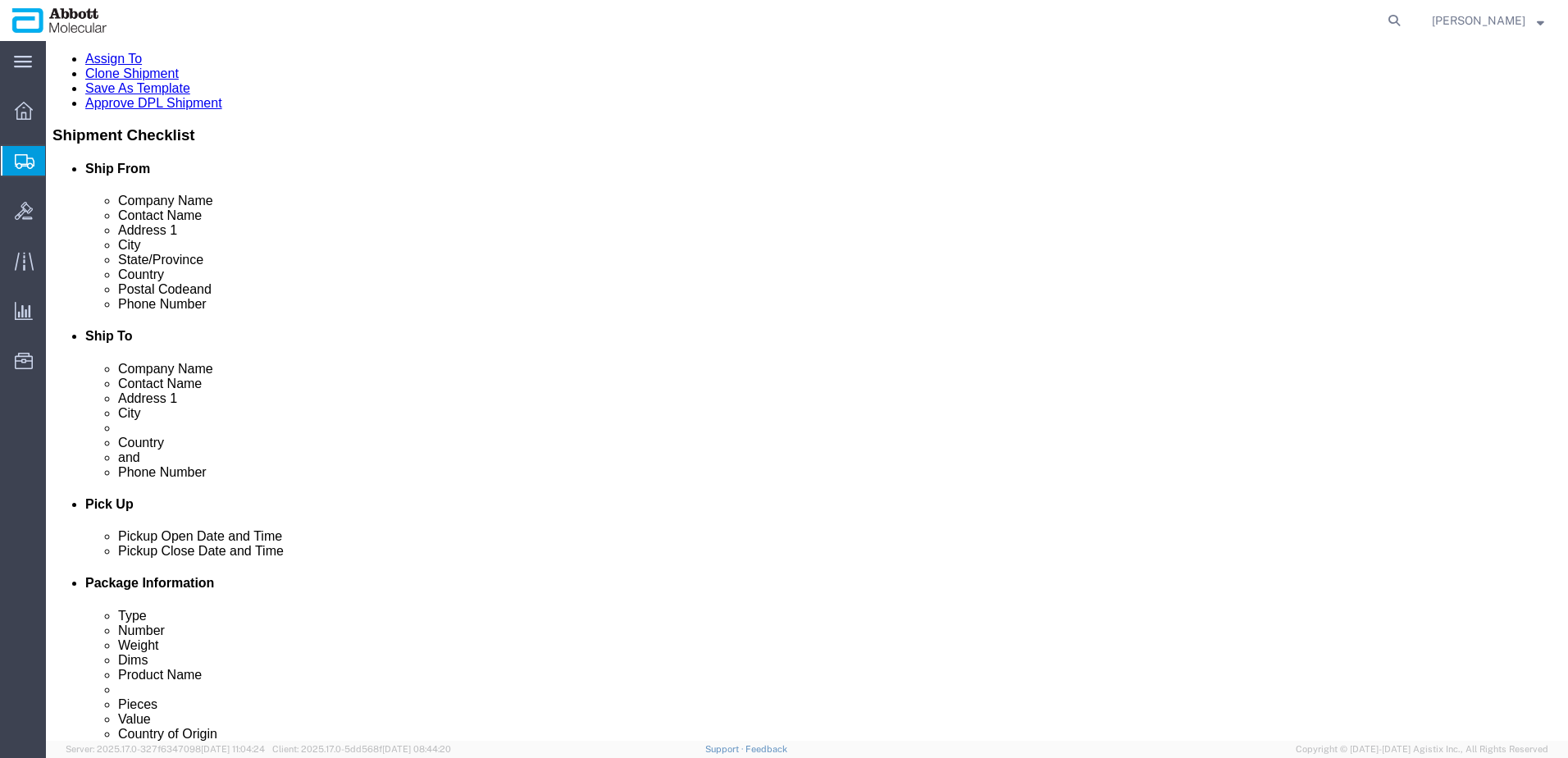
click dd "27.00 Each"
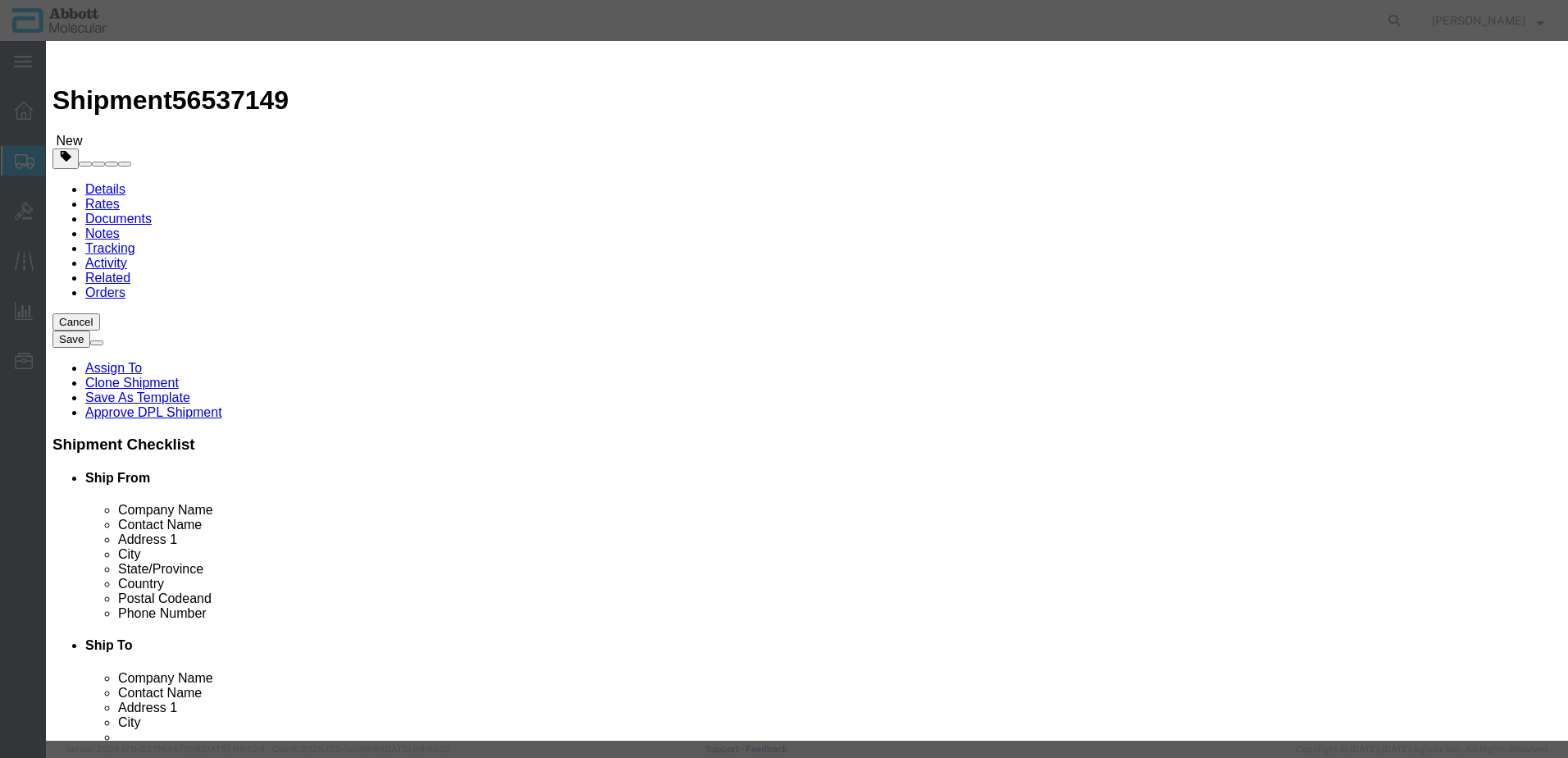
scroll to position [0, 0]
click button "Close"
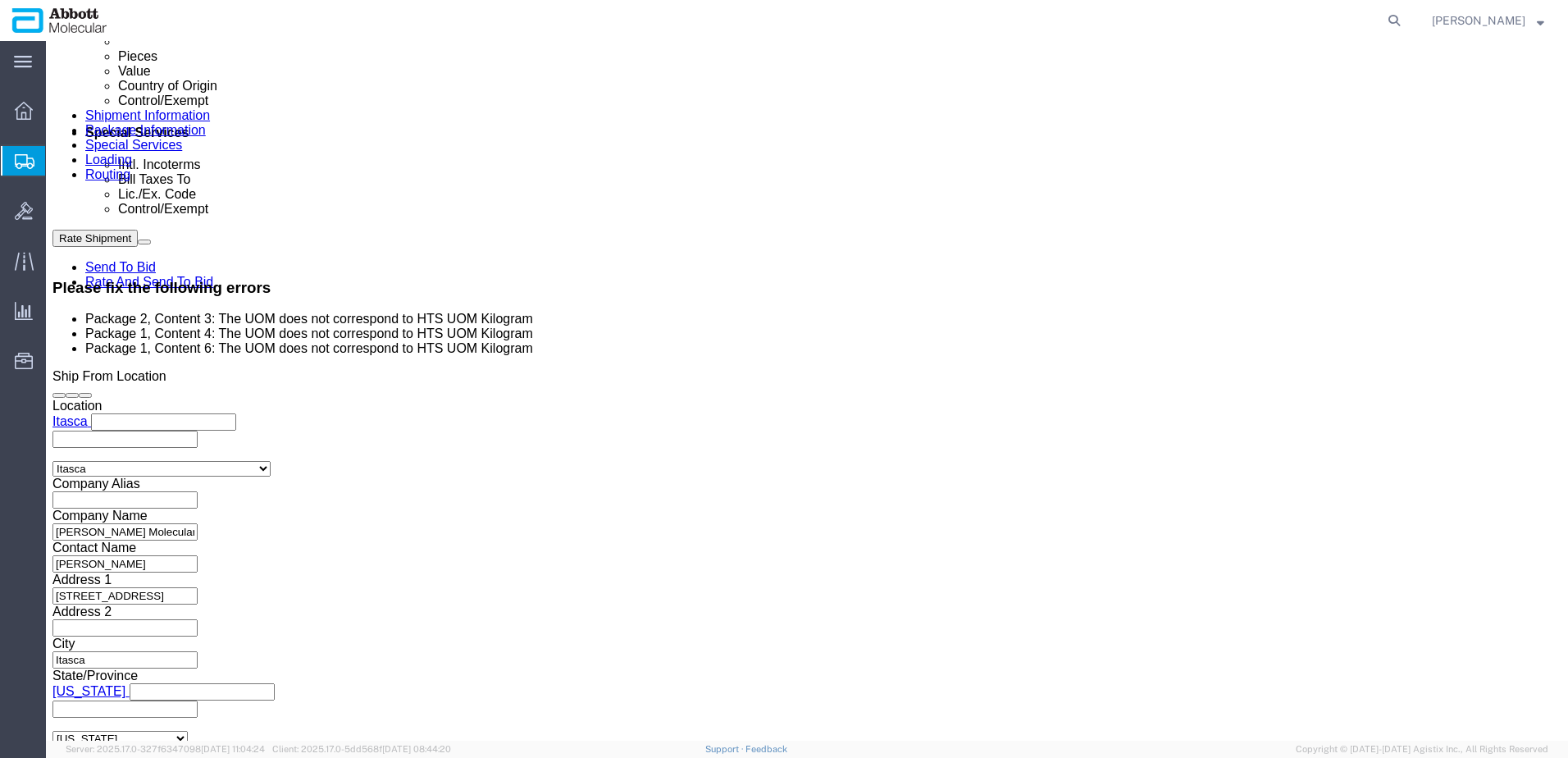
scroll to position [967, 0]
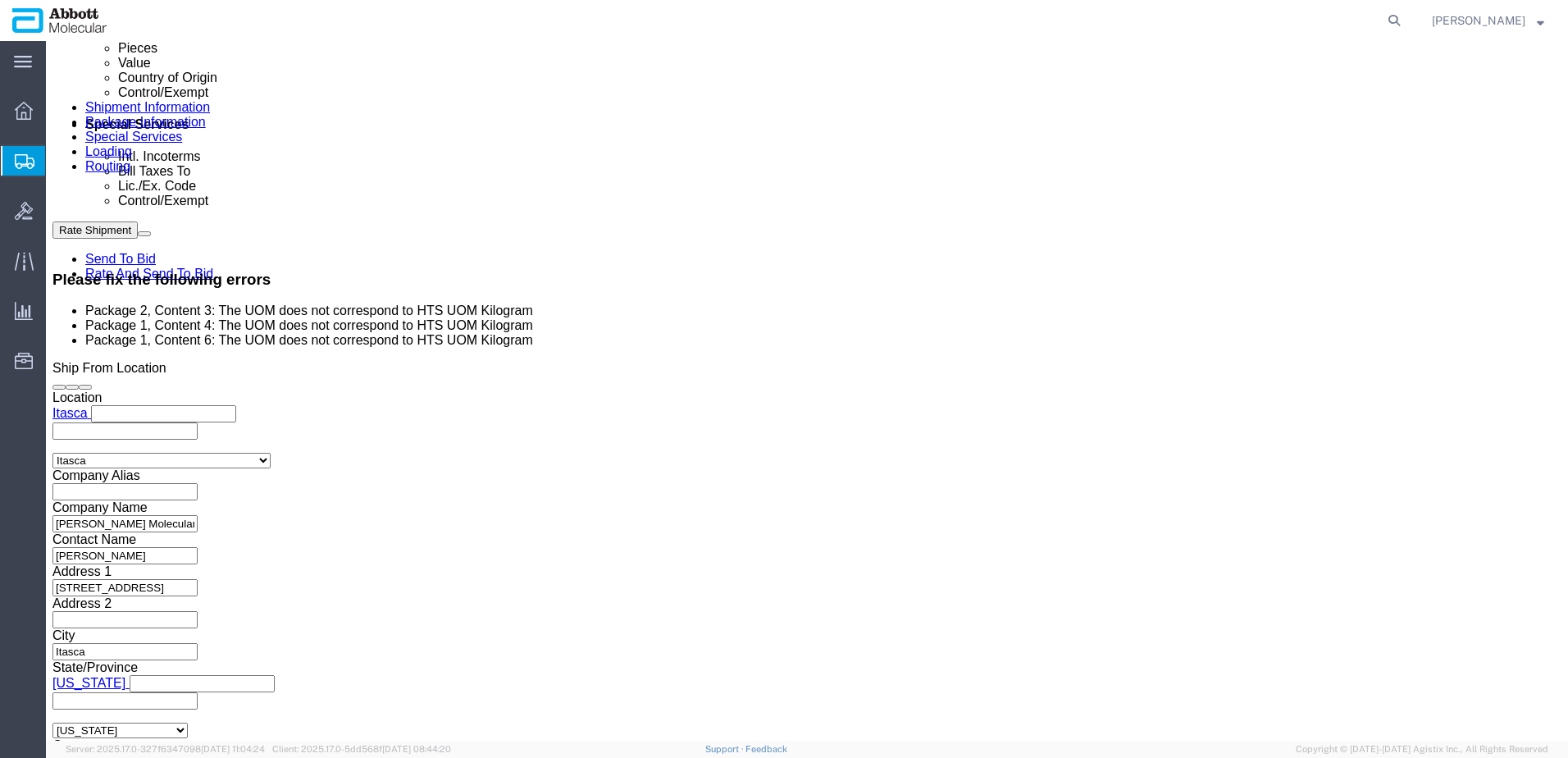
click dd "1.00 USD"
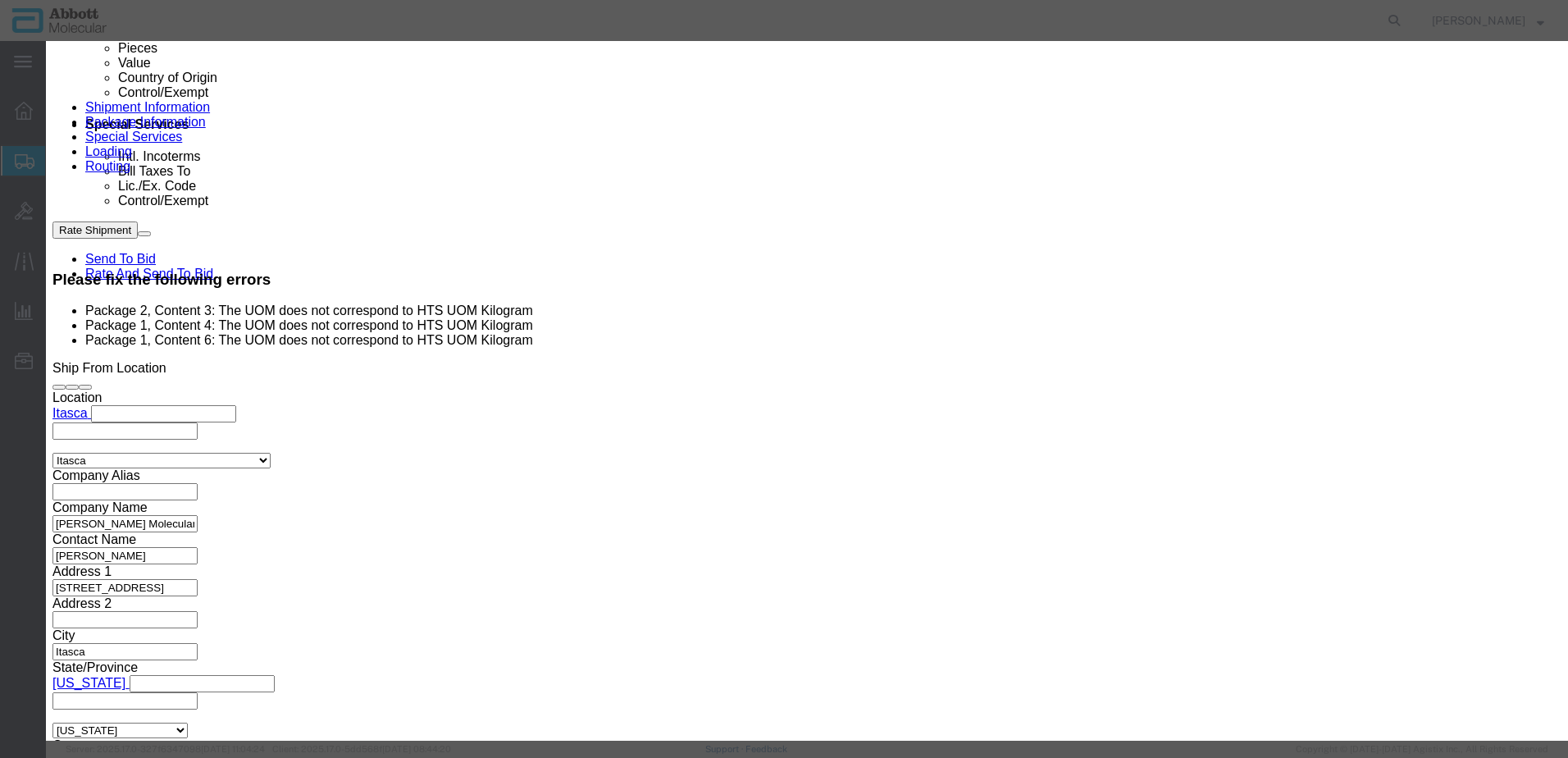
click input "04N1020"
click div "Commodity library"
click button "Close"
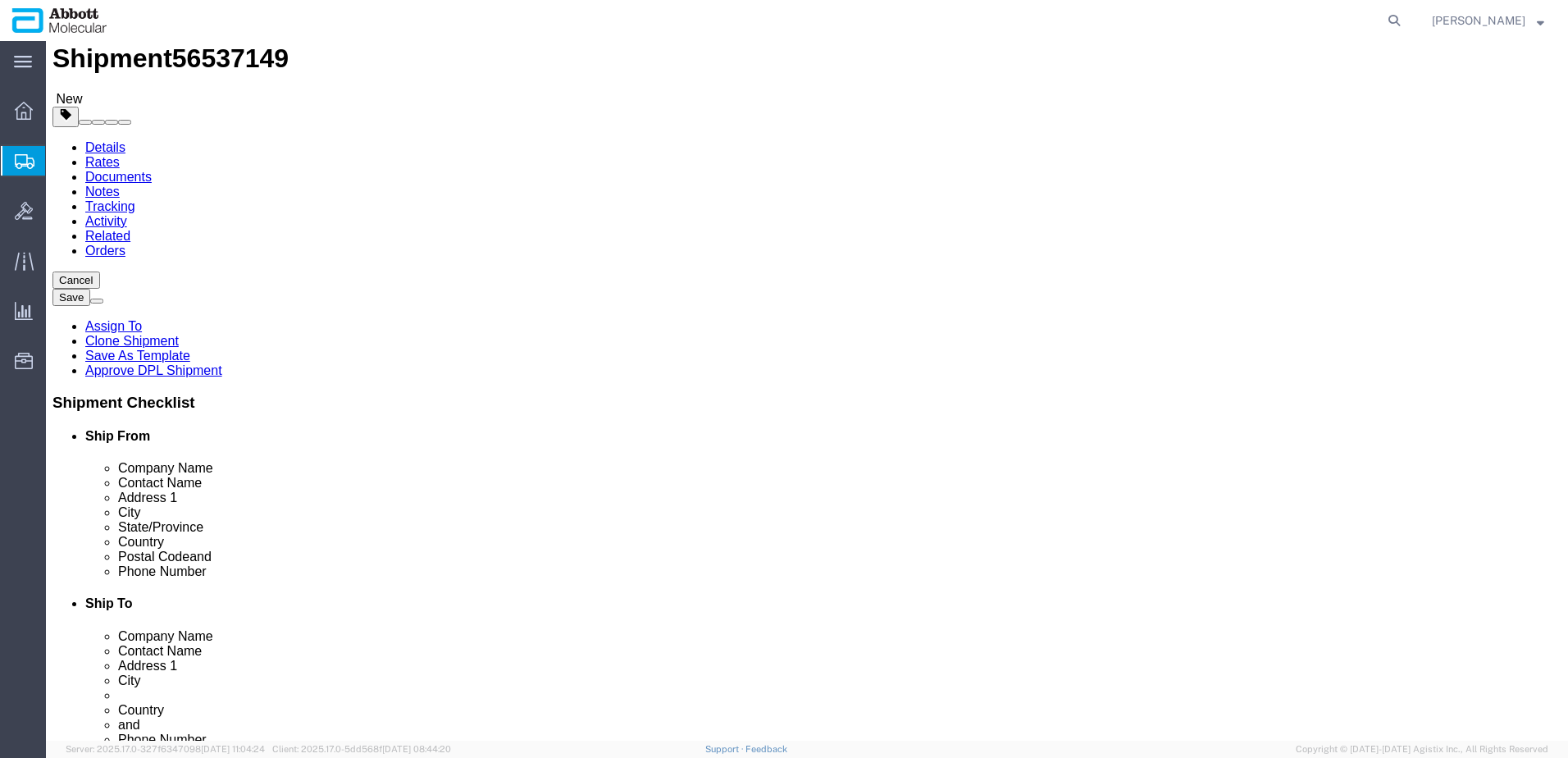
scroll to position [0, 0]
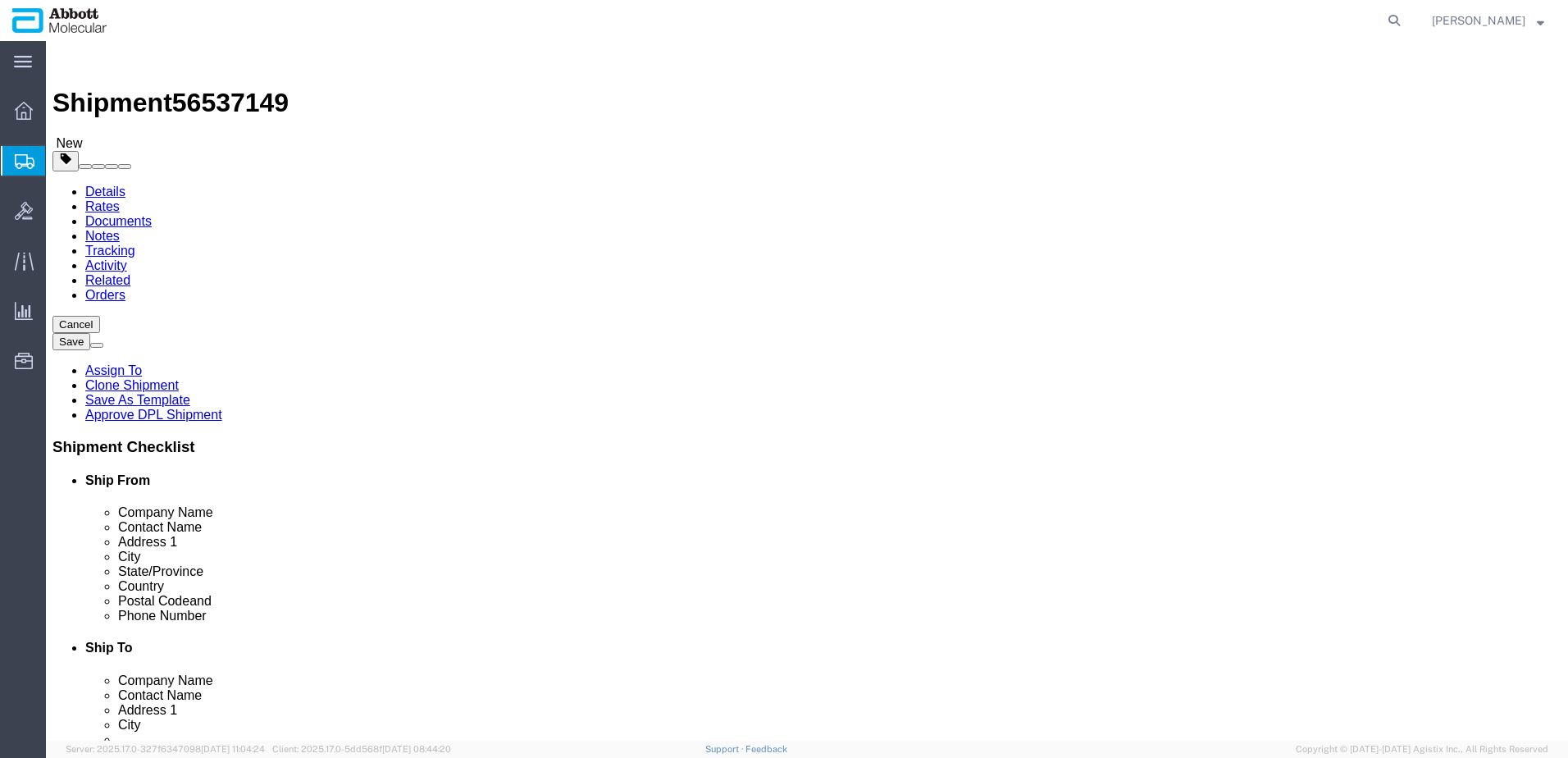
click li "Package 2, Content 3: The UOM does not correspond to HTS UOM Kilogram"
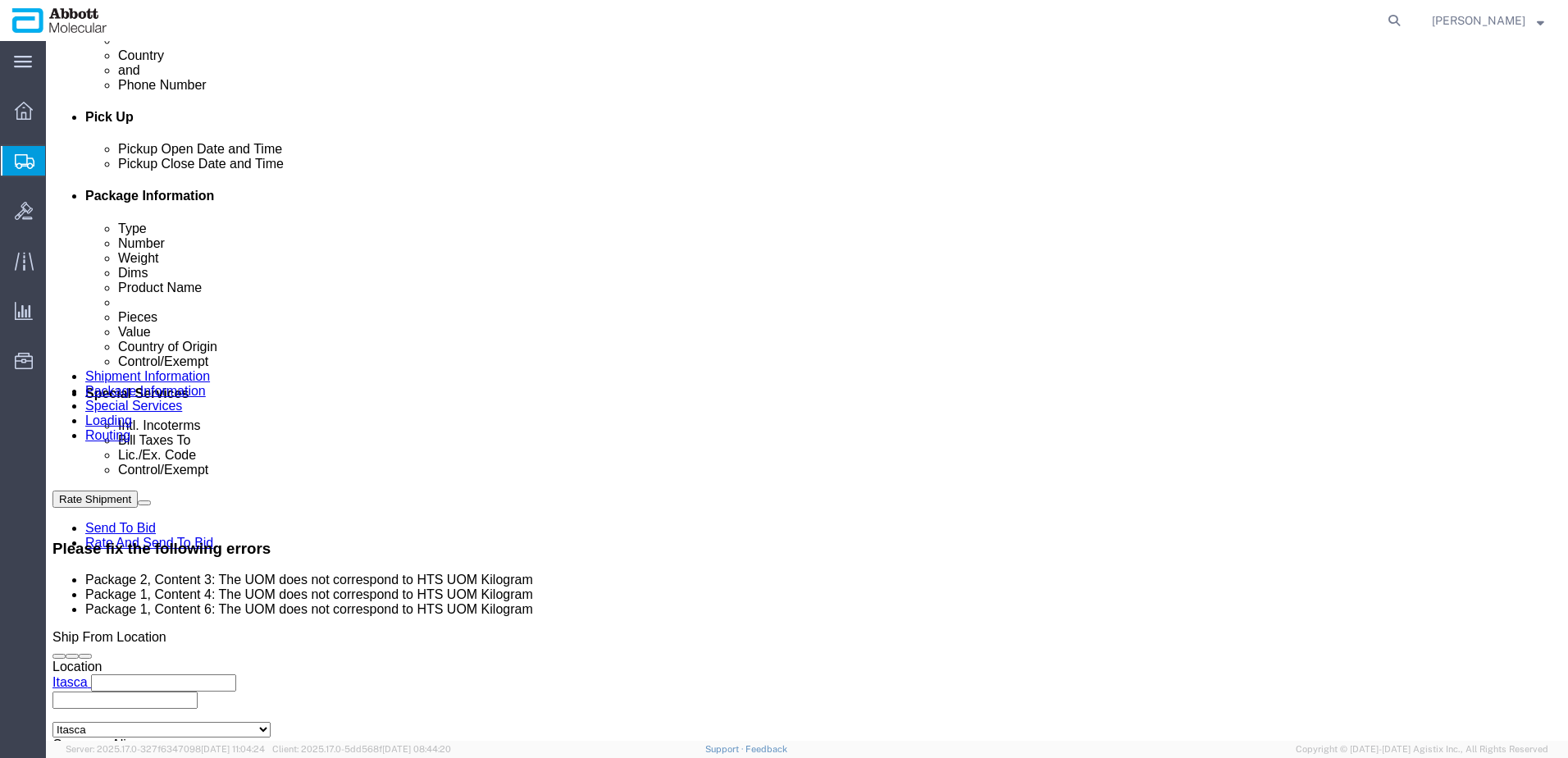
scroll to position [738, 0]
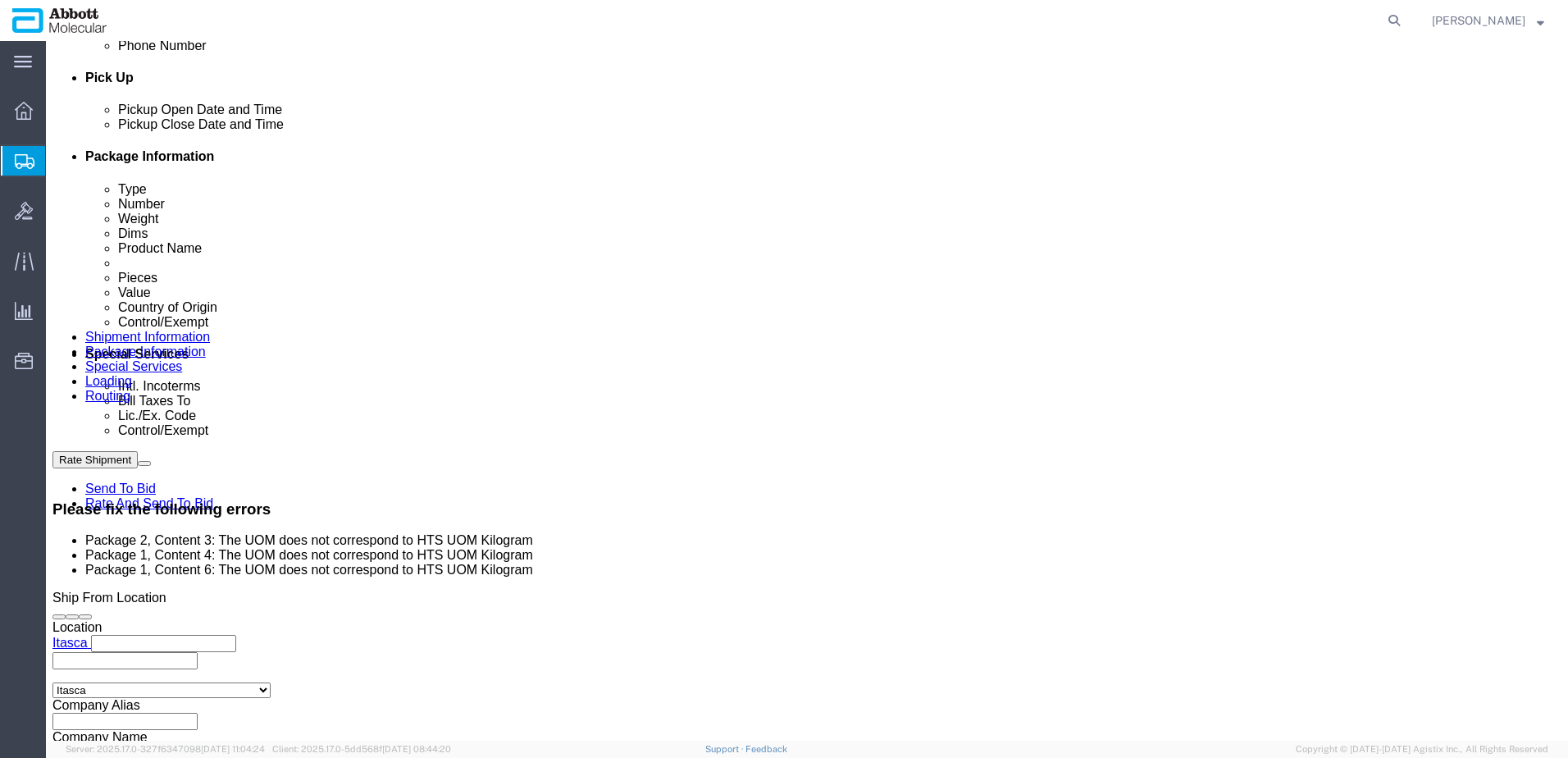
click dd "1.00 USD"
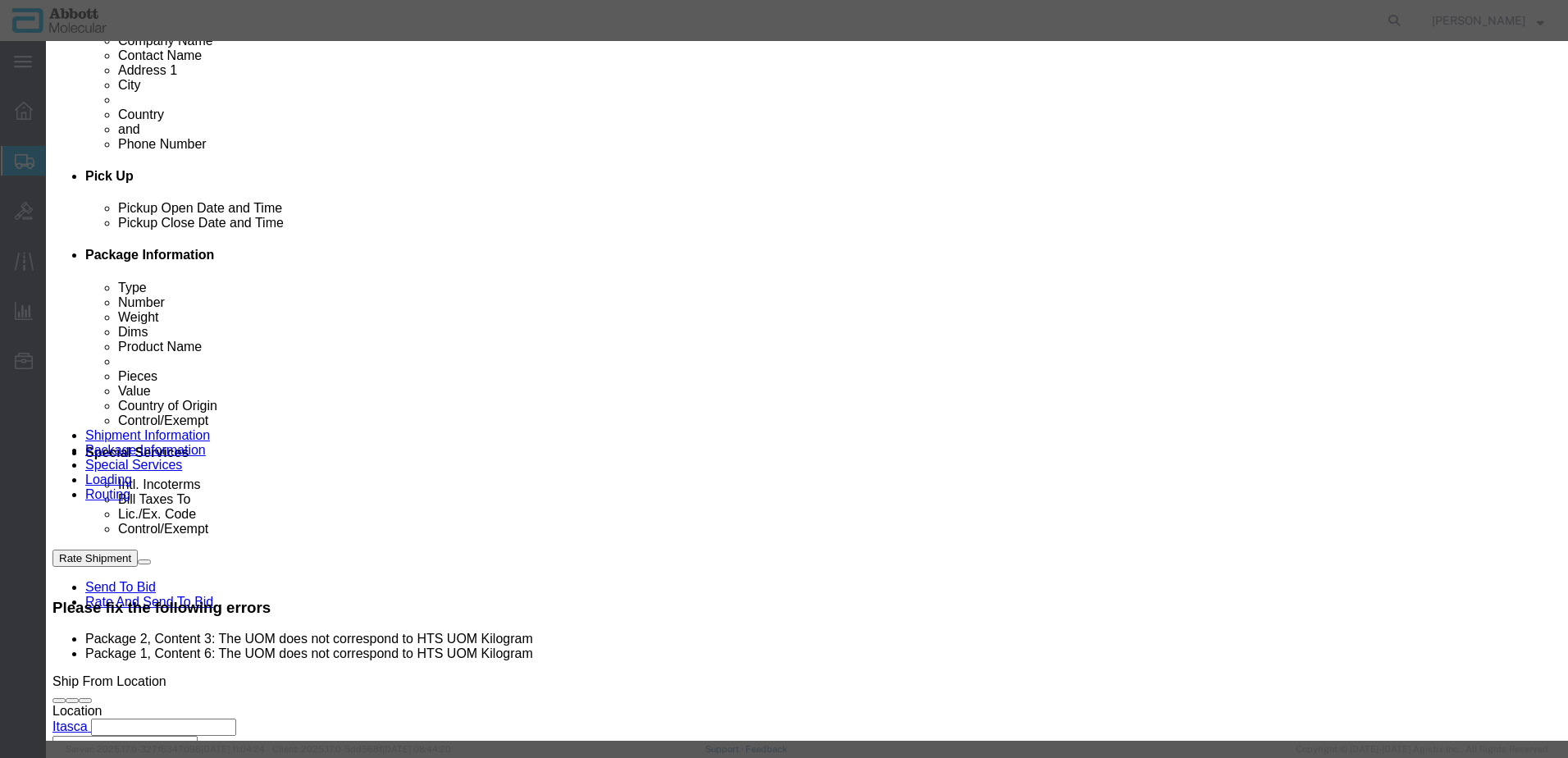
scroll to position [0, 0]
click select "Select Bag Barrels 100Board Feet Bottle Box Blister Pack Carats Can Capsule Car…"
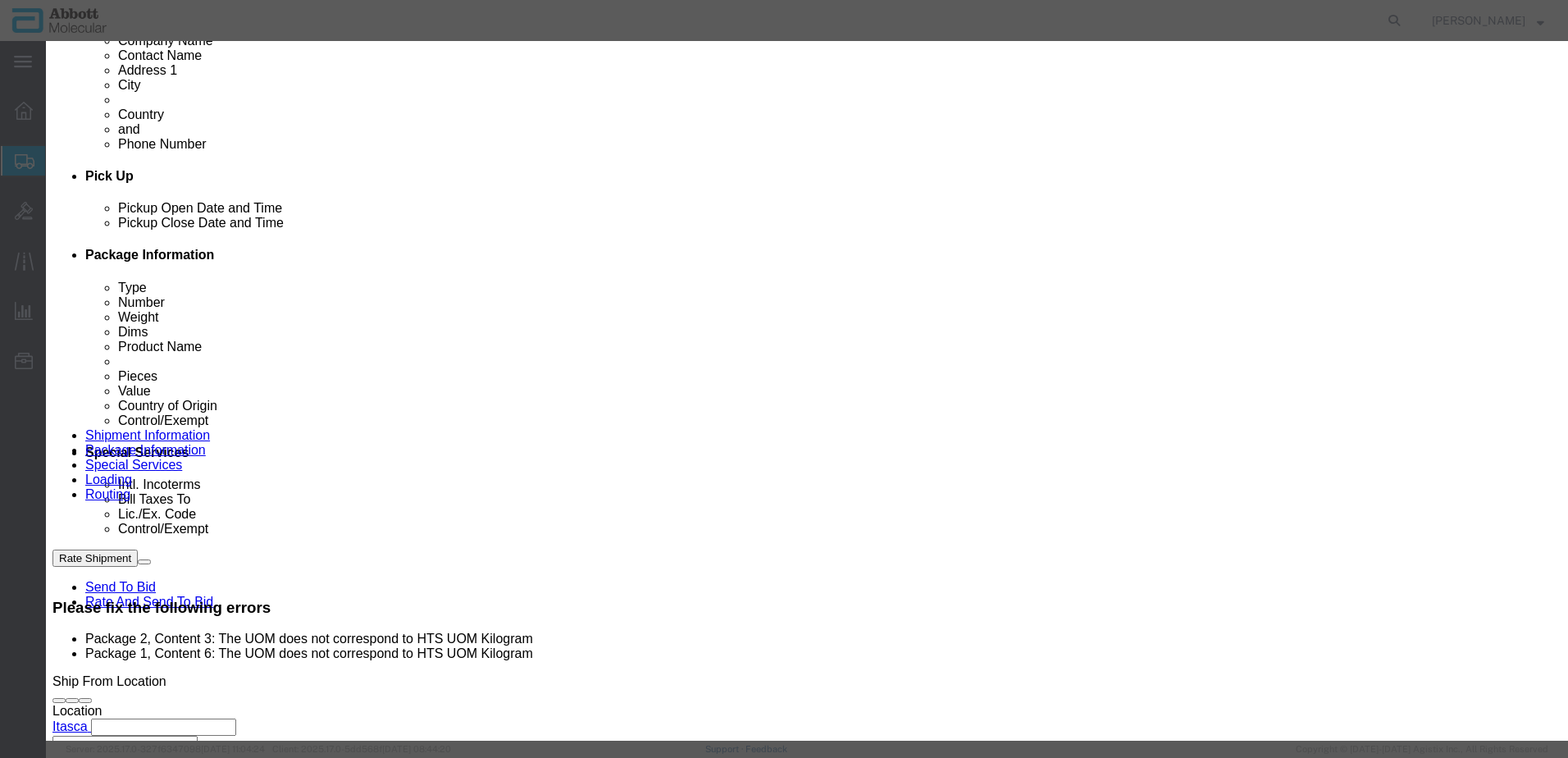
click button "Save & Close"
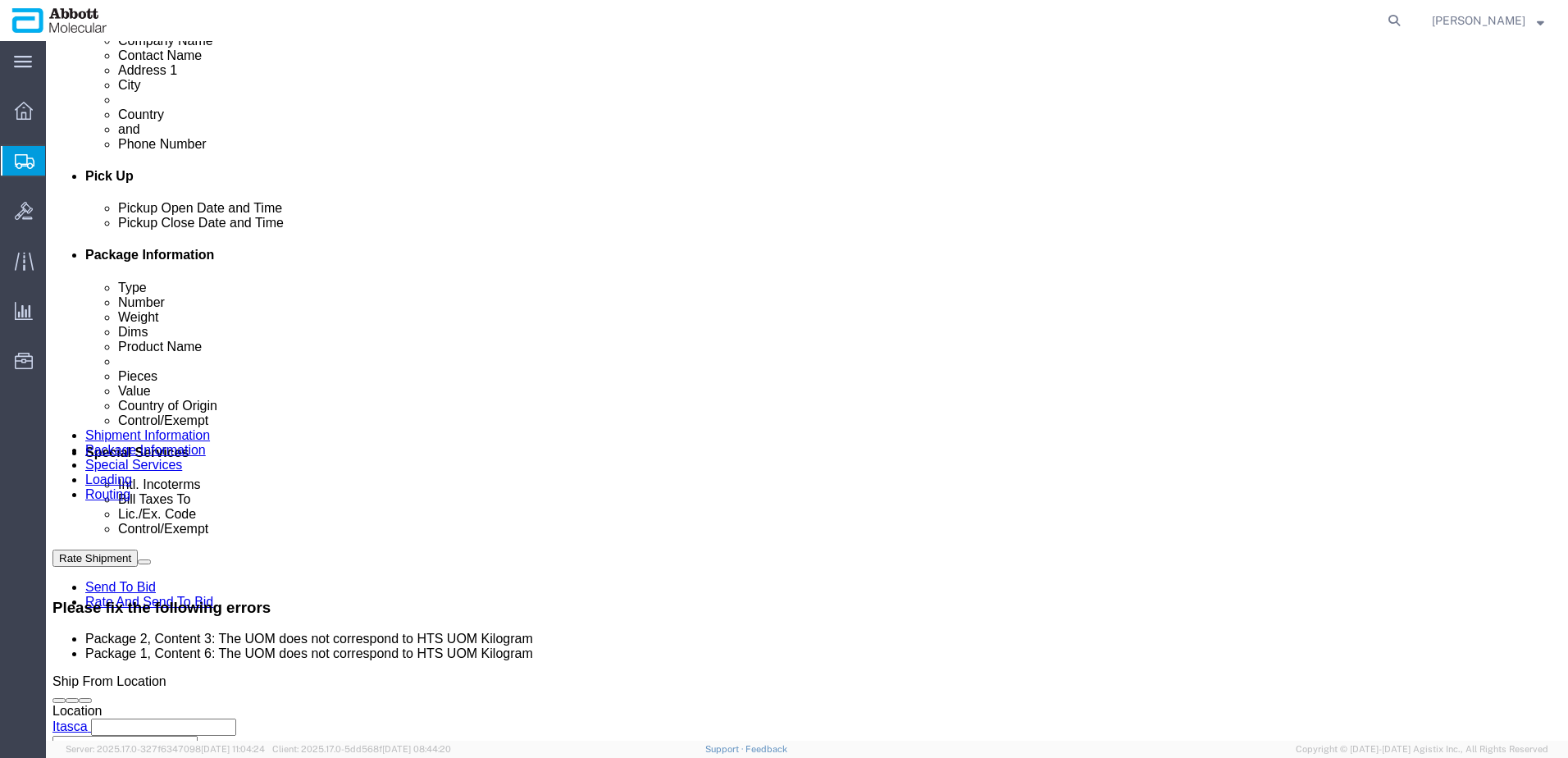
click dd "1.00 USD"
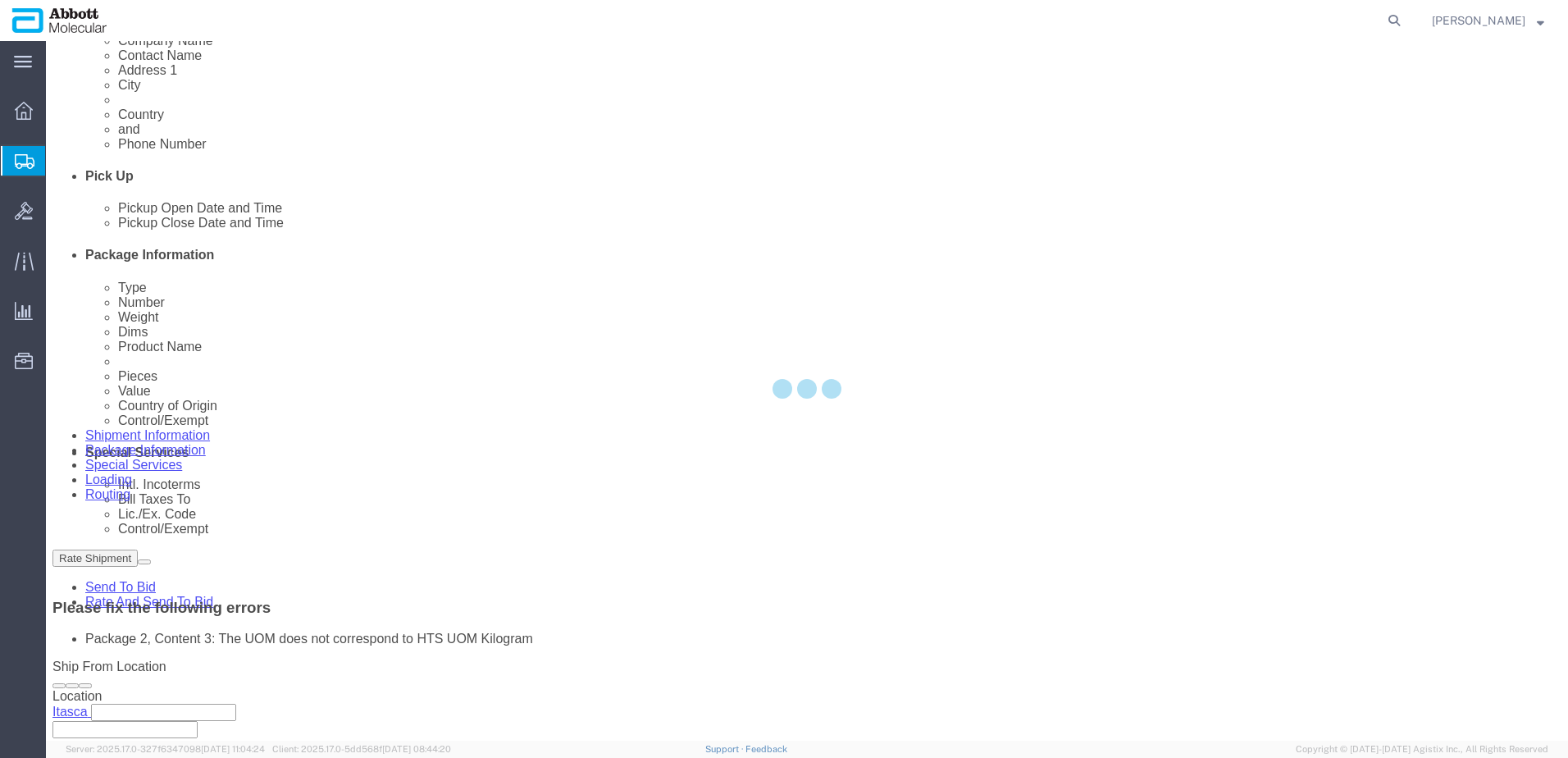
scroll to position [623, 0]
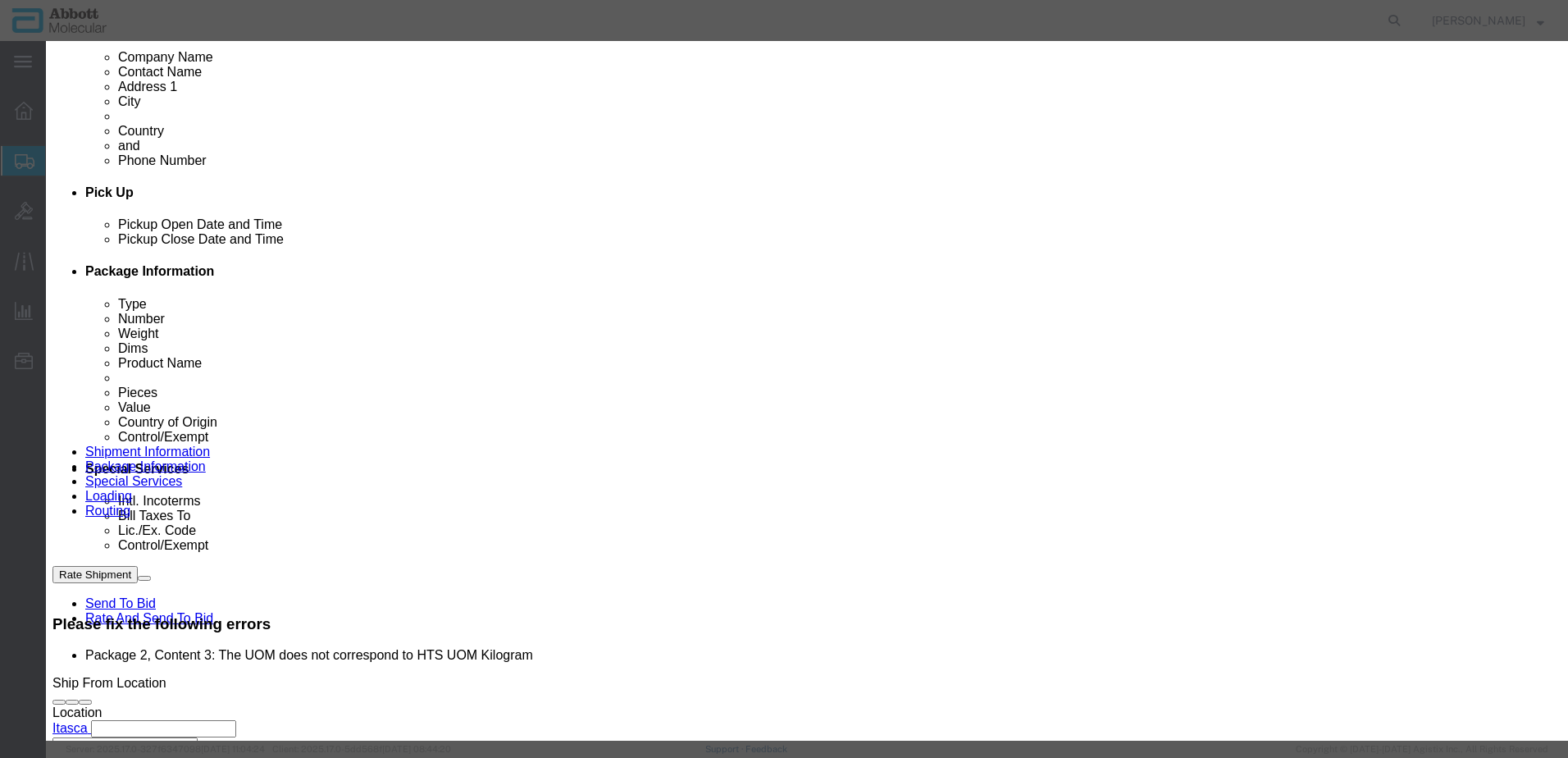
click select "Select Bag Barrels 100Board Feet Bottle Box Blister Pack Carats Can Capsule Car…"
click button "Save & Close"
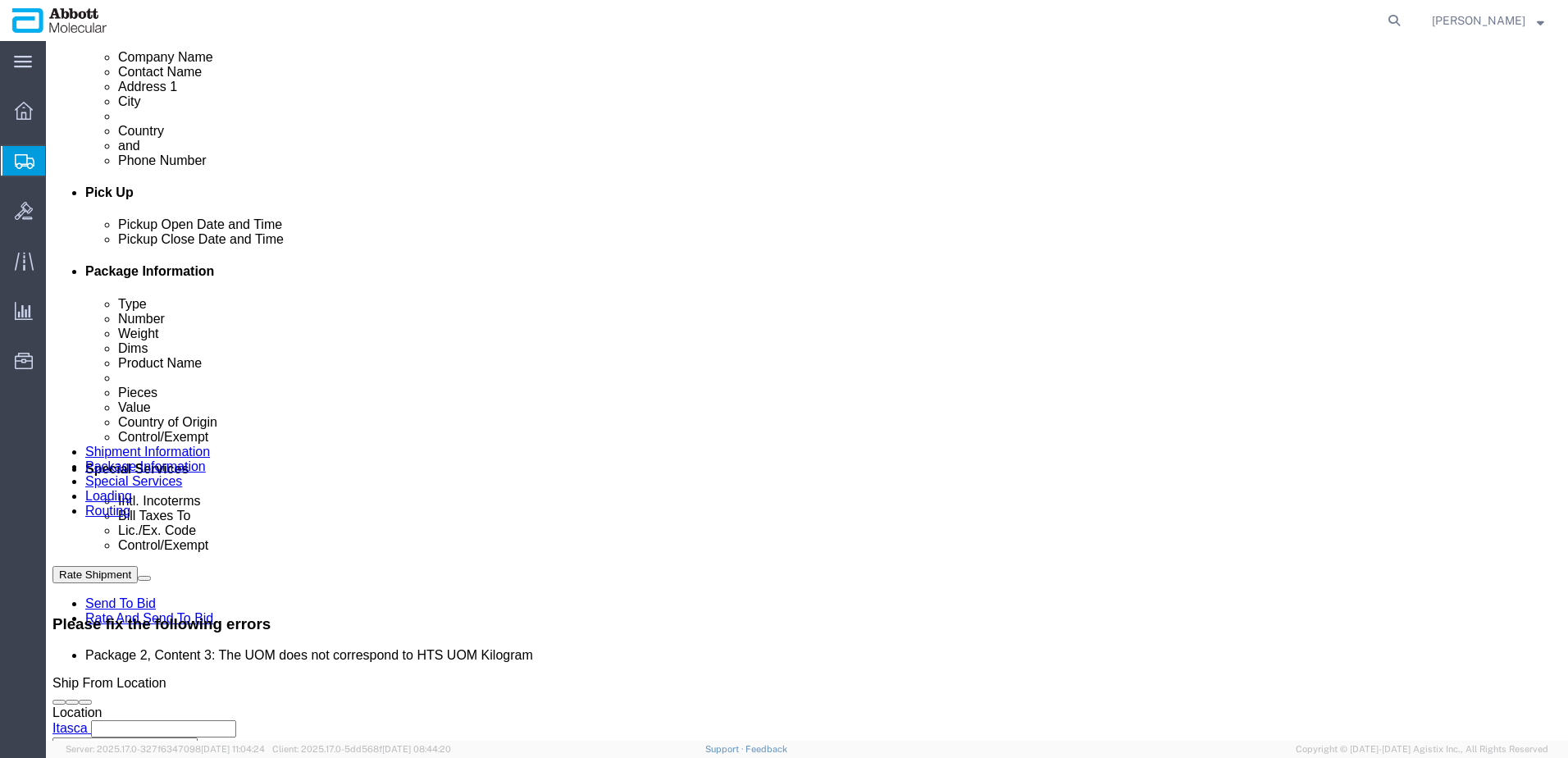
click dd "105.00 Each"
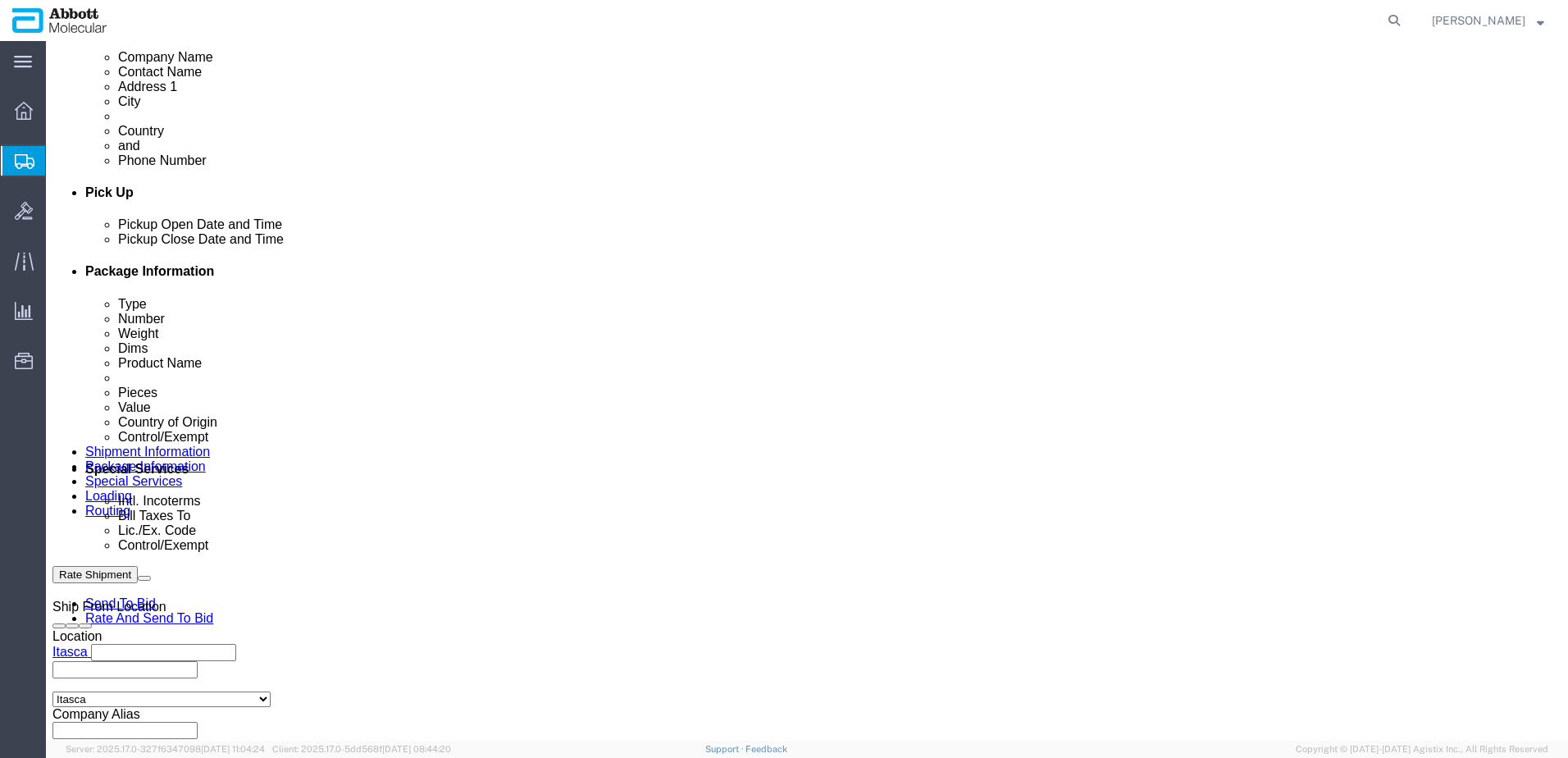
scroll to position [556, 0]
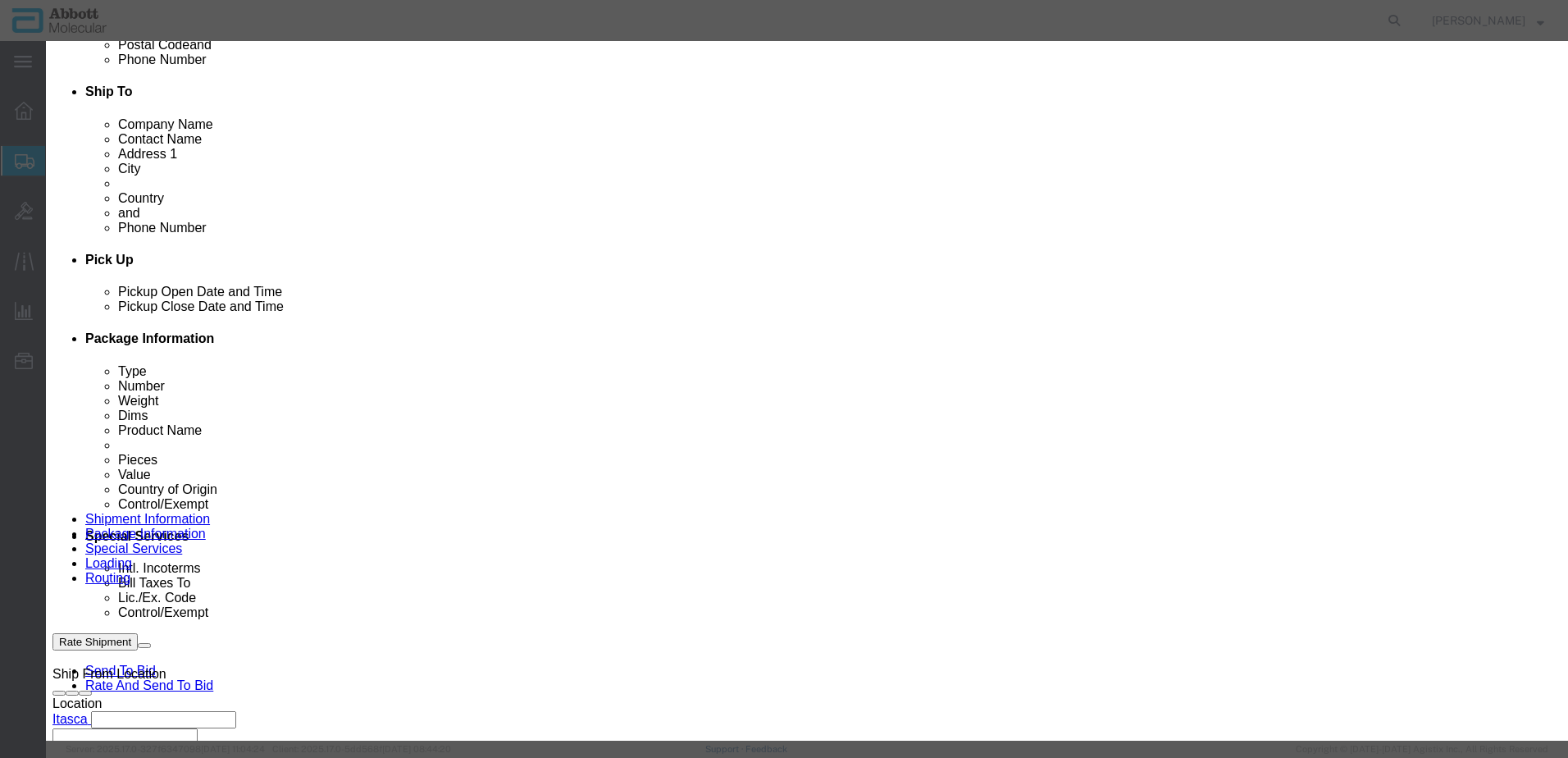
click select "Select Bag Barrels 100Board Feet Bottle Box Blister Pack Carats Can Capsule Car…"
click button "Save & Close"
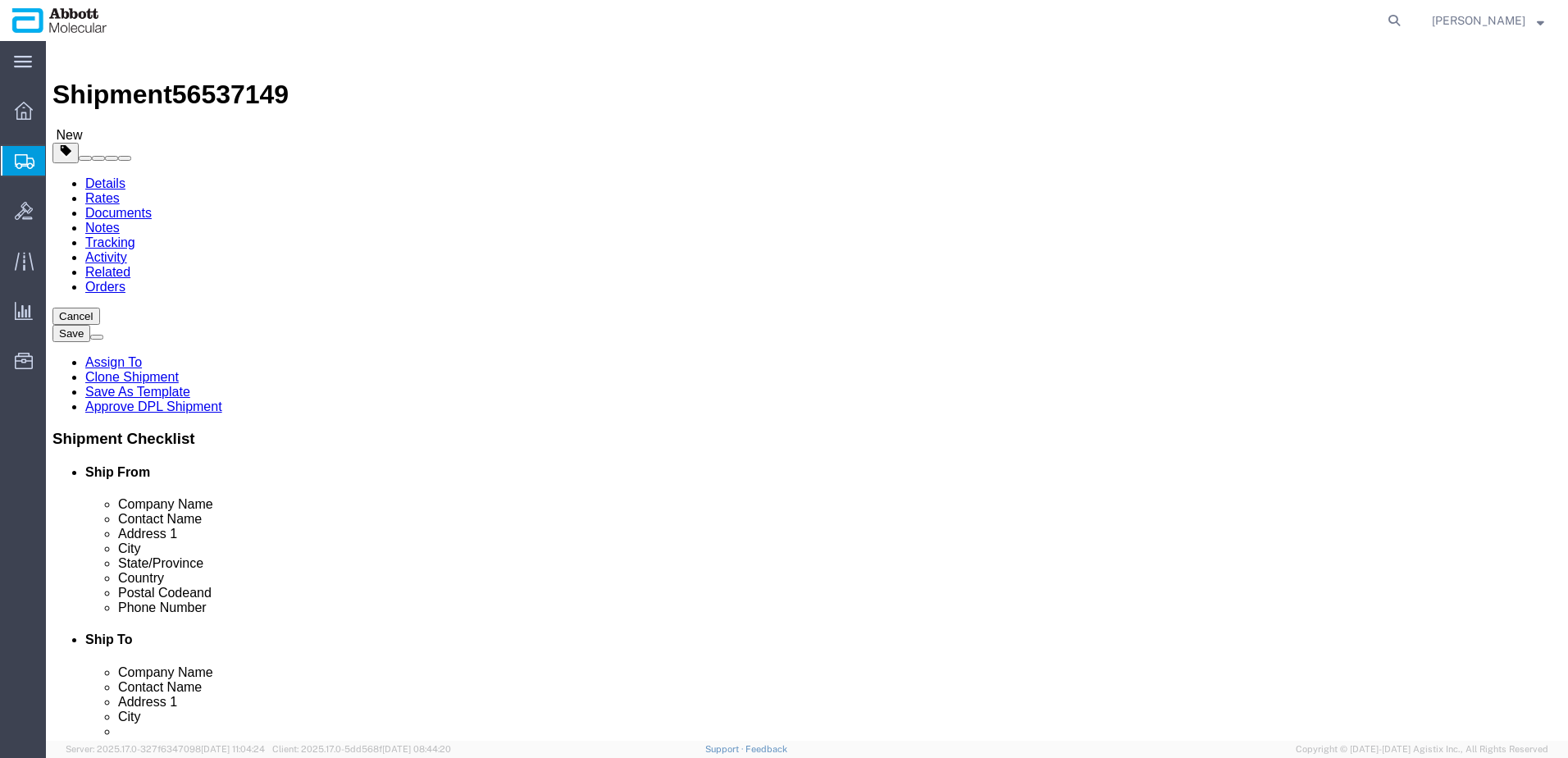
scroll to position [0, 0]
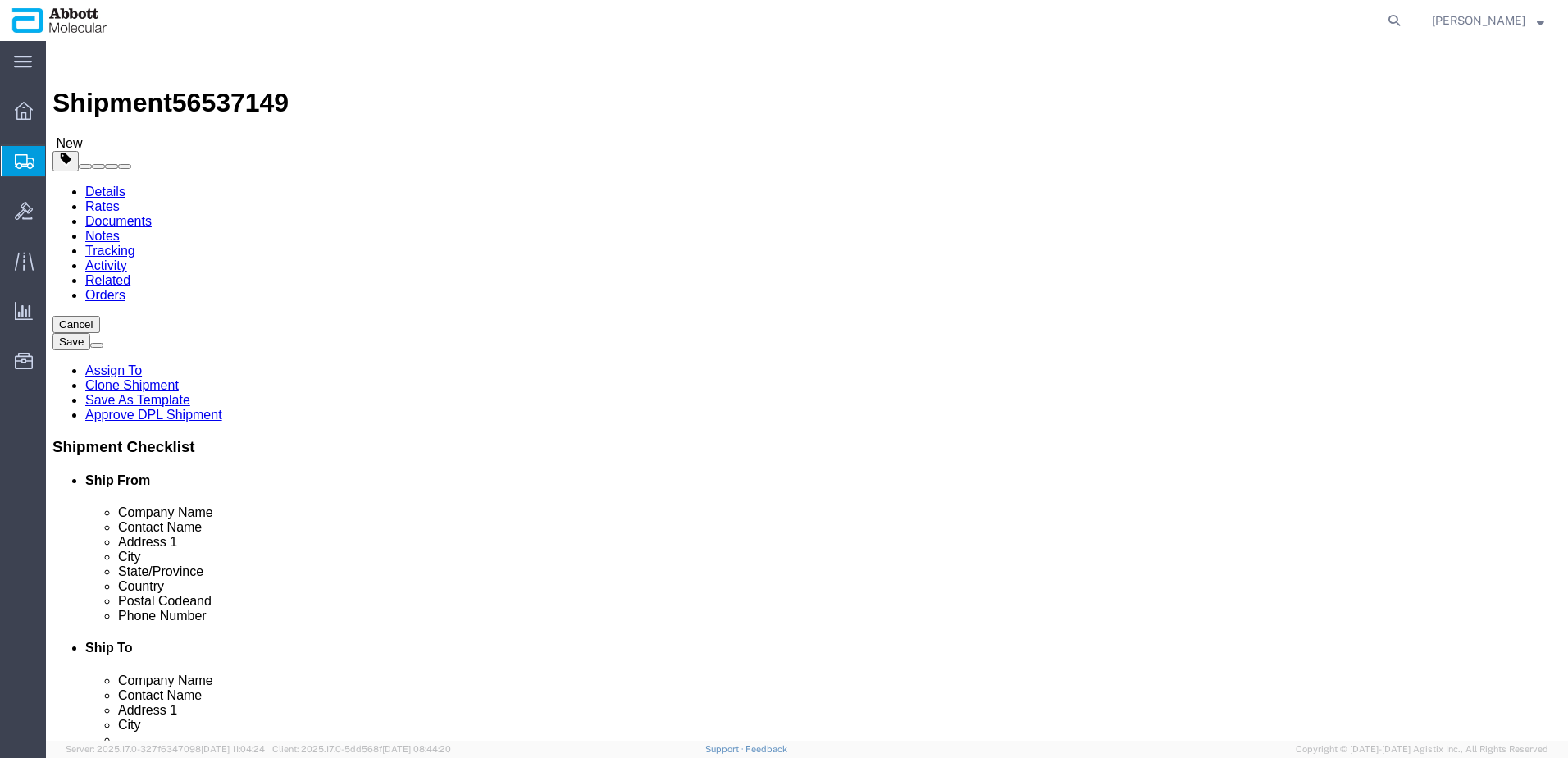
click button "Rate Shipment"
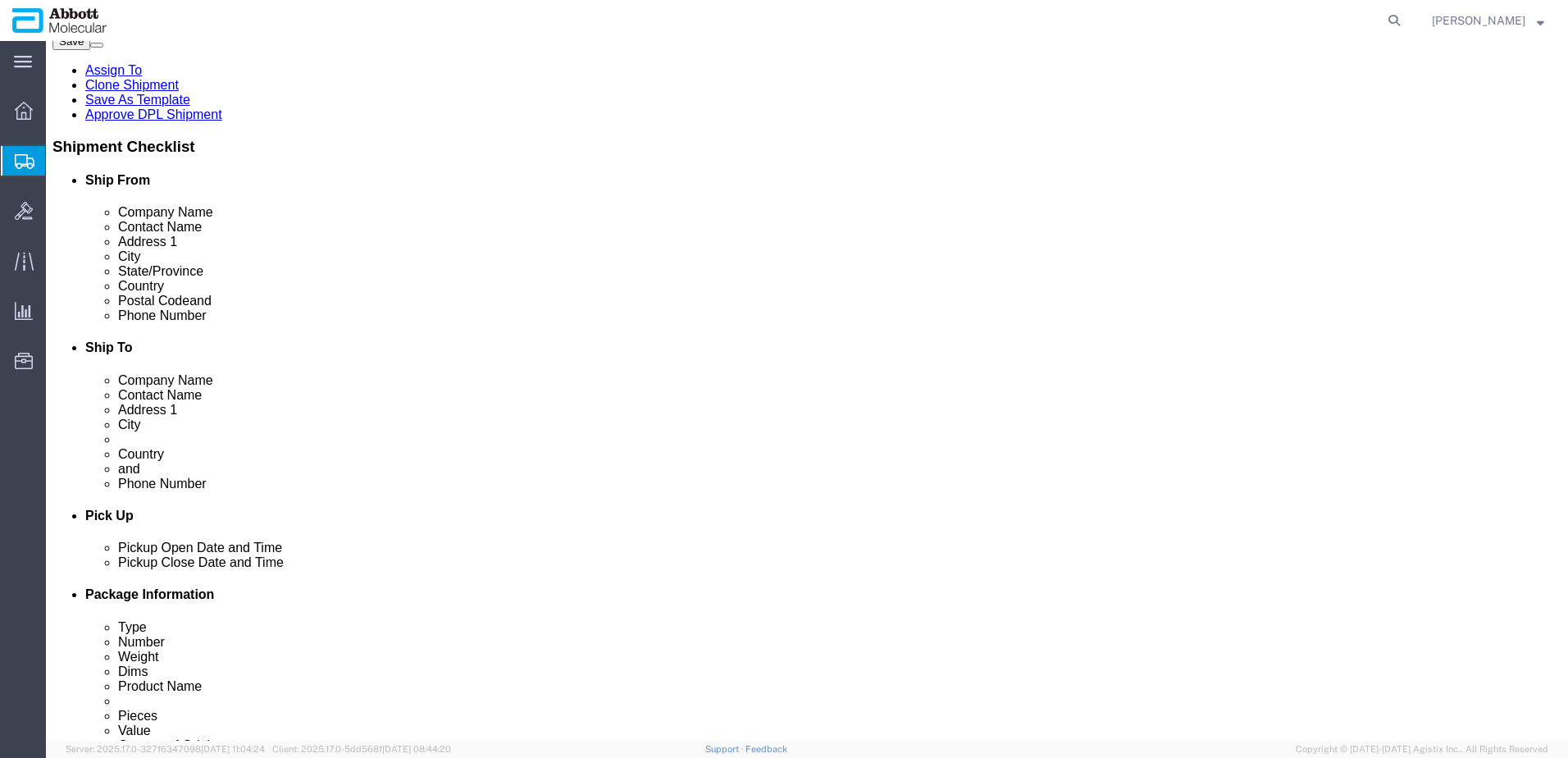
scroll to position [328, 0]
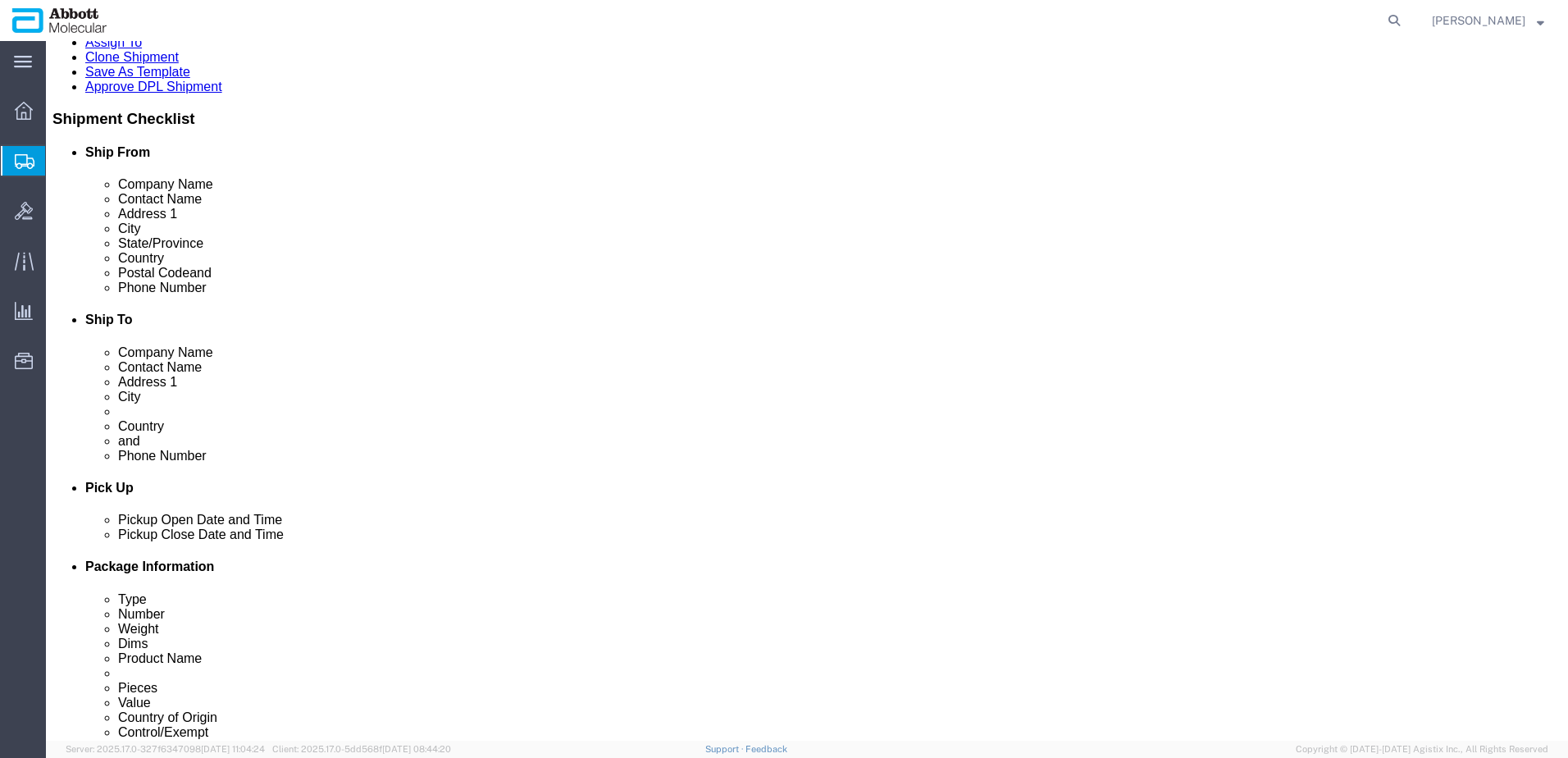
click div "1 x Pallet Shipper Package Type Select Box (B) Box (C) Box (D) Cardboard Box(es…"
click dd "100.00 Each"
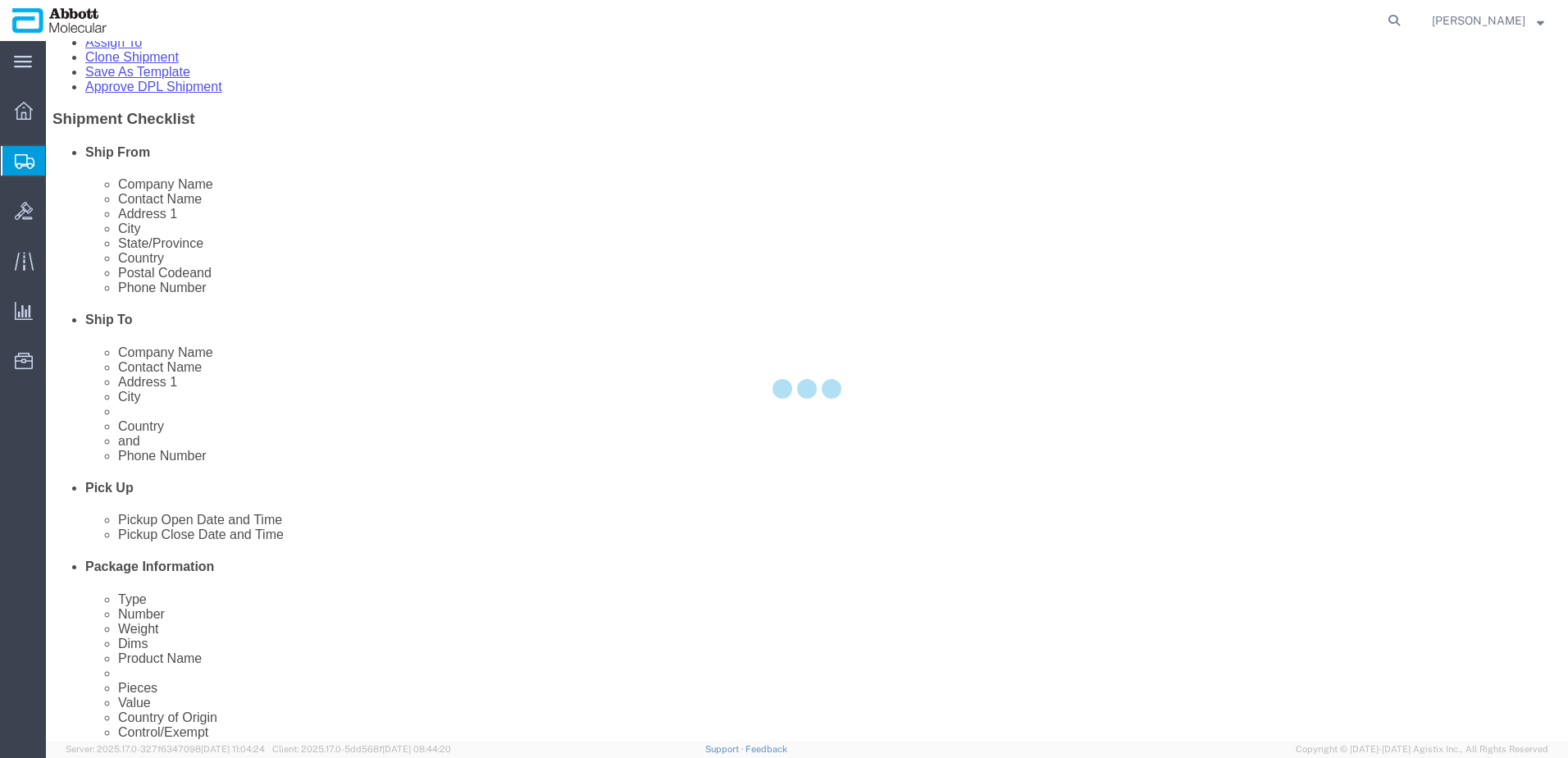
scroll to position [261, 0]
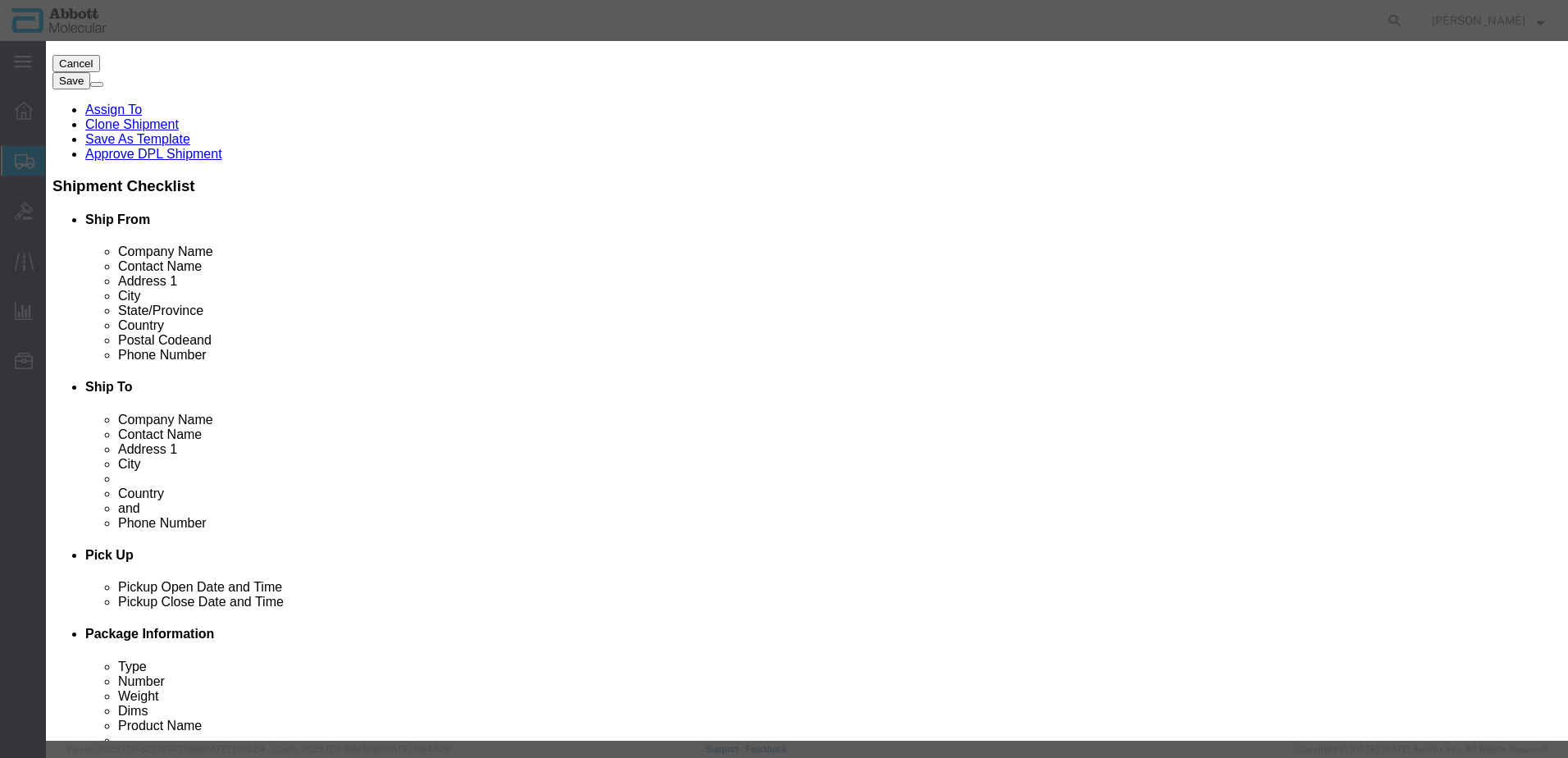
click select "Select Bag Barrels 100Board Feet Bottle Box Blister Pack Carats Can Capsule Car…"
click button "Save & Close"
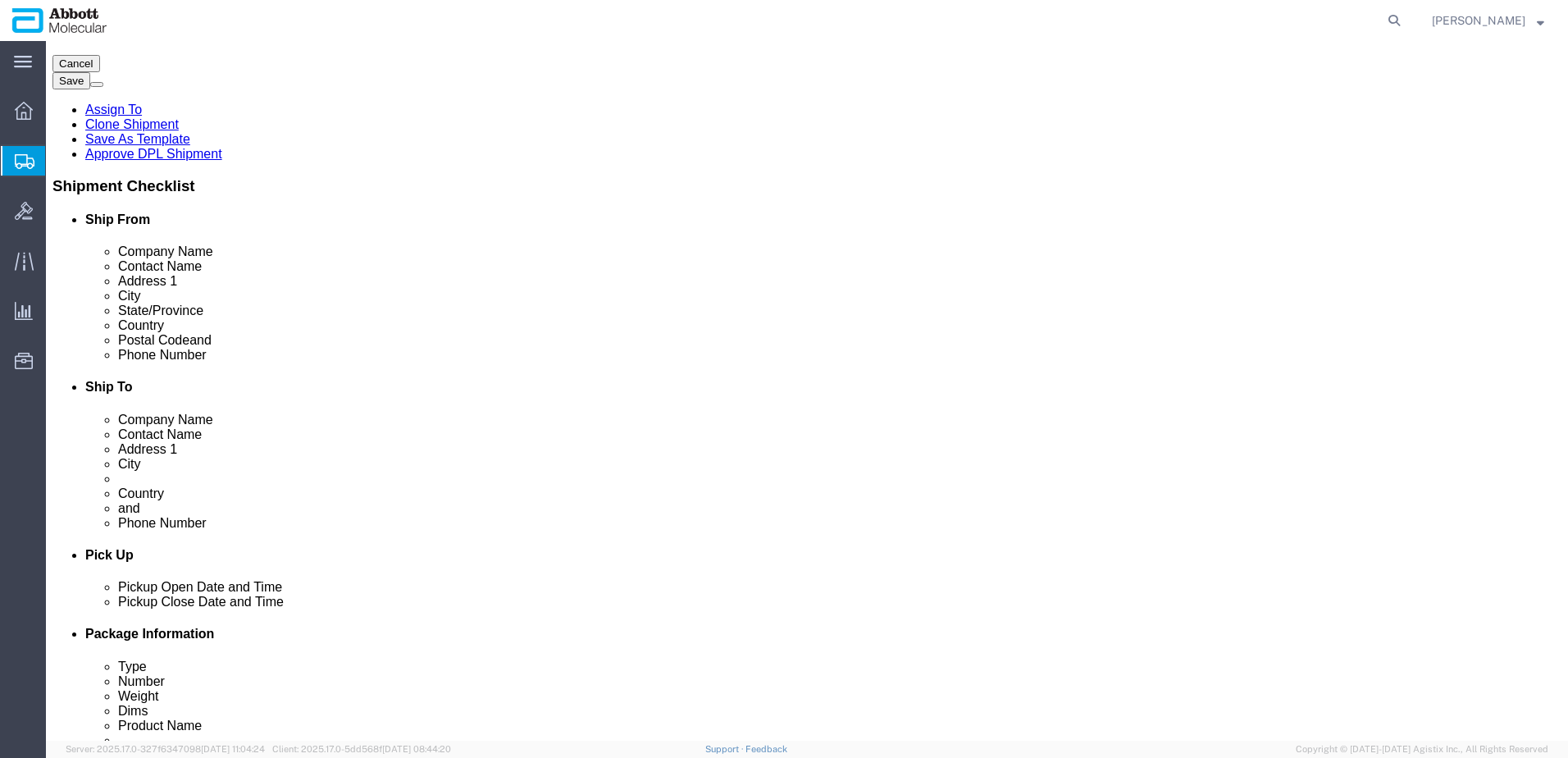
click button "Rate Shipment"
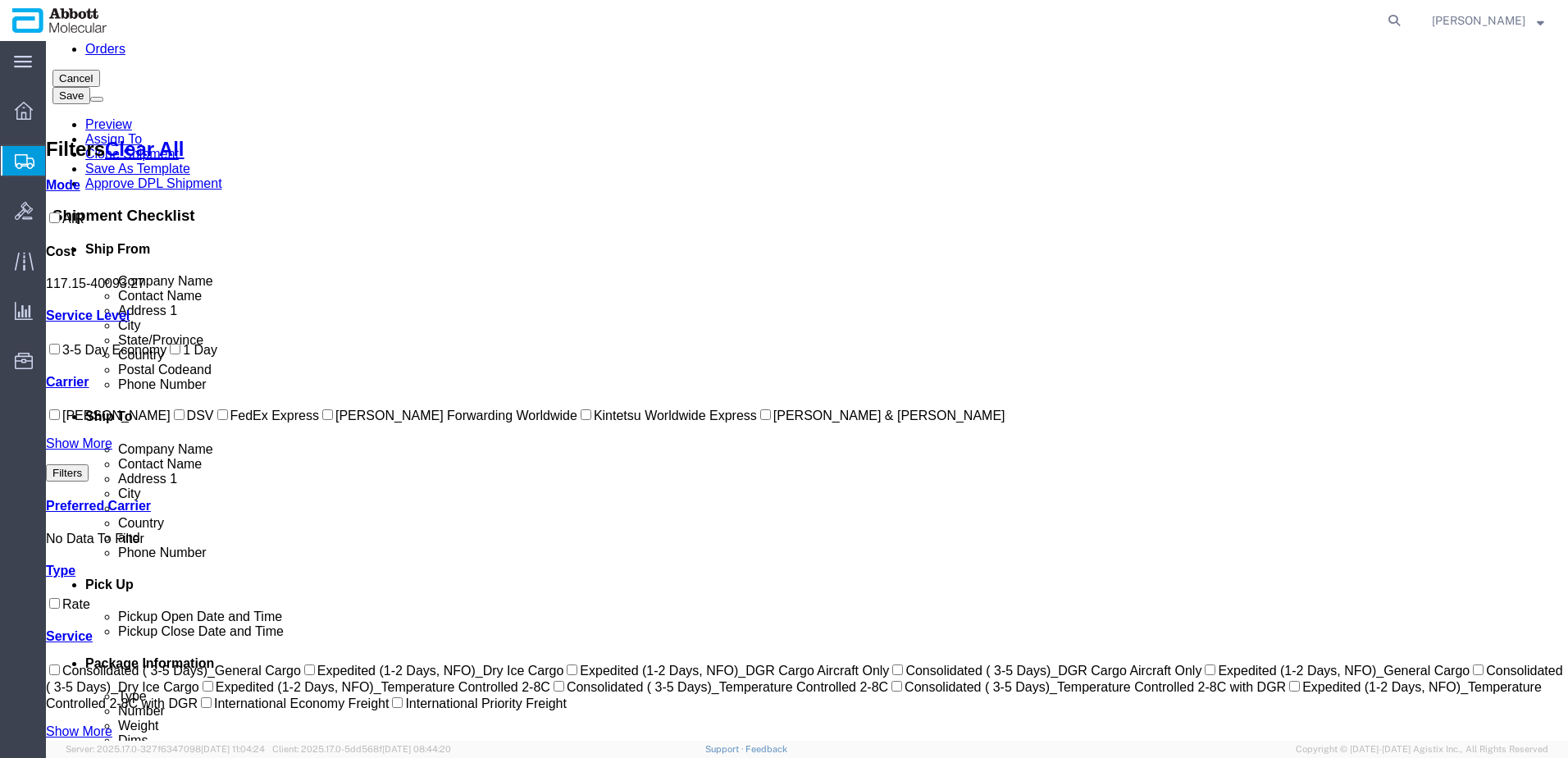
drag, startPoint x: 68, startPoint y: 495, endPoint x: 69, endPoint y: 524, distance: 29.0
click at [322, 420] on input "[PERSON_NAME] Forwarding Worldwide" at bounding box center [327, 414] width 11 height 11
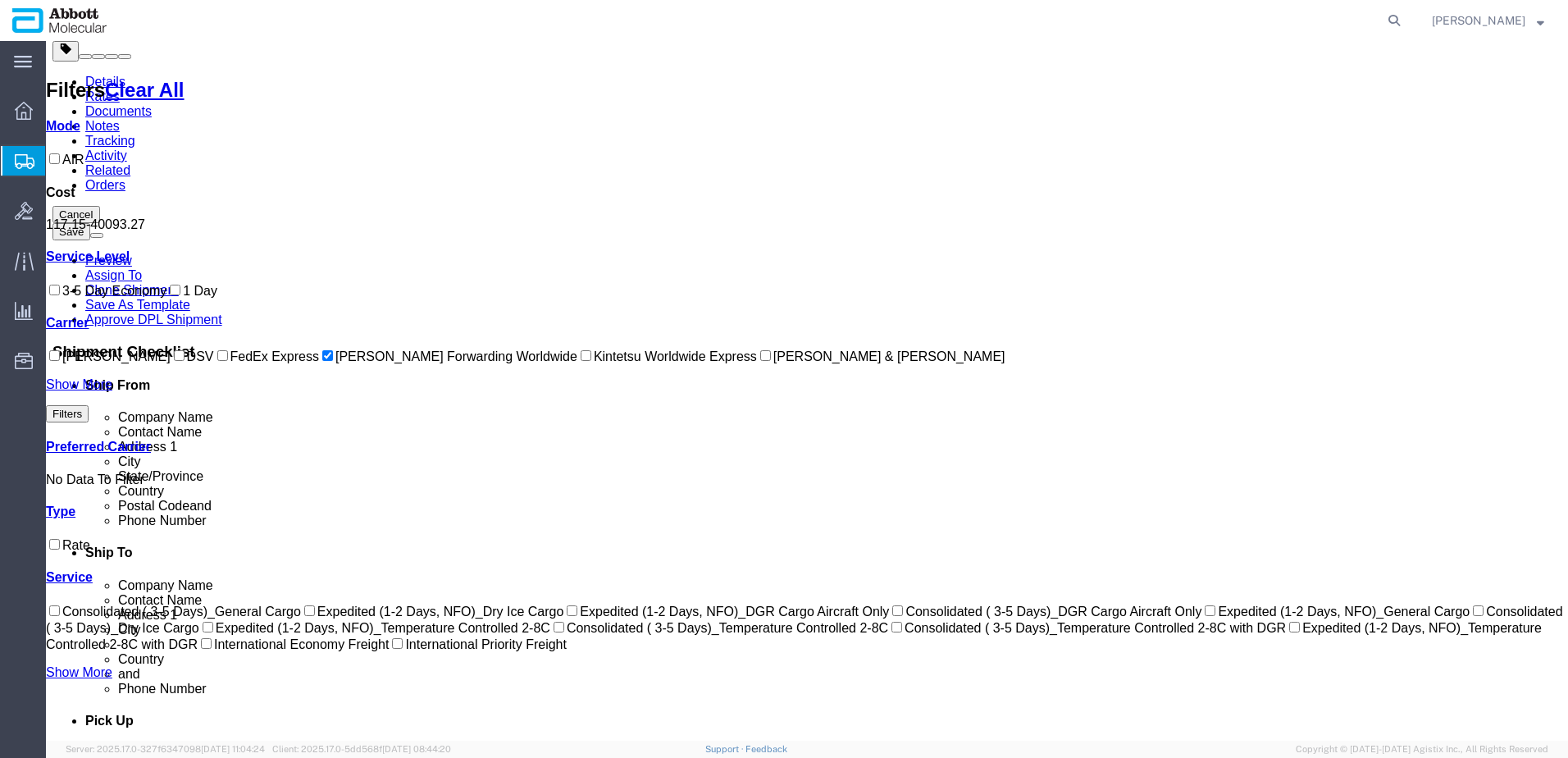
scroll to position [0, 0]
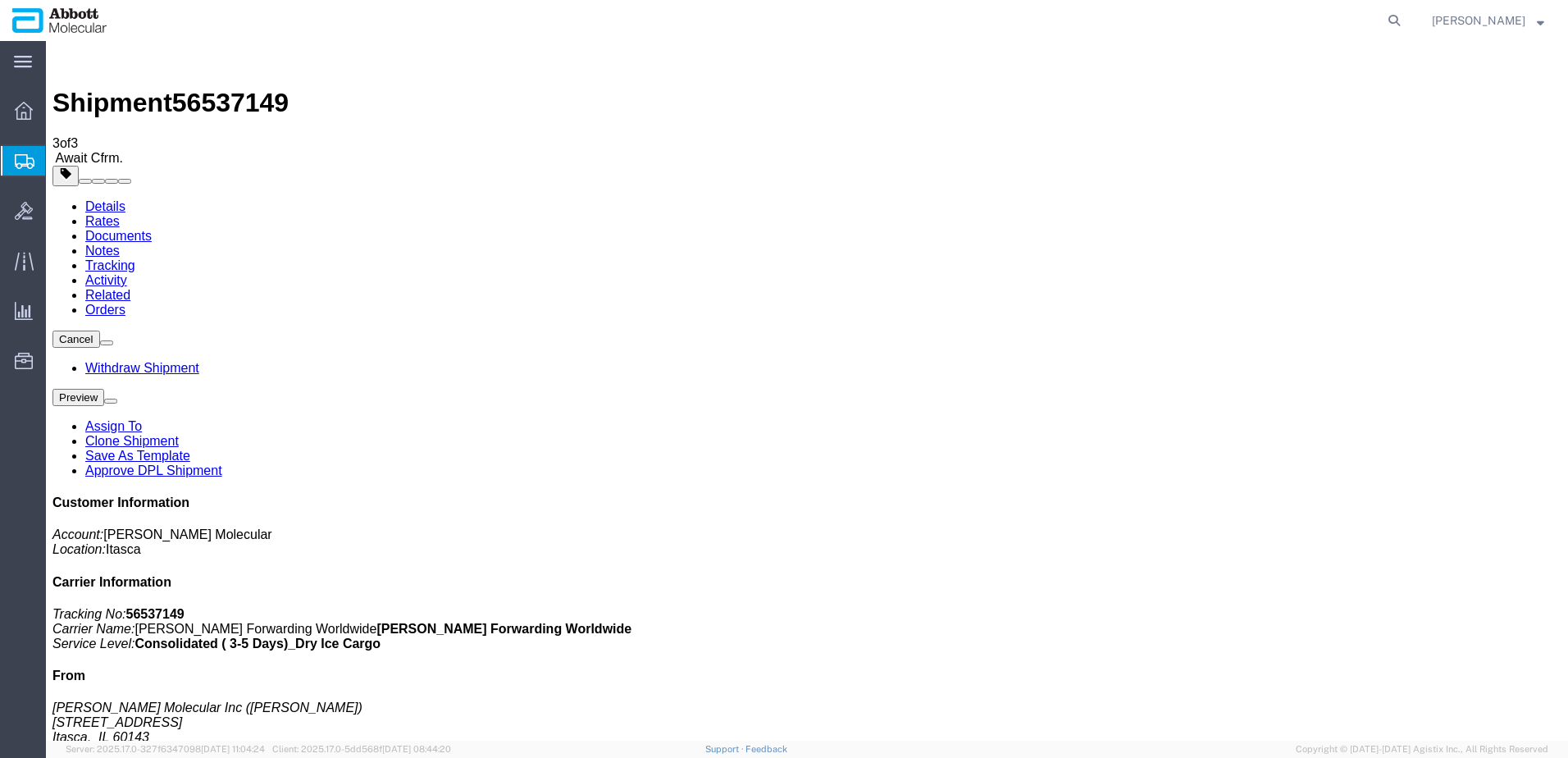
click at [0, 0] on span "Create from Template" at bounding box center [0, 0] width 0 height 0
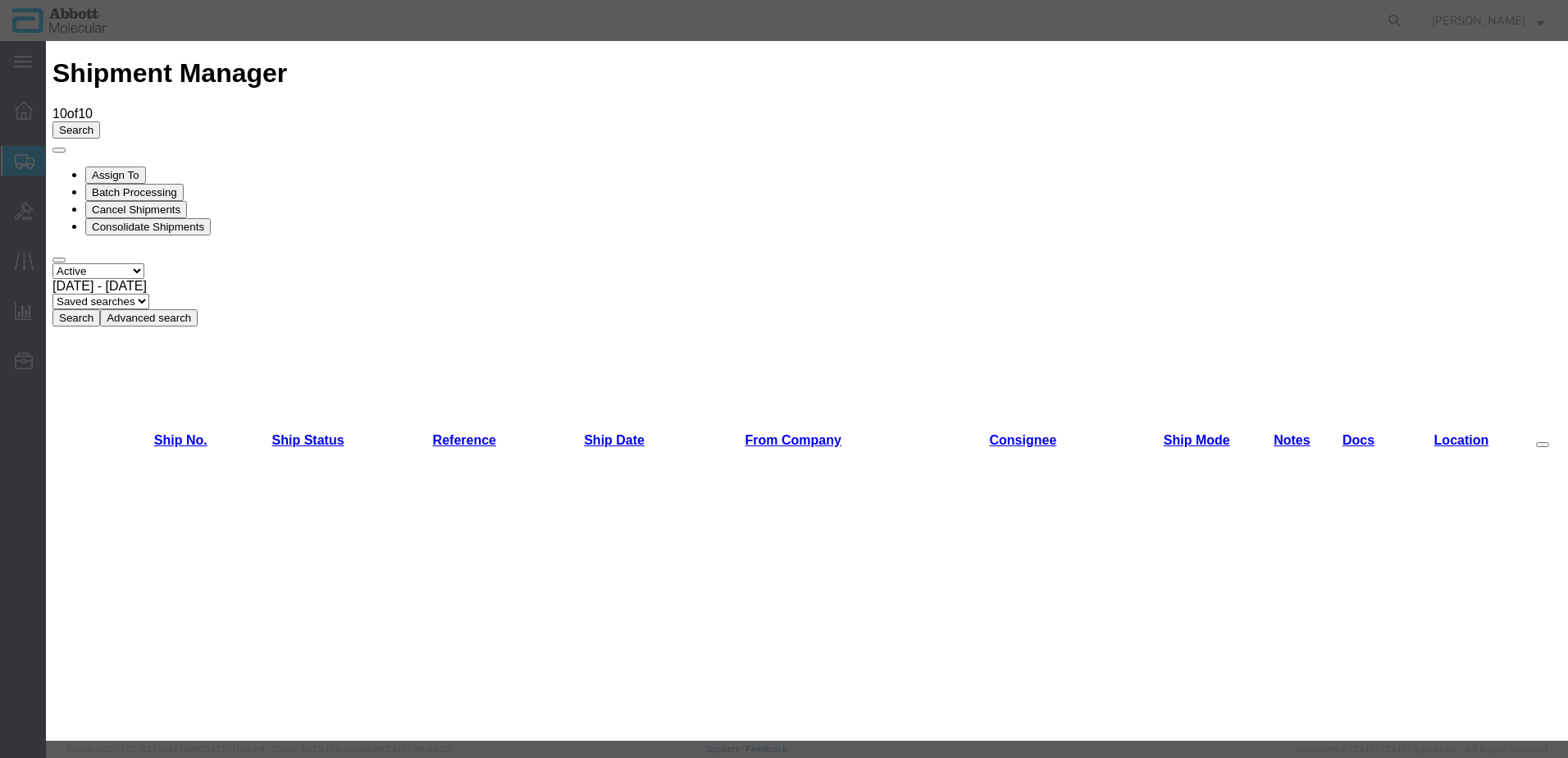
scroll to position [1453, 0]
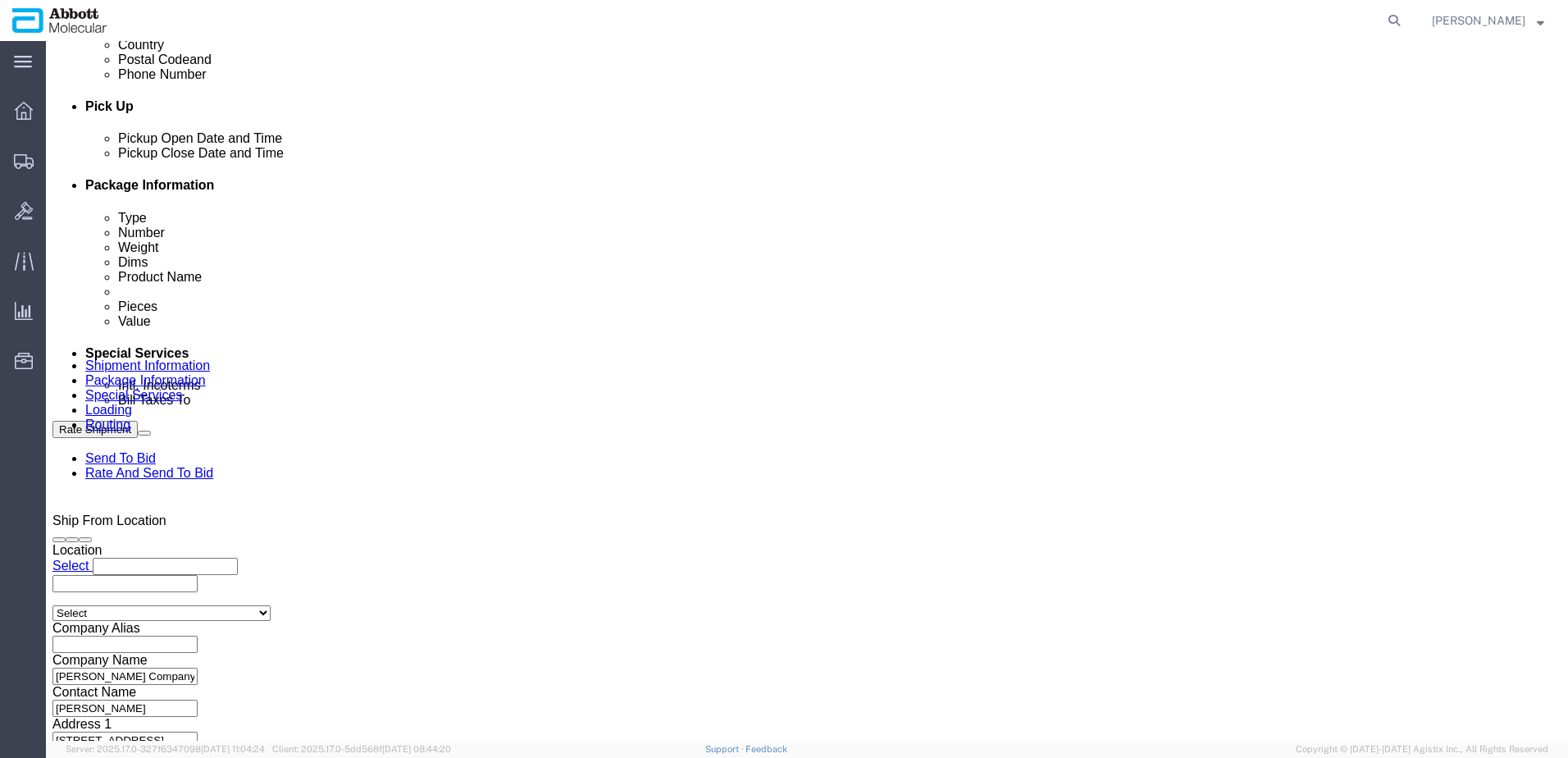
scroll to position [738, 0]
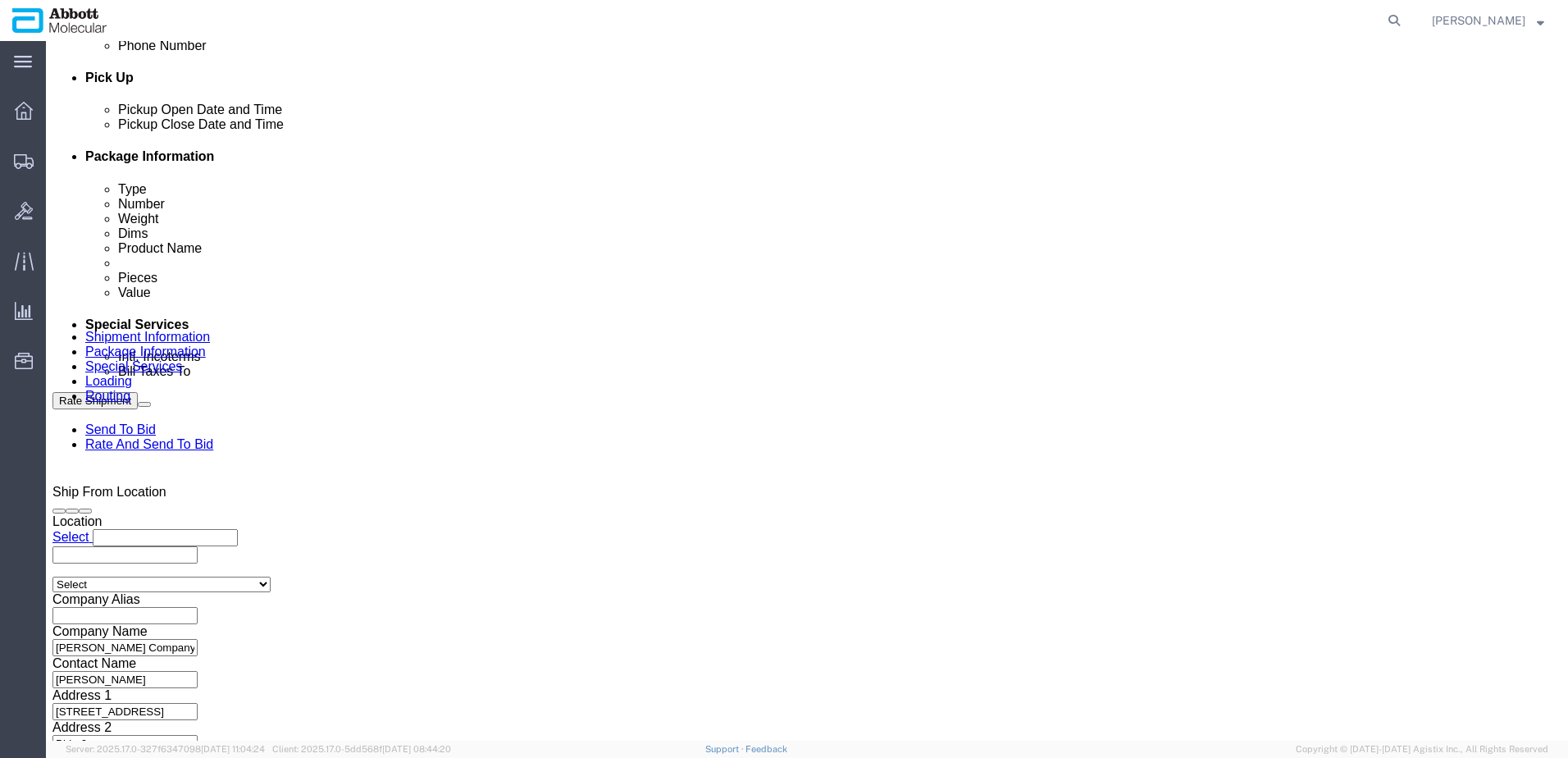
click div "Aug 19 2025 1:00 PM"
click input "1:00 PM"
click button "Apply"
click div "Aug 20 2025 9:00 AM"
click button "Apply"
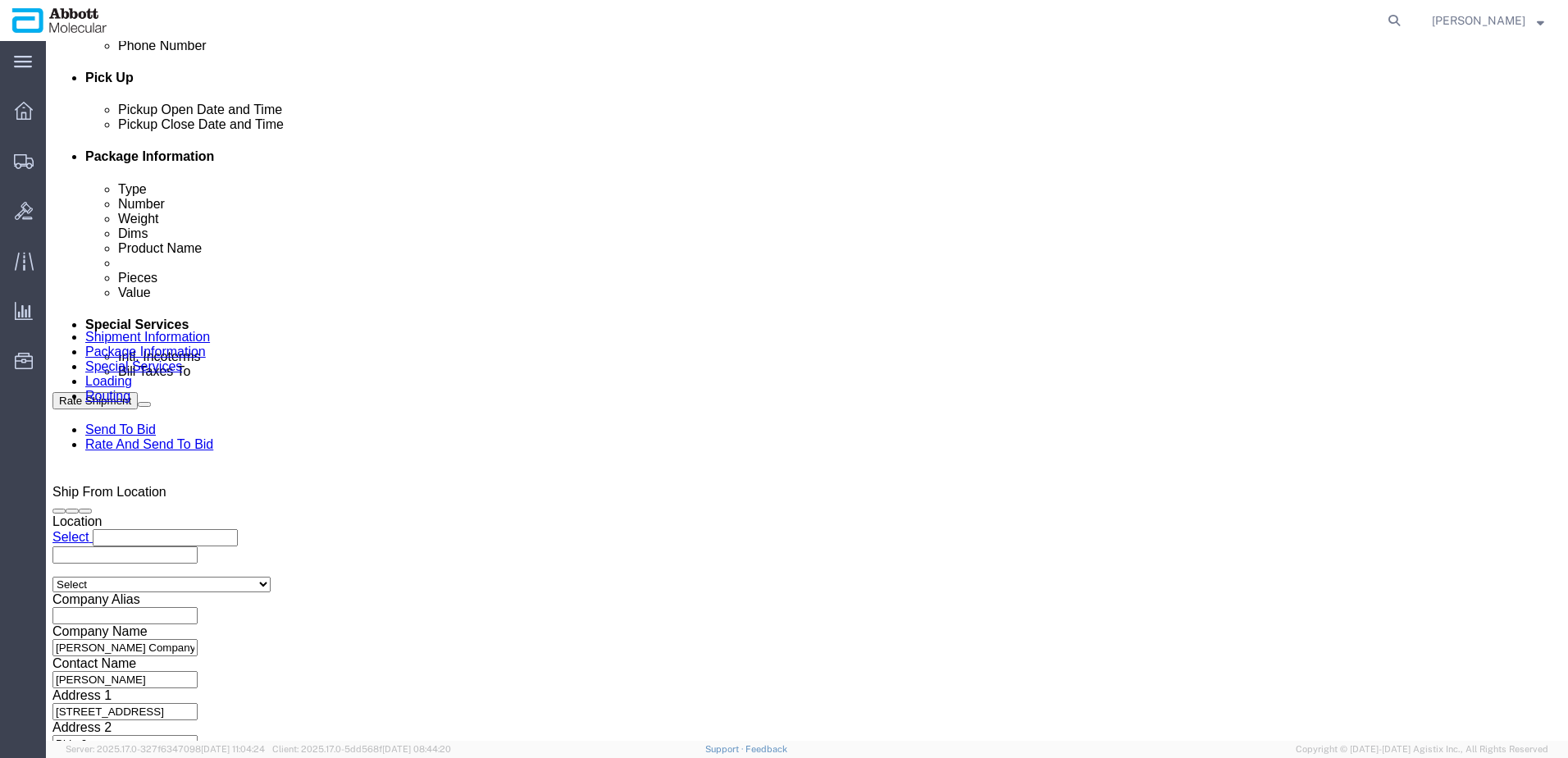
click input "text"
click input "Hamilton_03.14.25_2"
paste input "4900259964"
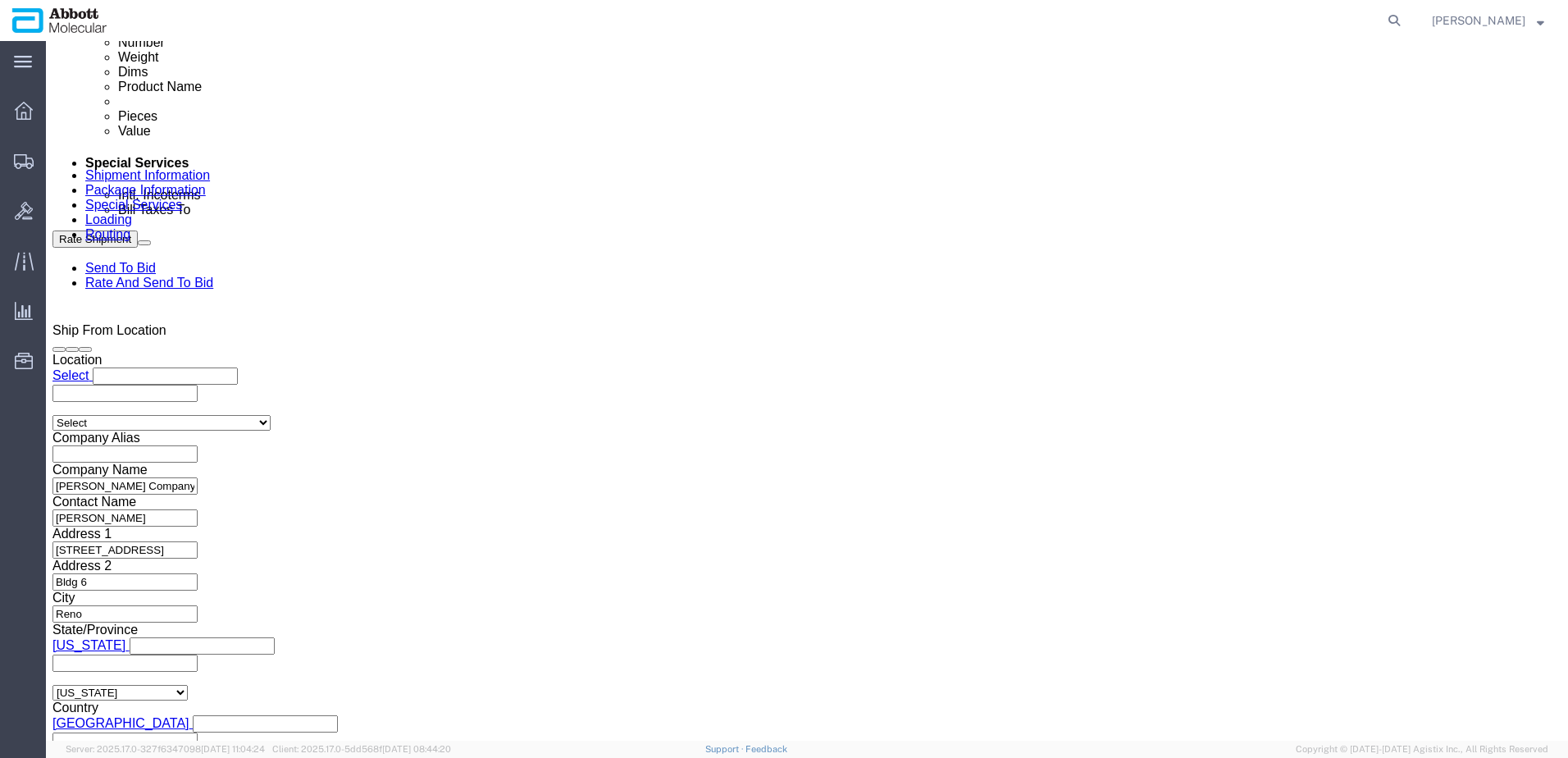
scroll to position [968, 0]
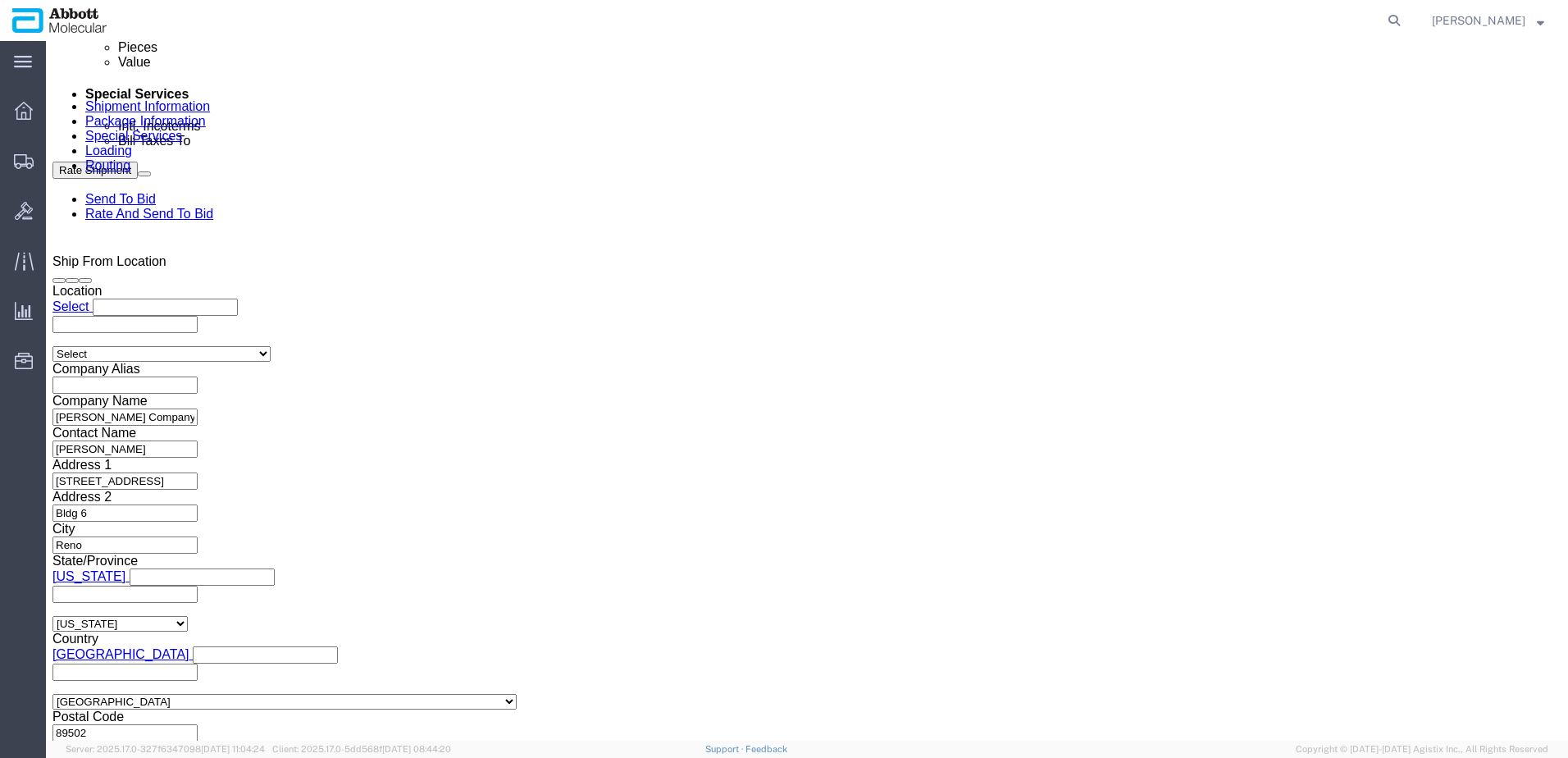
drag, startPoint x: 1146, startPoint y: 642, endPoint x: 1061, endPoint y: 588, distance: 100.7
click button "Continue"
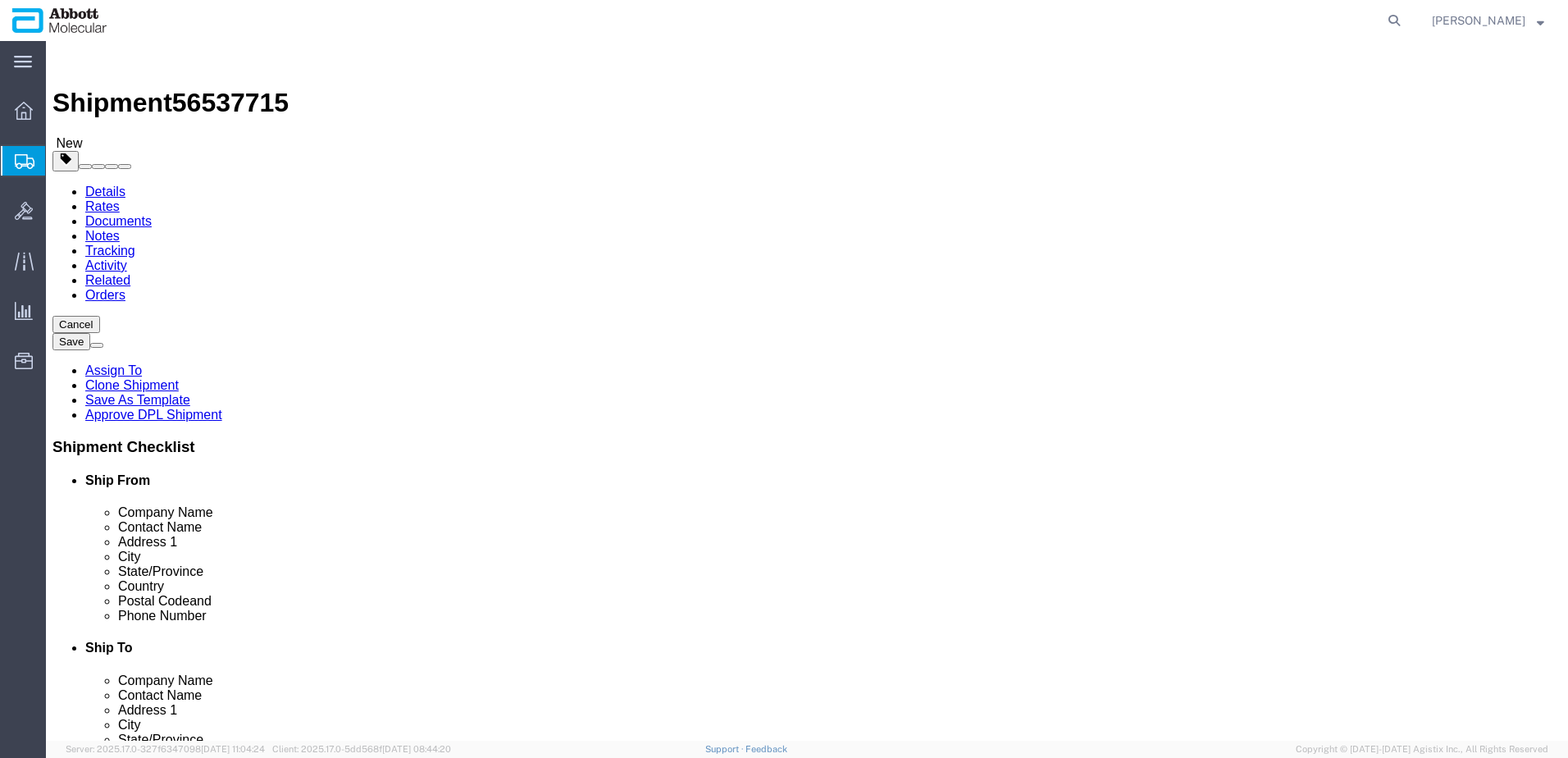
click select "Select Box (B) Box (C) Box (D) Cardboard Box(es) Crate (Instrument) Crate(s) En…"
drag, startPoint x: 178, startPoint y: 335, endPoint x: 133, endPoint y: 333, distance: 45.0
click div "Package Type Select Box (B) Box (C) Box (D) Cardboard Box(es) Crate (Instrument…"
click input "checkbox"
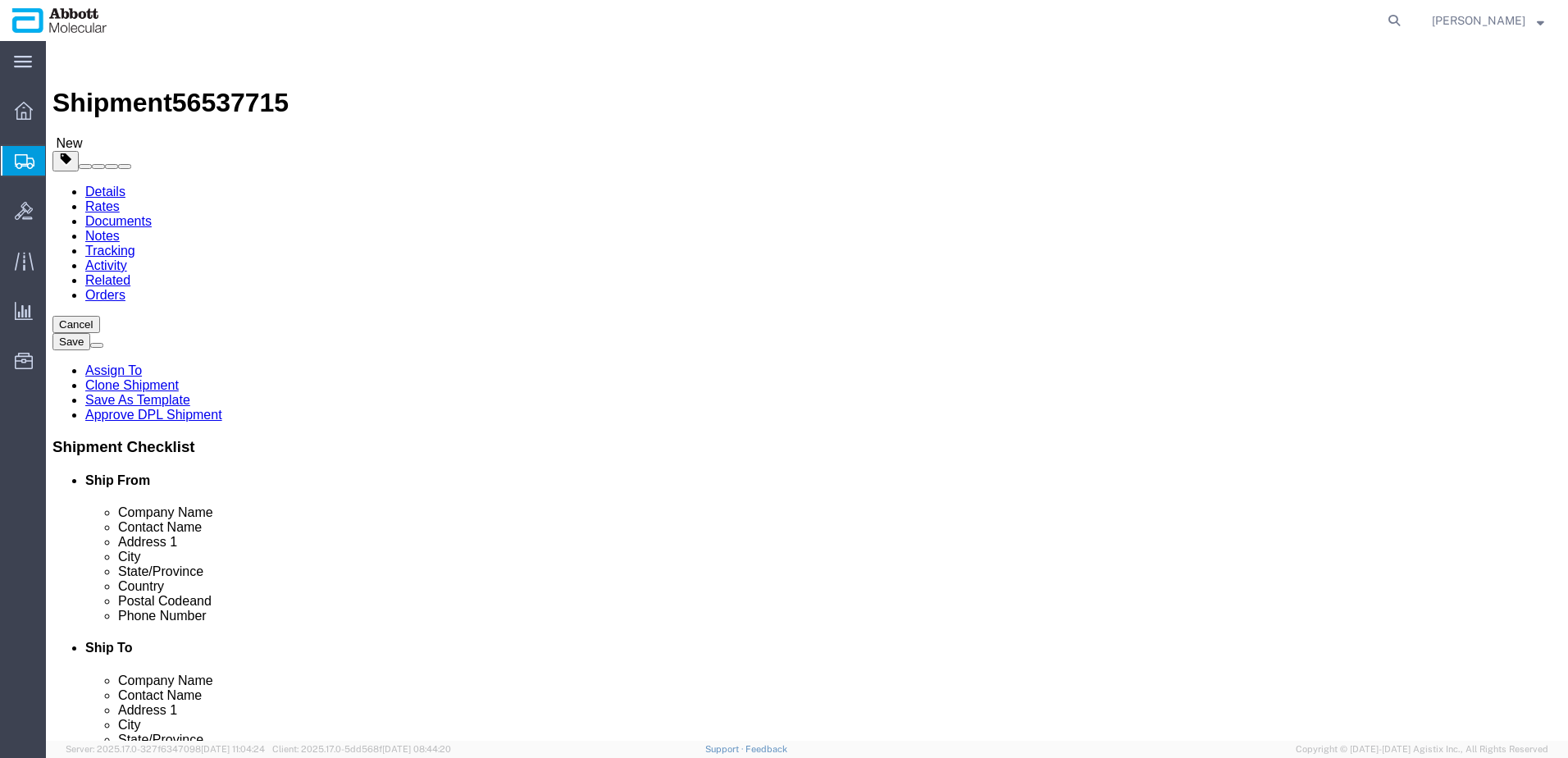
drag, startPoint x: 375, startPoint y: 441, endPoint x: 303, endPoint y: 464, distance: 75.6
click div "26 x Pallet(s) Standard (Stackable) Package Type Select Box (B) Box (C) Box (D)…"
click link "Add Content"
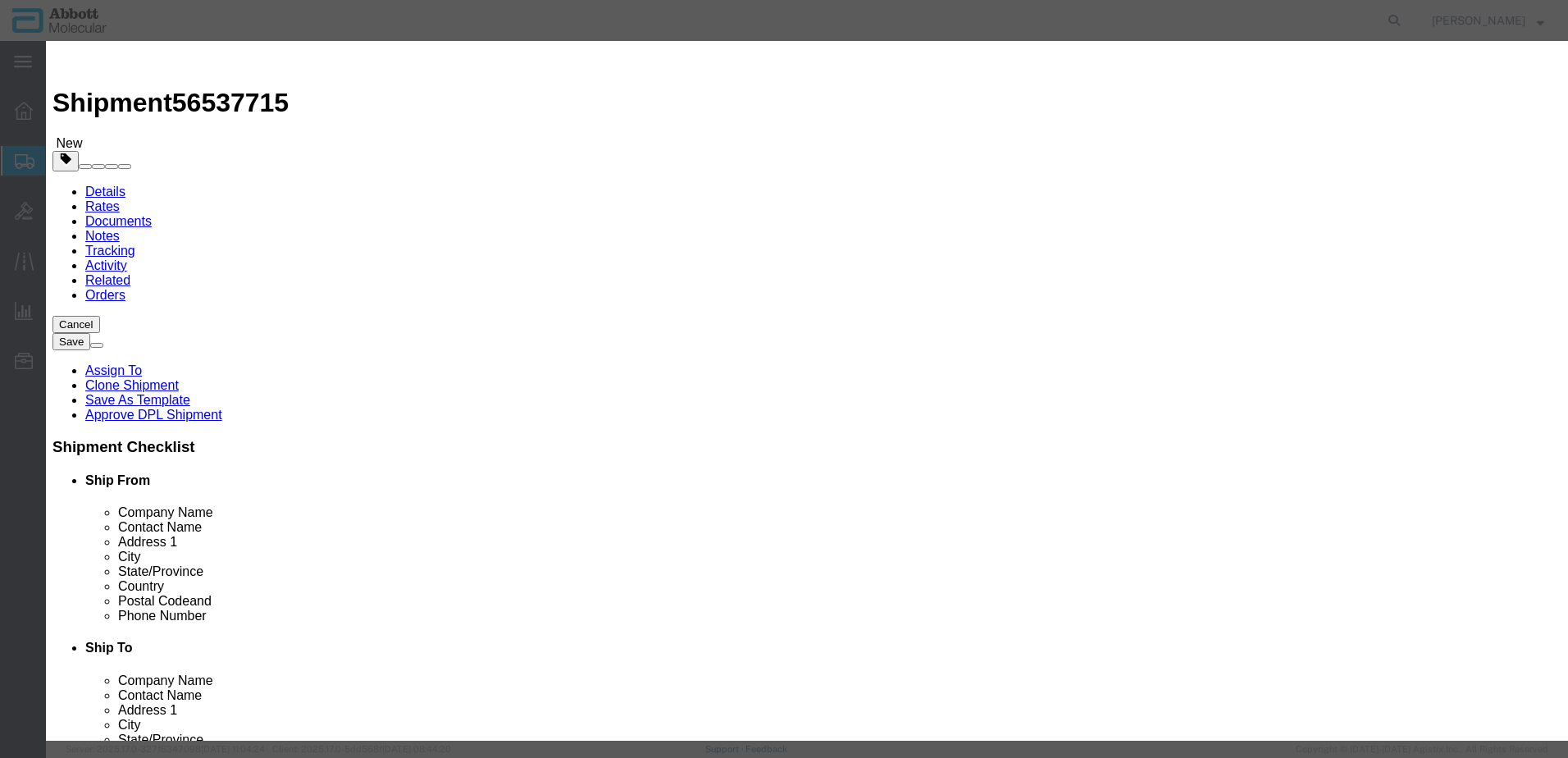
click input "text"
paste input "09N2601"
click td "Model: 09N2601"
click button "Save & Close"
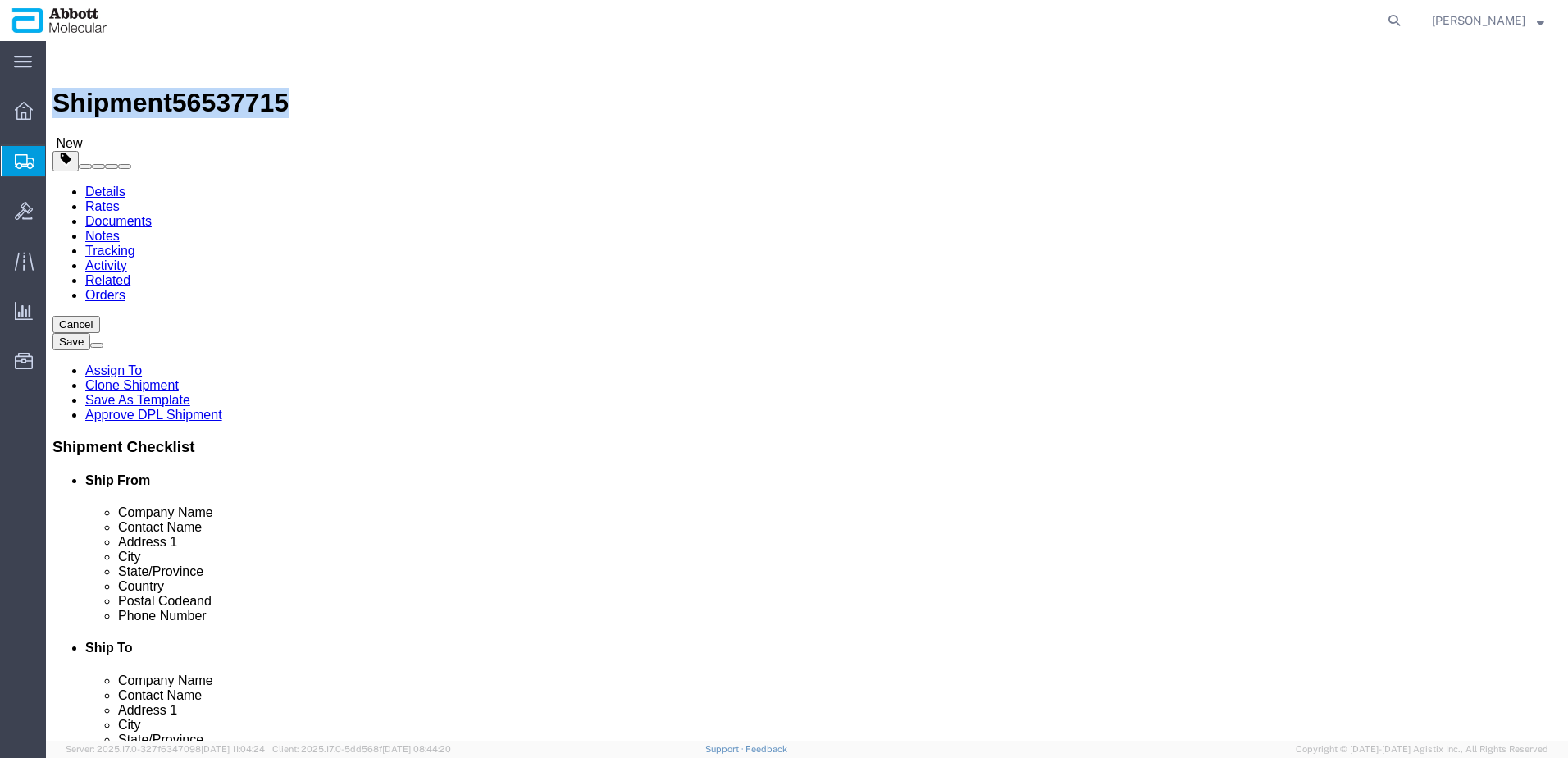
drag, startPoint x: 47, startPoint y: 19, endPoint x: 223, endPoint y: 24, distance: 176.1
click h1 "Shipment 56537715"
copy h1 "Shipment 56537715"
click button "Rate Shipment"
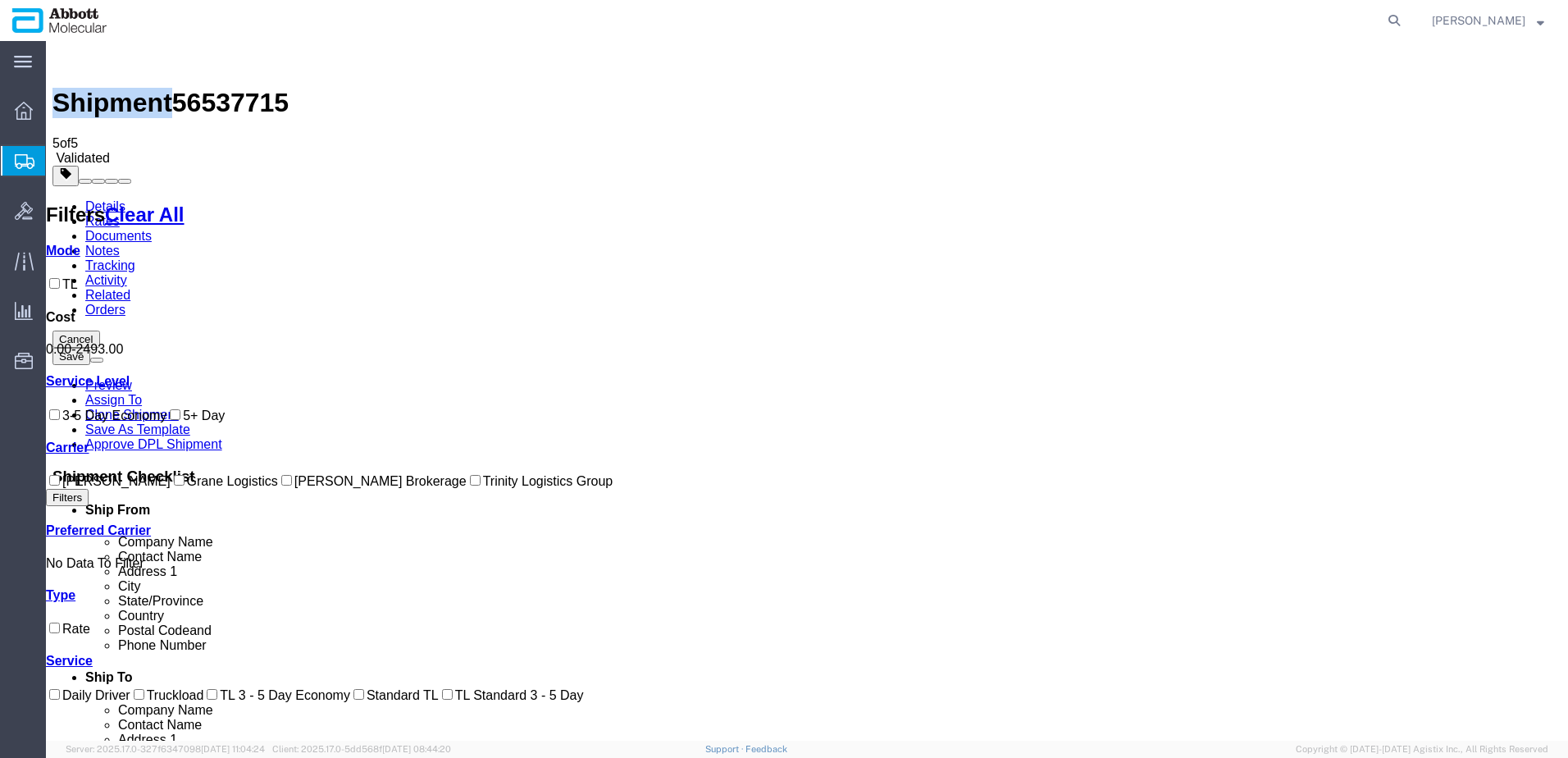
click at [174, 485] on input "Grane Logistics" at bounding box center [180, 481] width 11 height 11
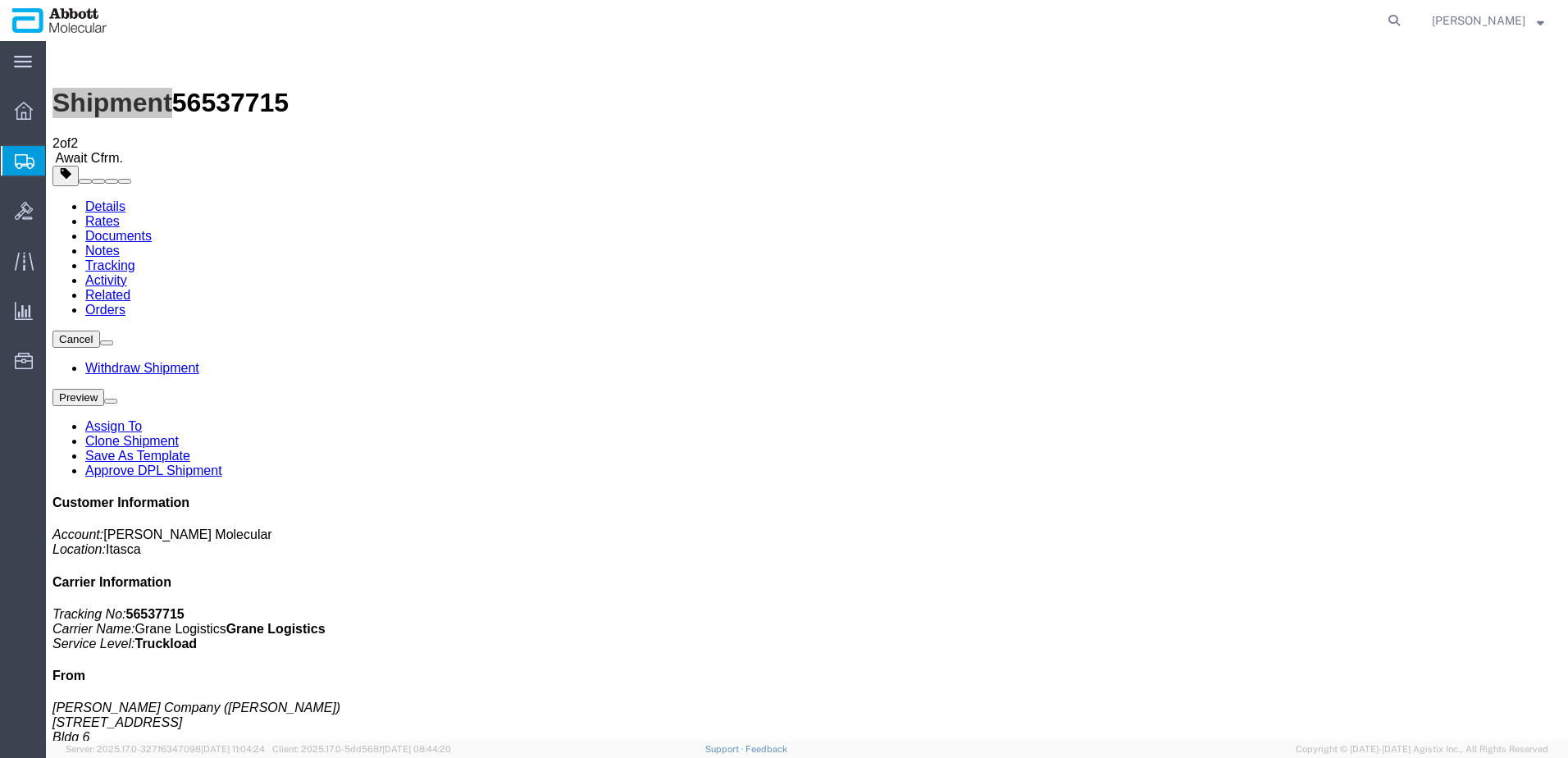
click at [0, 0] on span "Create from Template" at bounding box center [0, 0] width 0 height 0
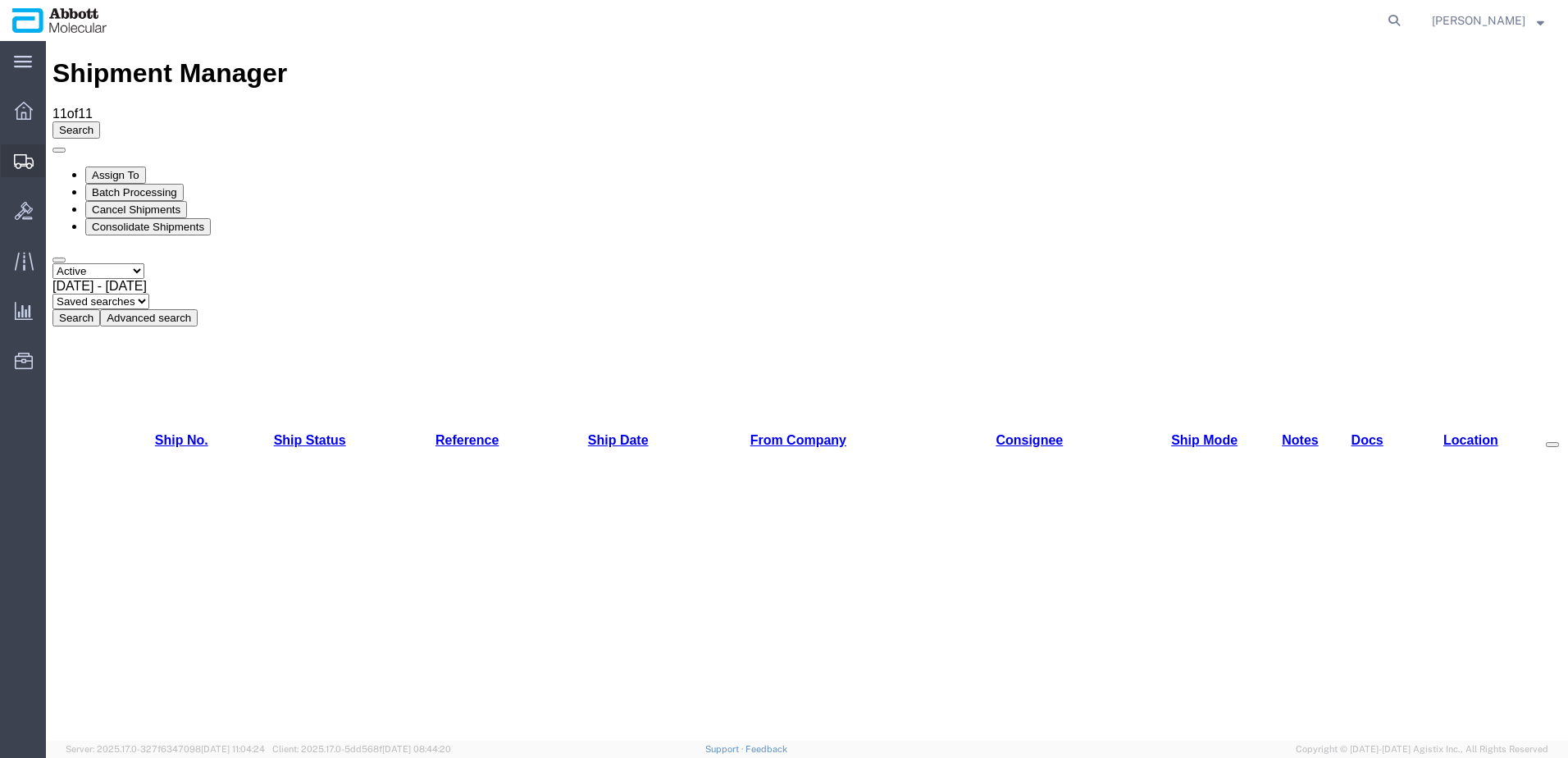
click at [0, 0] on span "Create from Template" at bounding box center [0, 0] width 0 height 0
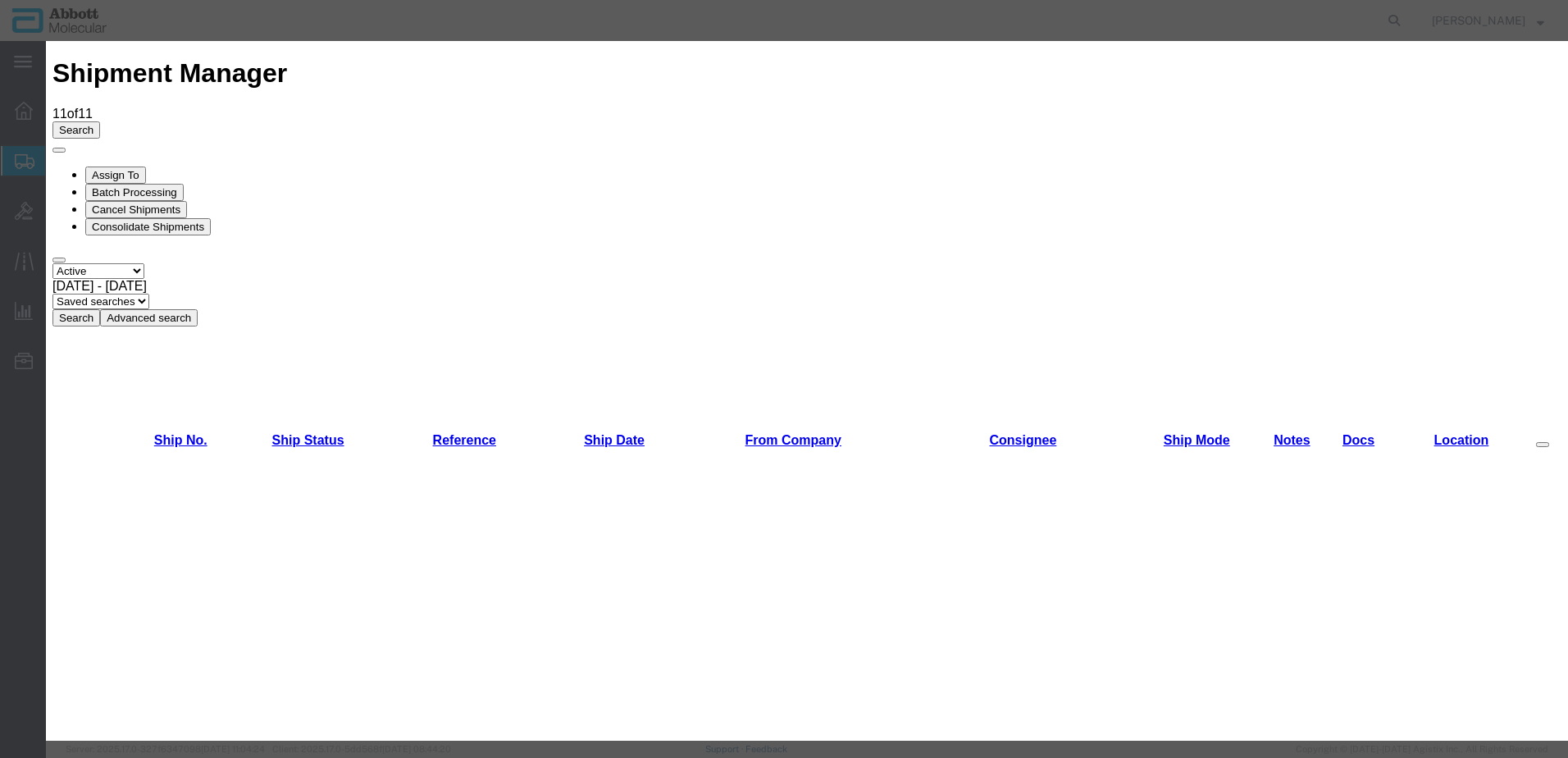
scroll to position [1453, 0]
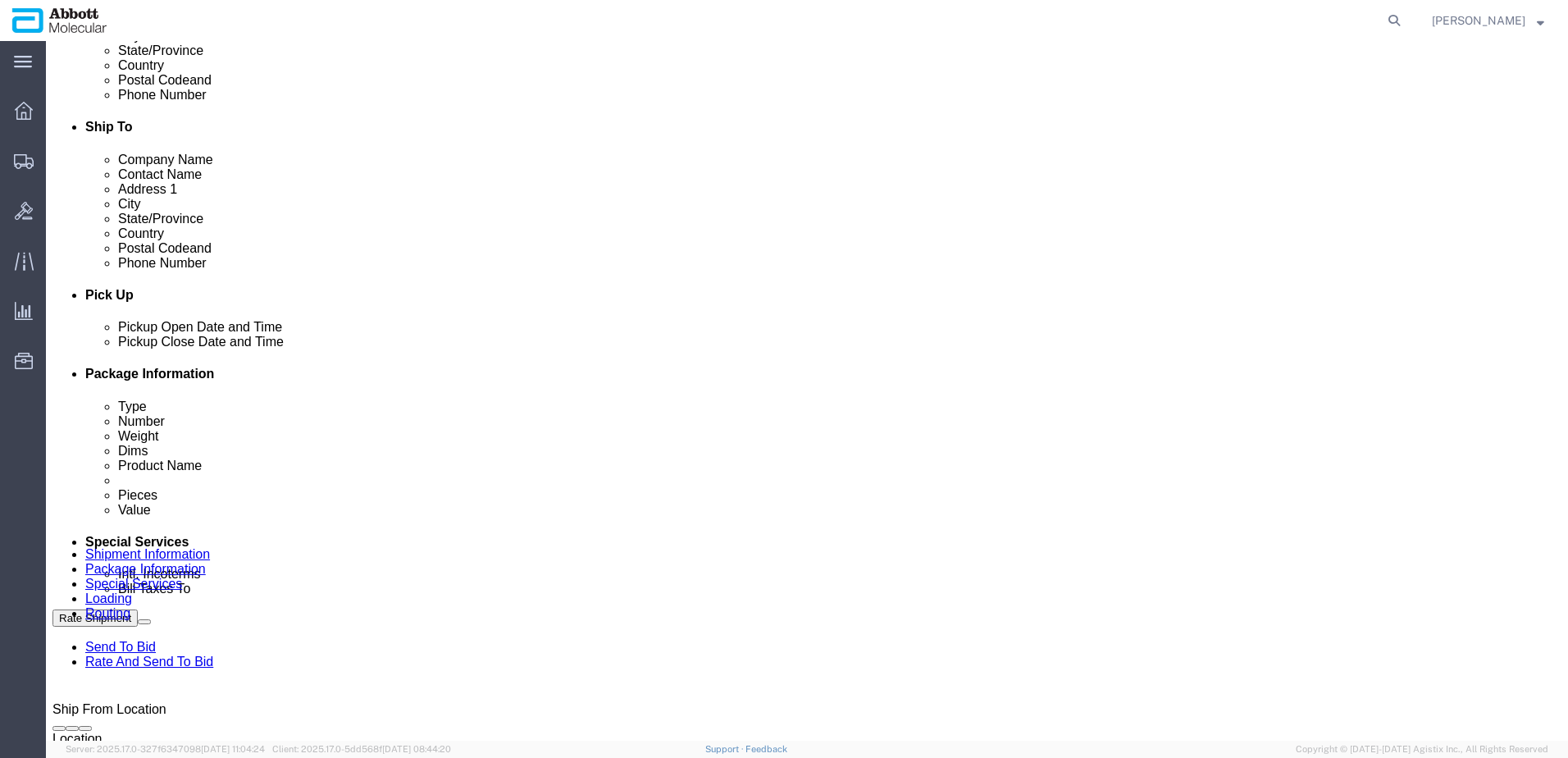
scroll to position [574, 0]
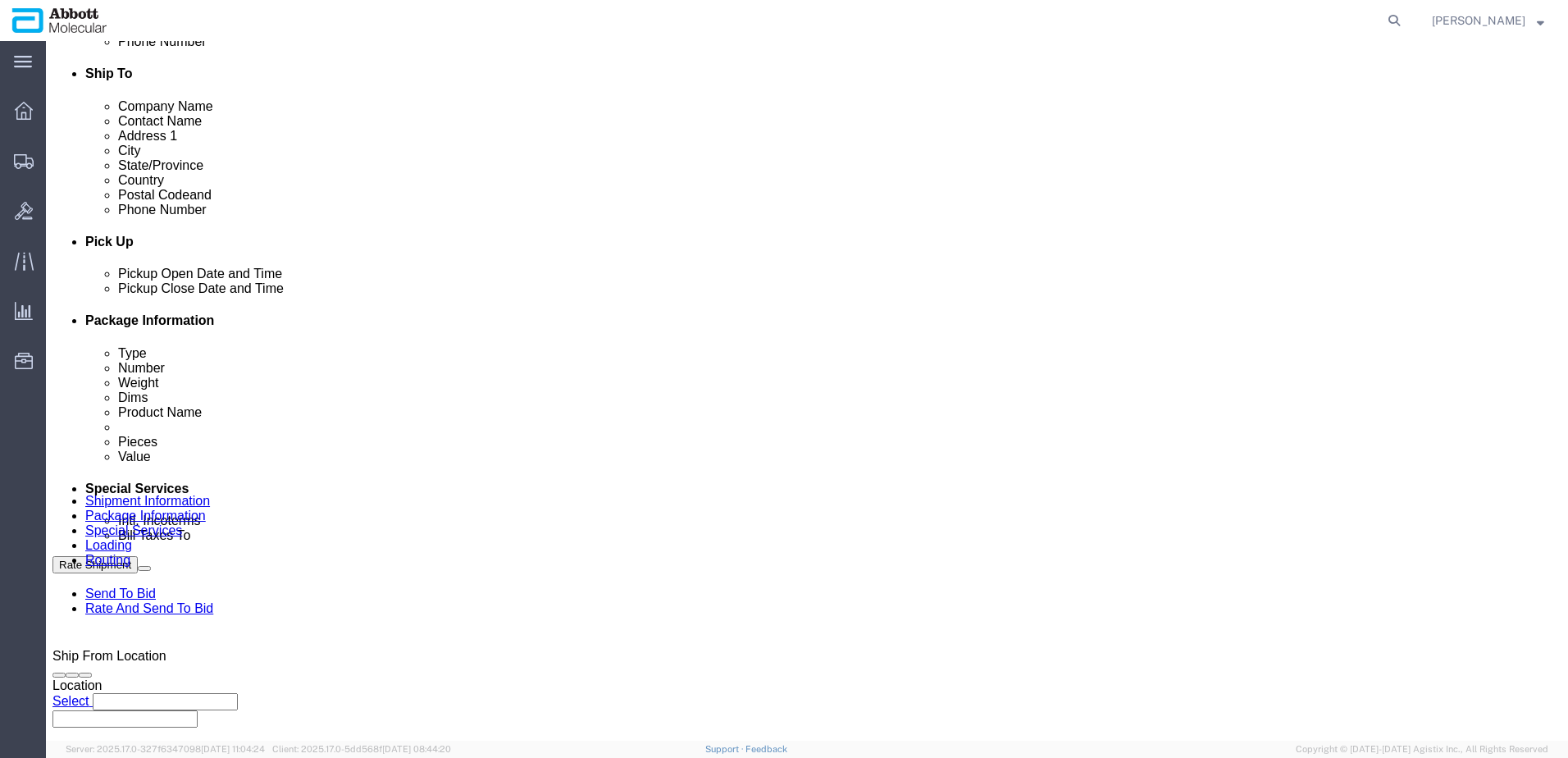
click div "Aug 19 2025 1:34 PM"
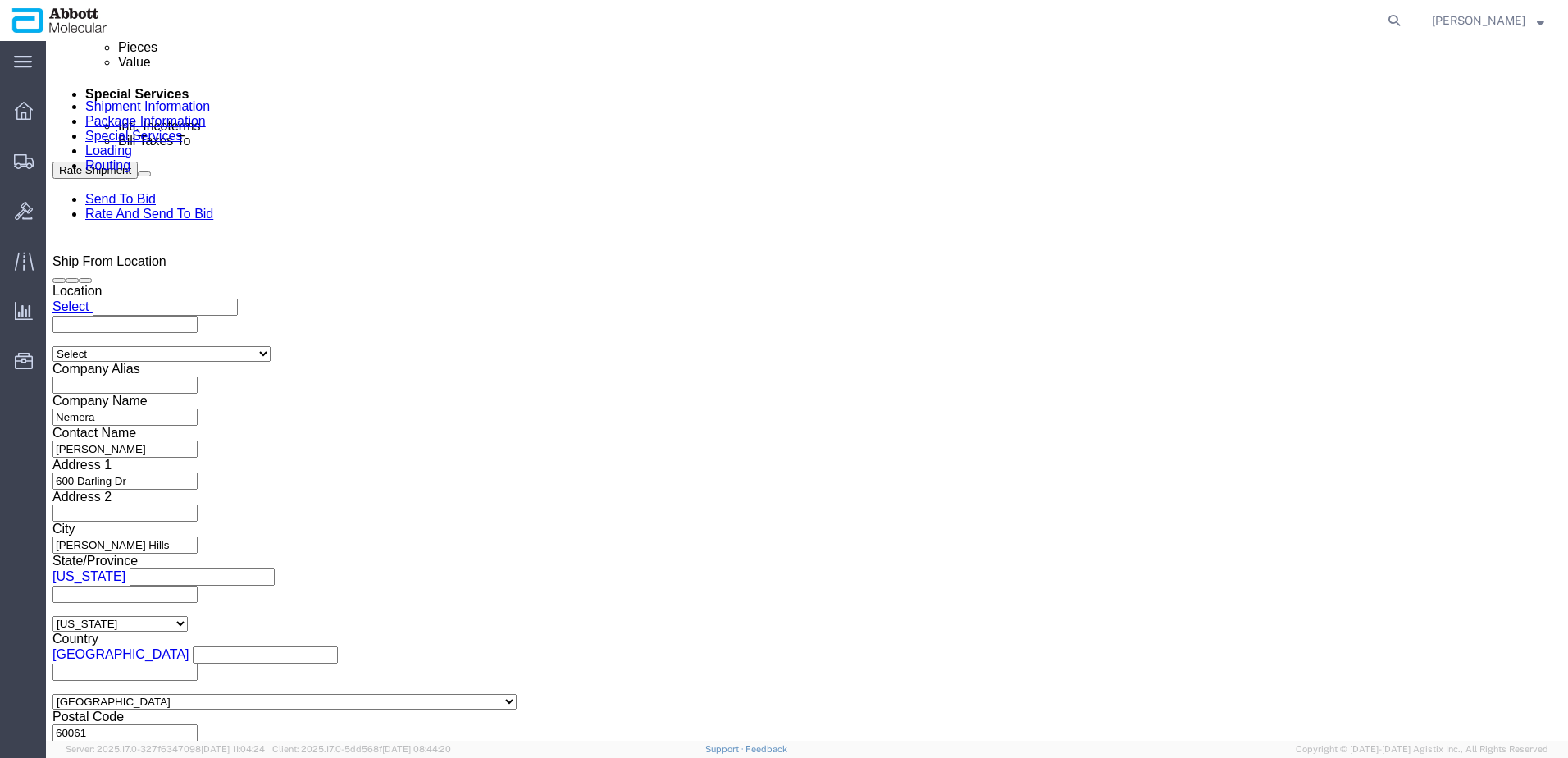
click input "1:34 PM"
click button "Apply"
click input "text"
click select "Select Account Type Activity ID Airline Appointment Number ASN Batch Request # …"
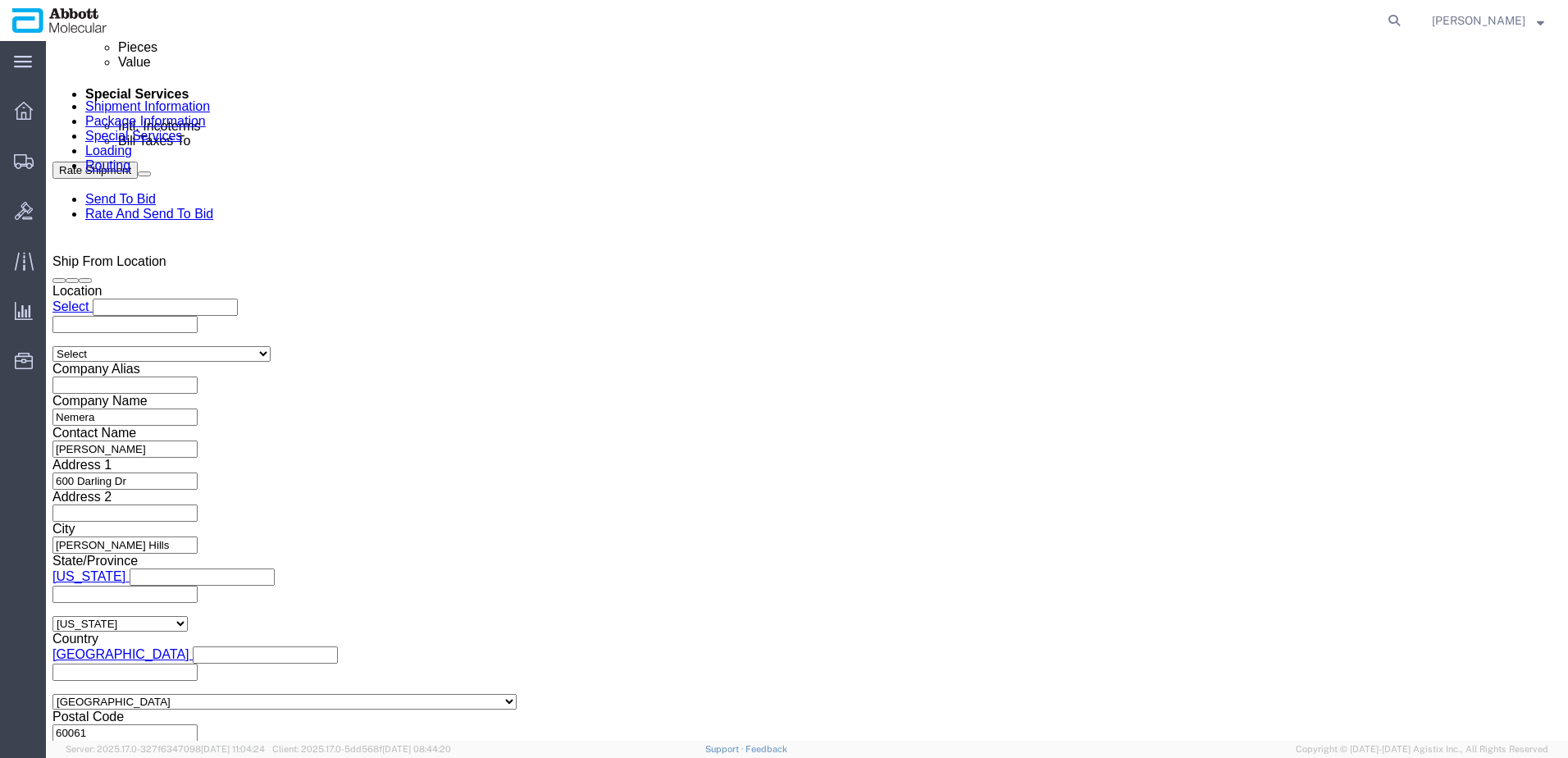
paste input "4900268190"
click button "Continue"
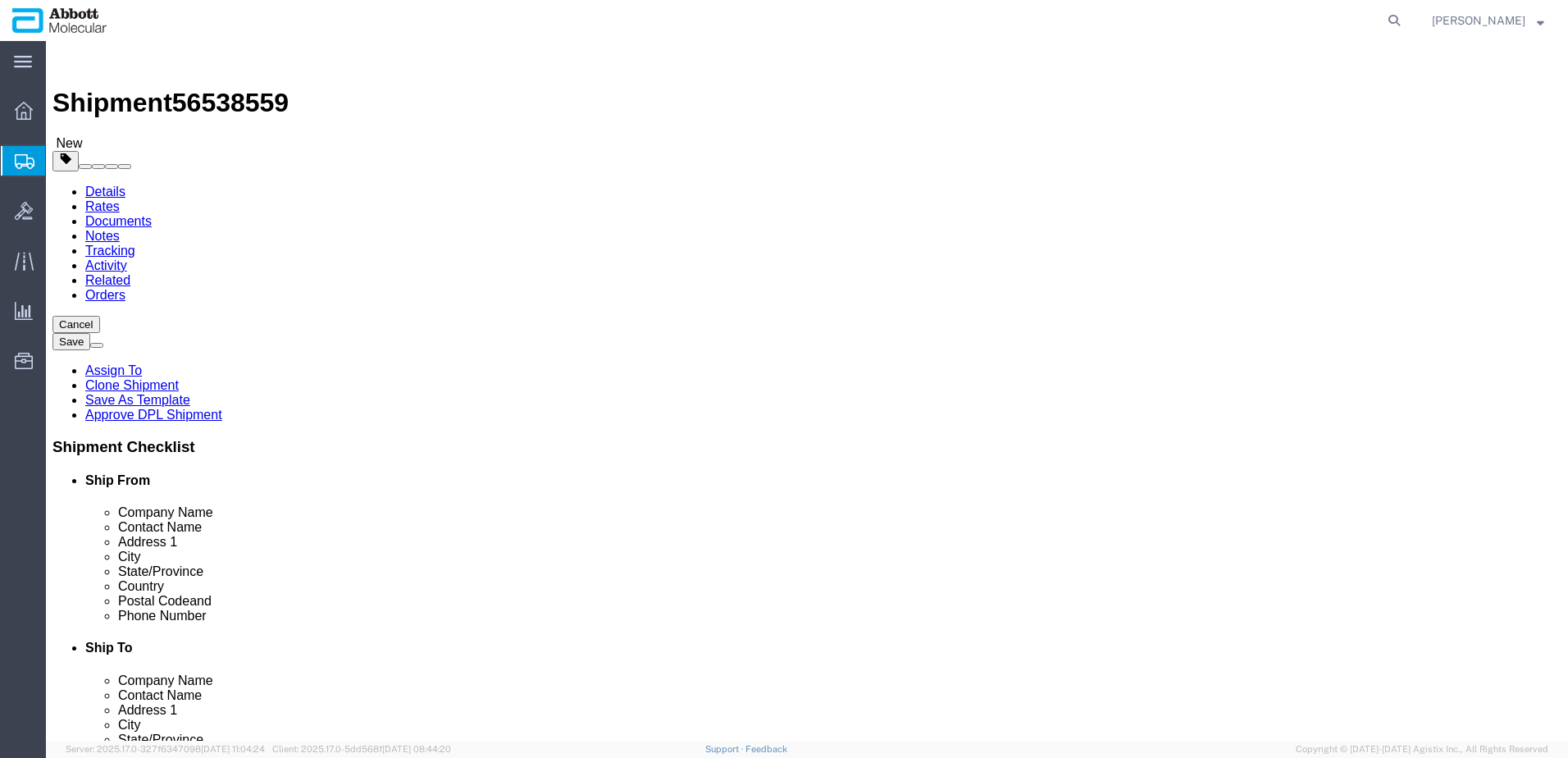
click select "Select Box (B) Box (C) Box (D) Cardboard Box(es) Crate (Instrument) Crate(s) En…"
drag, startPoint x: 247, startPoint y: 345, endPoint x: 159, endPoint y: 348, distance: 88.1
click div "Number 1"
click input "checkbox"
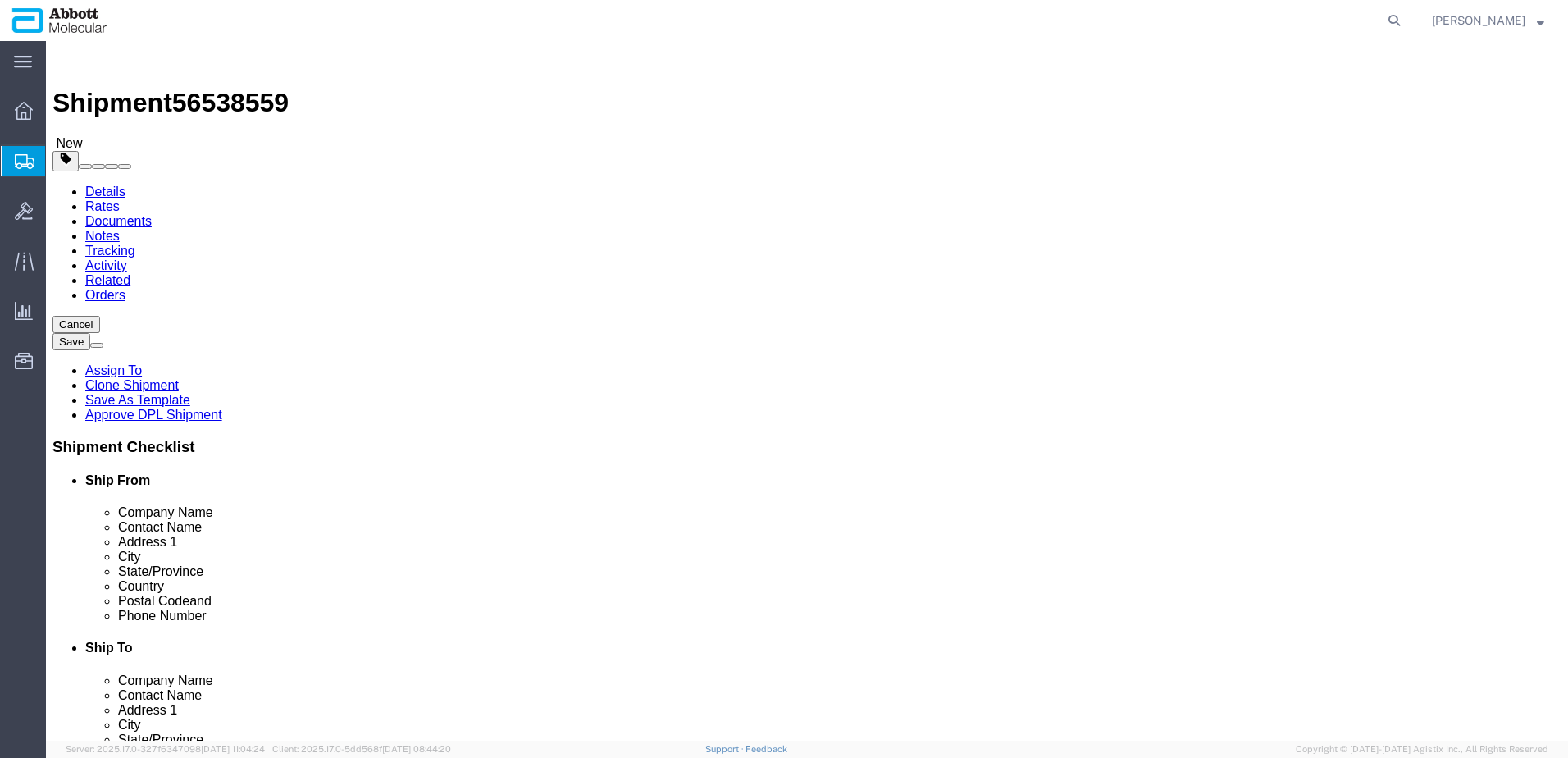
click link "Add Content"
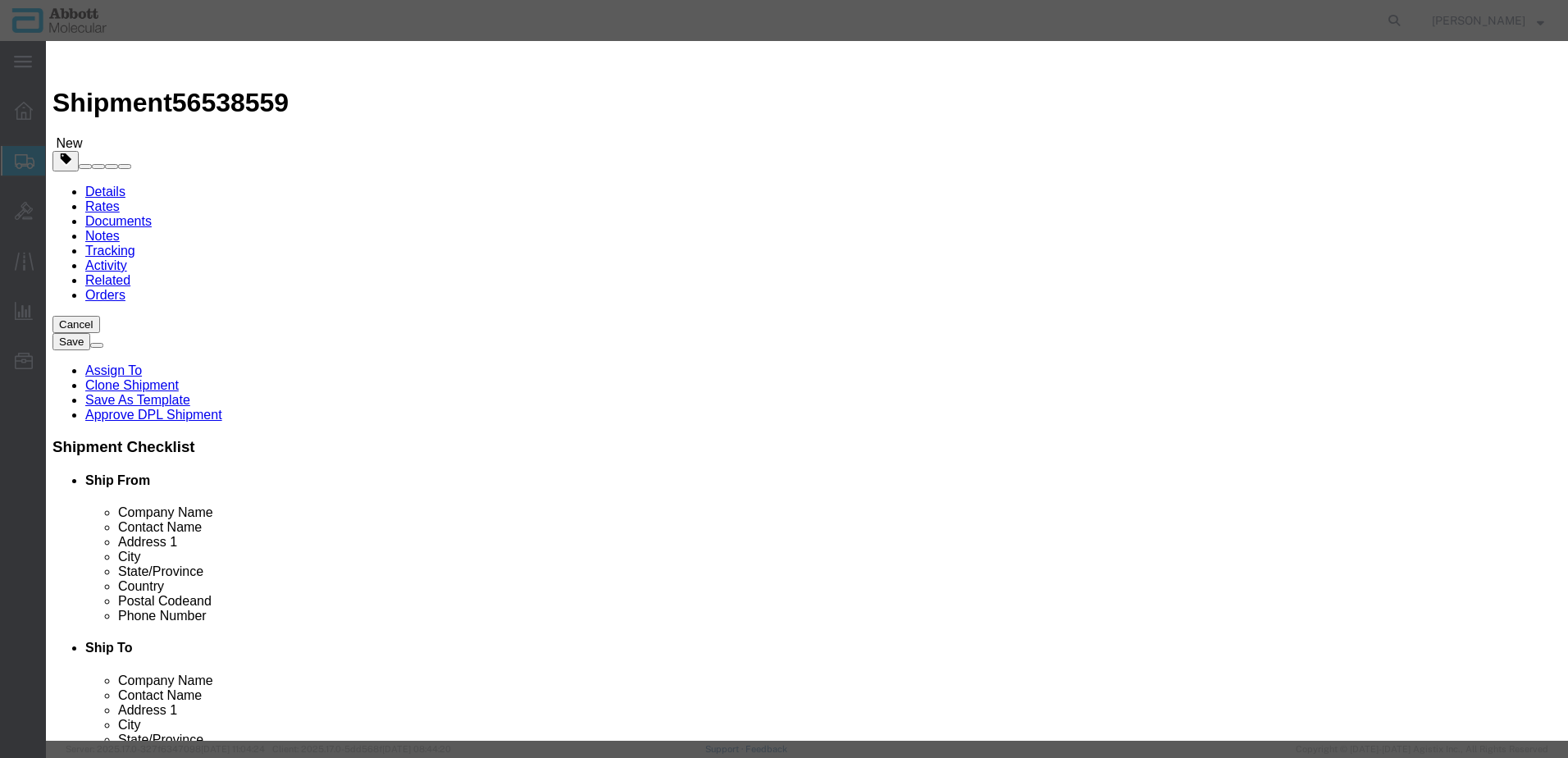
click input "text"
paste input "09N4910"
click td "Model: 09N4910"
click input "09N4910"
click button "Save & Close"
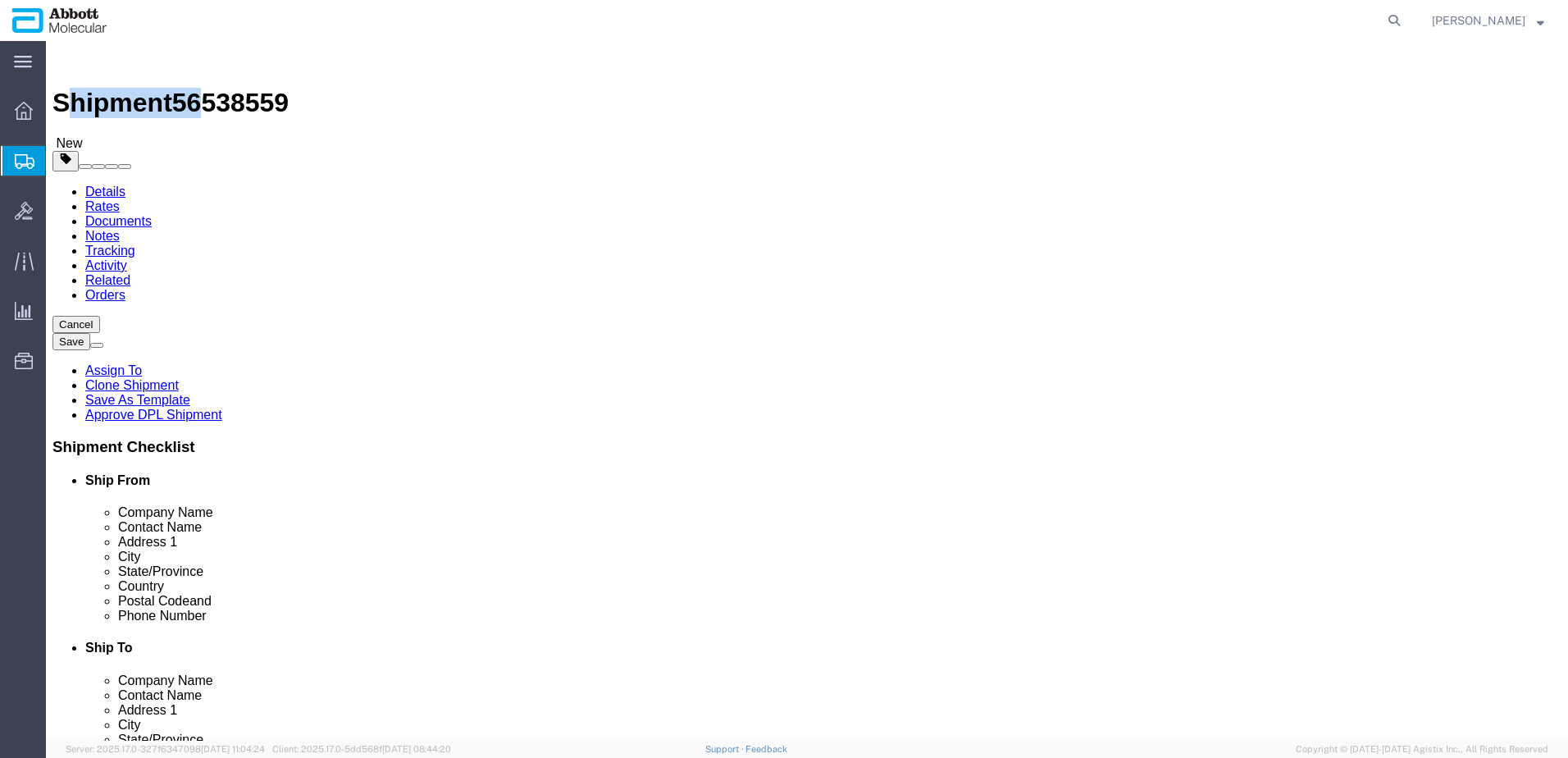
drag, startPoint x: 49, startPoint y: 24, endPoint x: 158, endPoint y: 12, distance: 109.7
click h1 "Shipment 56538559"
drag, startPoint x: 135, startPoint y: 12, endPoint x: 50, endPoint y: 15, distance: 85.1
click h1 "Shipment 56538559"
drag, startPoint x: 45, startPoint y: 15, endPoint x: 229, endPoint y: 15, distance: 184.0
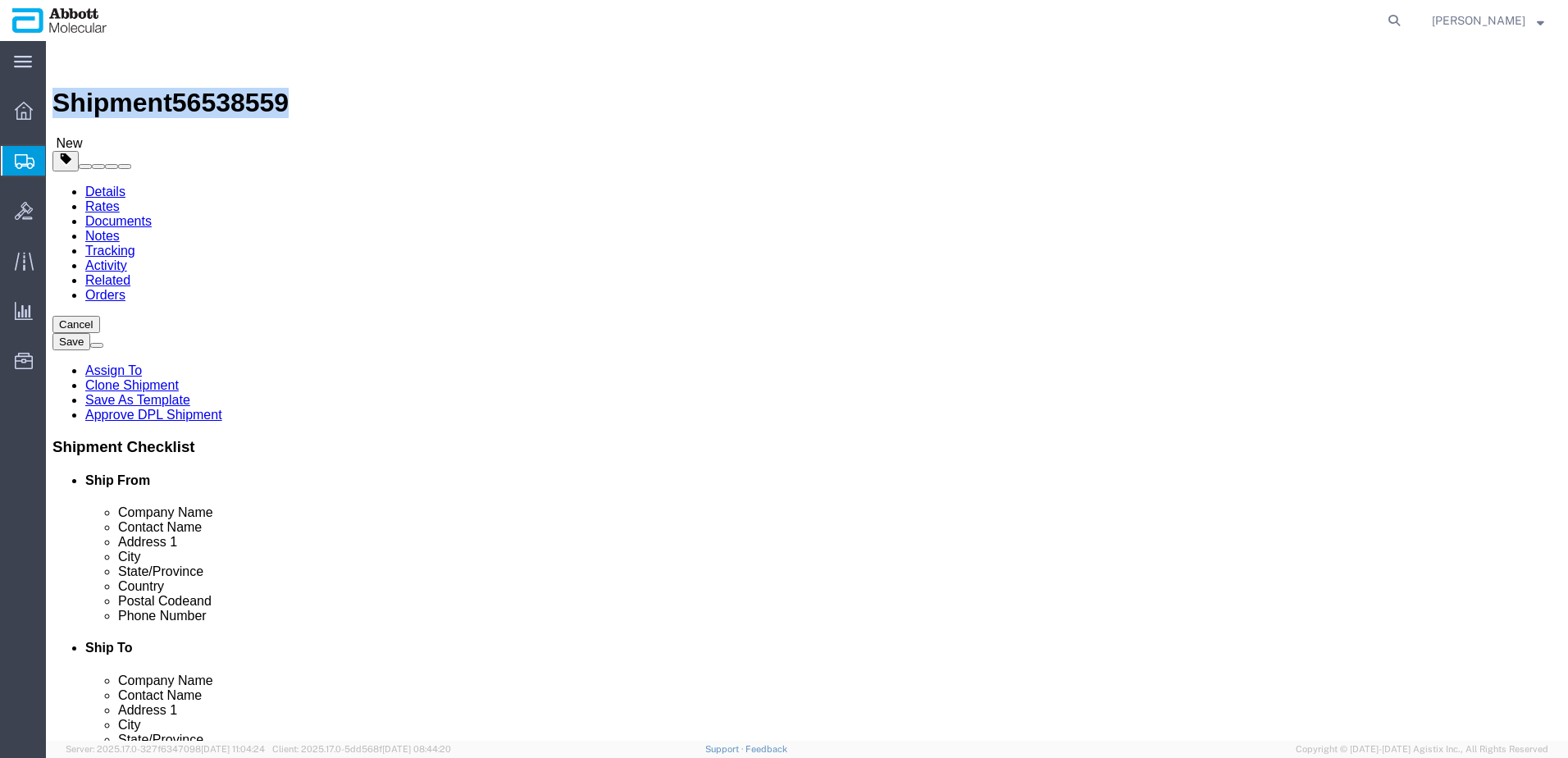
click div "Shipment 56538559 New"
copy h1 "Shipment 56538559"
click button "Rate Shipment"
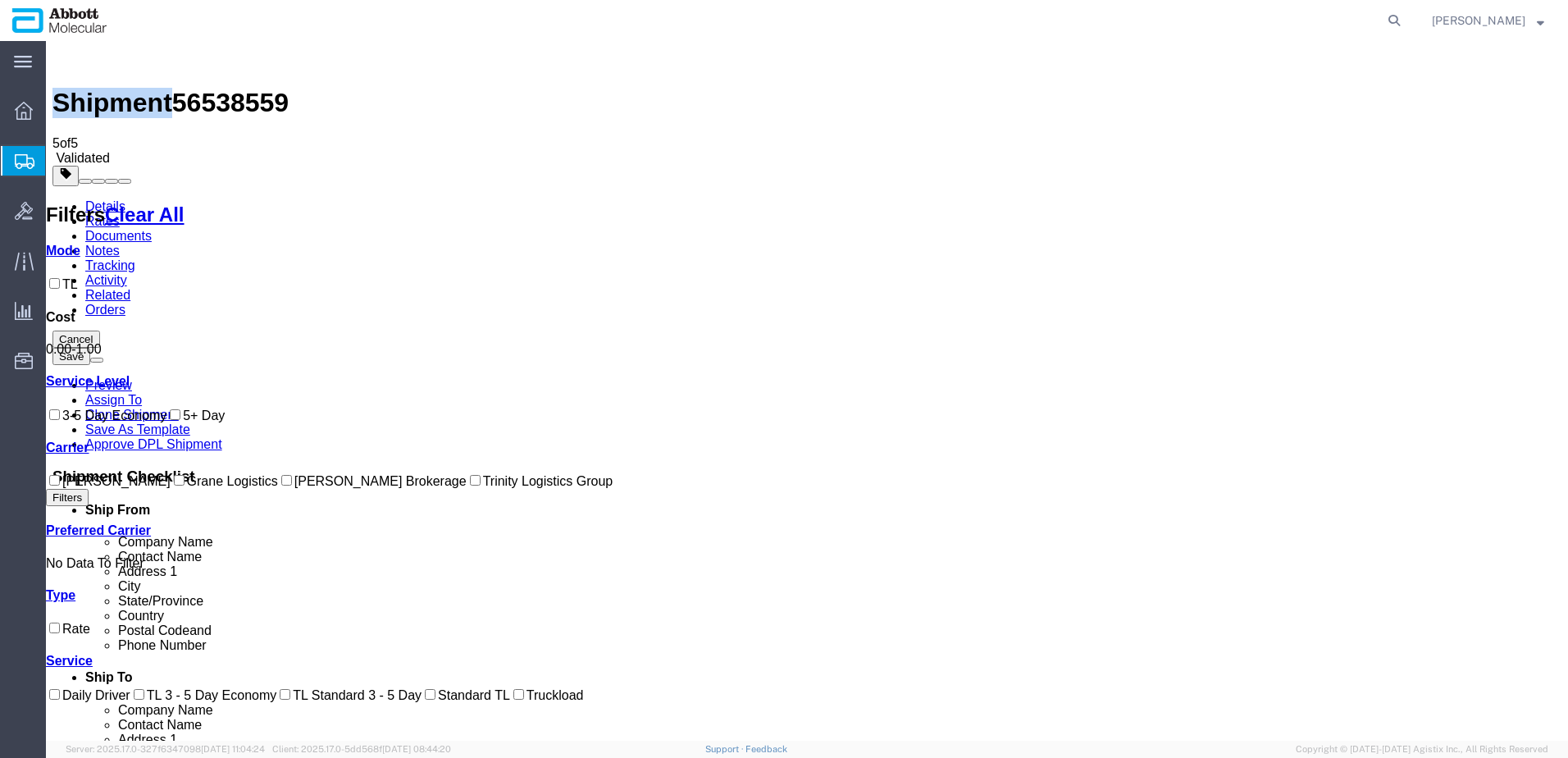
click at [174, 485] on input "Grane Logistics" at bounding box center [180, 481] width 11 height 11
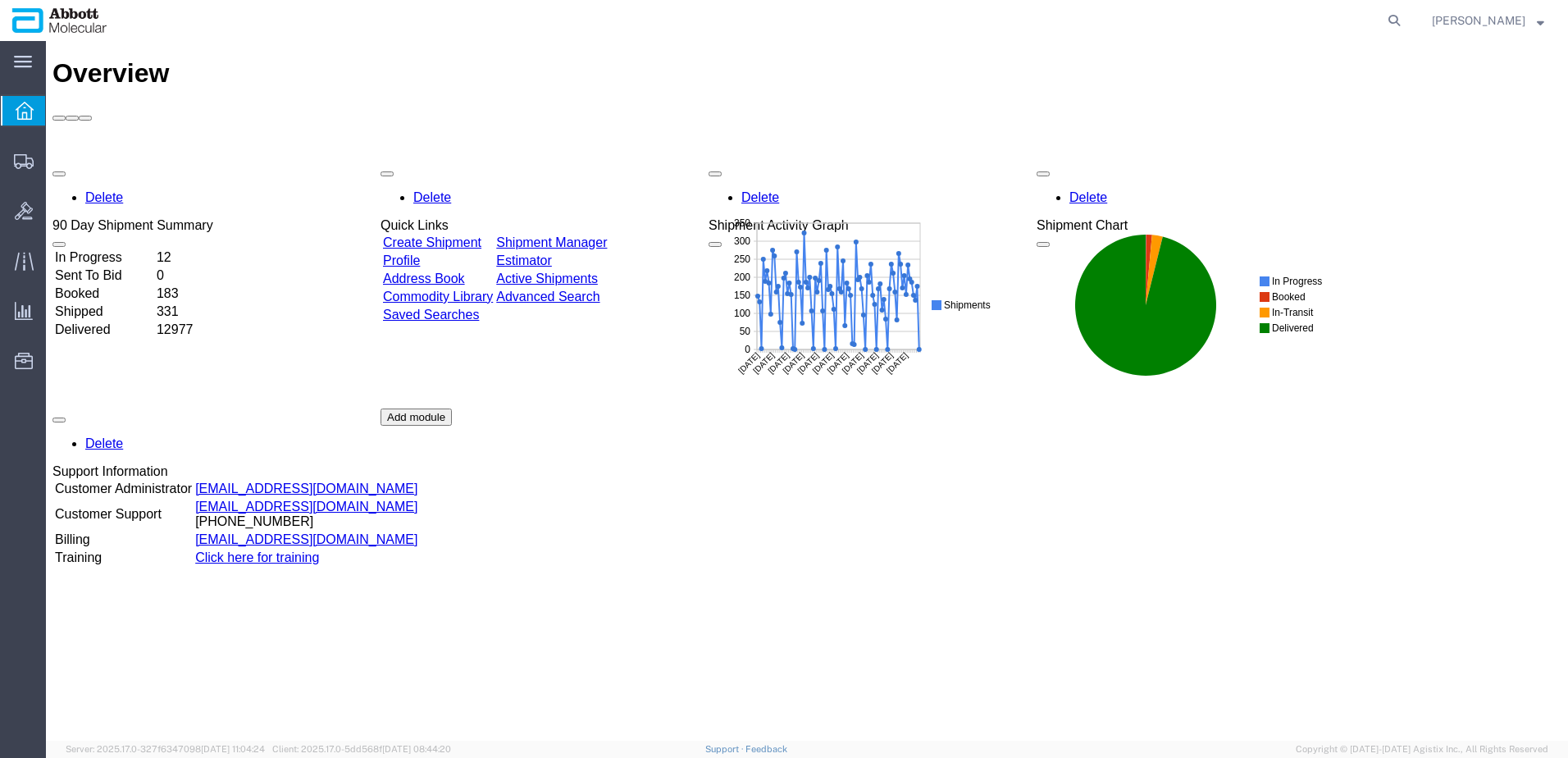
click at [471, 289] on link "Commodity Library" at bounding box center [437, 296] width 110 height 14
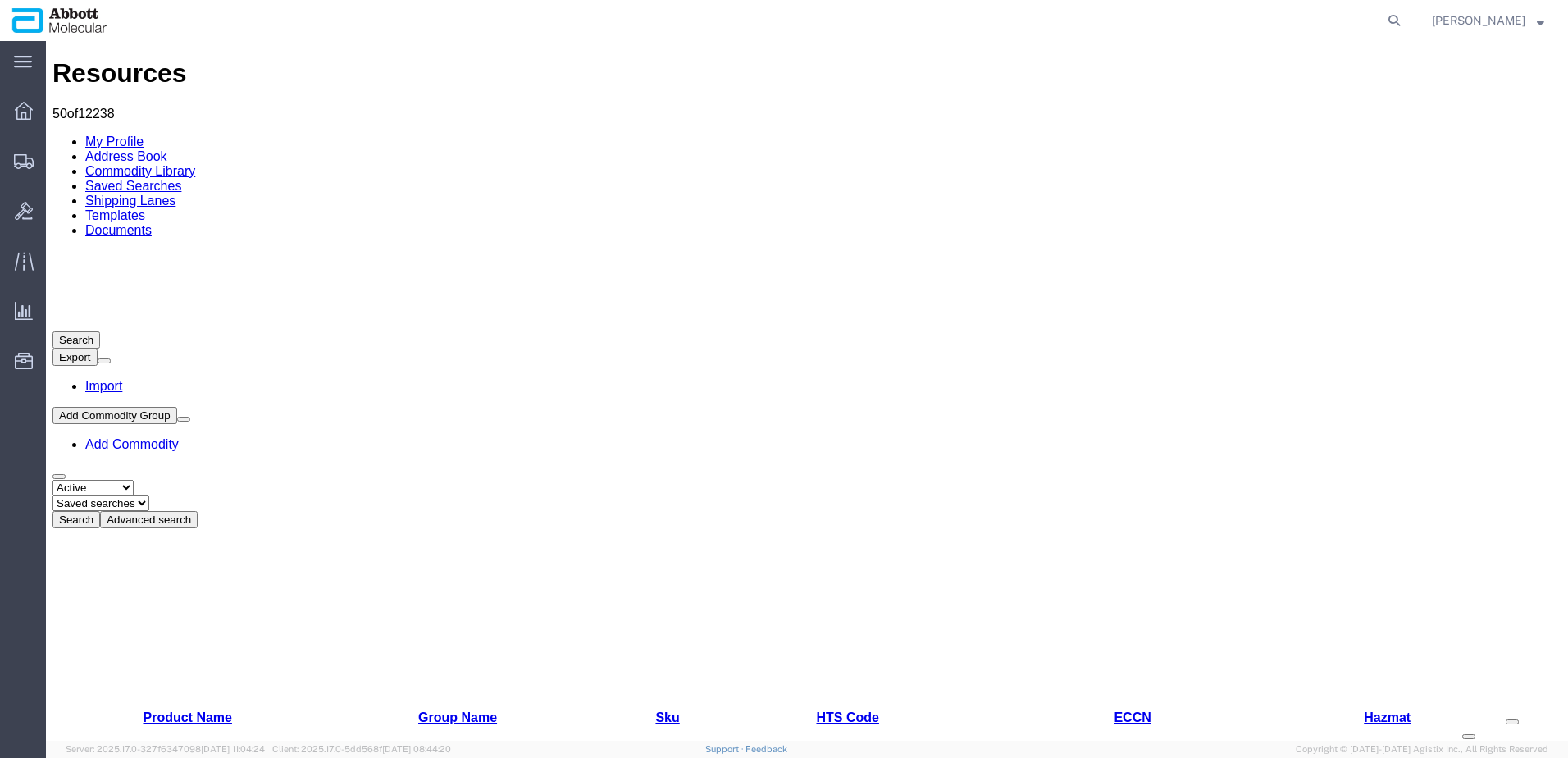
click at [198, 511] on button "Advanced search" at bounding box center [149, 520] width 98 height 17
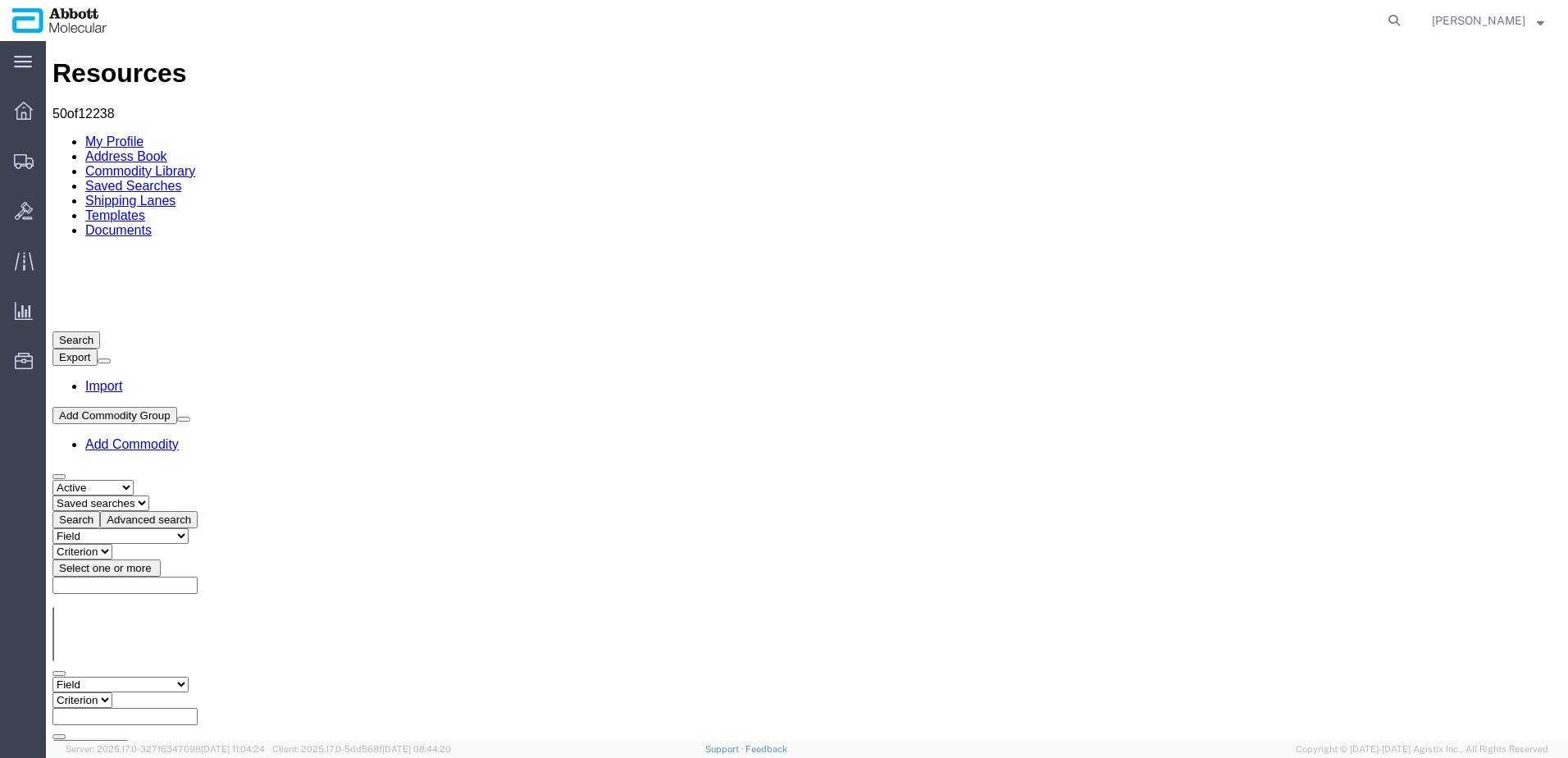
click at [189, 676] on select "Field Class Commodity Category Commodity Group Commodity Quantity Commodity Val…" at bounding box center [121, 684] width 136 height 15
select select "productName"
click at [53, 676] on select "Field Class Commodity Category Commodity Group Commodity Quantity Commodity Val…" at bounding box center [121, 684] width 136 height 15
click at [151, 692] on select "Criterion contains does not contain is is blank is not blank starts with" at bounding box center [102, 699] width 99 height 15
select select "contains"
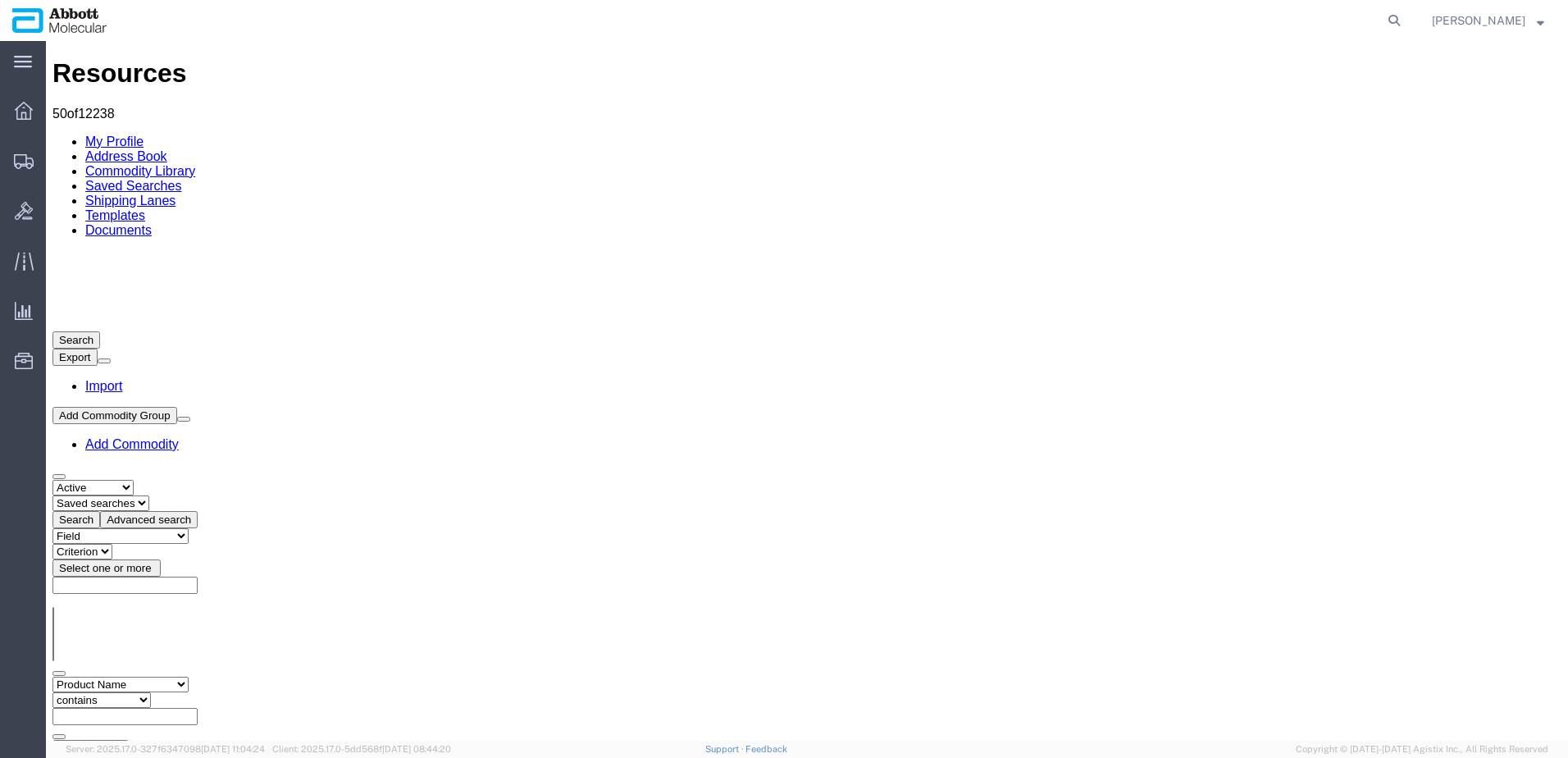
click at [151, 692] on select "Criterion contains does not contain is is blank is not blank starts with" at bounding box center [102, 699] width 99 height 15
click at [198, 708] on input "text" at bounding box center [125, 716] width 145 height 17
paste input "02J2710"
type input "02J2710"
click at [100, 757] on button "Search" at bounding box center [76, 765] width 47 height 17
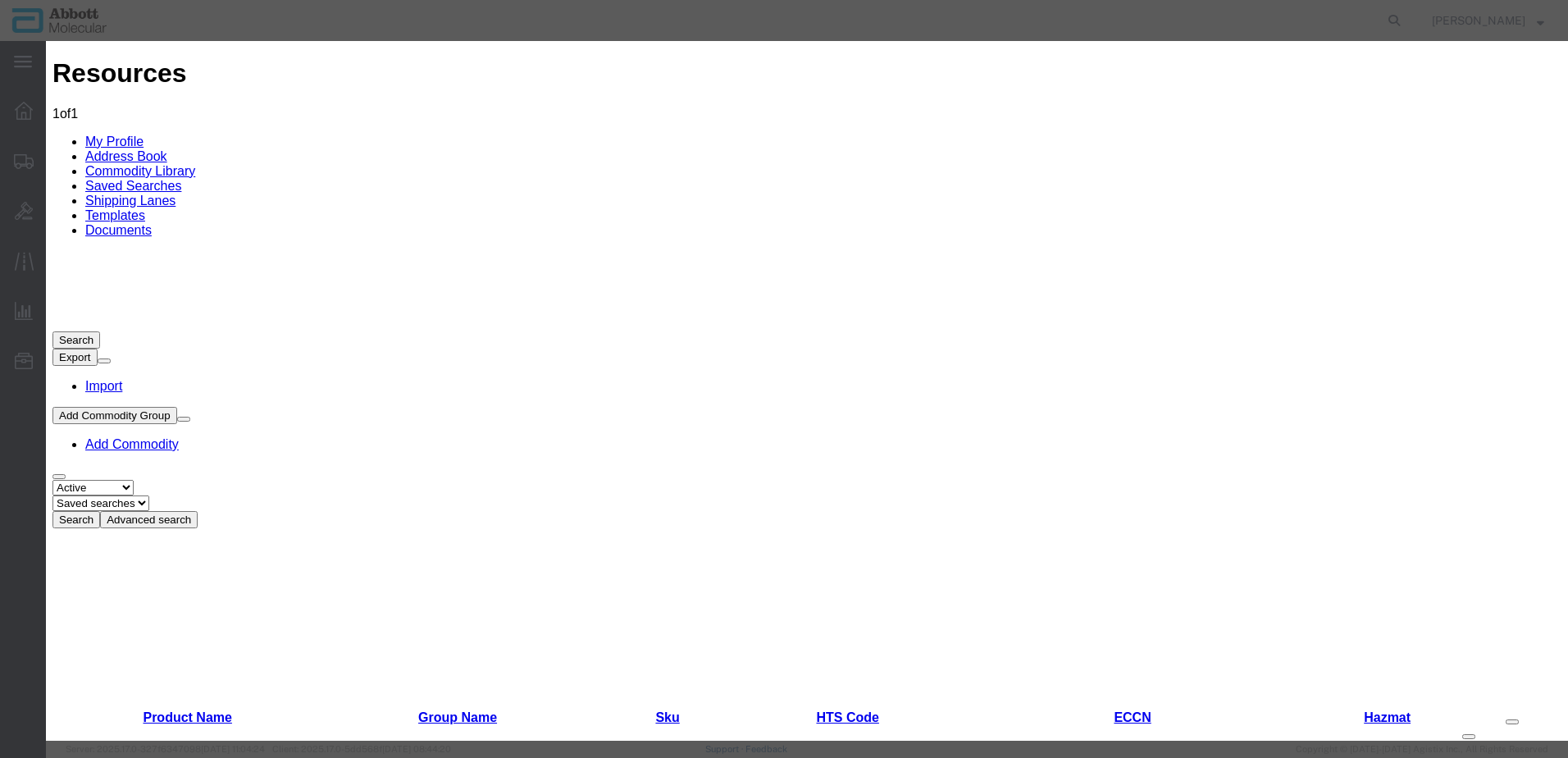
scroll to position [410, 0]
type input "9705210000"
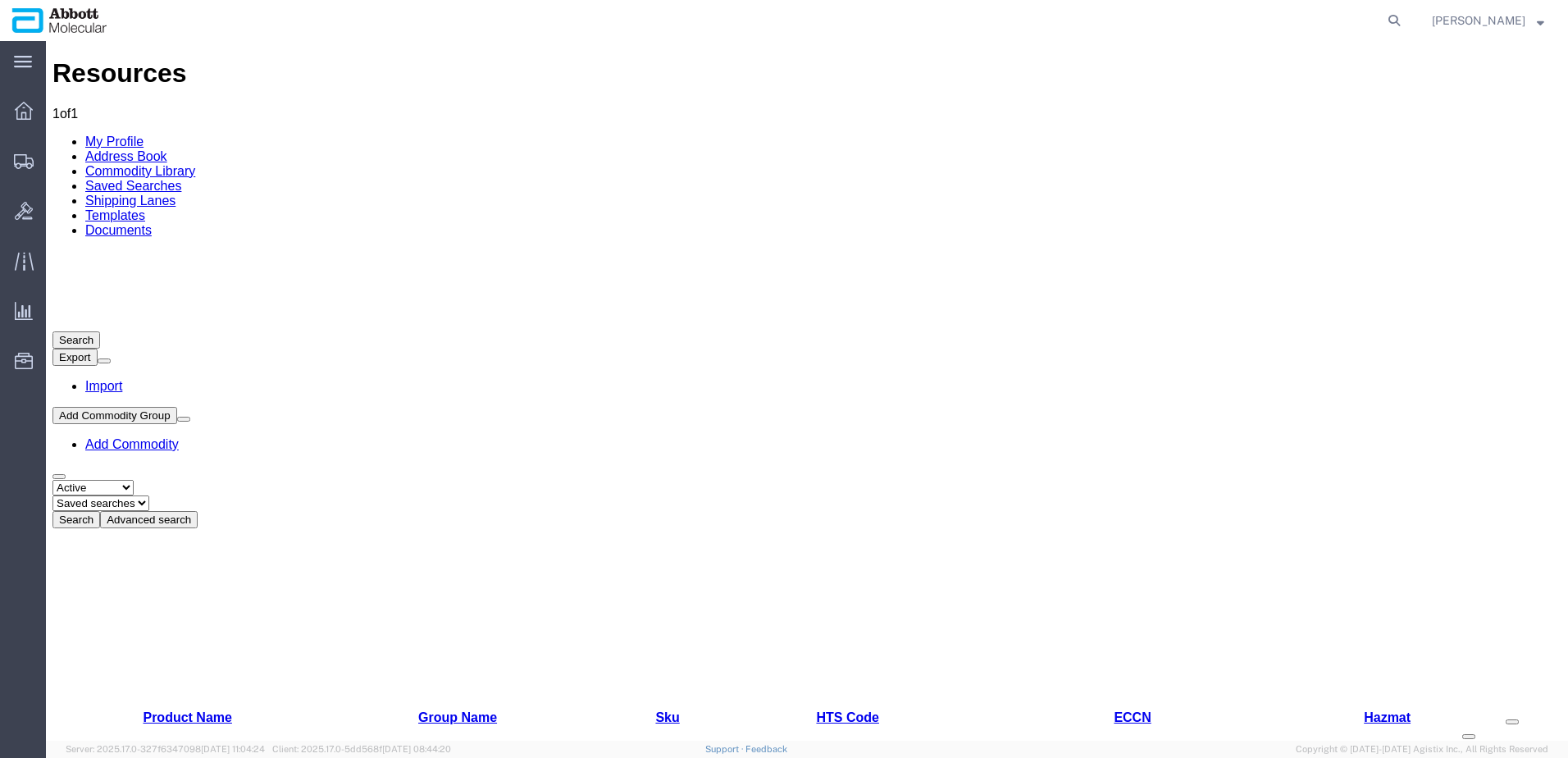
click at [198, 511] on button "Advanced search" at bounding box center [149, 520] width 98 height 17
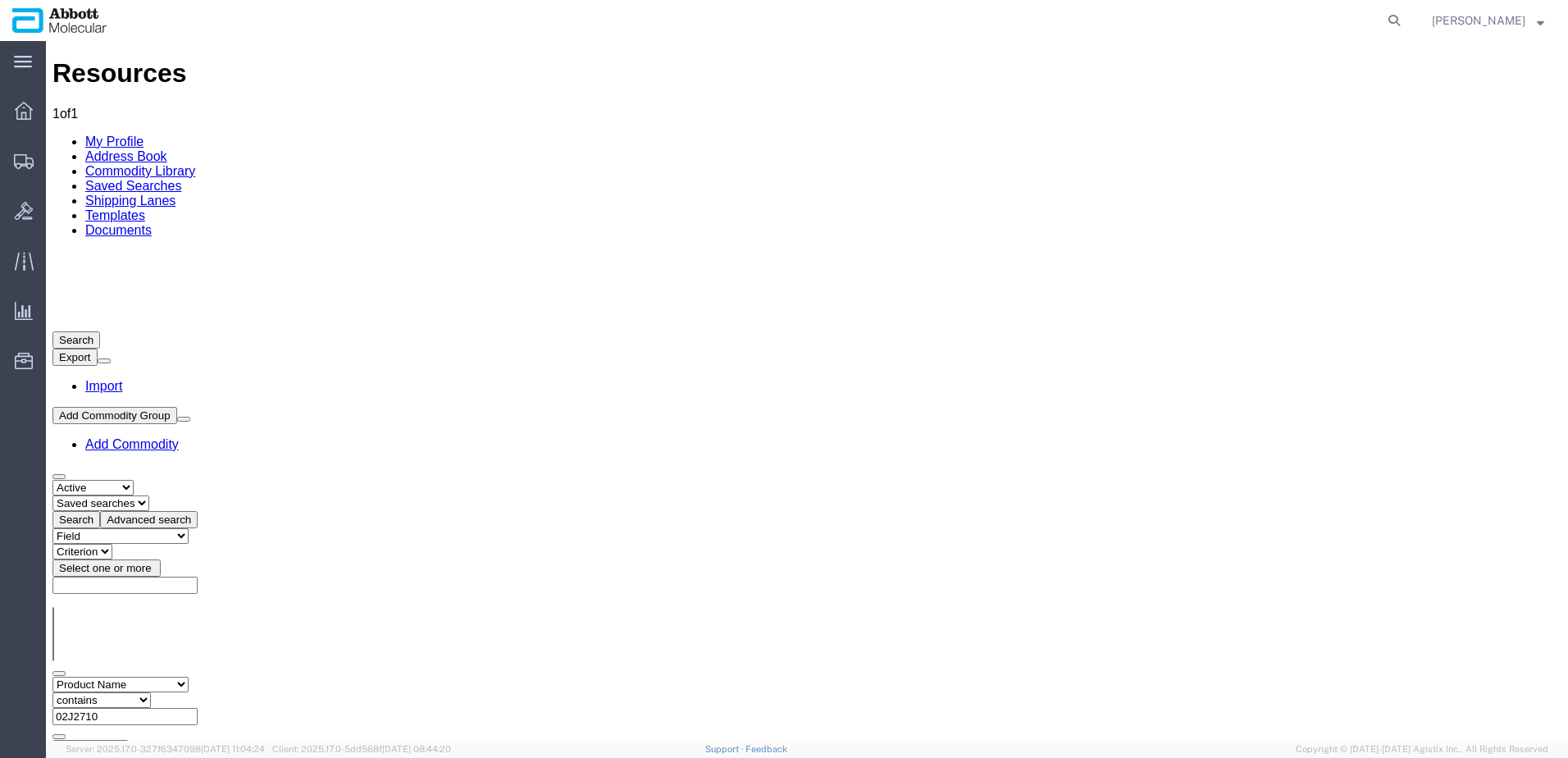
drag, startPoint x: 191, startPoint y: 211, endPoint x: 156, endPoint y: 225, distance: 37.7
click at [189, 676] on select "Field Class Commodity Category Commodity Group Commodity Quantity Commodity Val…" at bounding box center [121, 684] width 136 height 15
click at [53, 676] on select "Field Class Commodity Category Commodity Group Commodity Quantity Commodity Val…" at bounding box center [121, 684] width 136 height 15
drag, startPoint x: 390, startPoint y: 206, endPoint x: 305, endPoint y: 209, distance: 85.1
click at [307, 676] on div "Field Class Commodity Category Commodity Group Commodity Quantity Commodity Val…" at bounding box center [807, 708] width 1509 height 63
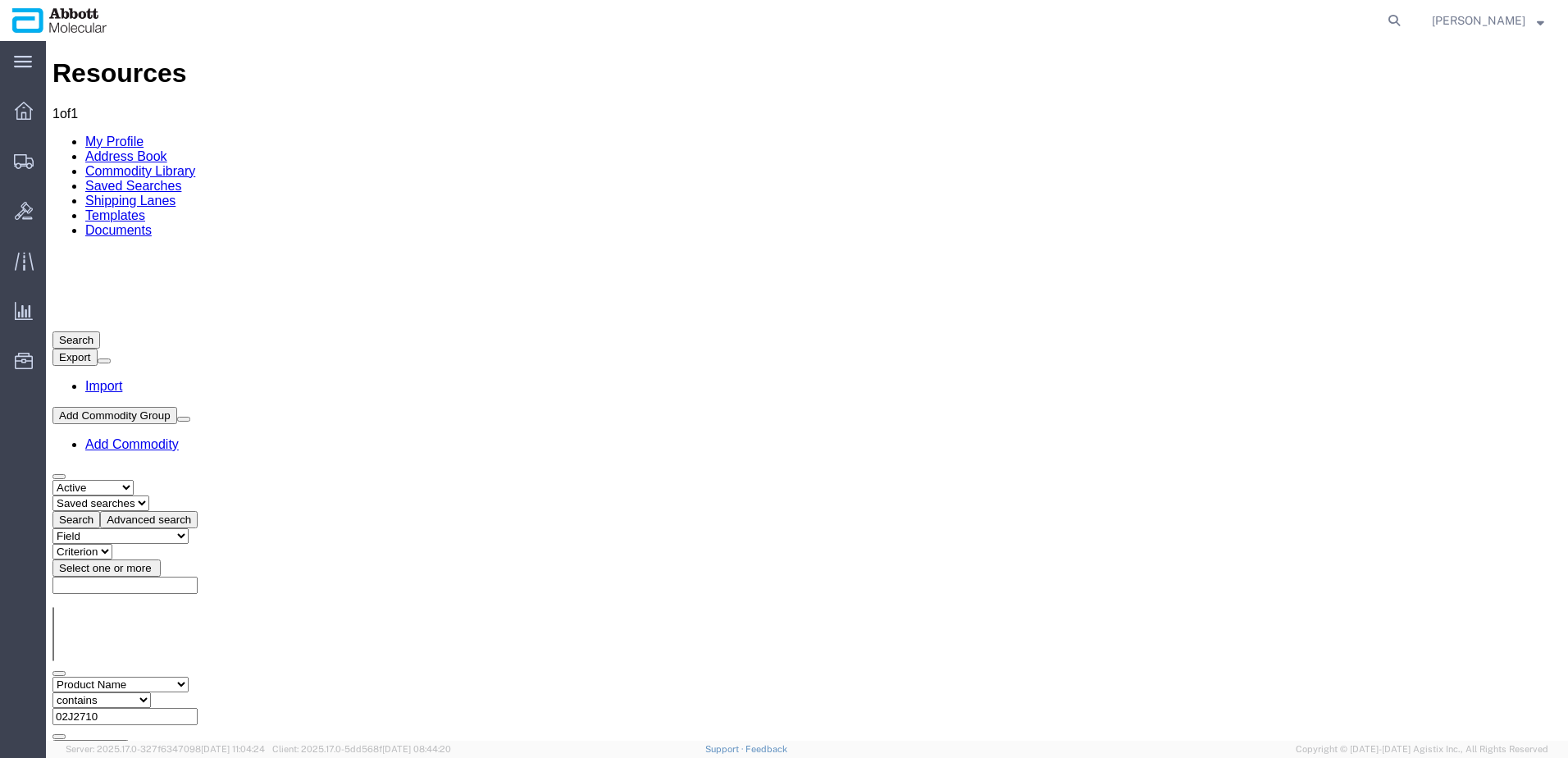
paste input "3L786"
type input "03L7860"
click at [100, 757] on button "Search" at bounding box center [76, 765] width 47 height 17
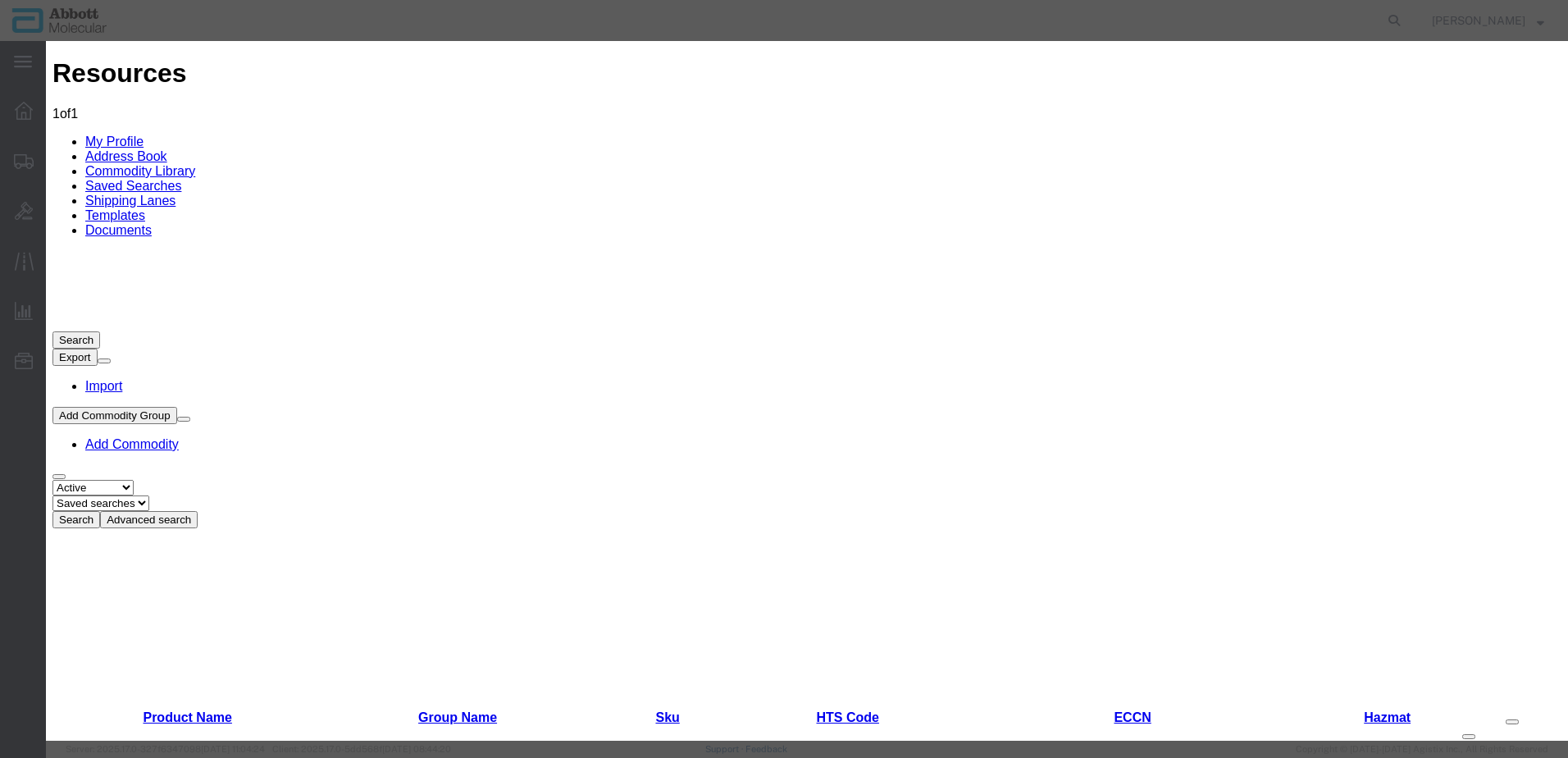
scroll to position [492, 0]
type input "3507907000"
select select "KGS"
type input "3507907000"
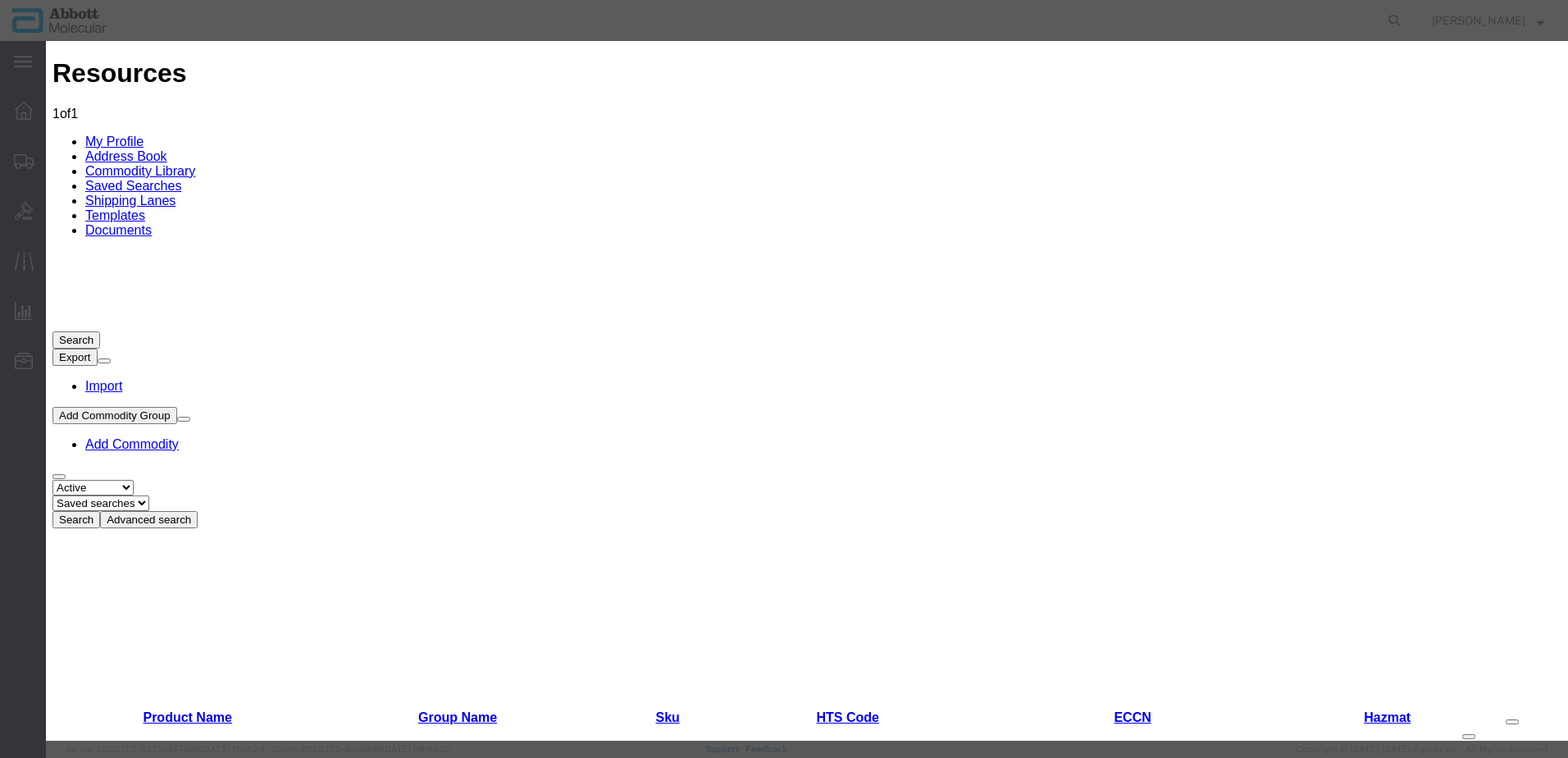
paste input "3507907000"
type input "3507907000"
paste input "3507907000"
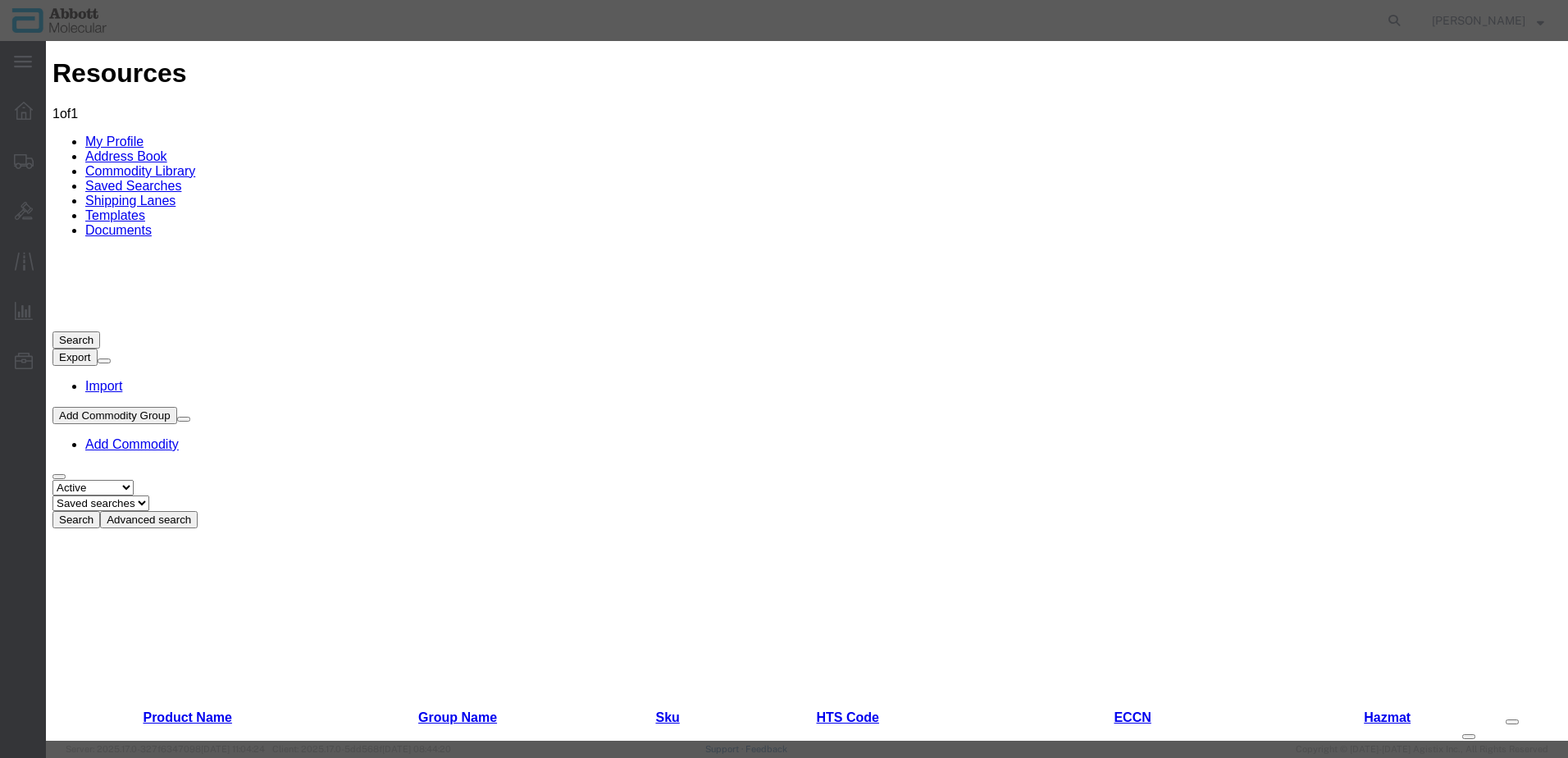
paste input "3507907000"
type input "350"
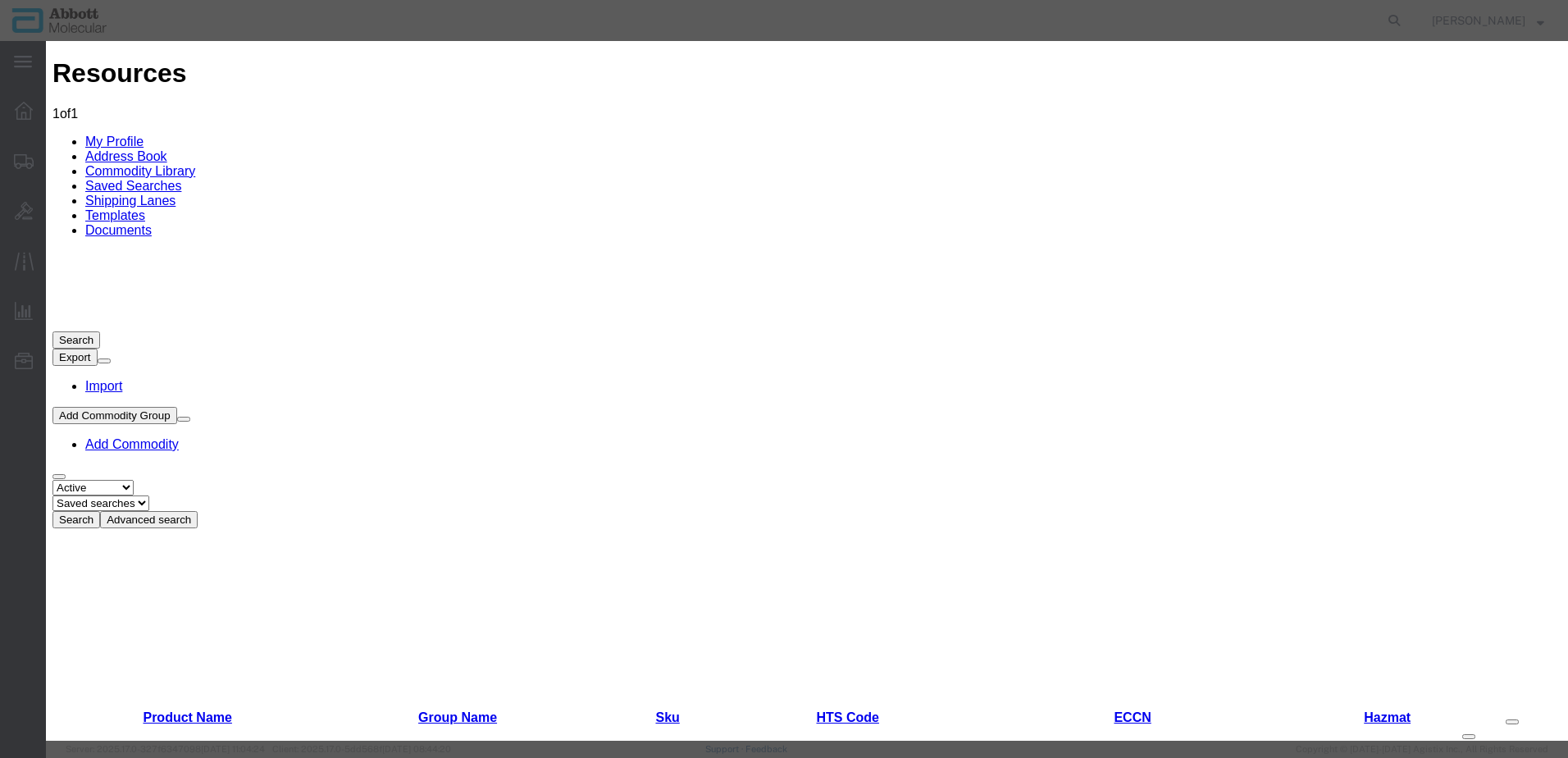
select select
type input "350"
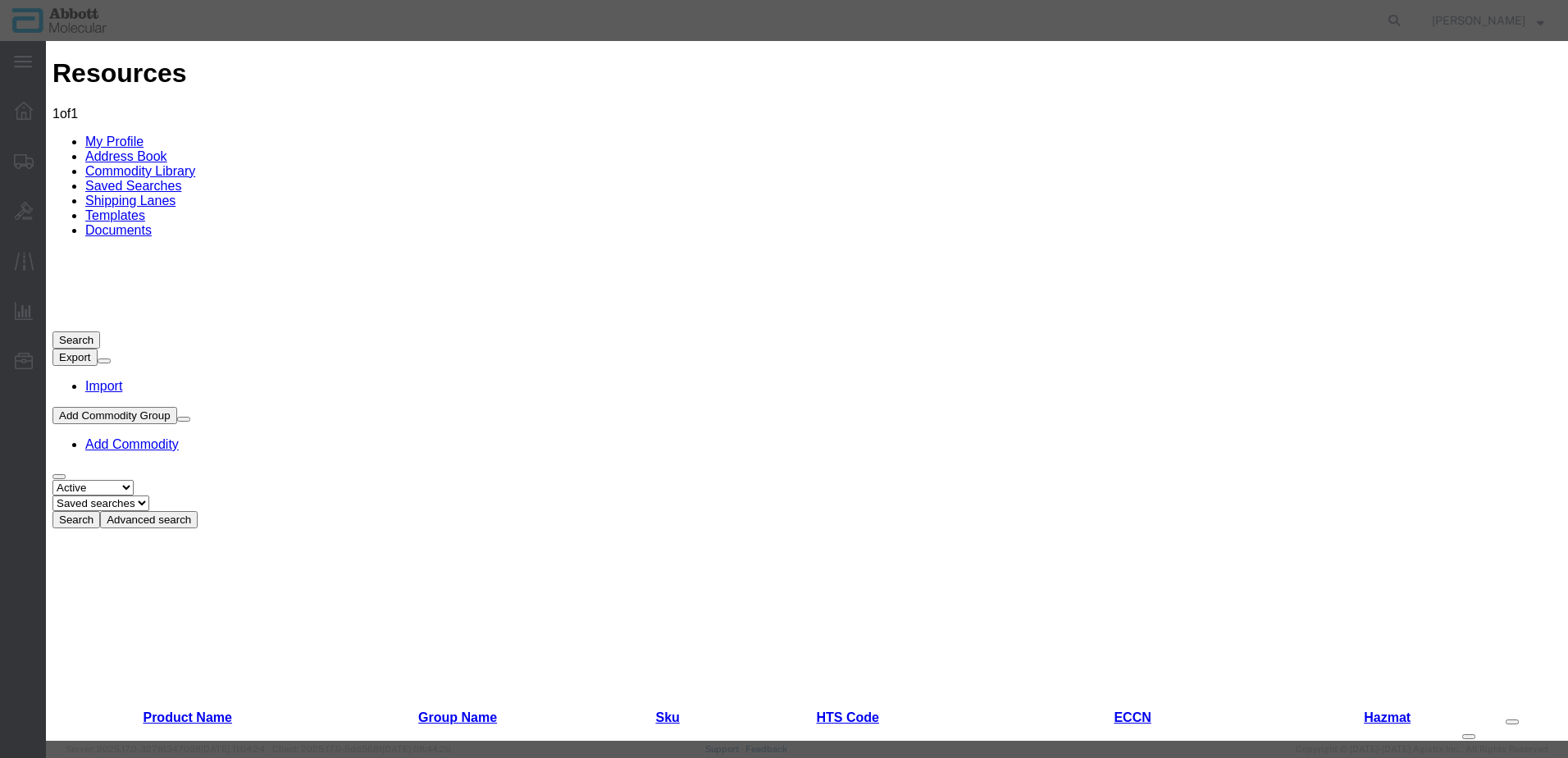
drag, startPoint x: 598, startPoint y: 360, endPoint x: 279, endPoint y: 361, distance: 319.0
drag, startPoint x: 1224, startPoint y: 653, endPoint x: 1194, endPoint y: 634, distance: 35.5
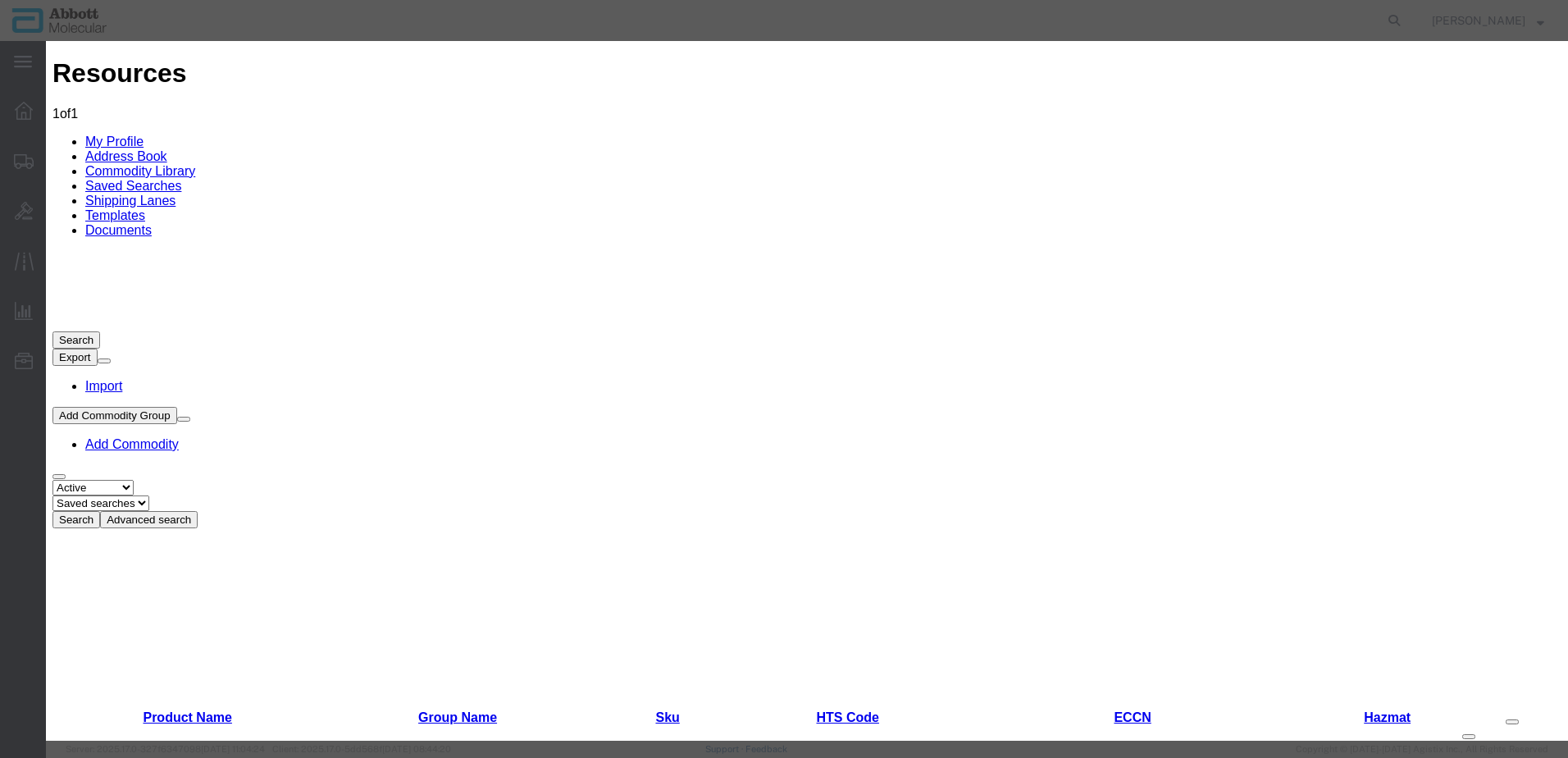
scroll to position [510, 0]
paste input "3507907000"
drag, startPoint x: 618, startPoint y: 340, endPoint x: 499, endPoint y: 338, distance: 119.0
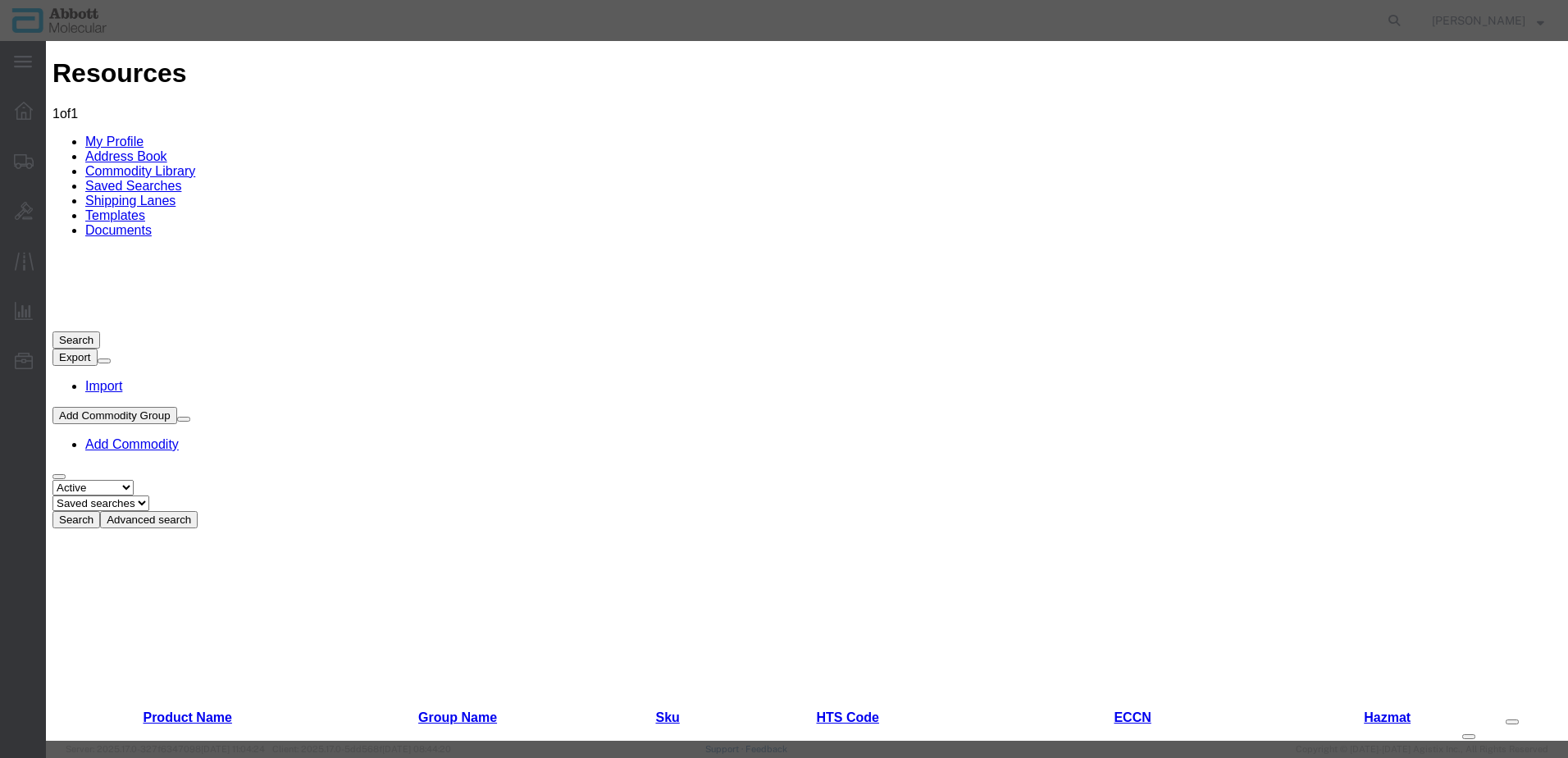
type input "3507907000"
select select "KGS"
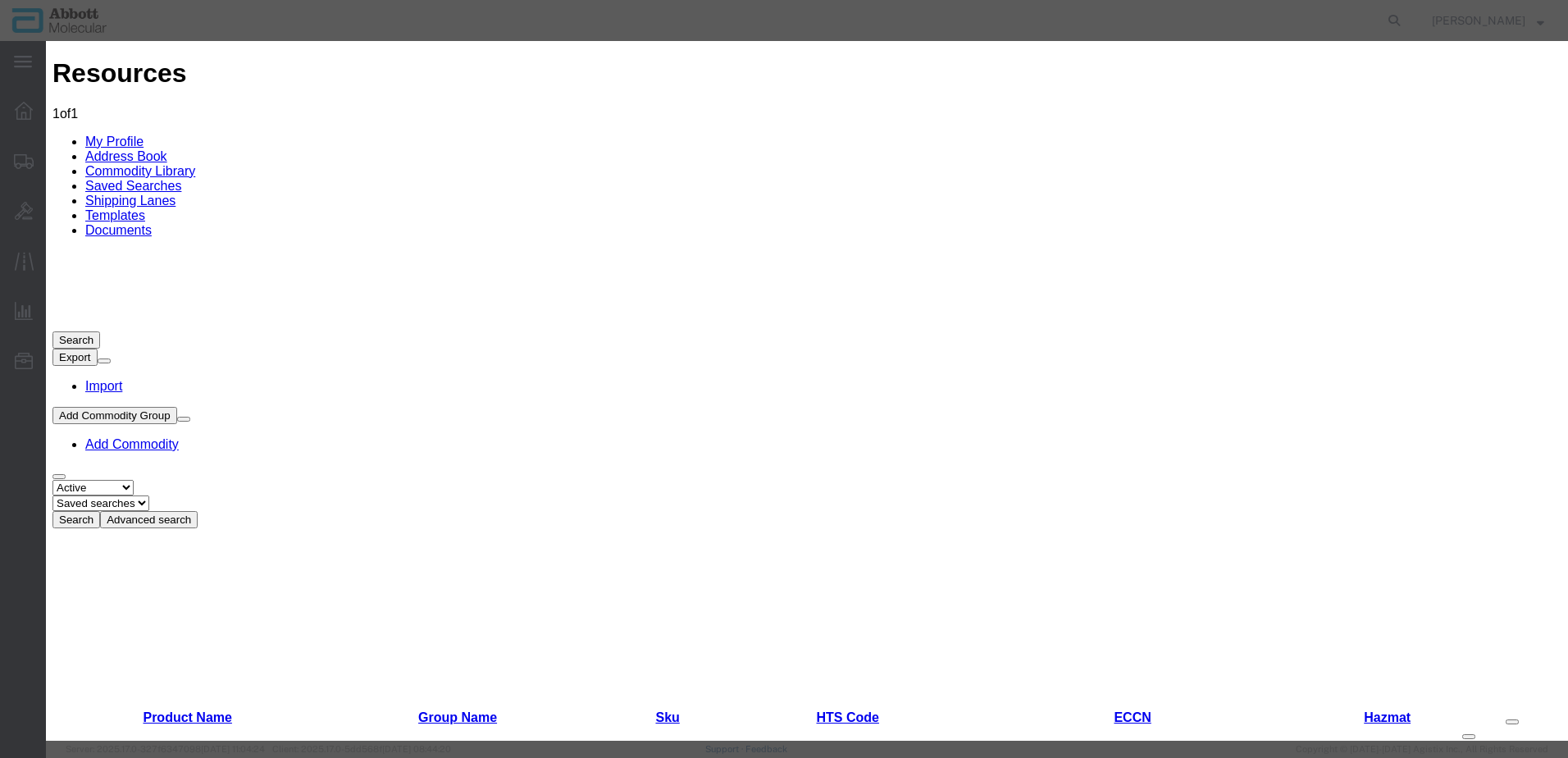
type input "3507907000"
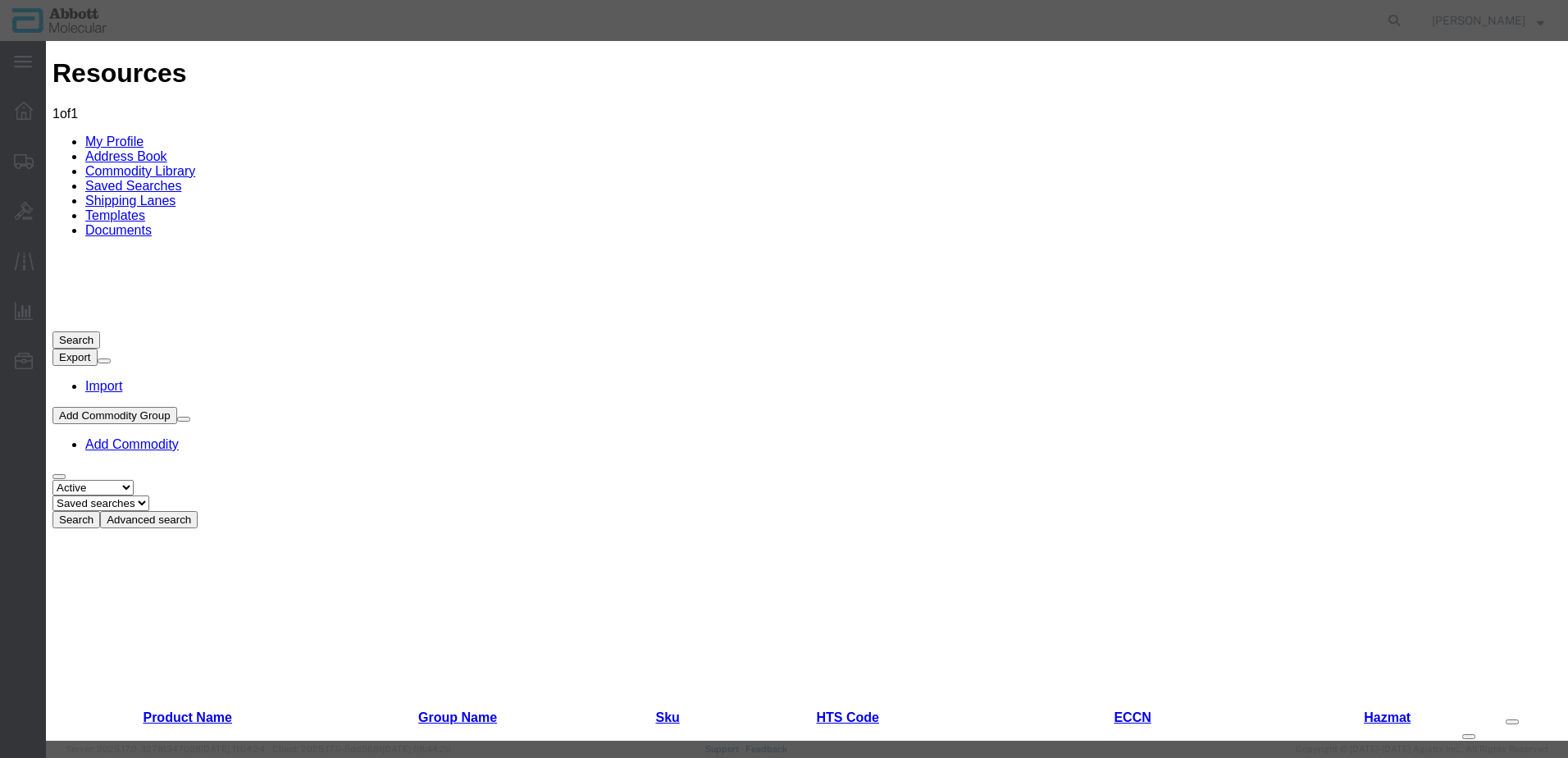
select select "KGS"
type input "3507907000"
select select
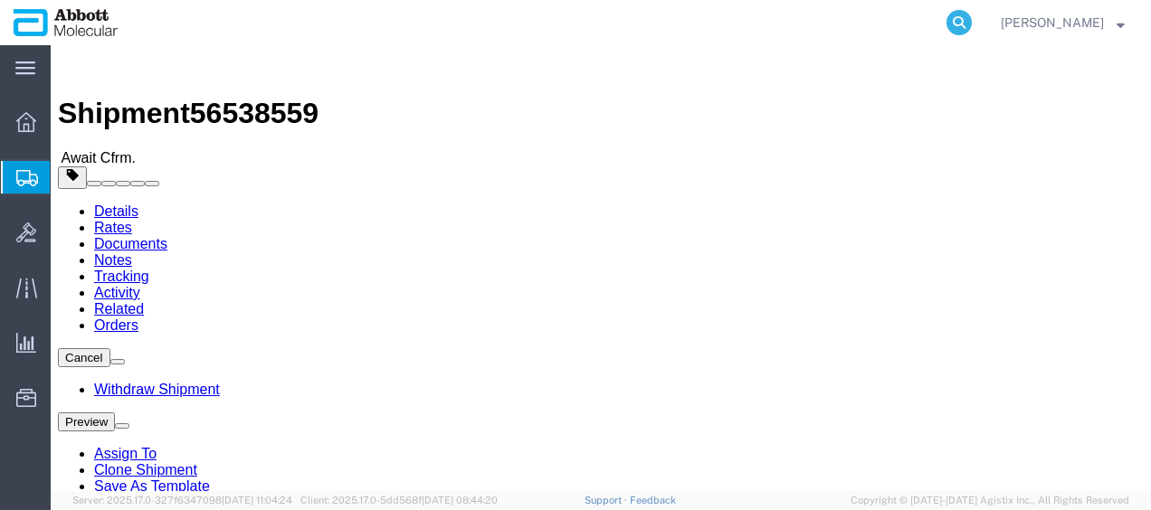
click at [971, 20] on icon at bounding box center [958, 22] width 25 height 25
paste input "56501519"
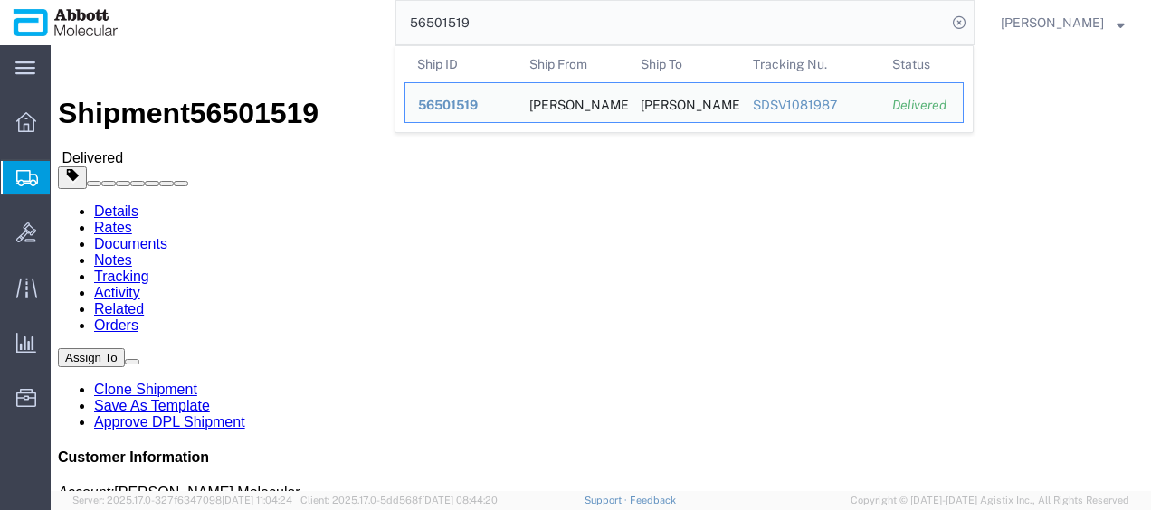
click span "56501519"
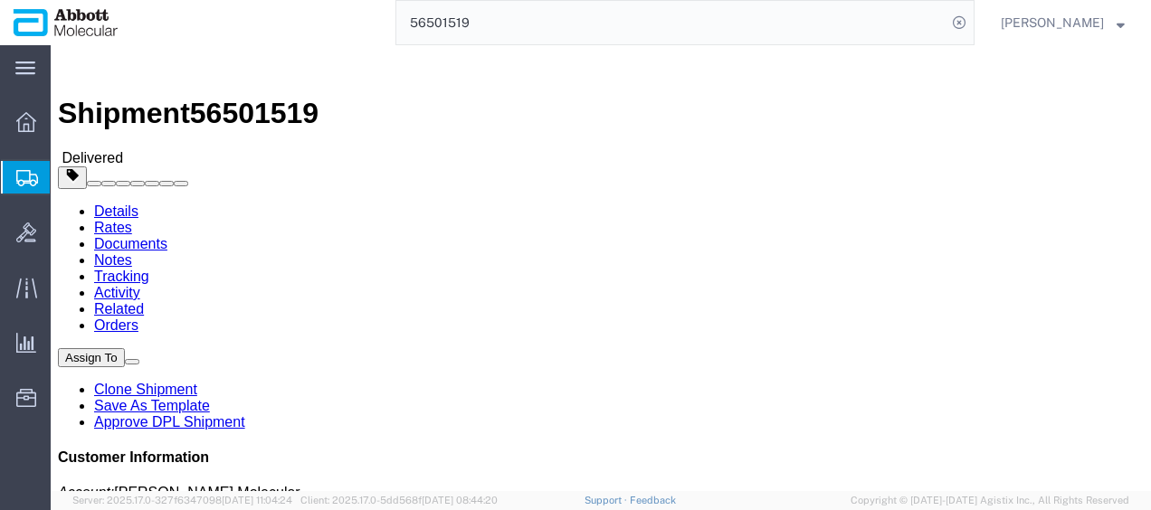
drag, startPoint x: 193, startPoint y: 18, endPoint x: 514, endPoint y: 18, distance: 321.1
click div "Shipment 56501519 Delivered"
click span "Delivered"
click at [27, 121] on icon at bounding box center [26, 122] width 20 height 20
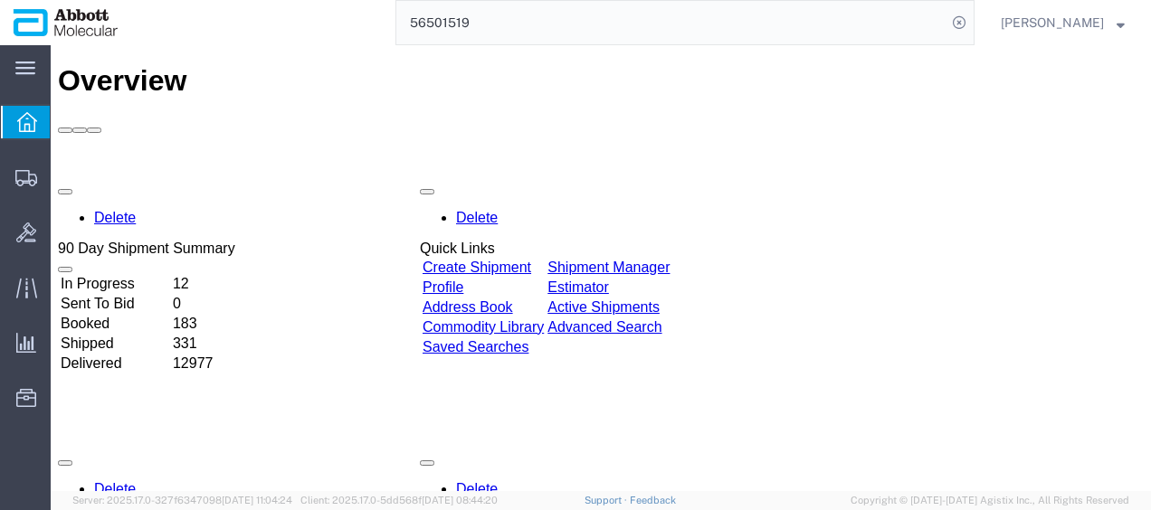
click at [669, 260] on link "Shipment Manager" at bounding box center [608, 267] width 122 height 15
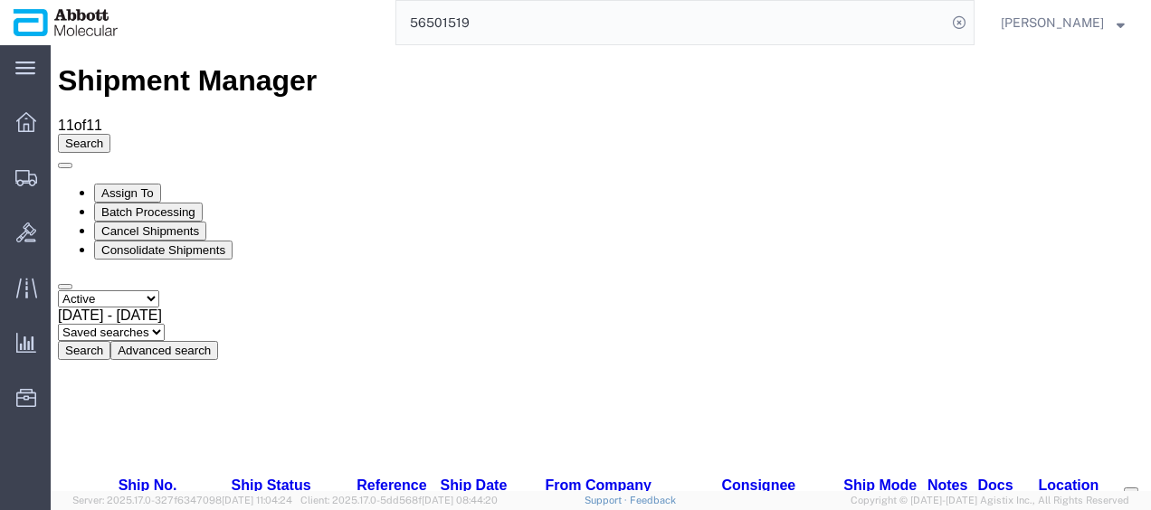
drag, startPoint x: 279, startPoint y: 168, endPoint x: 344, endPoint y: 174, distance: 65.4
drag, startPoint x: 165, startPoint y: 4, endPoint x: 14, endPoint y: 4, distance: 150.2
click at [15, 4] on nav "56501519 Raza Khan" at bounding box center [582, 22] width 1138 height 45
paste input "3714"
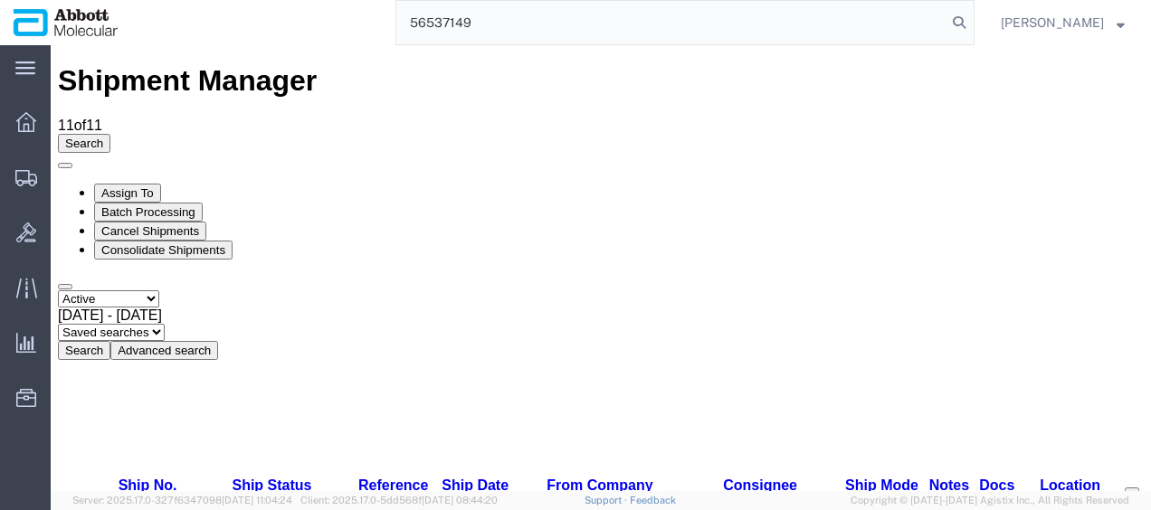
type input "56537149"
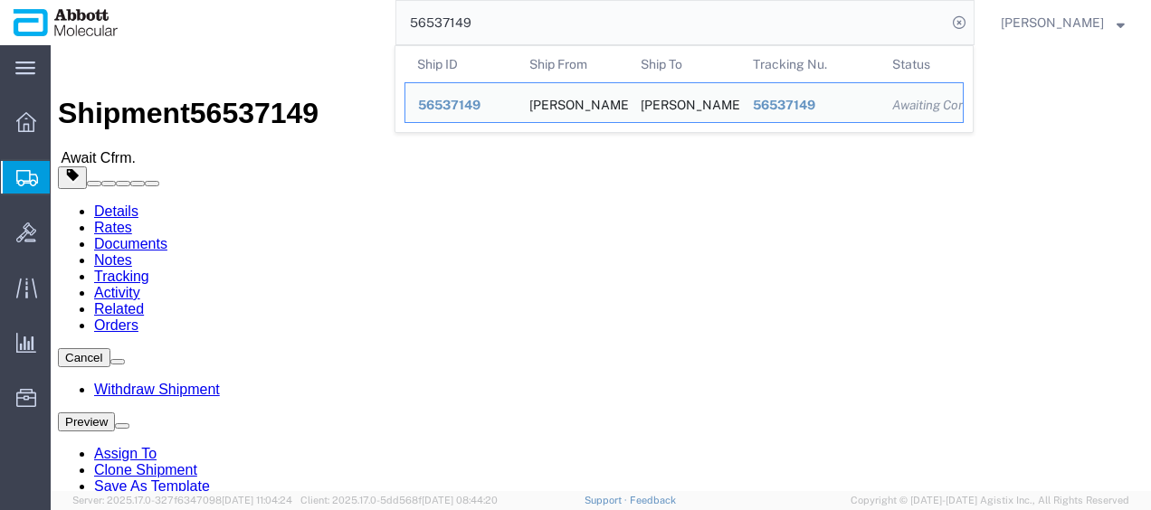
drag, startPoint x: 344, startPoint y: 118, endPoint x: 331, endPoint y: 120, distance: 12.8
click h2 "Shipment Detail"
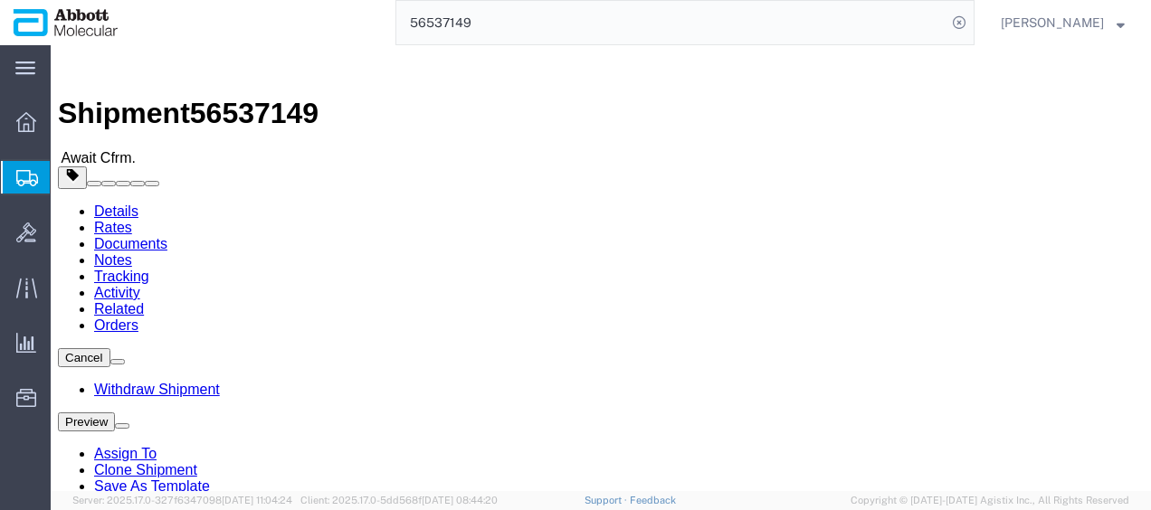
click span "Await Cfrm."
click at [0, 0] on span "Create Shipment" at bounding box center [0, 0] width 0 height 0
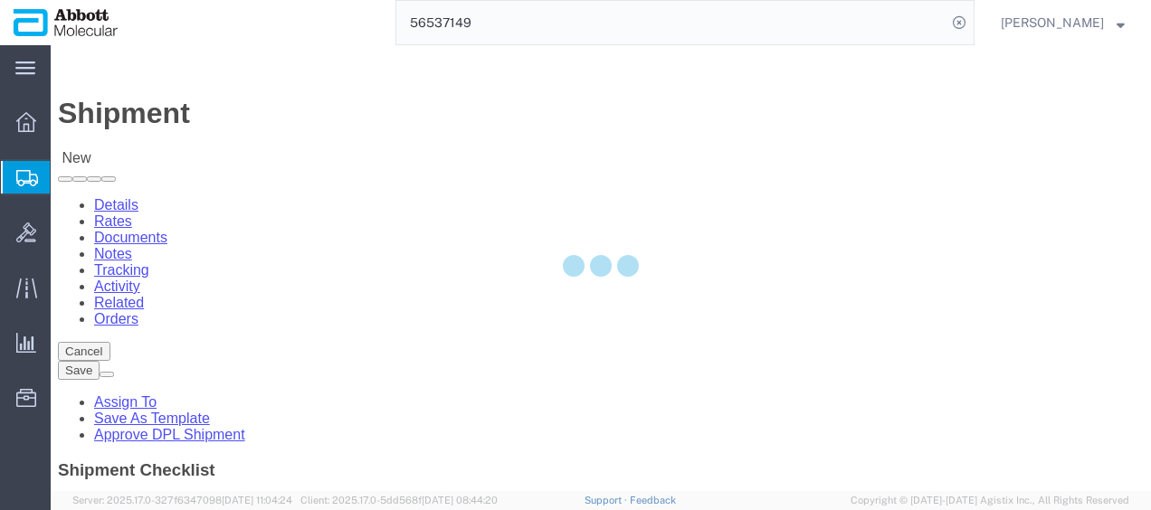
select select
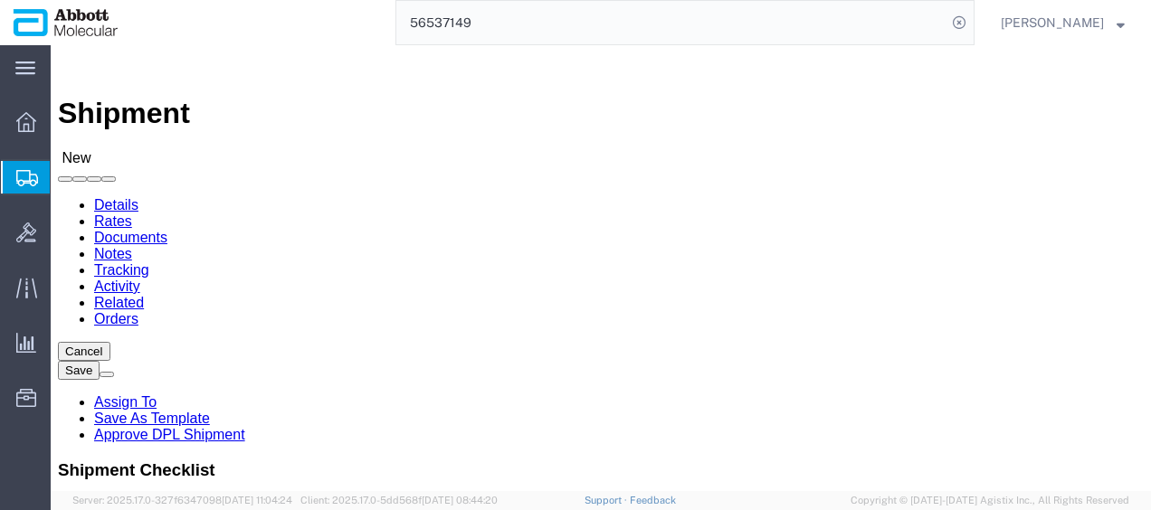
click at [0, 0] on span "Create from Template" at bounding box center [0, 0] width 0 height 0
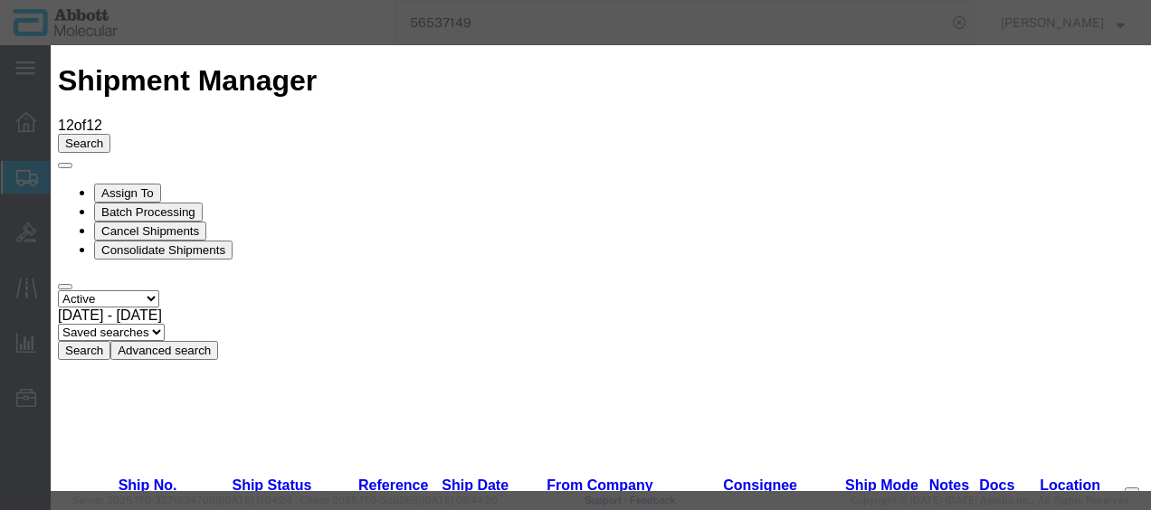
scroll to position [1266, 0]
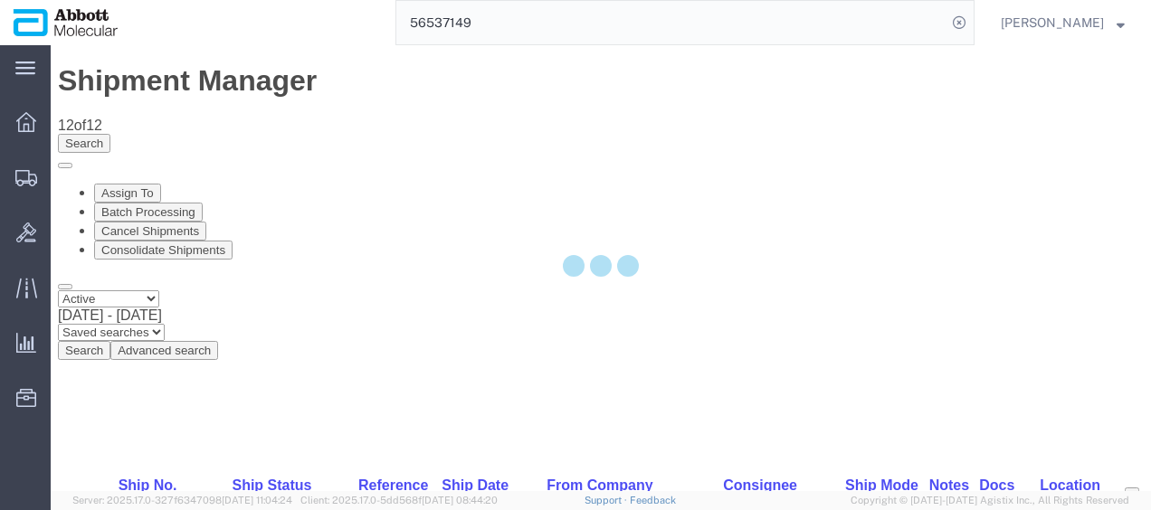
select select "48454"
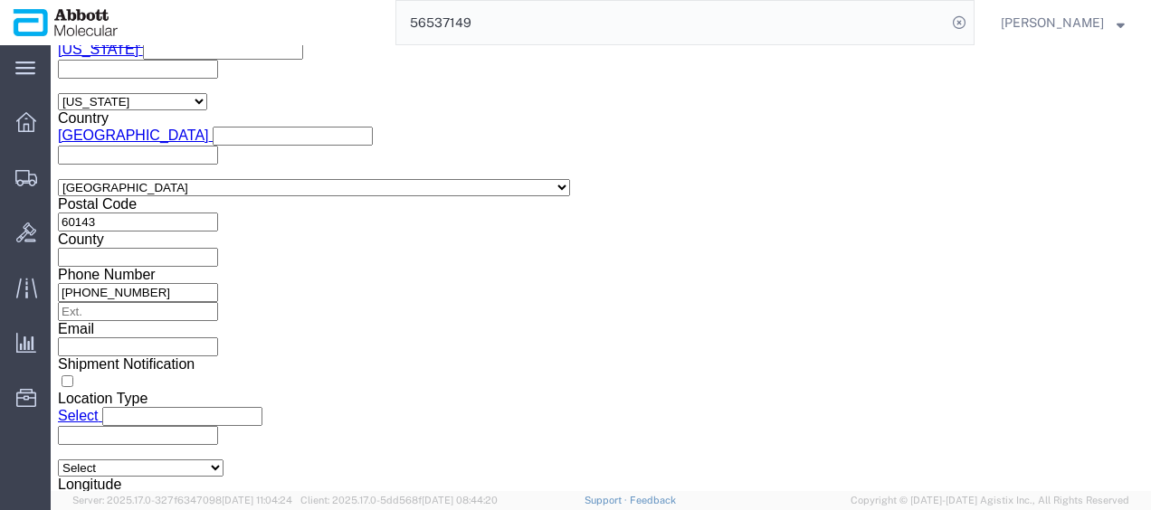
scroll to position [1357, 0]
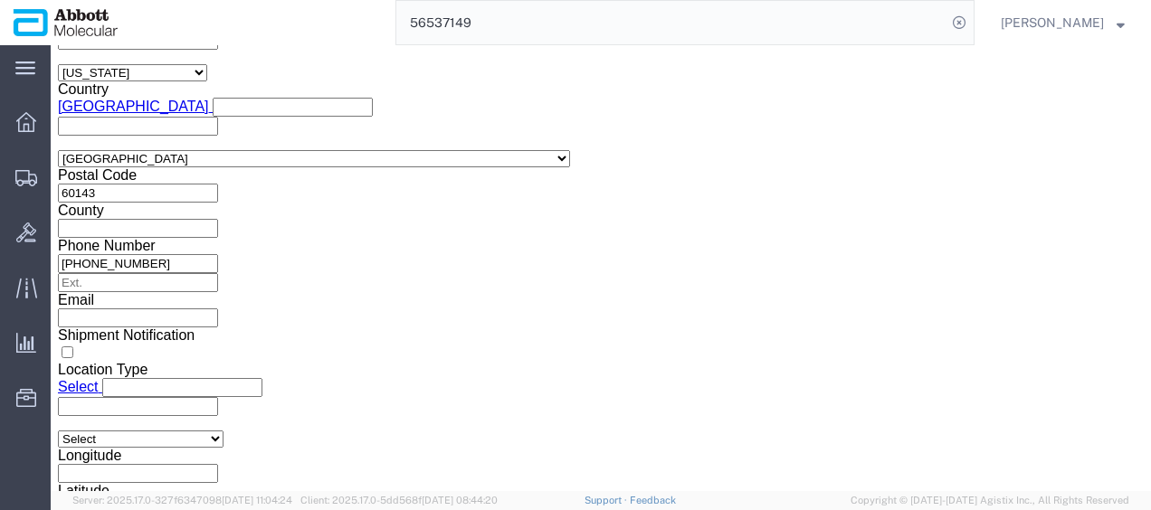
click input "text"
type input "916980584"
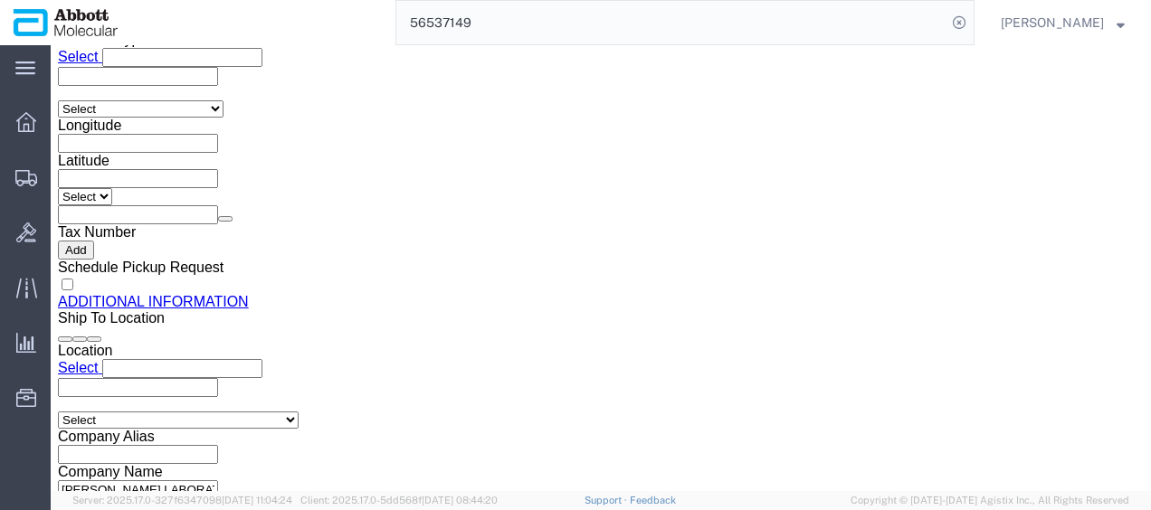
scroll to position [1695, 0]
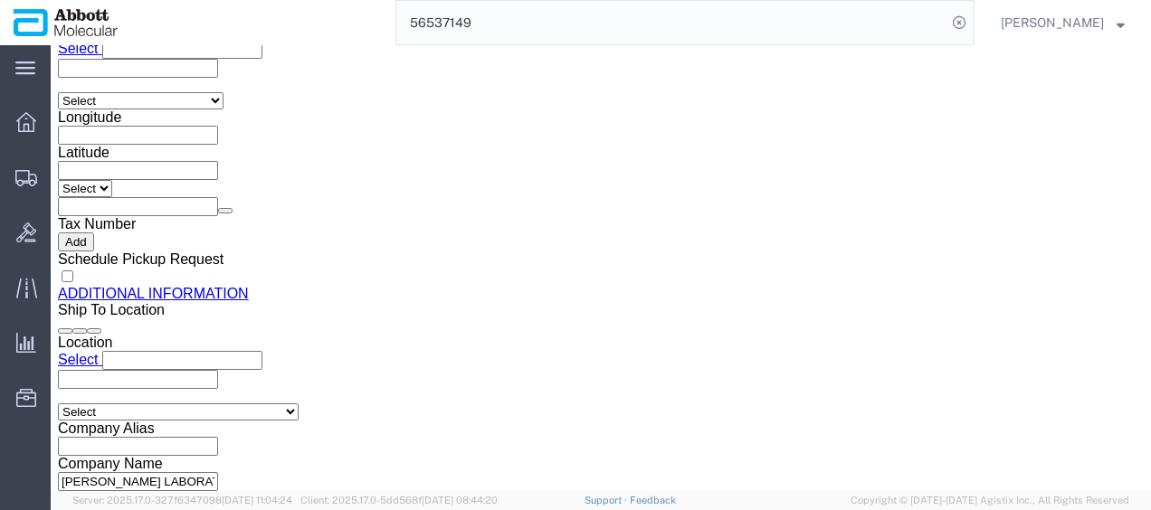
drag, startPoint x: 794, startPoint y: 376, endPoint x: 716, endPoint y: 361, distance: 79.3
click button "Continue"
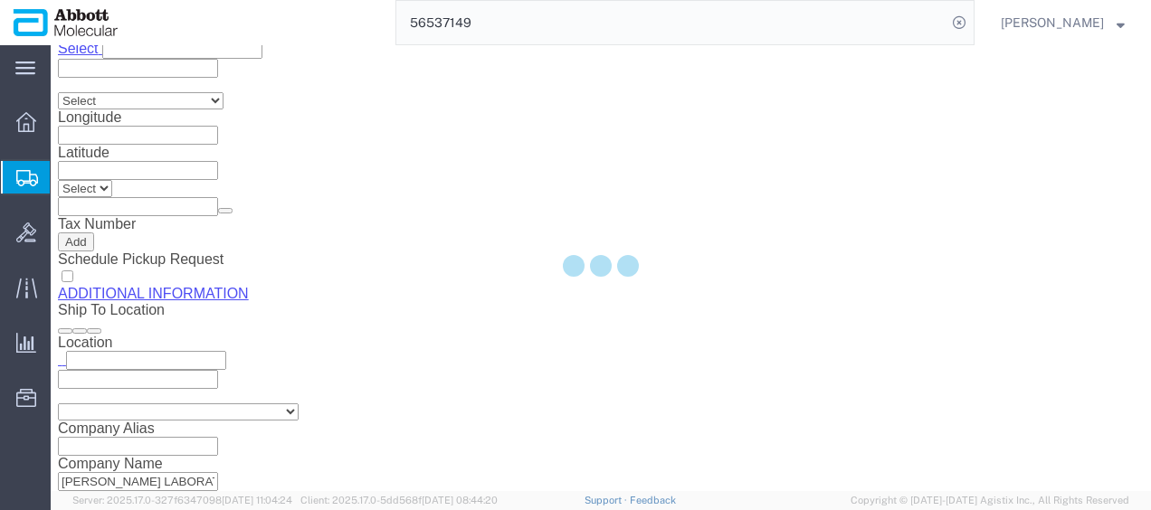
scroll to position [161, 0]
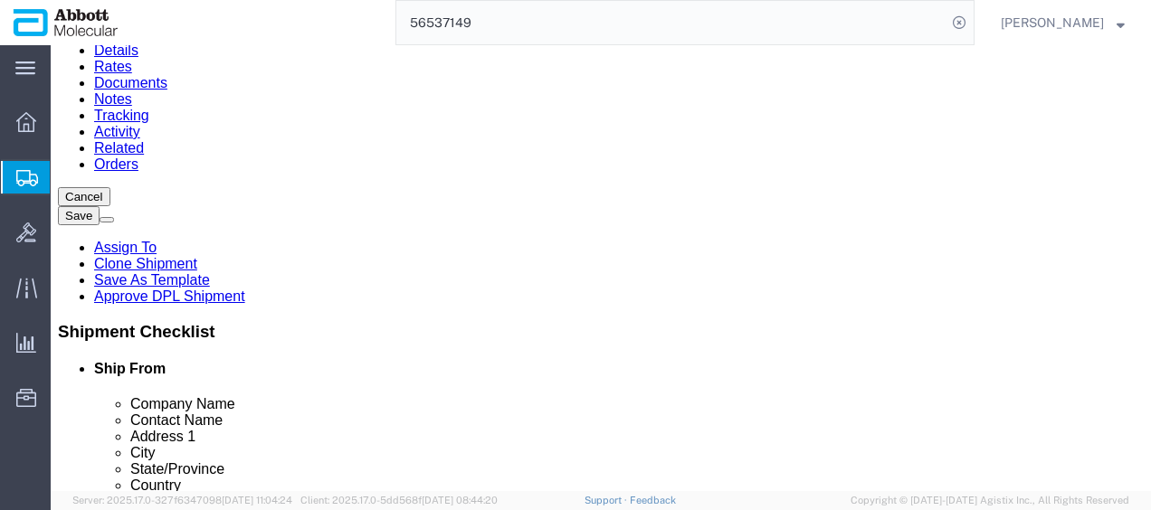
drag, startPoint x: 194, startPoint y: 184, endPoint x: 195, endPoint y: 203, distance: 19.1
click select "Select Box (B) Box (C) Box (D) Cardboard Box(es) Crate (Instrument) Crate(s) En…"
select select "PSST"
click select "Select Box (B) Box (C) Box (D) Cardboard Box(es) Crate (Instrument) Crate(s) En…"
click input "1"
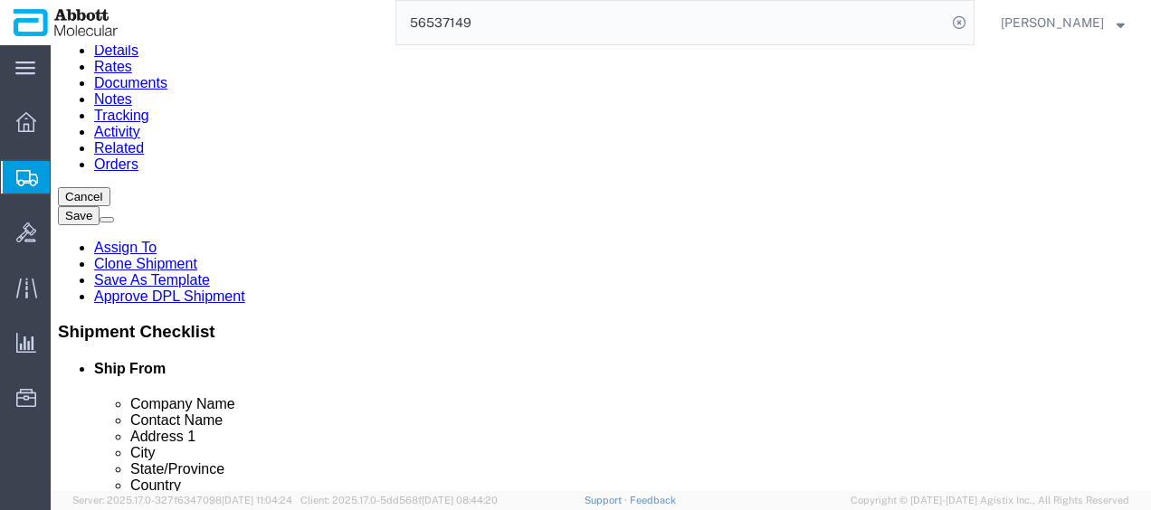
click input "text"
type input "48"
type input "42"
type input "200"
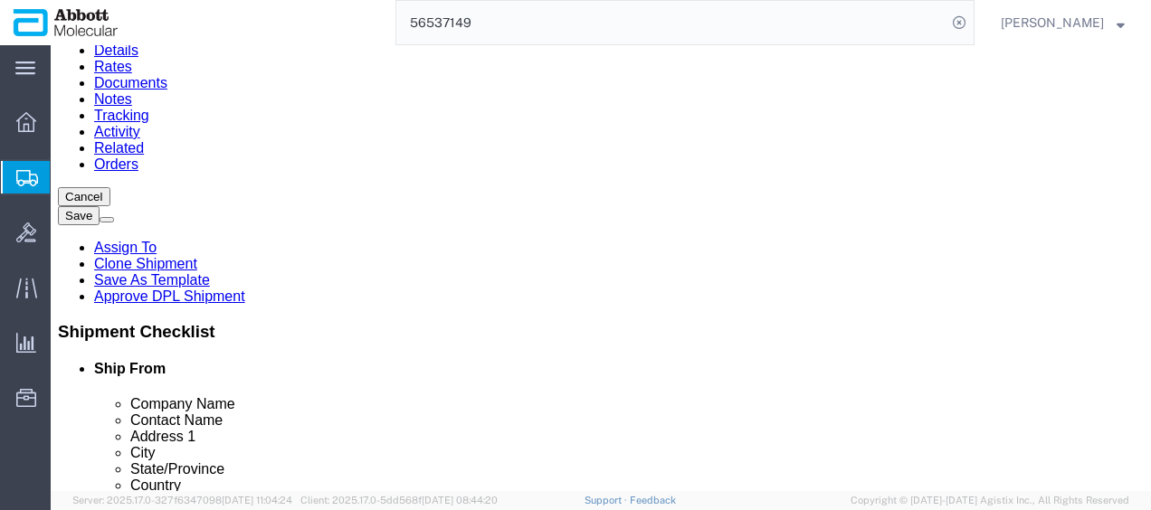
click input "checkbox"
checkbox input "true"
type input "FROZEN"
click div "1 x Pallet(s) Standard (Stackable) Package Type Select Box (B) Box (C) Box (D) …"
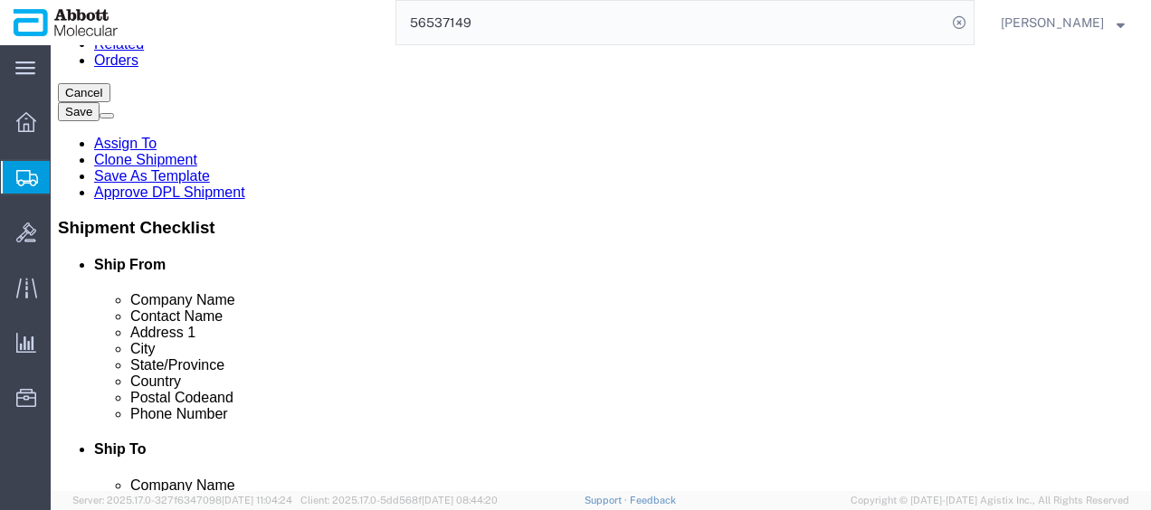
click button "Continue"
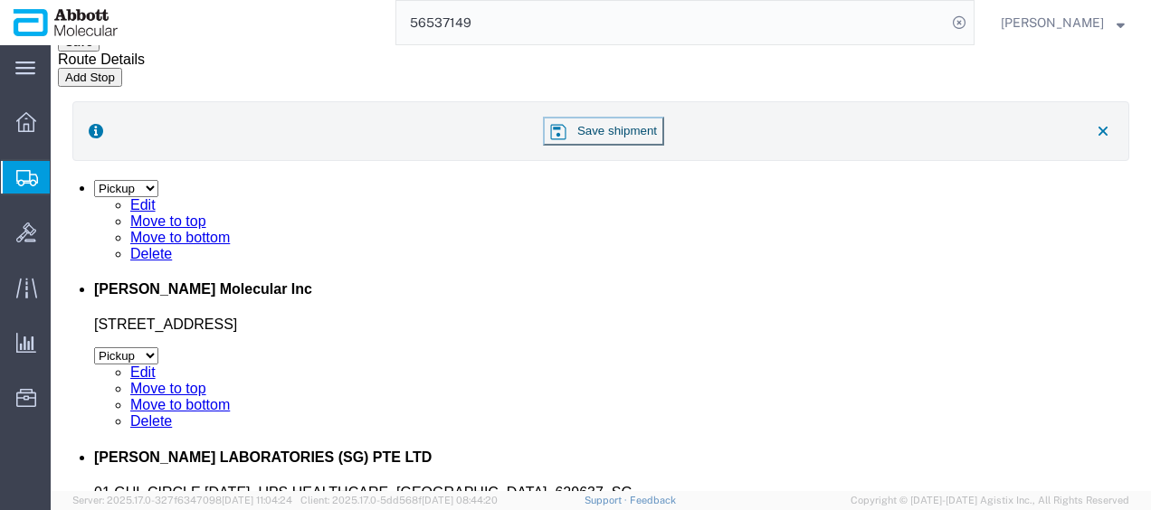
click icon
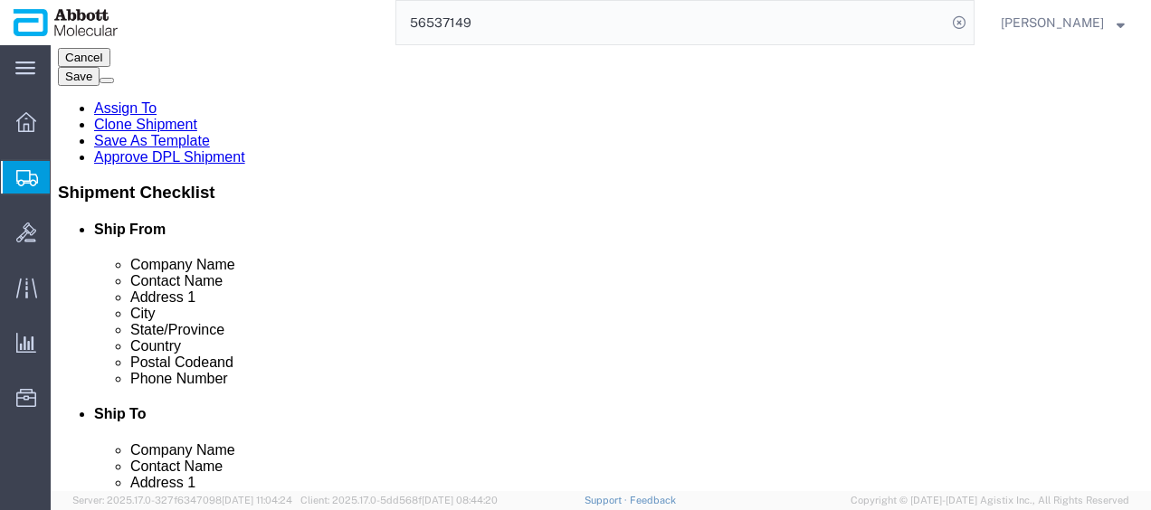
scroll to position [334, 0]
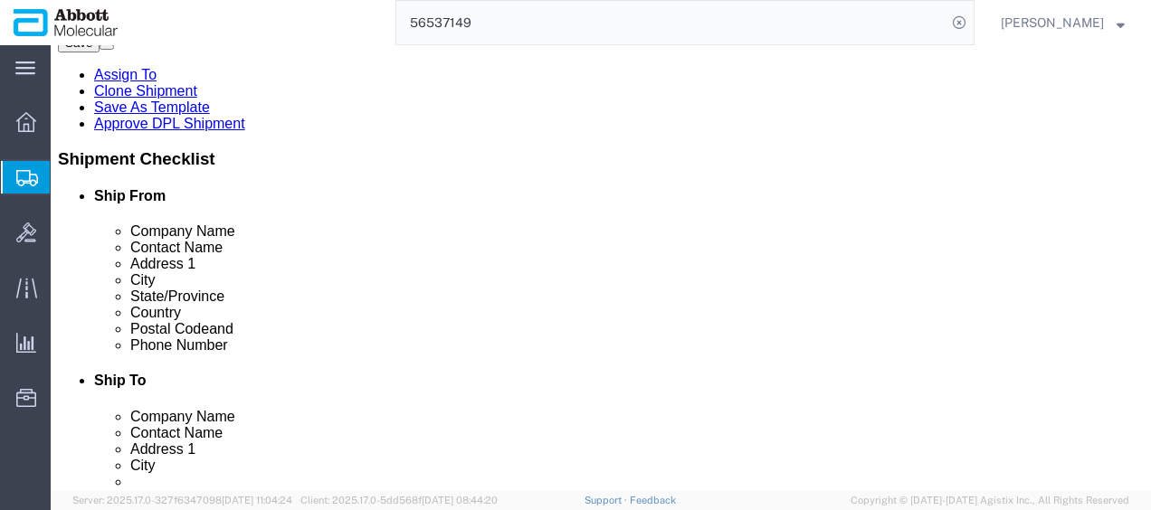
click link "Add Content"
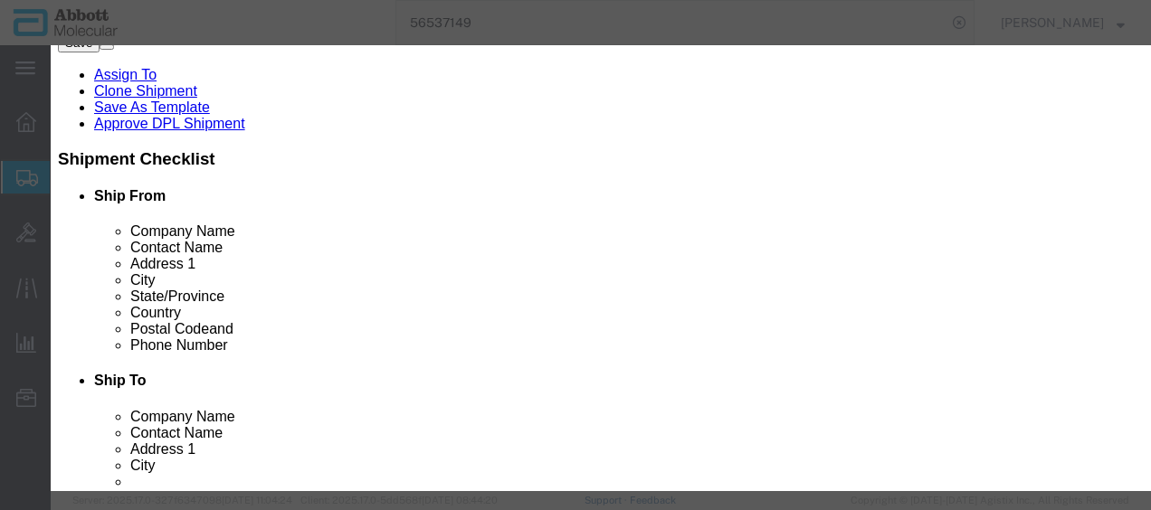
click input "text"
type input "09n"
click strong "09N"
checkbox input "true"
select select "USD"
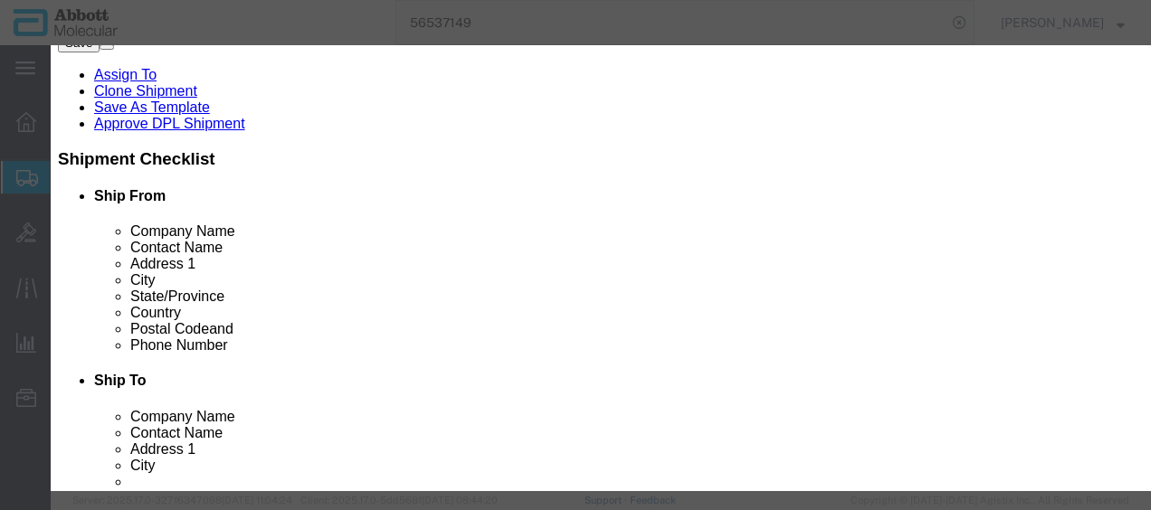
select select "US"
type input "CORROSIVE LIQUID, N.O.S. (GUANIDINE THIOCYANATE SOLUTION)"
type input "1760"
select select "8 Corrosive"
select select "III"
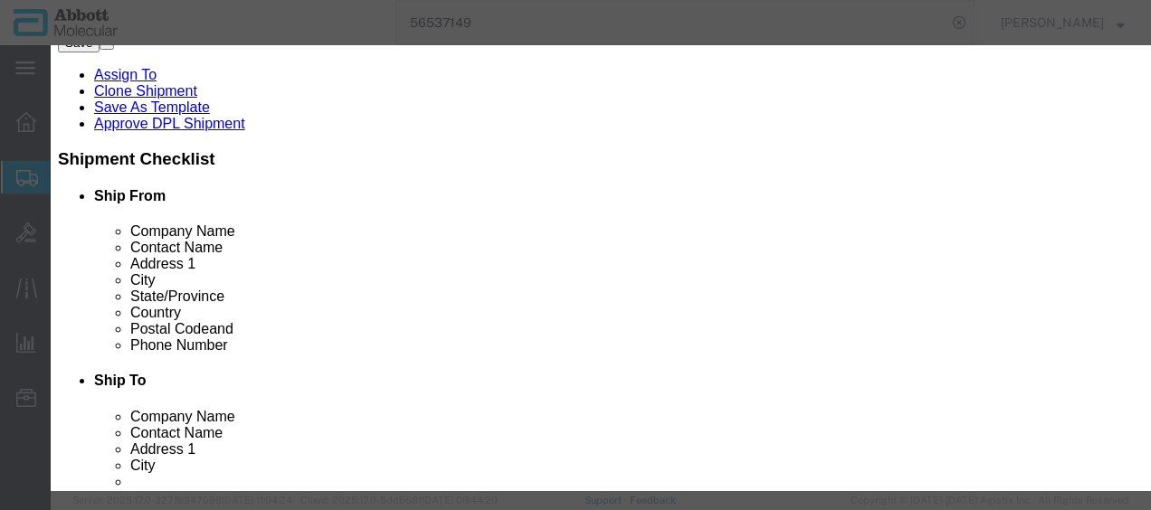
select select "BOXES"
select select "FIBERBOARD"
type input "[PERSON_NAME] Molecular"
type input "Clint Satorre"
type input "760-277-7825"
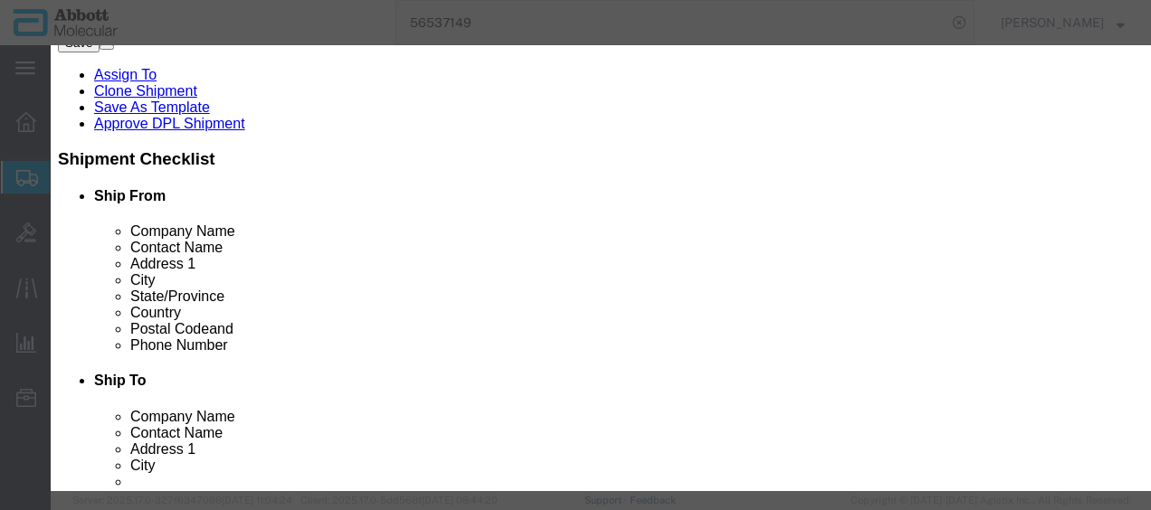
type input "3824999397"
select select "BIS"
checkbox input "false"
type input "09N0201"
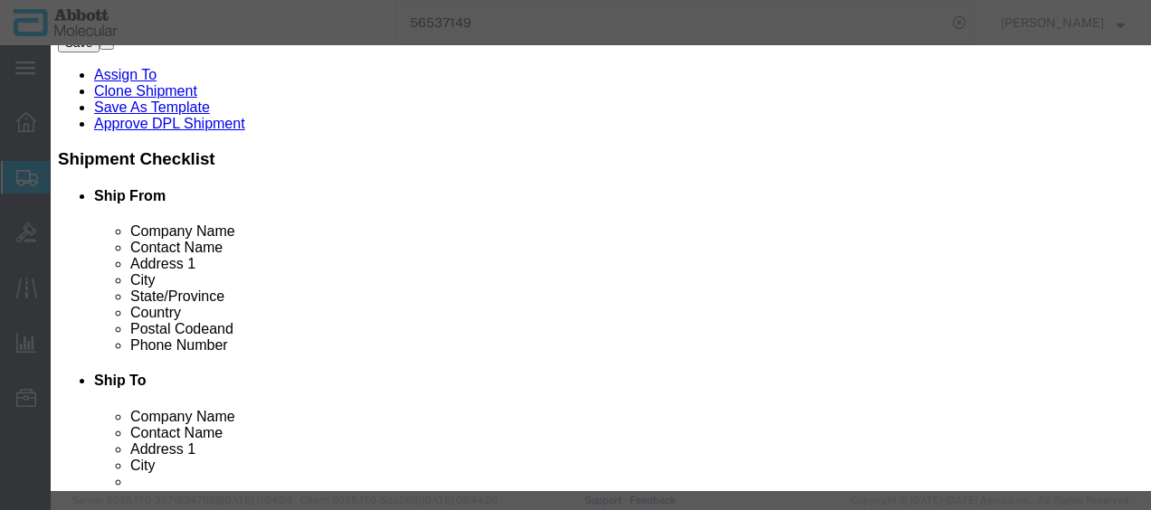
type input "09N0201"
type textarea "Abbott mSample Preparation System DBS Buffer Kit"
select select "NLR"
type input "09N0201"
click input "text"
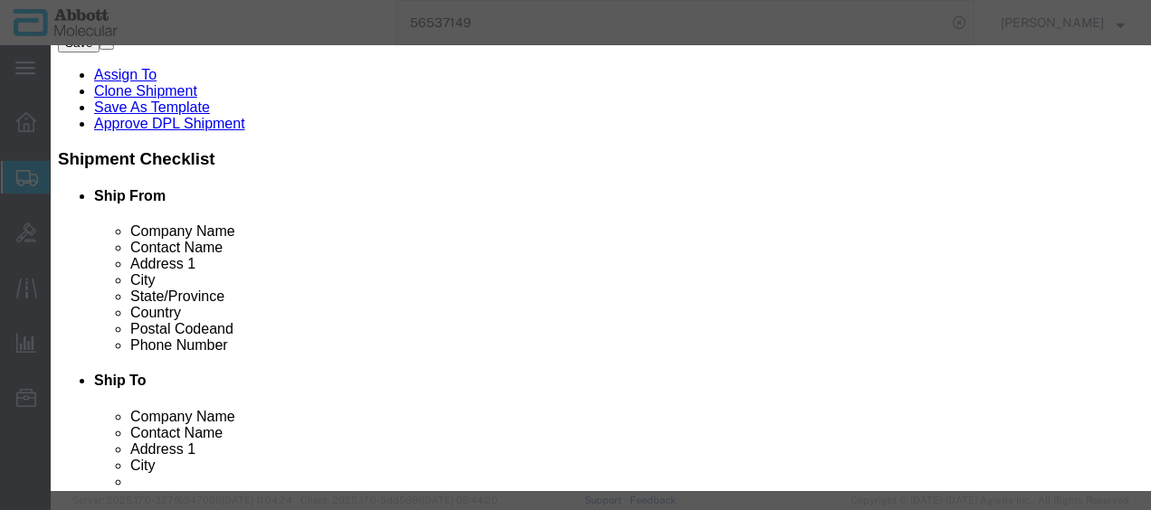
type input "2"
click input "text"
type input "1"
click div "Save & Add Another Save & Close Close"
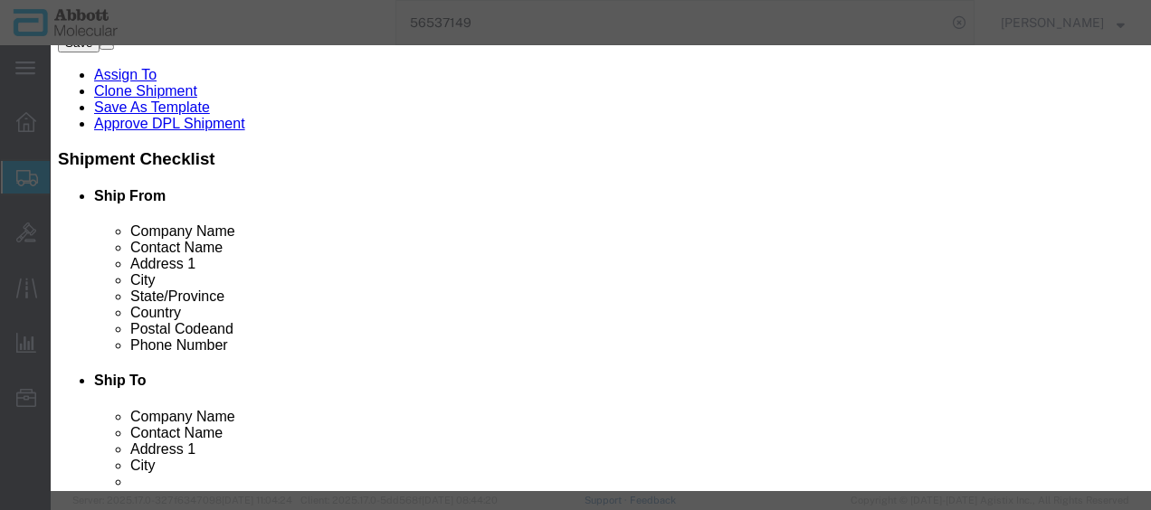
click button "Save & Close"
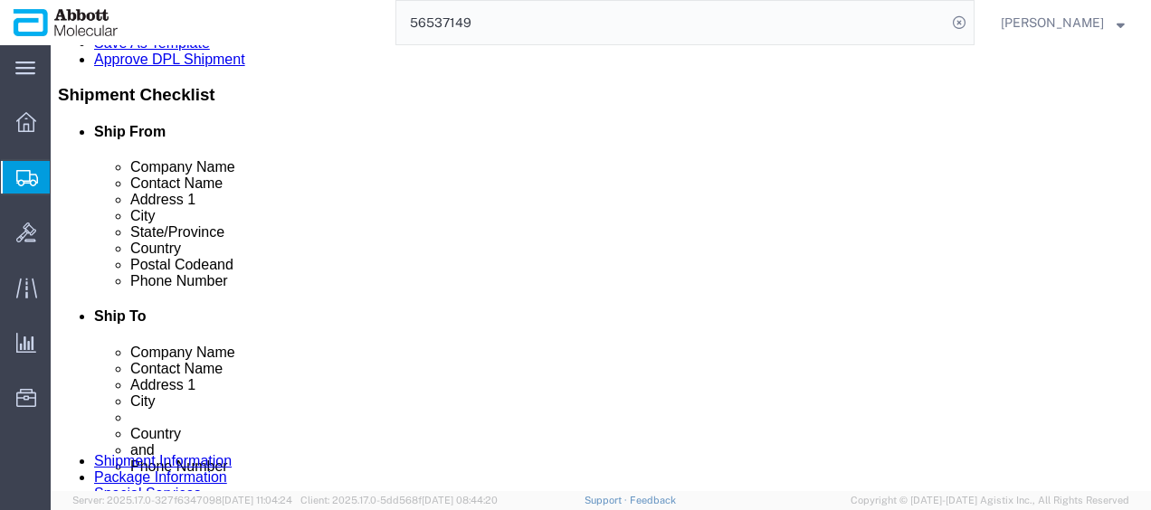
scroll to position [427, 0]
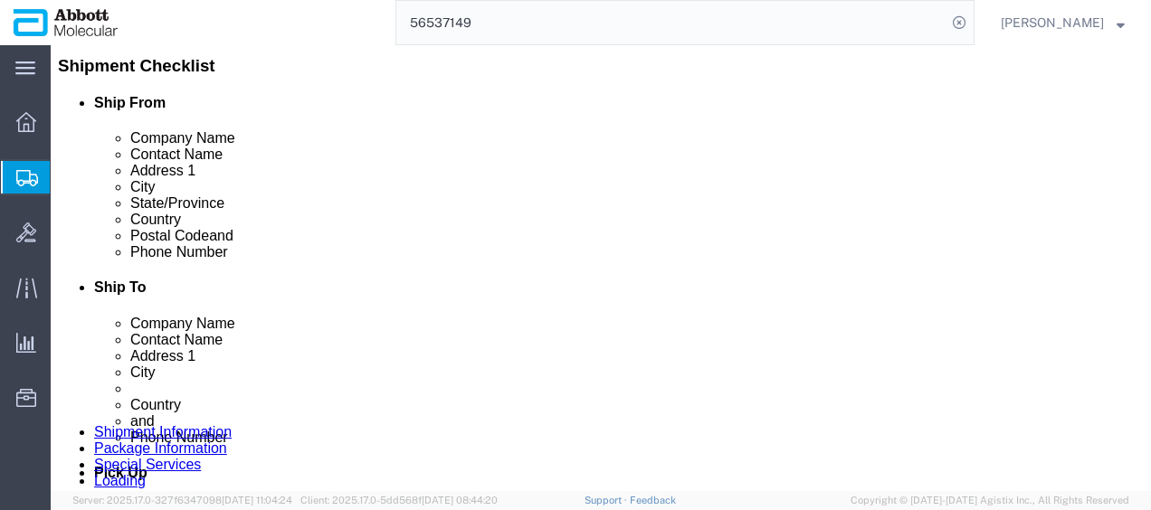
click button "Rate Shipment"
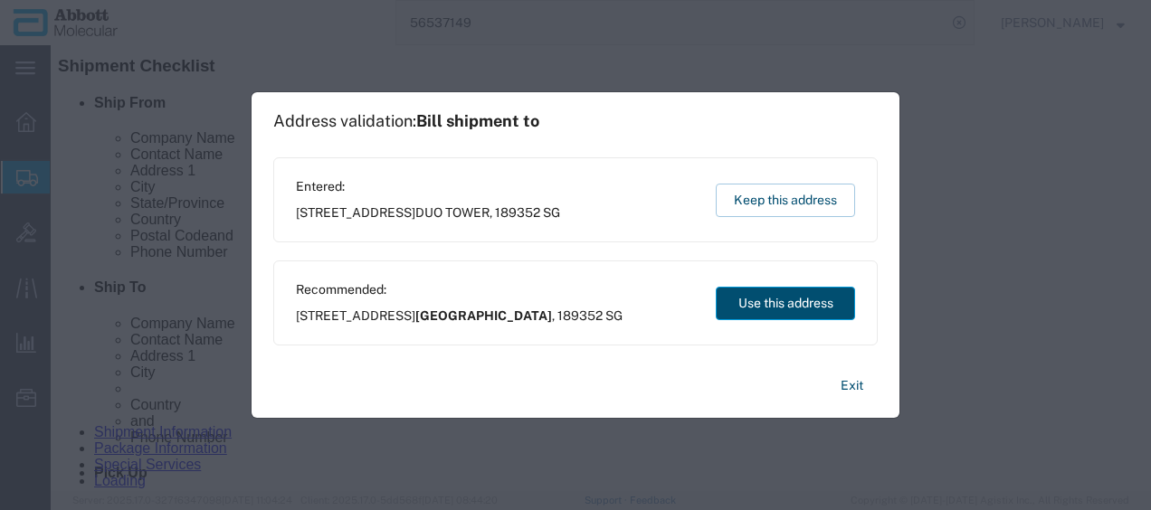
click at [800, 298] on button "Use this address" at bounding box center [784, 303] width 139 height 33
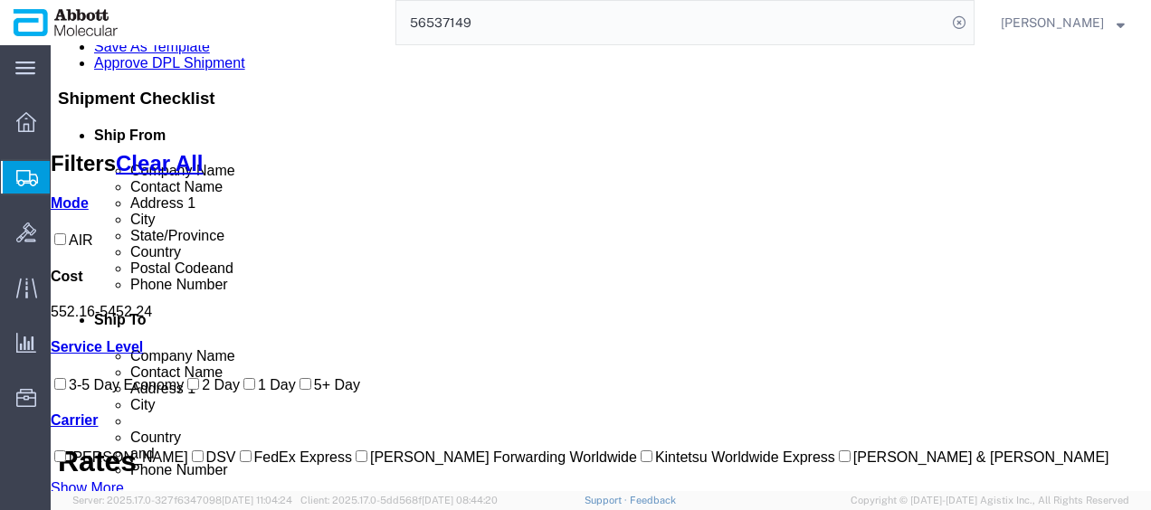
scroll to position [241, 0]
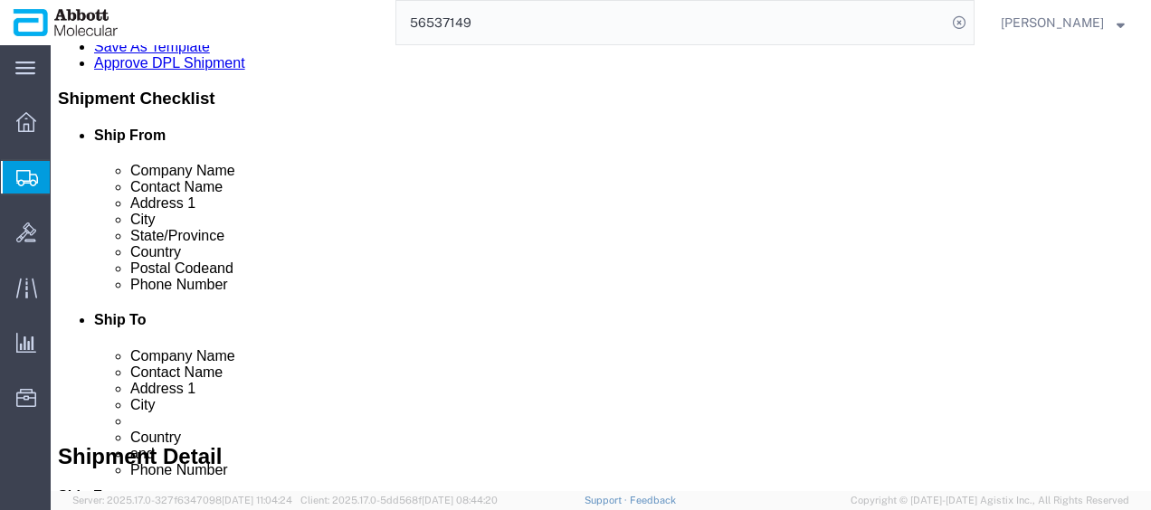
click link "Clone Shipment"
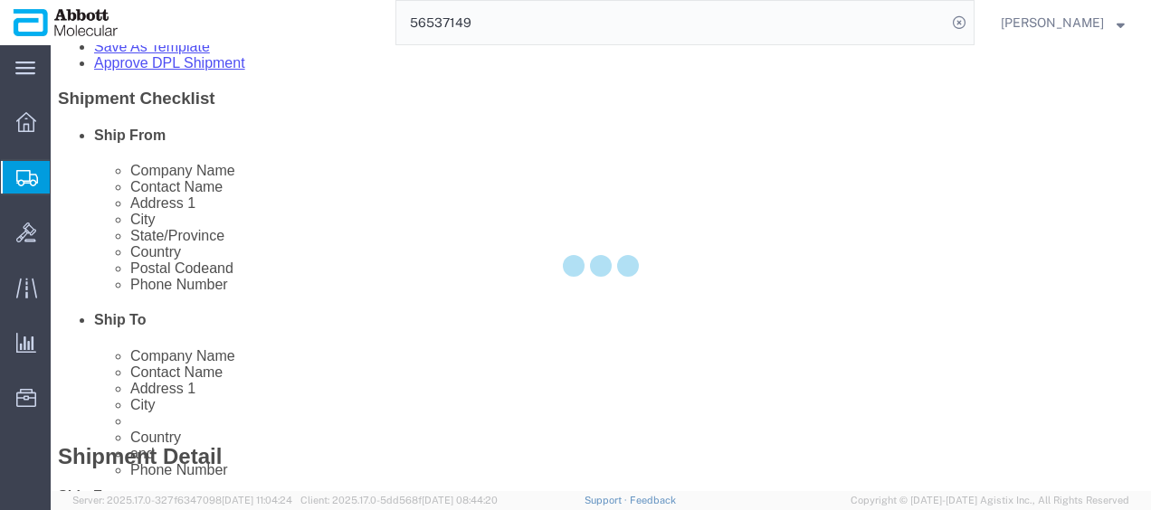
select select "48454"
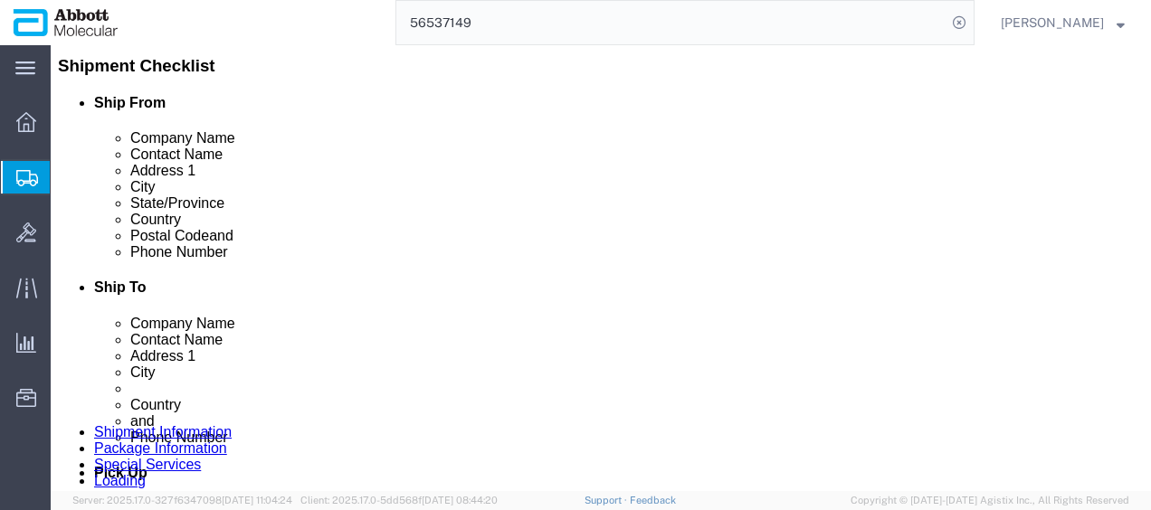
click icon
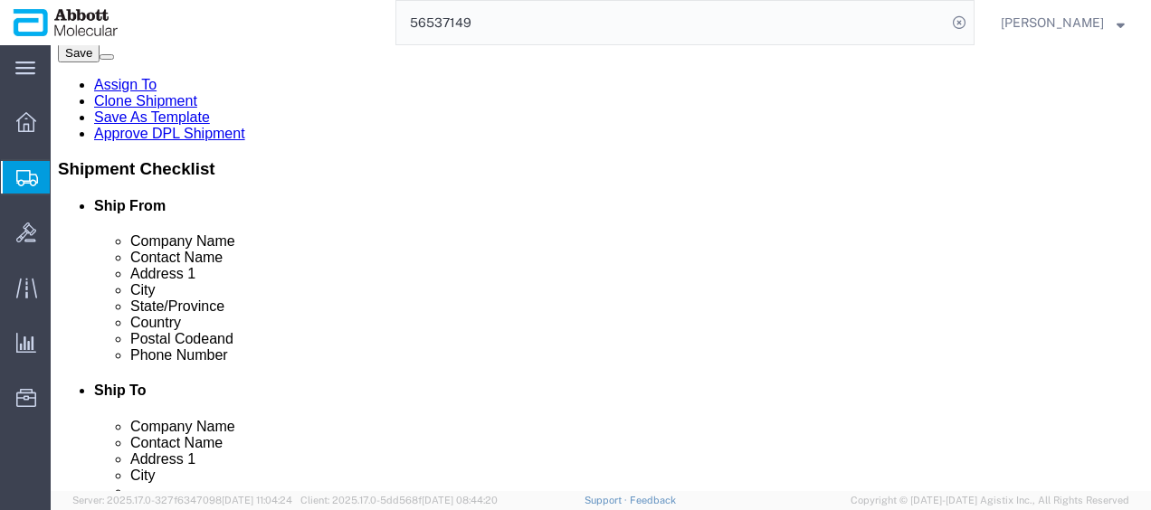
click icon
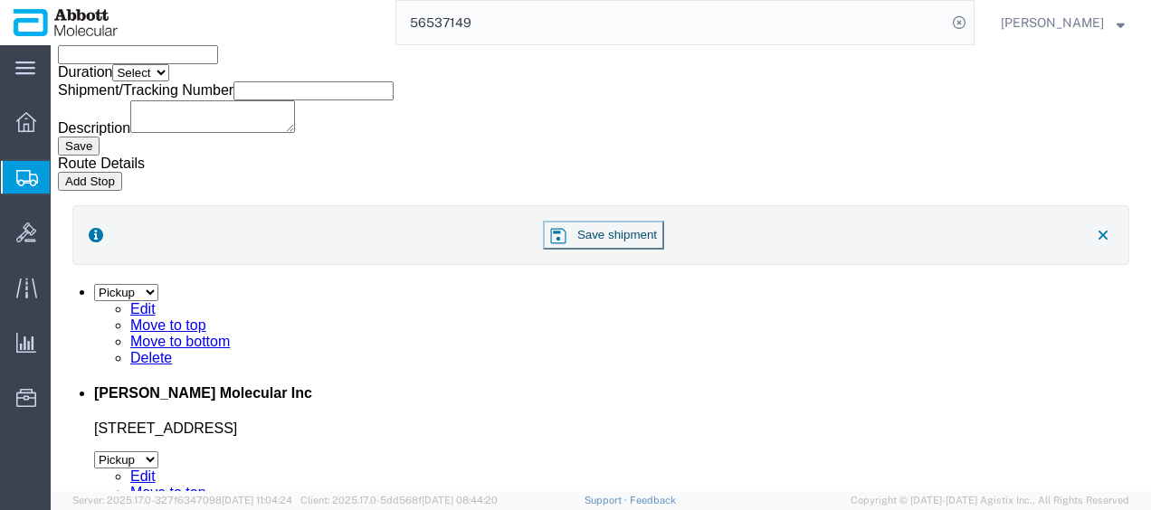
click link "Rates"
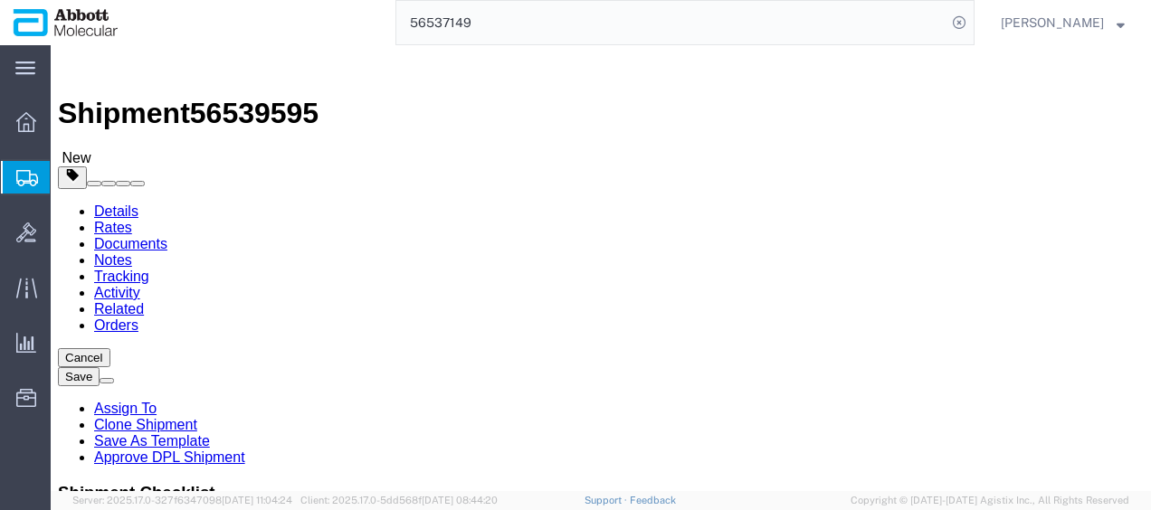
click at [167, 236] on link "Documents" at bounding box center [130, 243] width 73 height 15
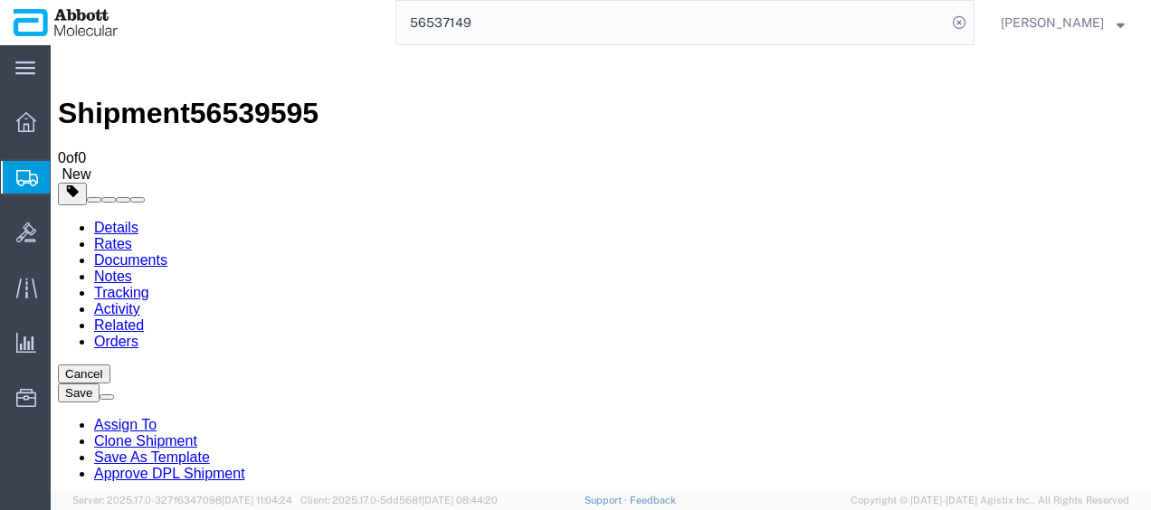
click at [128, 220] on link "Details" at bounding box center [116, 227] width 44 height 15
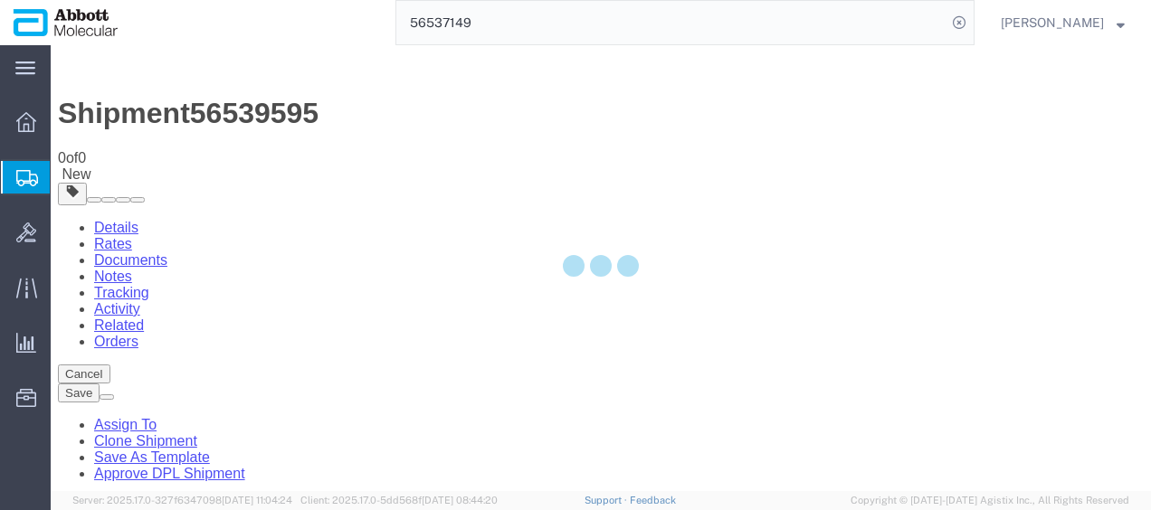
select select "48454"
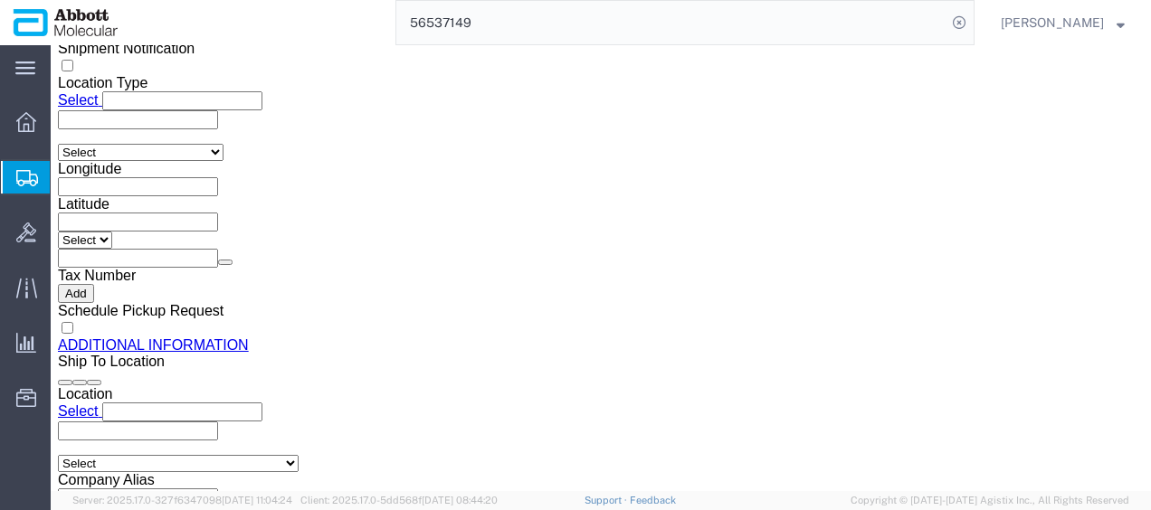
scroll to position [1695, 0]
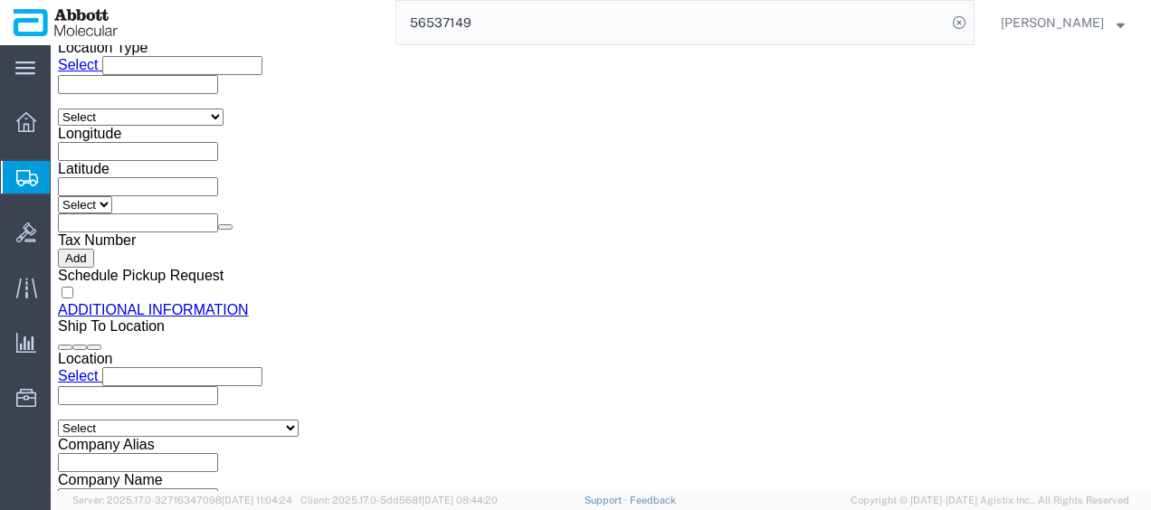
click button "Continue"
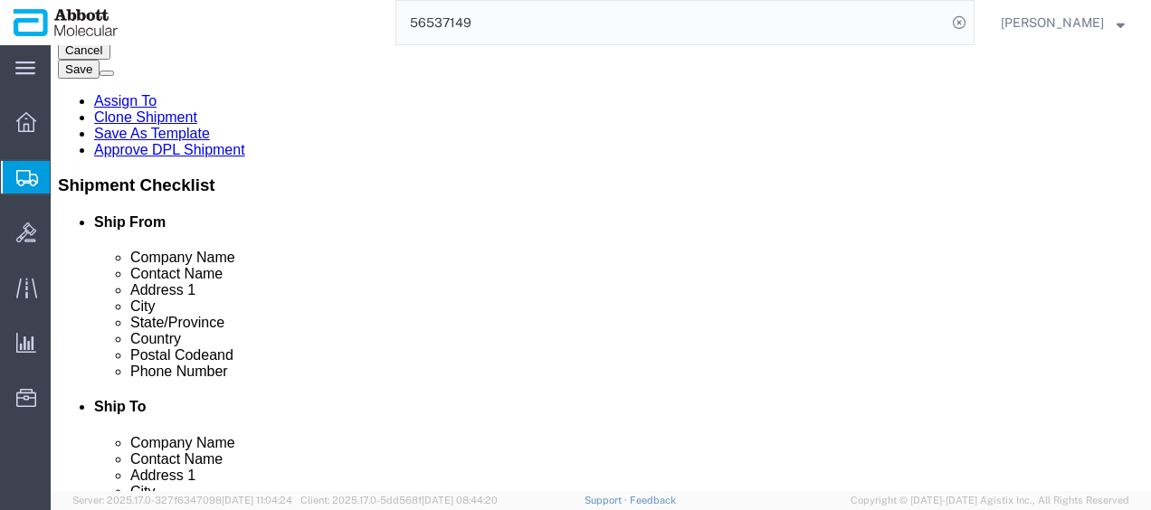
scroll to position [427, 0]
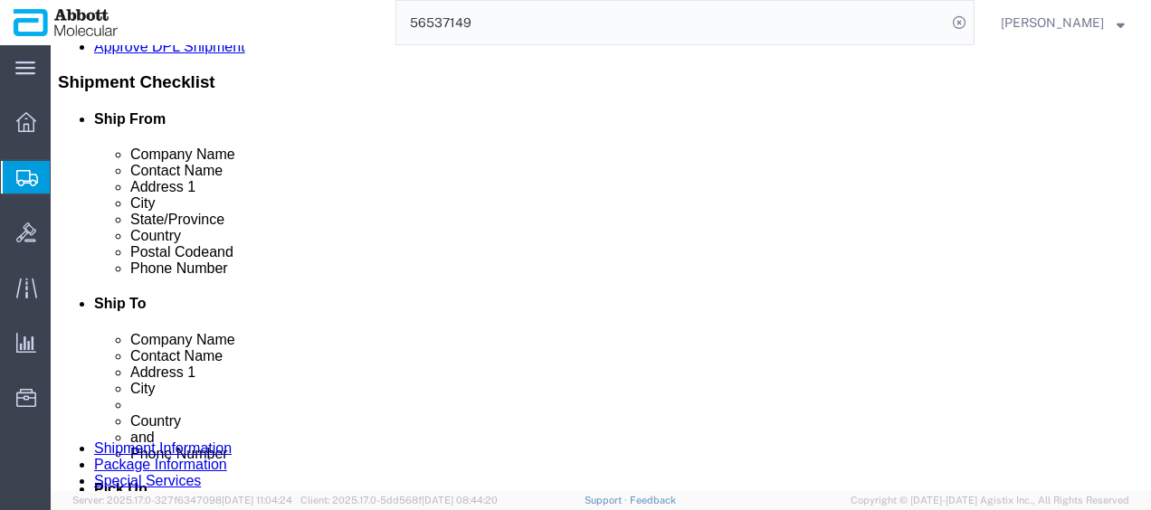
click button "Continue"
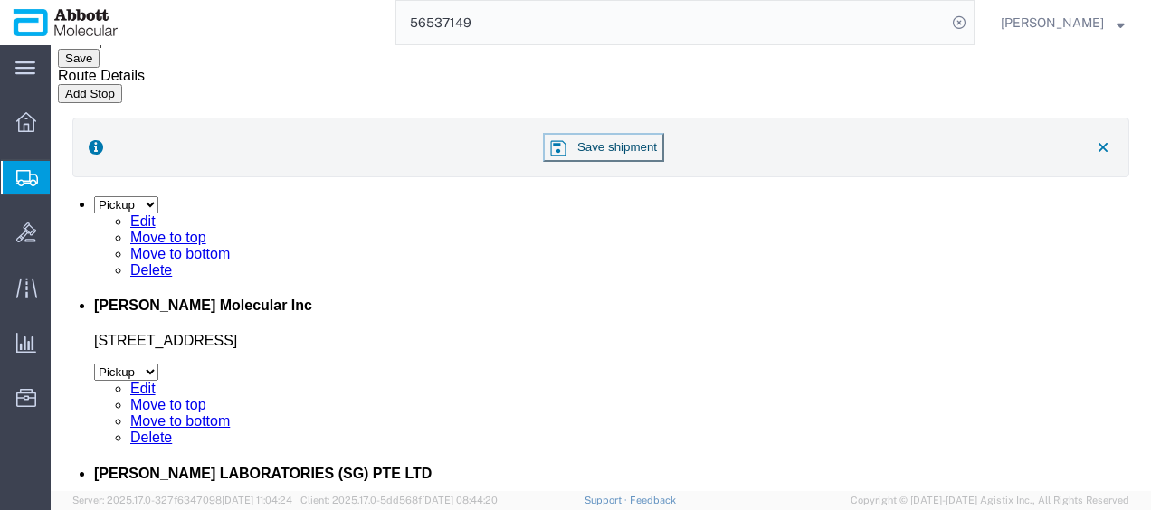
click link "Documents"
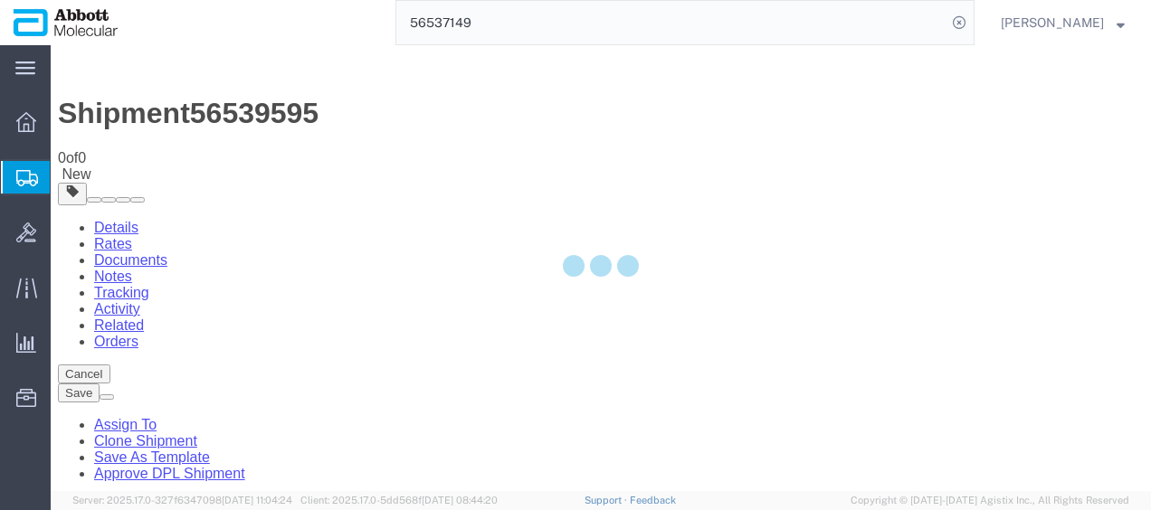
select select "48454"
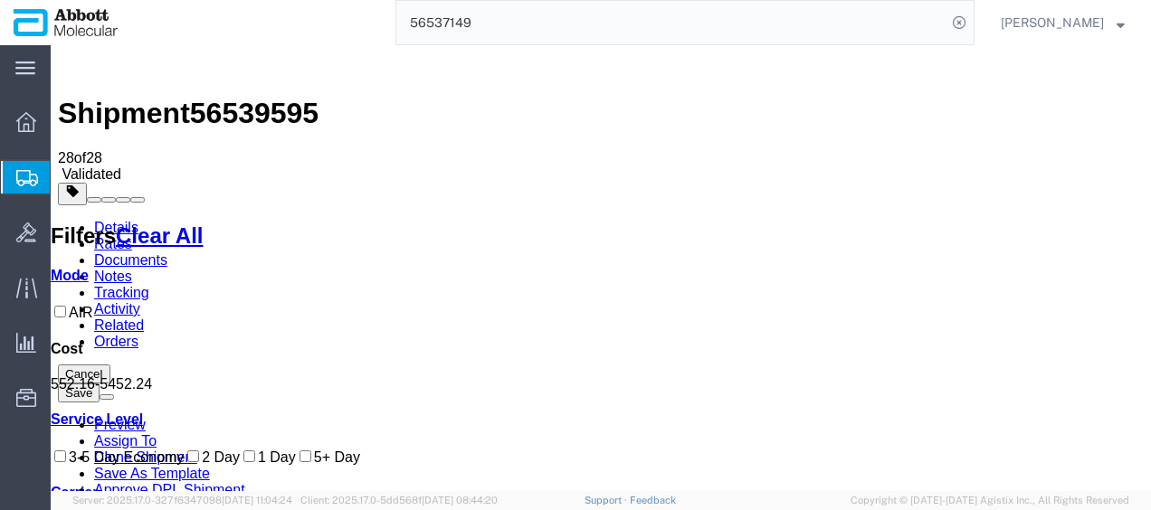
click at [167, 252] on link "Documents" at bounding box center [130, 259] width 73 height 15
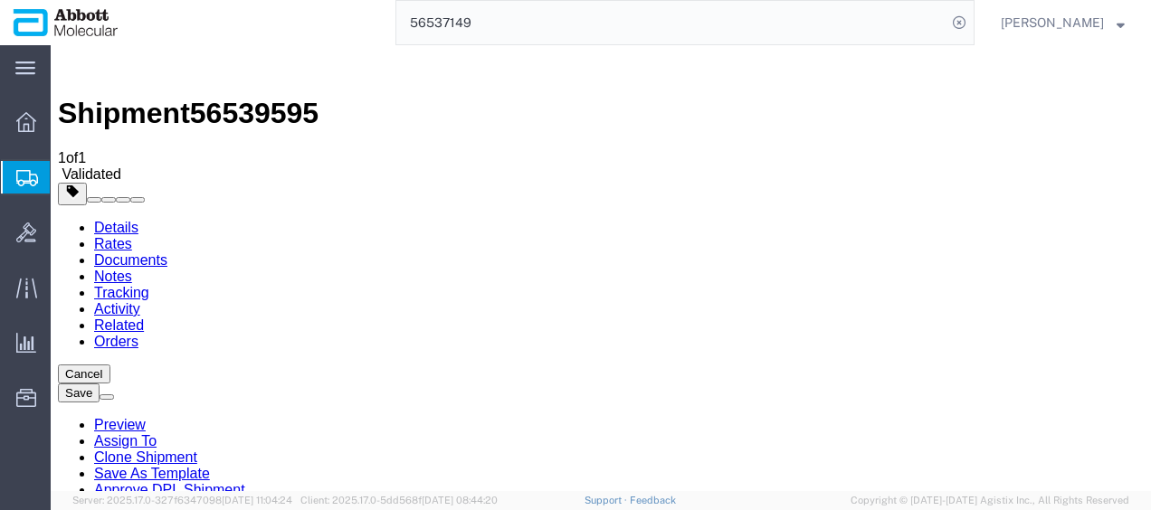
click at [110, 365] on button "Cancel" at bounding box center [84, 374] width 52 height 19
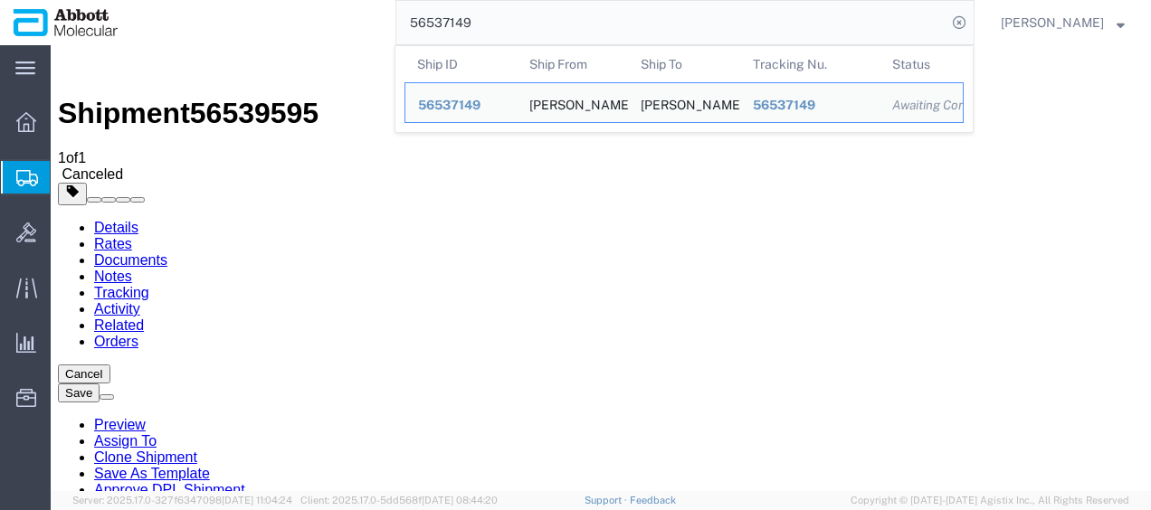
drag, startPoint x: 525, startPoint y: 27, endPoint x: 255, endPoint y: 12, distance: 270.0
click at [255, 12] on div "56537149 Ship ID Ship From Ship To Tracking Nu. Status Ship ID 56537149 Ship Fr…" at bounding box center [552, 22] width 843 height 45
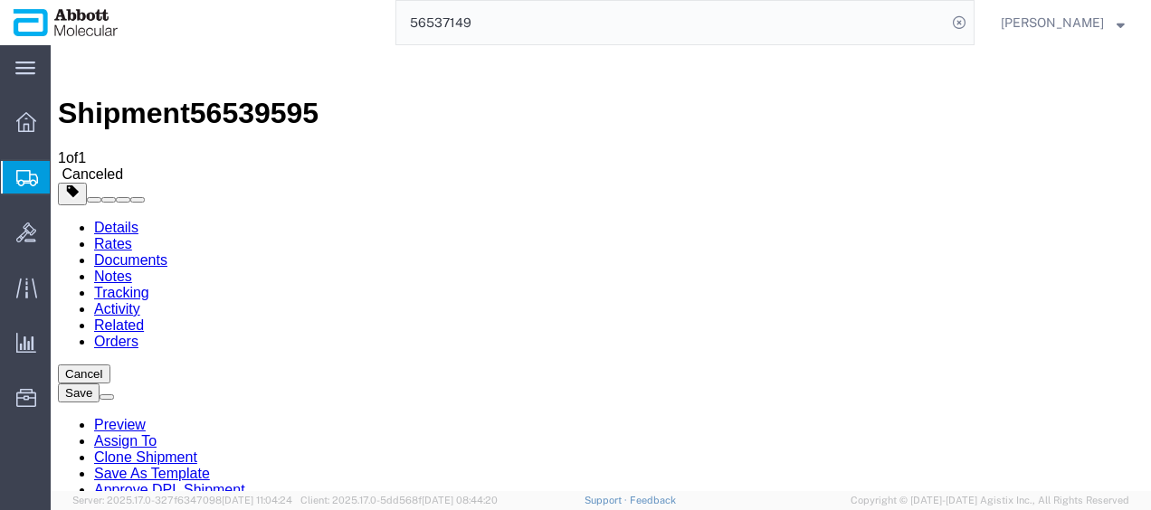
paste input "24588"
type input "56524588"
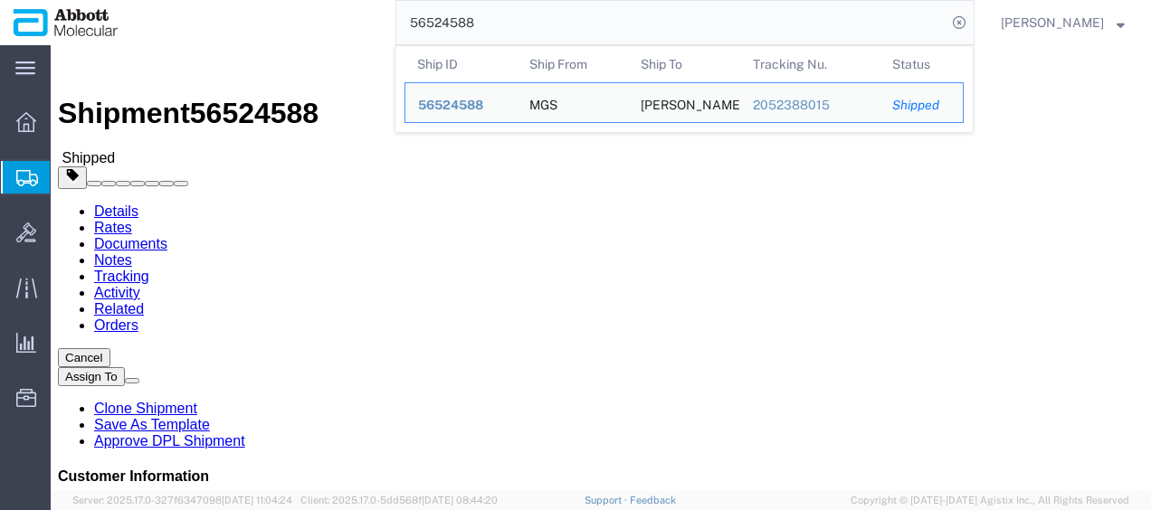
click div "Ship From MGS (Michael Schlidt) MGS N117 W19125 Fulton Drive Germantown, WI 530…"
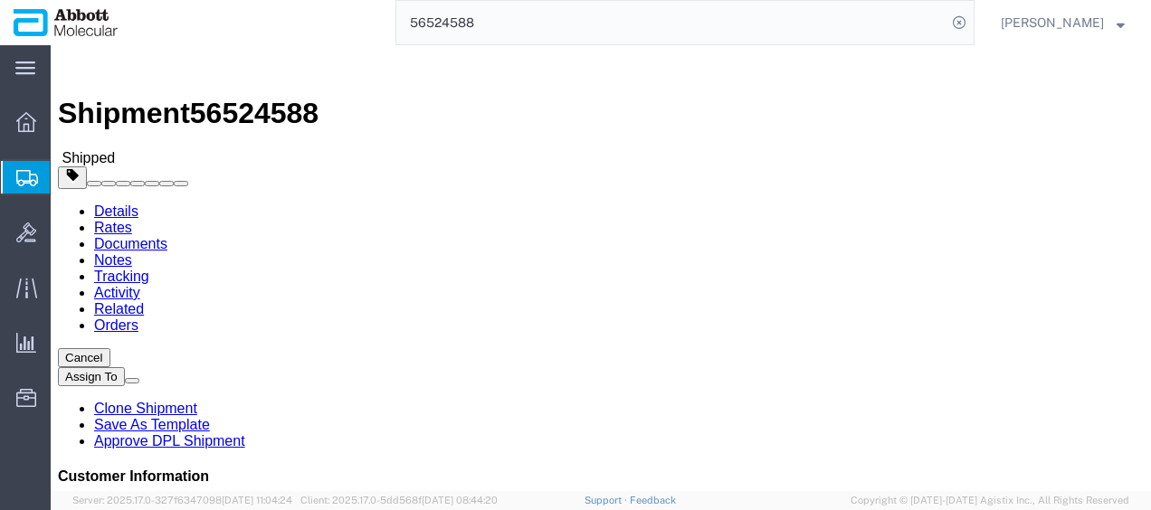
click link "Clone Shipment"
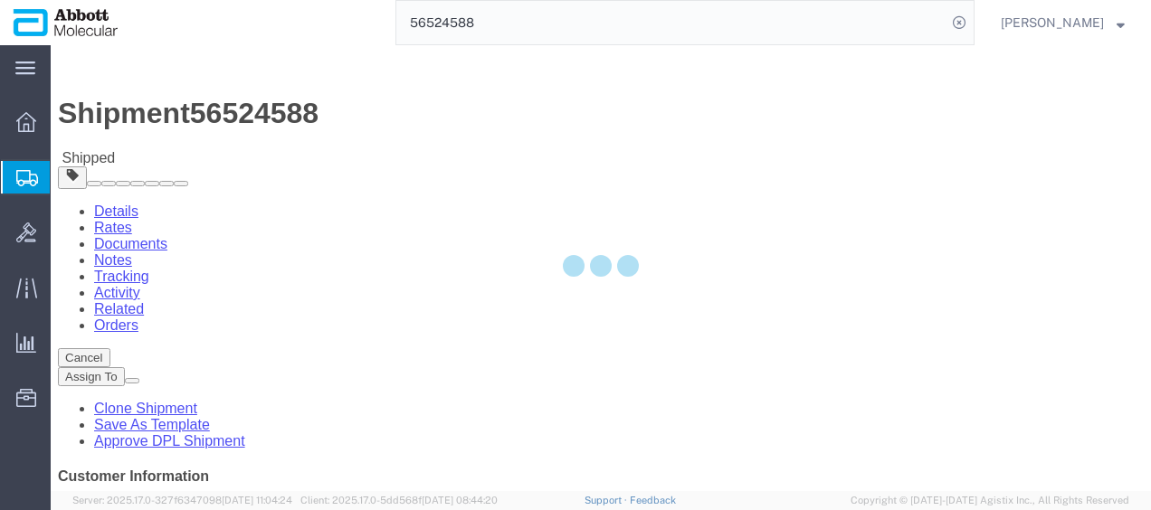
select select "48454"
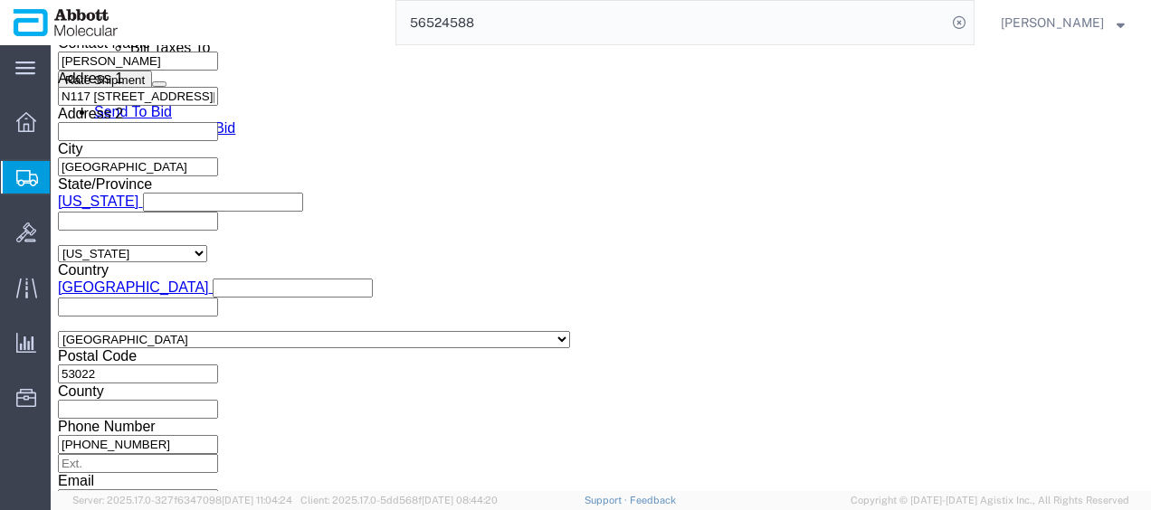
scroll to position [1085, 0]
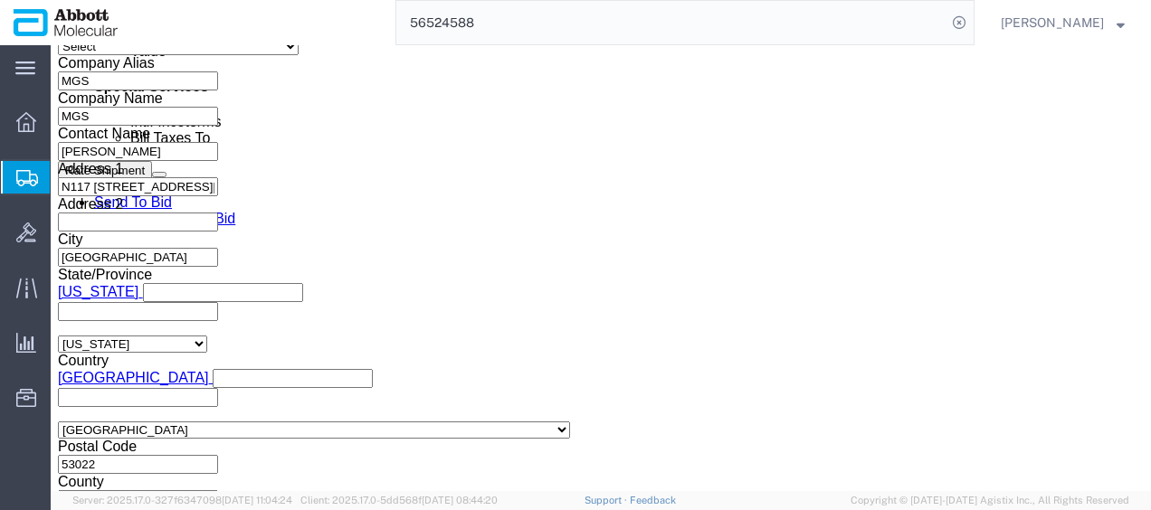
click div "Aug 19 2025 1:23 PM"
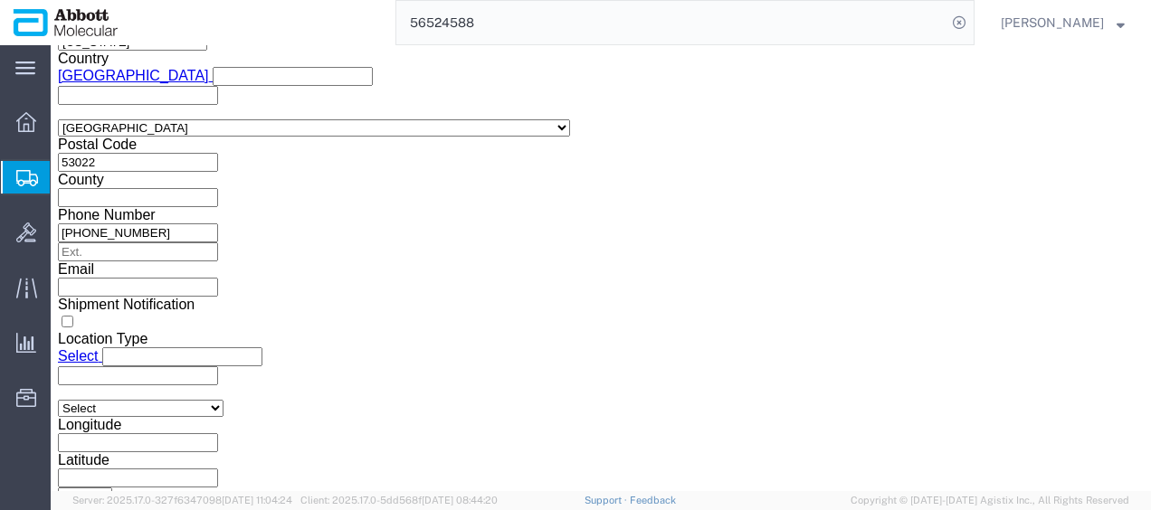
click input "1:23 PM"
type input "10:00 AM"
click button "Apply"
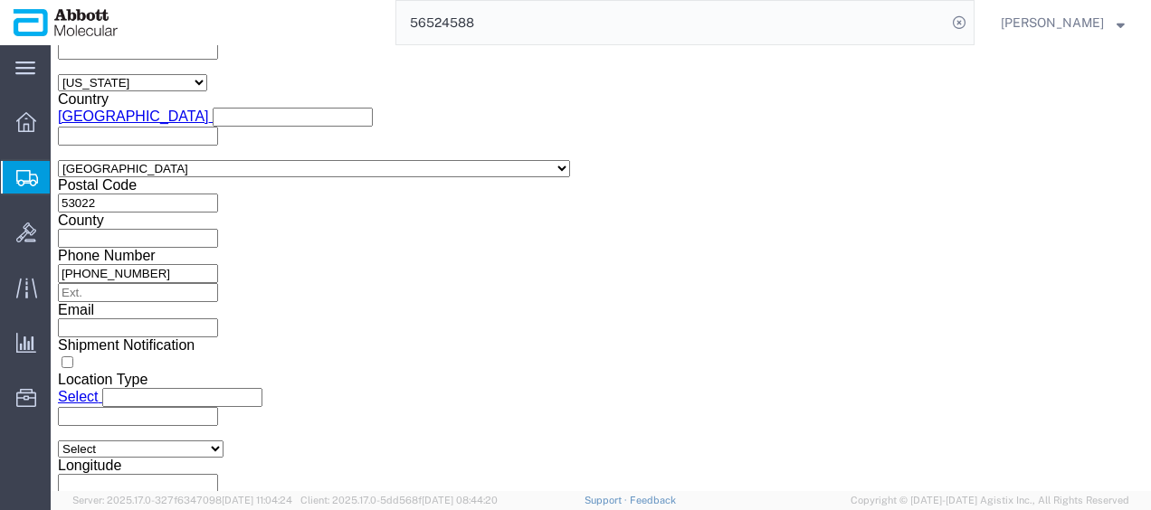
scroll to position [1311, 0]
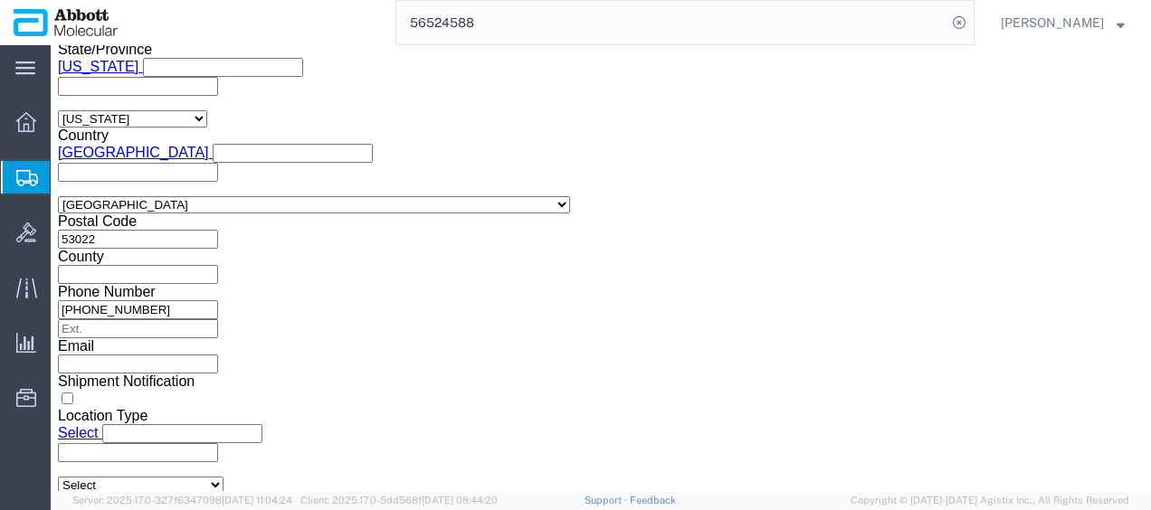
click input "MGS_08.19.25"
type input "MGS_08.21.25"
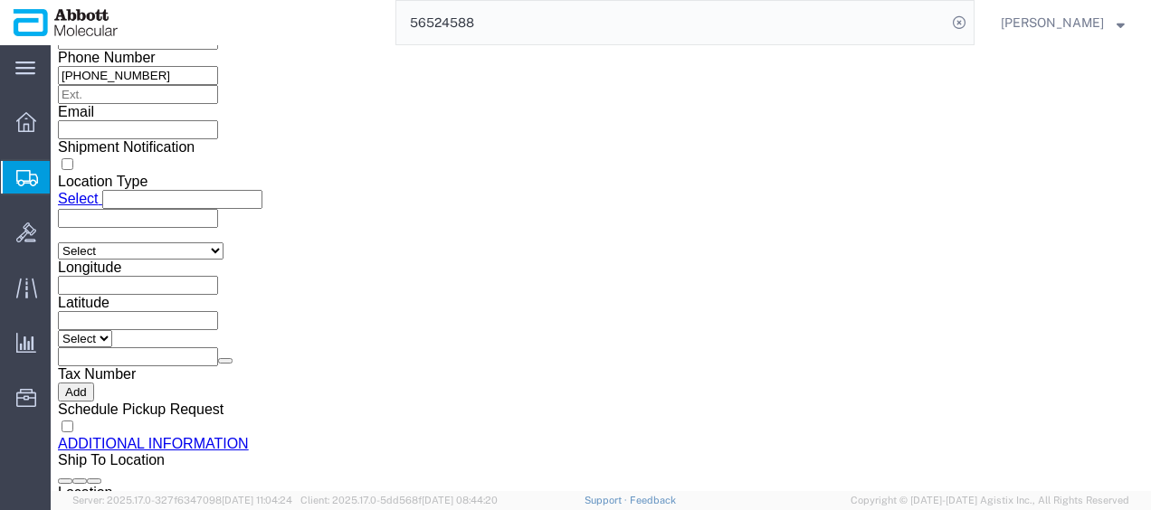
scroll to position [1582, 0]
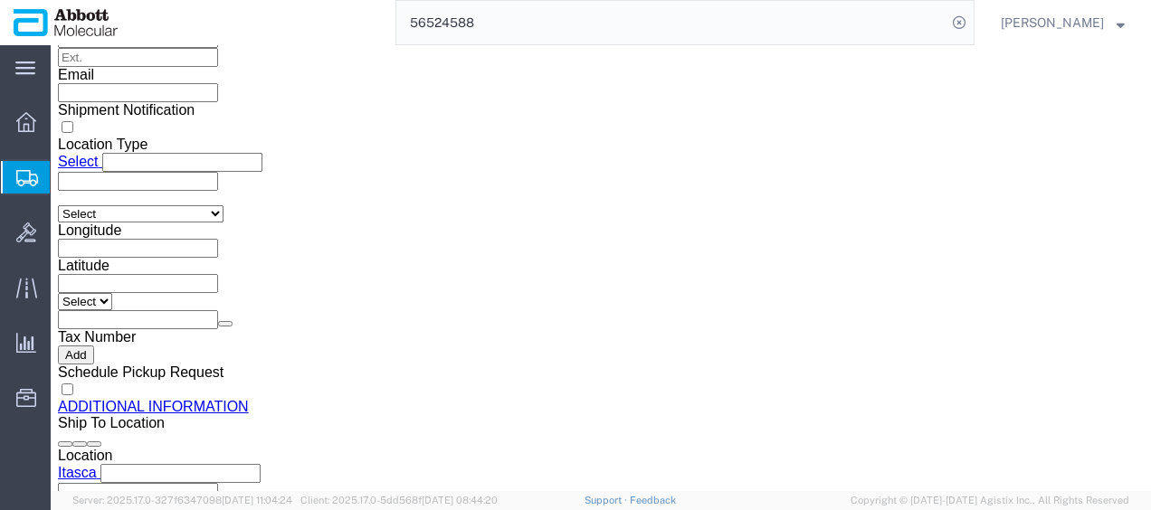
click button "Continue"
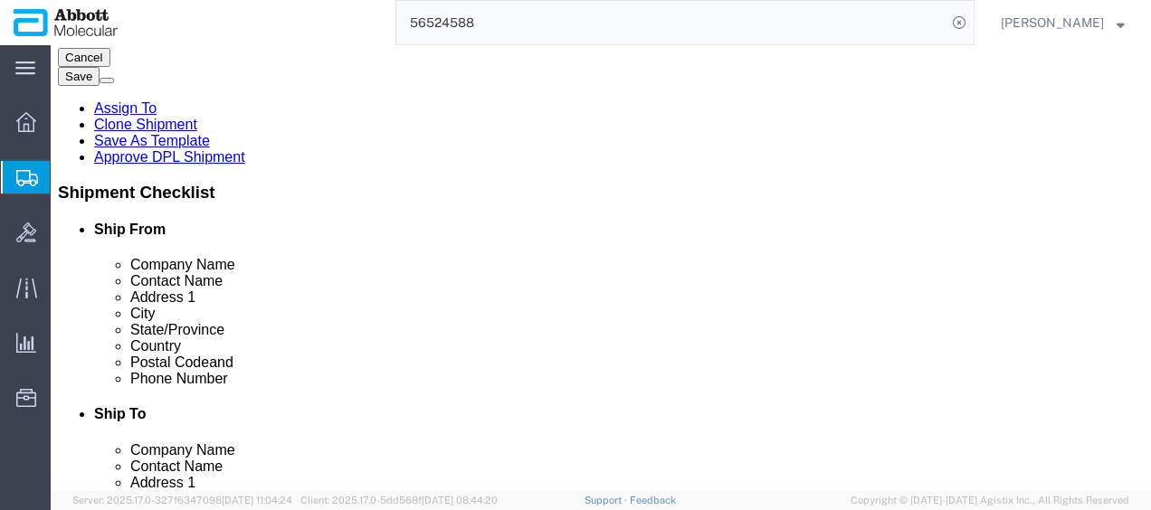
scroll to position [324, 0]
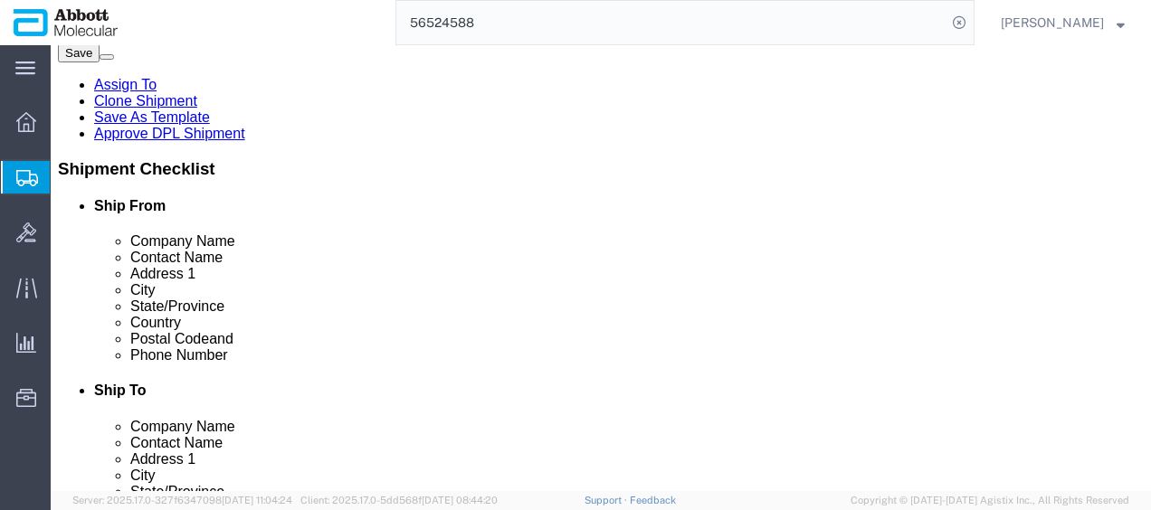
drag, startPoint x: 50, startPoint y: 16, endPoint x: 245, endPoint y: 22, distance: 195.5
click h1 "Shipment 56539875"
copy h1 "Shipment 56539875"
click button "Rate Shipment"
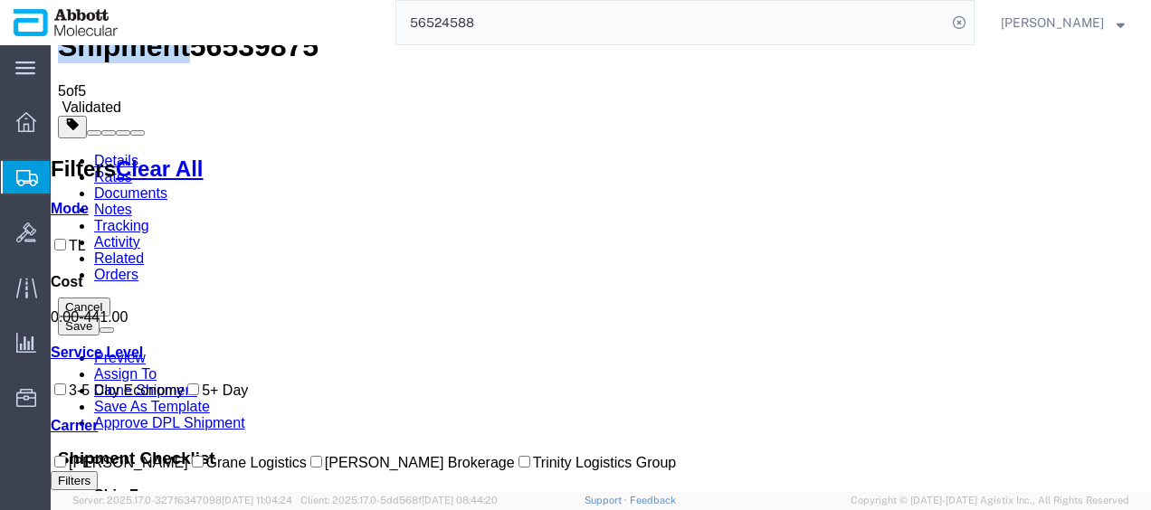
scroll to position [217, 0]
click at [310, 456] on input "[PERSON_NAME] Brokerage" at bounding box center [316, 462] width 12 height 12
checkbox input "true"
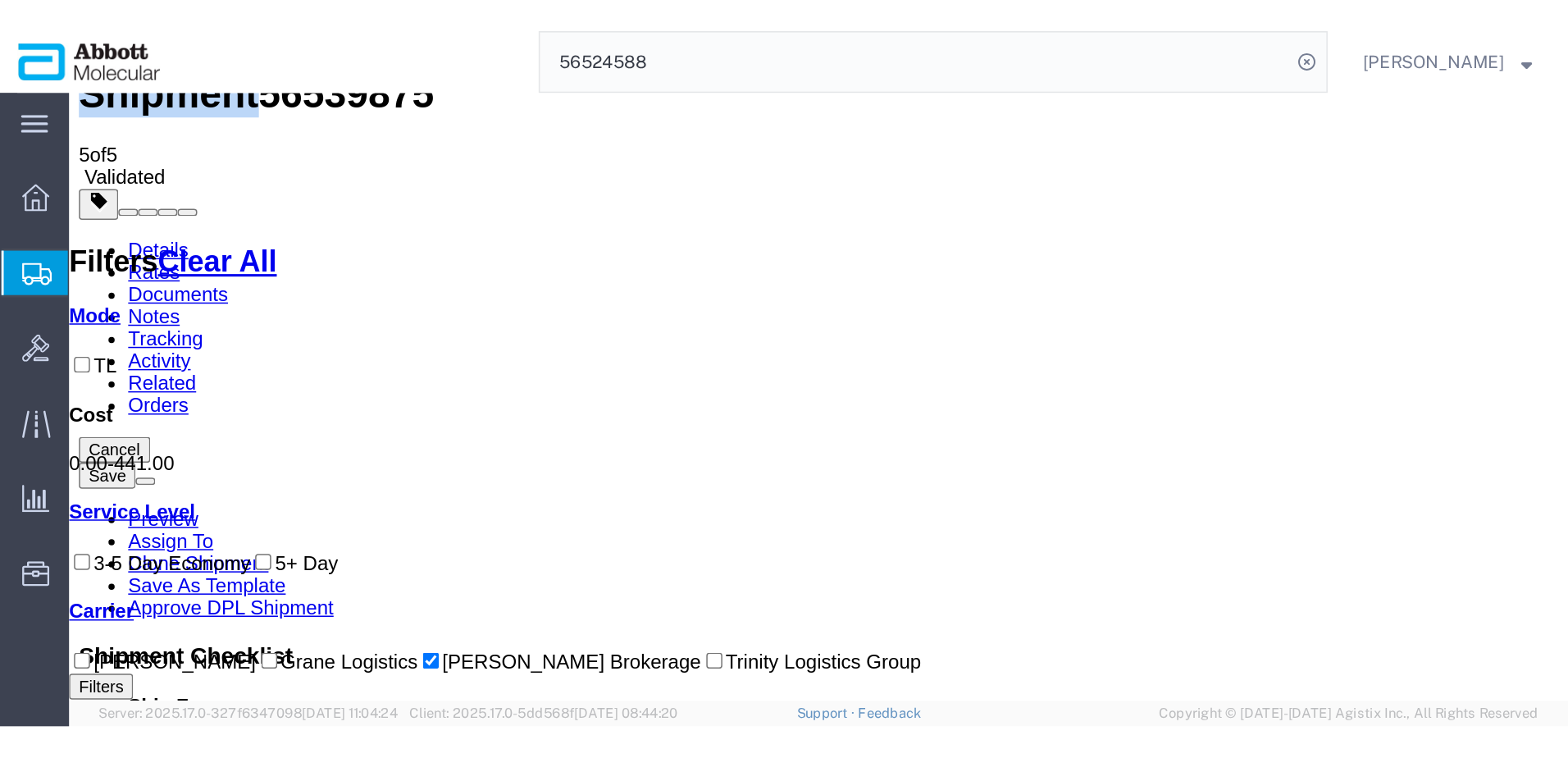
scroll to position [0, 0]
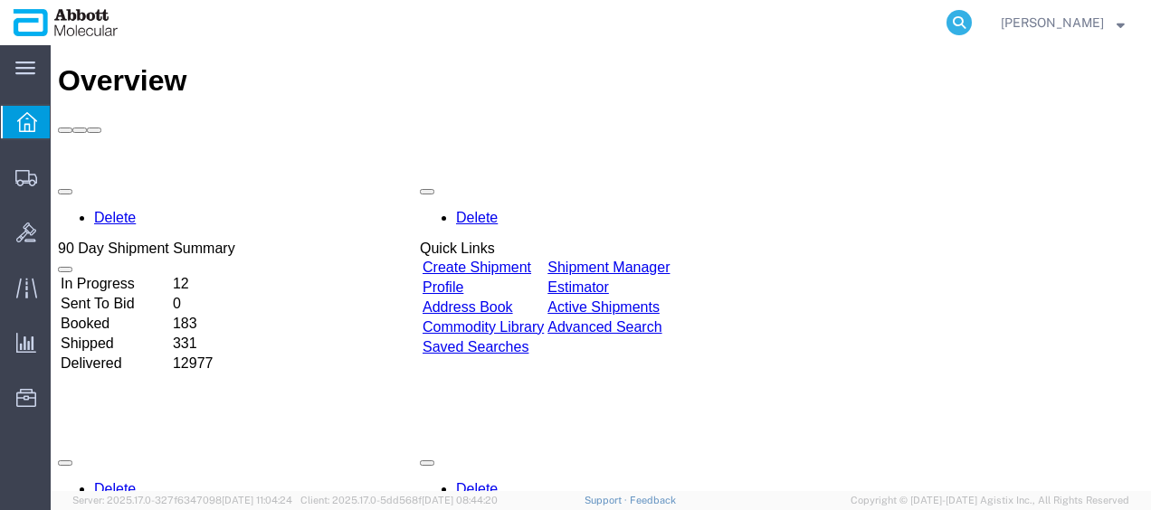
click at [971, 22] on icon at bounding box center [958, 22] width 25 height 25
click at [743, 20] on input "search" at bounding box center [671, 22] width 550 height 43
paste input "56509832"
type input "56509832"
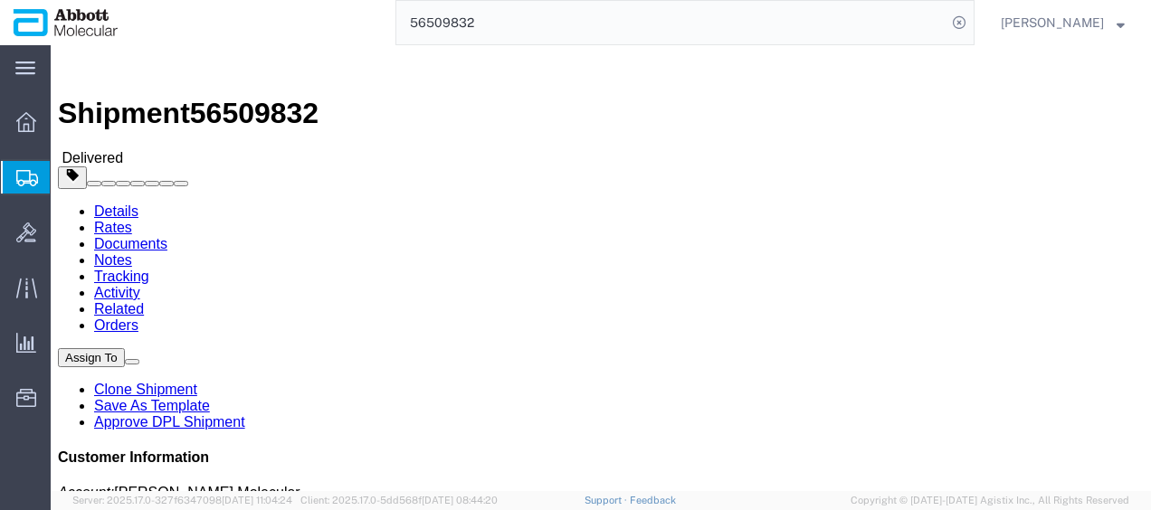
click div "Shipment Detail Ship From [PERSON_NAME] Molecular Inc ([PERSON_NAME]) [STREET_A…"
